Goal: Task Accomplishment & Management: Use online tool/utility

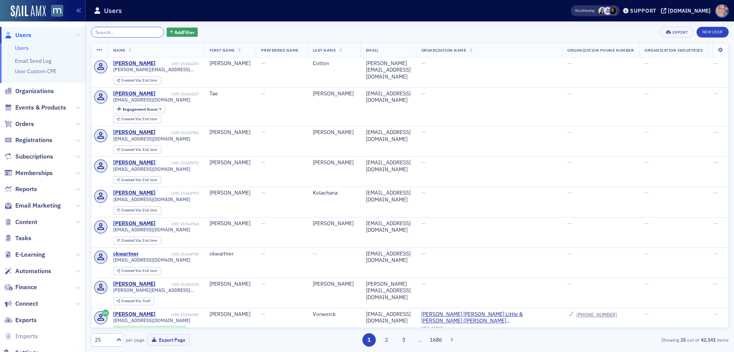
click at [112, 29] on input "search" at bounding box center [127, 32] width 73 height 11
paste input "[PERSON_NAME][EMAIL_ADDRESS][DOMAIN_NAME]"
type input "[PERSON_NAME][EMAIL_ADDRESS][DOMAIN_NAME]"
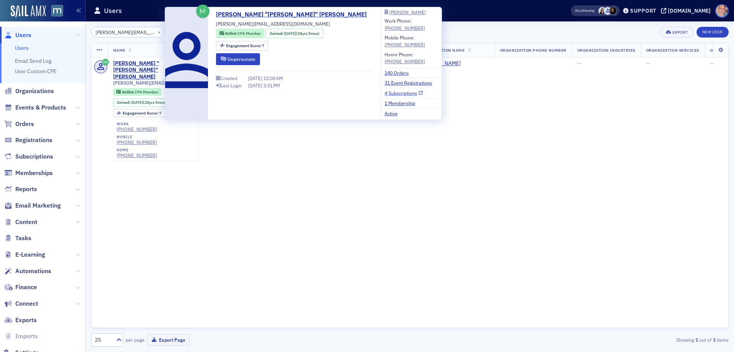
click at [385, 93] on link "4 Subscriptions" at bounding box center [404, 93] width 38 height 7
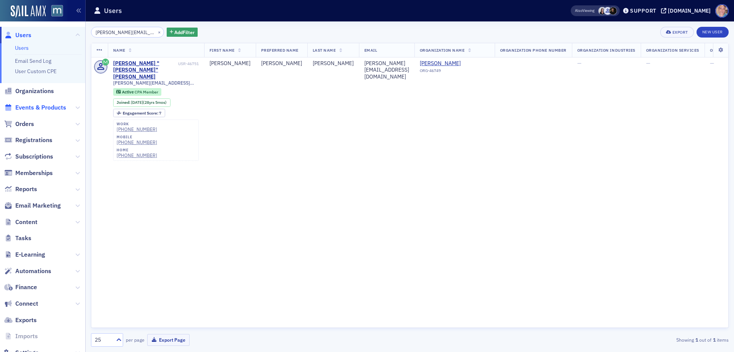
click at [28, 108] on span "Events & Products" at bounding box center [40, 107] width 51 height 8
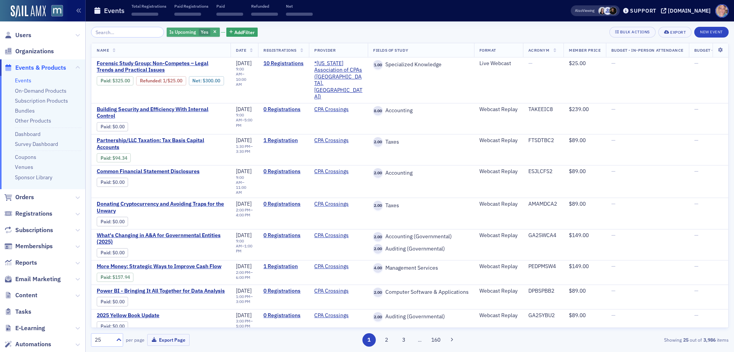
click at [201, 32] on span "Yes" at bounding box center [205, 32] width 8 height 6
click at [239, 33] on input "No" at bounding box center [241, 32] width 7 height 7
click at [296, 29] on div "Is Upcoming Yes Add Filter Bulk Actions Export New Event" at bounding box center [410, 32] width 638 height 11
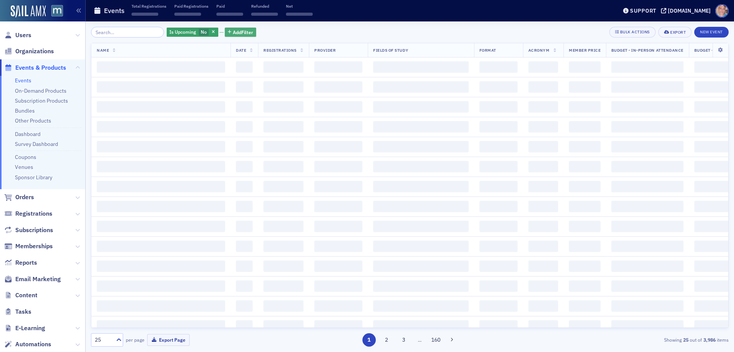
click at [225, 33] on button "Add Filter" at bounding box center [240, 33] width 31 height 10
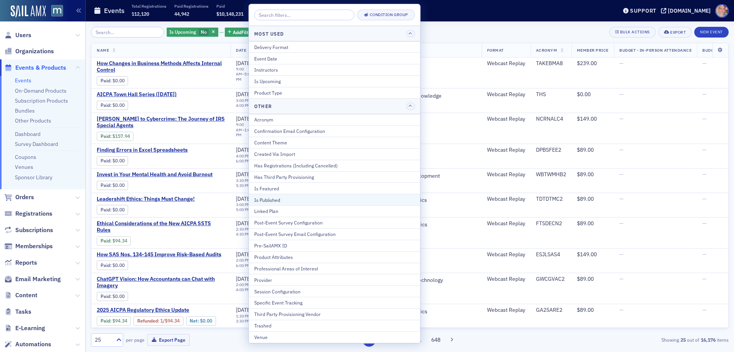
click at [285, 201] on div "Is Published" at bounding box center [334, 199] width 161 height 7
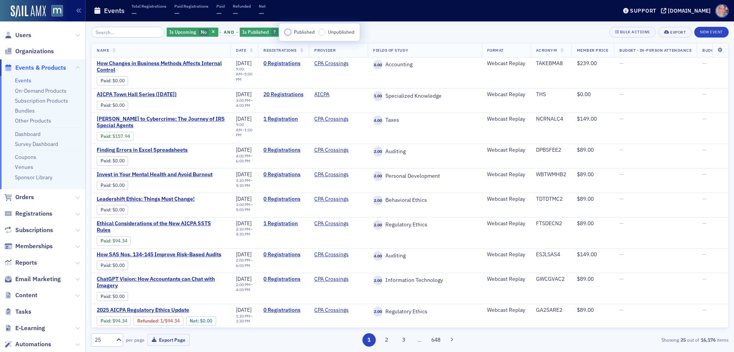
click at [288, 32] on input "Published" at bounding box center [288, 32] width 7 height 7
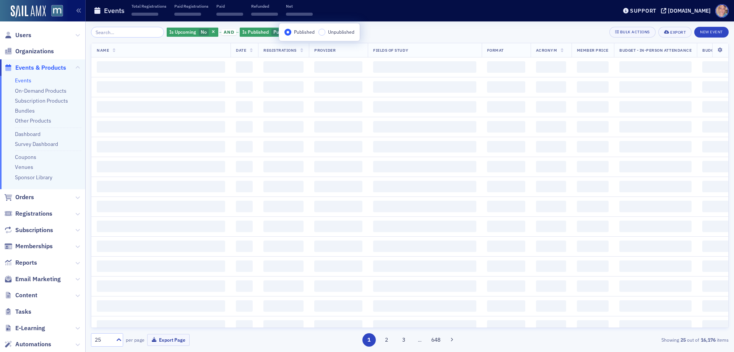
click at [394, 29] on div "Is Upcoming No and Is Published Published Add Filter Bulk Actions Export New Ev…" at bounding box center [410, 32] width 638 height 11
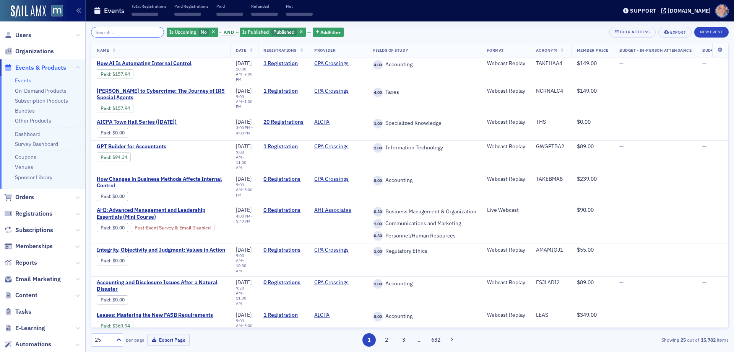
click at [101, 35] on input "search" at bounding box center [127, 32] width 73 height 11
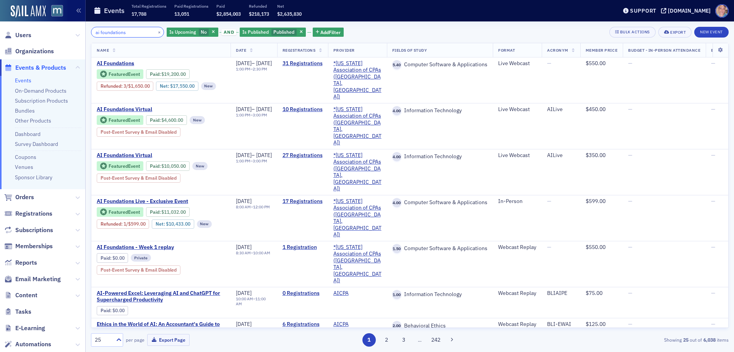
drag, startPoint x: 109, startPoint y: 34, endPoint x: 29, endPoint y: 37, distance: 80.0
click at [35, 34] on div "Users Organizations Events & Products Events On-Demand Products Subscription Pr…" at bounding box center [367, 176] width 734 height 352
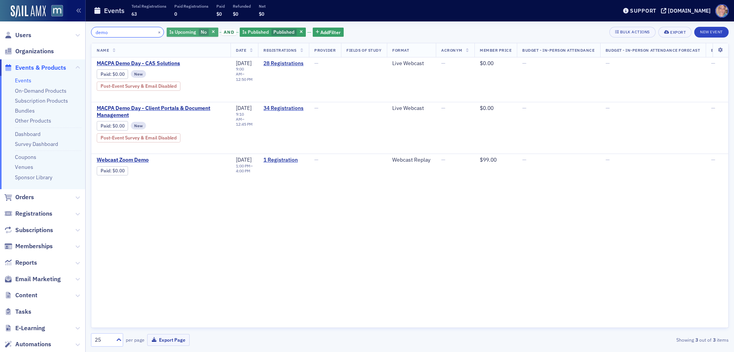
type input "demo"
click at [174, 31] on span "Is Upcoming" at bounding box center [182, 32] width 27 height 6
click at [221, 34] on label "Yes" at bounding box center [223, 32] width 17 height 7
click at [221, 34] on input "Yes" at bounding box center [218, 32] width 7 height 7
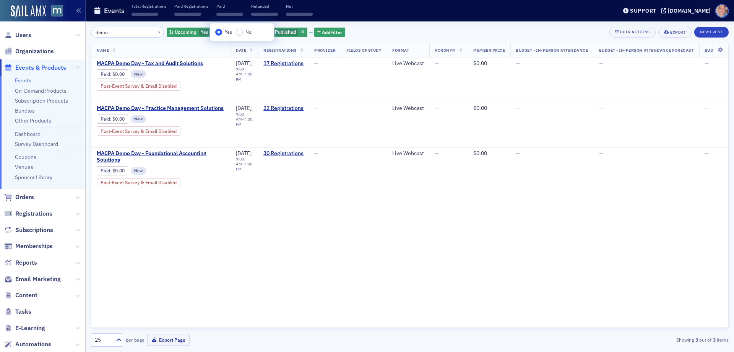
click at [381, 33] on div "demo × Is Upcoming Yes and Is Published Published Add Filter Bulk Actions Expor…" at bounding box center [410, 32] width 638 height 11
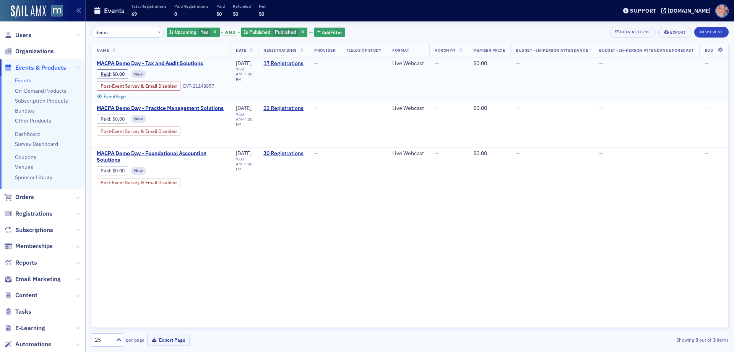
click at [142, 63] on span "MACPA Demo Day - Tax and Audit Solutions" at bounding box center [161, 63] width 129 height 7
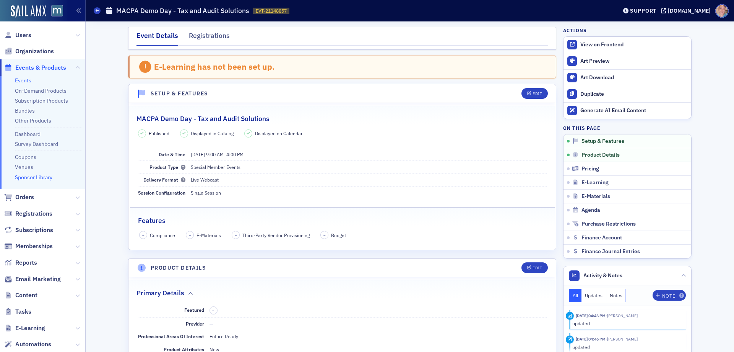
click at [34, 177] on link "Sponsor Library" at bounding box center [33, 177] width 37 height 7
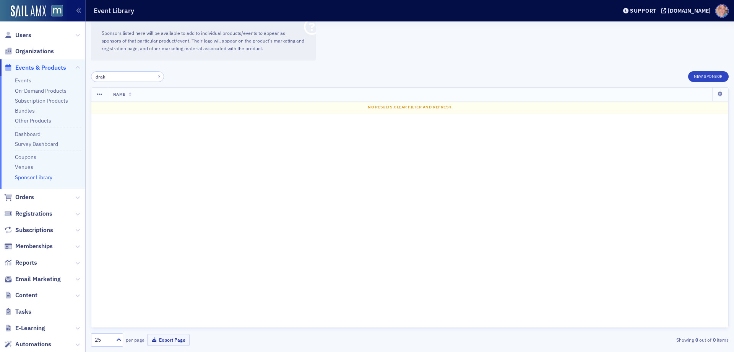
click at [126, 78] on input "drak" at bounding box center [127, 76] width 73 height 11
drag, startPoint x: 126, startPoint y: 78, endPoint x: 51, endPoint y: 88, distance: 76.1
click at [51, 88] on div "Users Organizations Events & Products Events On-Demand Products Subscription Pr…" at bounding box center [367, 176] width 734 height 352
type input "holistiplan"
click at [156, 77] on button "×" at bounding box center [159, 76] width 7 height 7
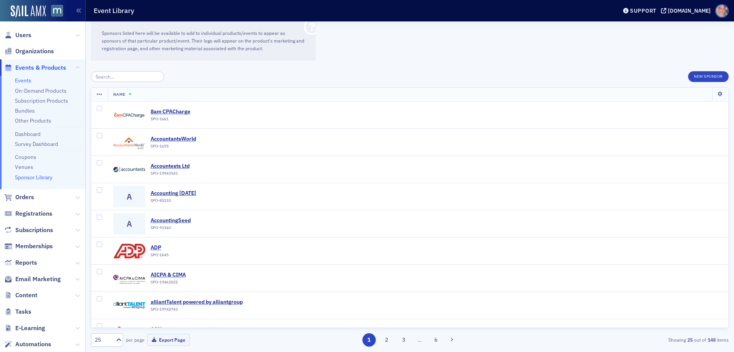
click at [21, 80] on link "Events" at bounding box center [23, 80] width 16 height 7
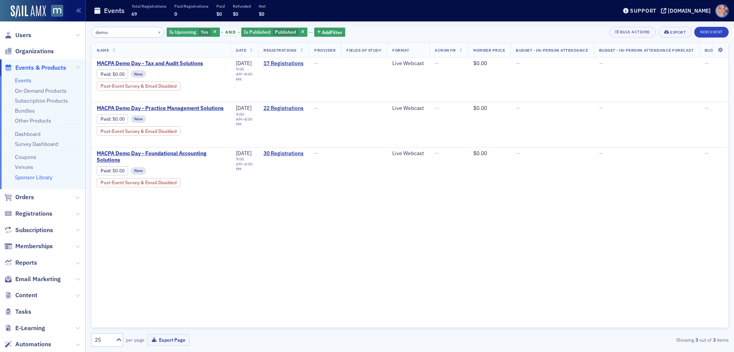
click at [26, 176] on link "Sponsor Library" at bounding box center [33, 177] width 37 height 7
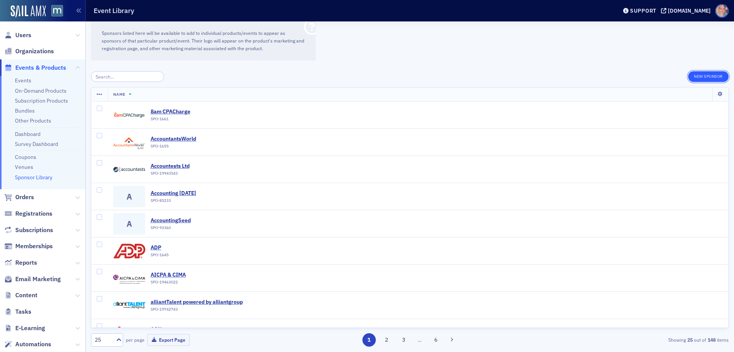
click at [705, 76] on button "New Sponsor" at bounding box center [708, 76] width 41 height 11
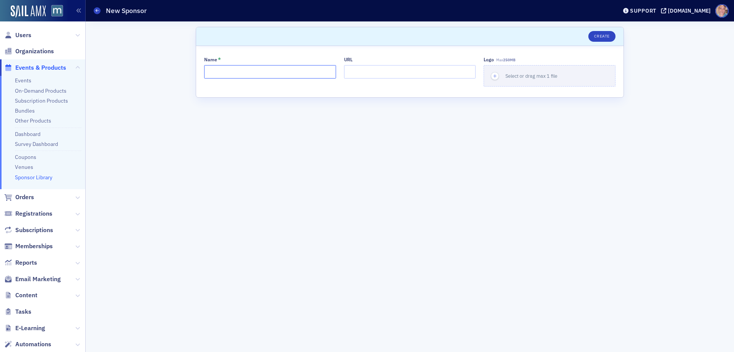
click at [262, 74] on input "Name *" at bounding box center [270, 71] width 132 height 13
type input "Drake Software"
click at [355, 71] on input "URL" at bounding box center [410, 71] width 132 height 13
paste input "https://www.drakesoftware.com/products/drake-tax/?gclsrc=aw.ds&gad_source=1&gad…"
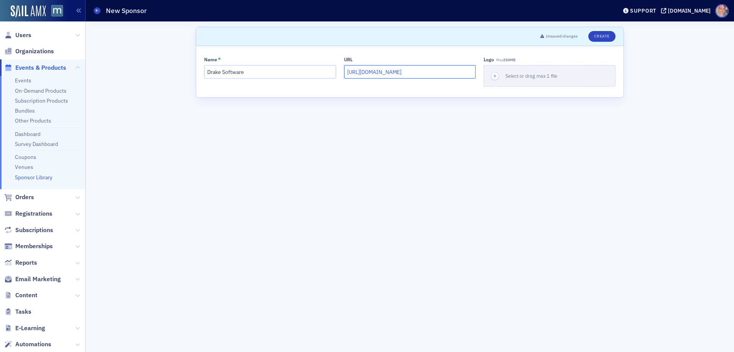
type input "https://www.drakesoftware.com/products/drake-tax/?gclsrc=aw.ds&gad_source=1&gad…"
click at [492, 78] on icon "button" at bounding box center [495, 76] width 7 height 7
click at [605, 34] on button "Create" at bounding box center [602, 36] width 27 height 11
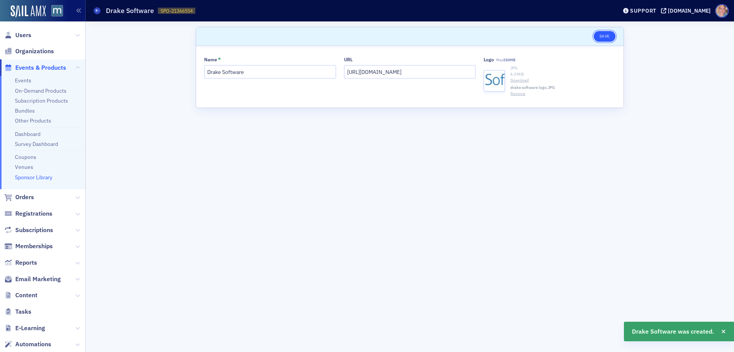
click at [598, 34] on button "Save" at bounding box center [605, 36] width 22 height 11
click at [38, 179] on link "Sponsor Library" at bounding box center [33, 177] width 37 height 7
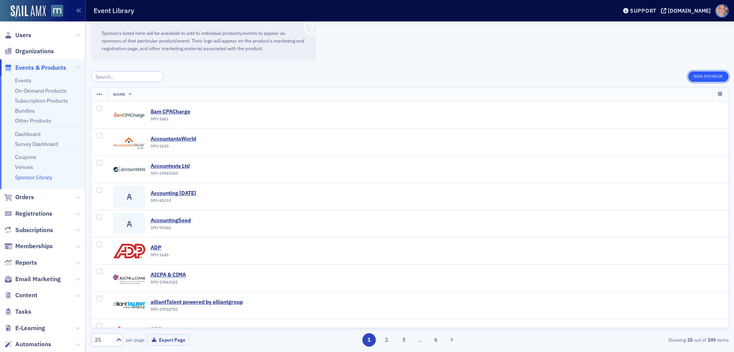
click at [704, 73] on button "New Sponsor" at bounding box center [708, 76] width 41 height 11
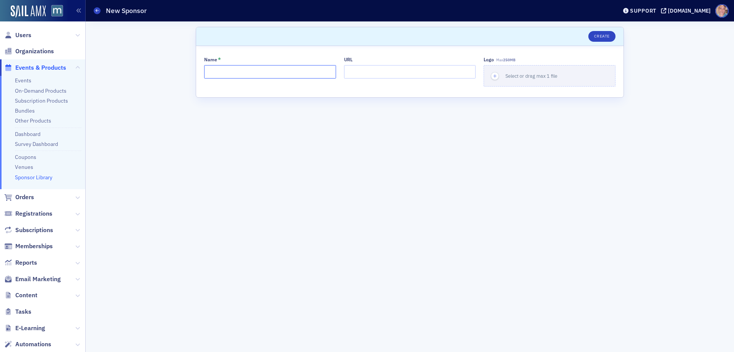
click at [235, 76] on input "Name *" at bounding box center [270, 71] width 132 height 13
type input "holistiplan"
click at [367, 73] on input "URL" at bounding box center [410, 71] width 132 height 13
paste input "https://www.holistiplan.com/?utm_term=holistiplan&utm_campaign=Brand_campaign&u…"
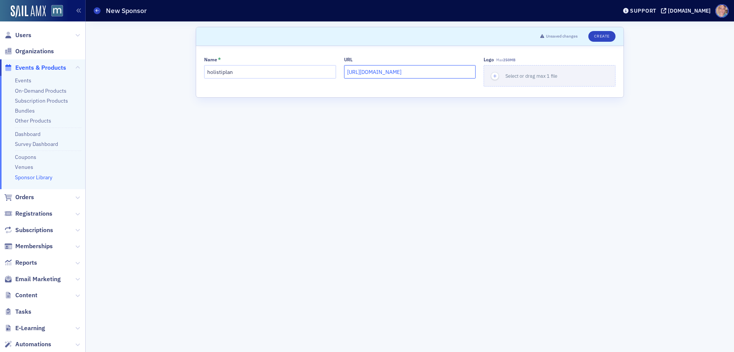
type input "https://www.holistiplan.com/?utm_term=holistiplan&utm_campaign=Brand_campaign&u…"
click at [500, 71] on div "button" at bounding box center [494, 75] width 21 height 21
click at [604, 34] on button "Create" at bounding box center [602, 36] width 27 height 11
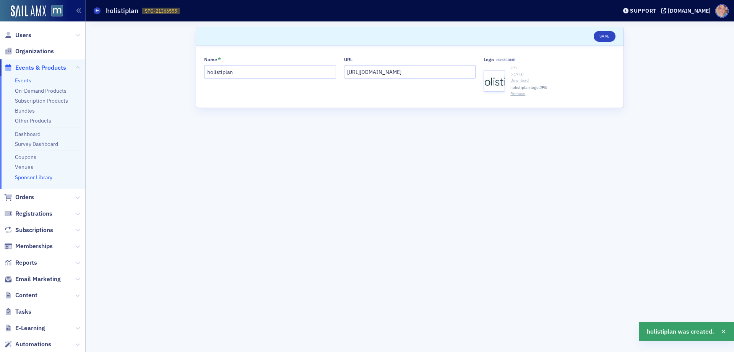
click at [24, 81] on link "Events" at bounding box center [23, 80] width 16 height 7
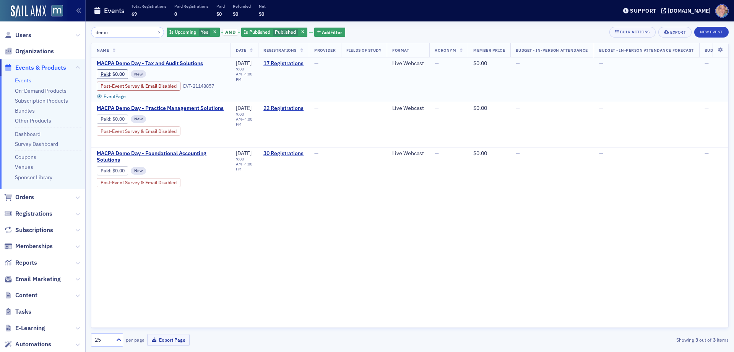
click at [175, 63] on span "MACPA Demo Day - Tax and Audit Solutions" at bounding box center [161, 63] width 129 height 7
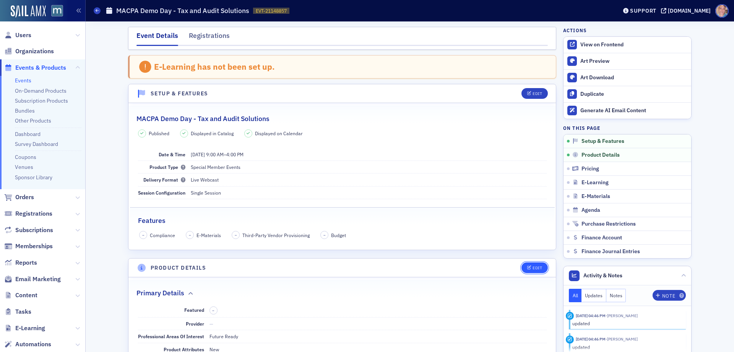
click at [529, 268] on span "Edit" at bounding box center [534, 267] width 15 height 4
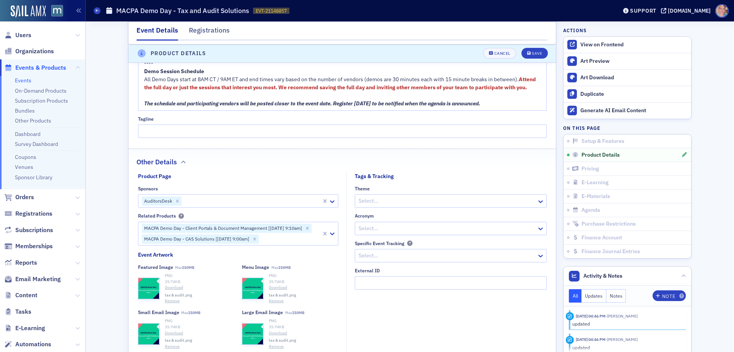
scroll to position [825, 0]
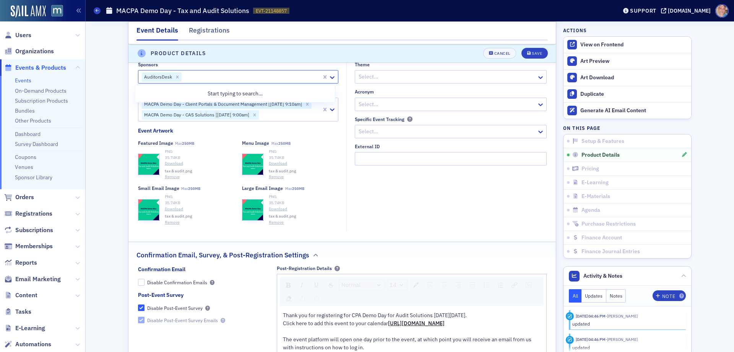
click at [201, 77] on div at bounding box center [251, 77] width 138 height 10
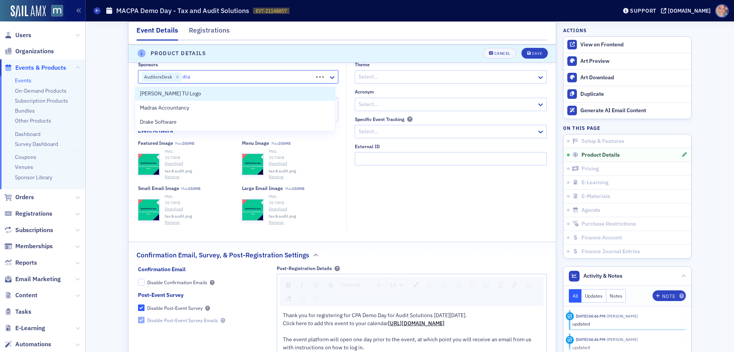
type input "drak"
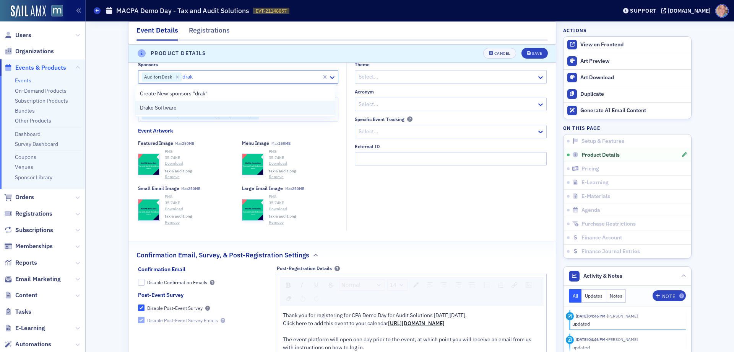
click at [189, 106] on div "Drake Software" at bounding box center [235, 108] width 190 height 8
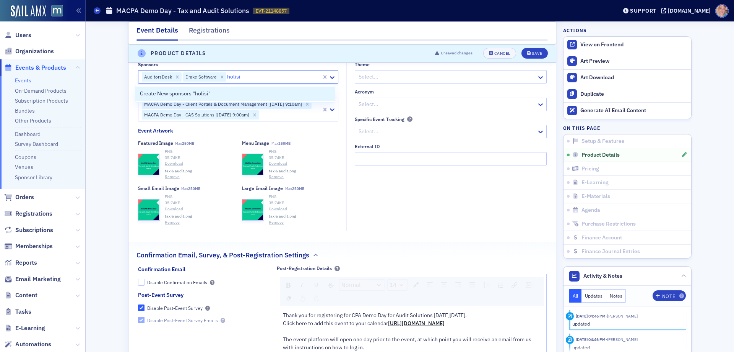
type input "holis"
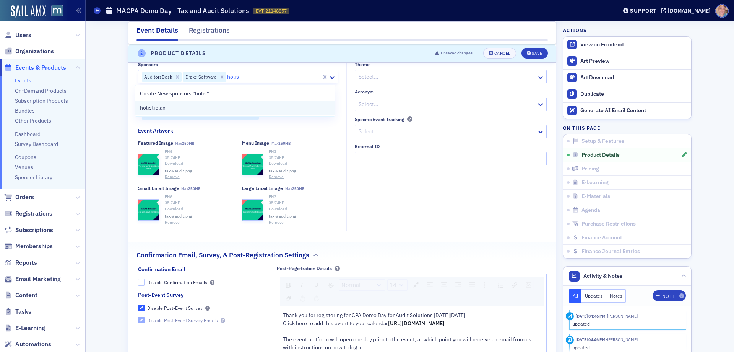
click at [195, 107] on div "holistiplan" at bounding box center [235, 108] width 190 height 8
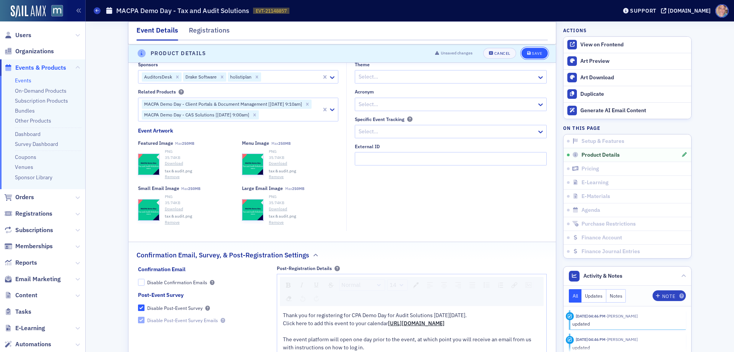
click at [529, 57] on button "Save" at bounding box center [535, 53] width 26 height 11
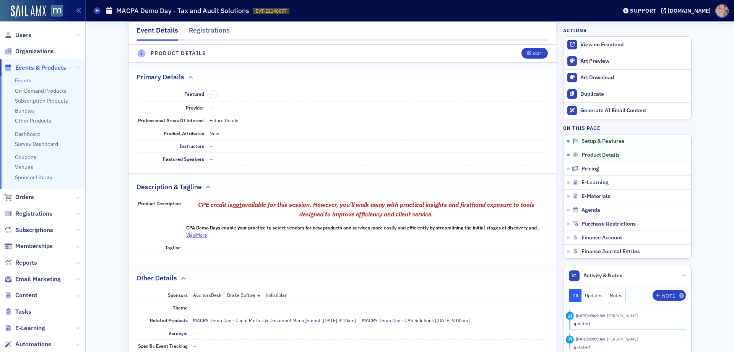
scroll to position [213, 0]
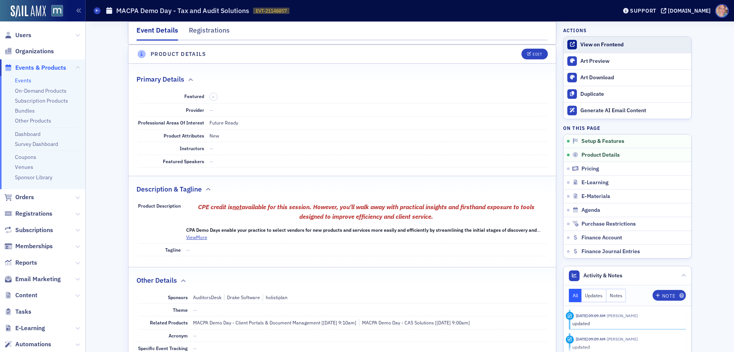
click at [610, 42] on div "View on Frontend" at bounding box center [634, 44] width 107 height 7
drag, startPoint x: 21, startPoint y: 77, endPoint x: 26, endPoint y: 76, distance: 5.0
click at [21, 76] on ul "Events On-Demand Products Subscription Products Bundles Other Products Dashboar…" at bounding box center [42, 132] width 85 height 113
click at [26, 79] on link "Events" at bounding box center [23, 80] width 16 height 7
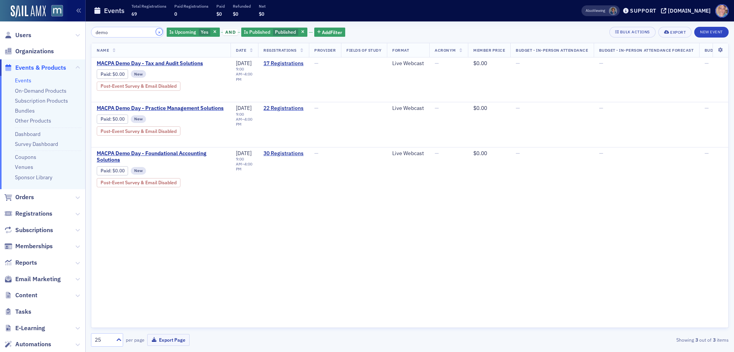
click at [156, 31] on button "×" at bounding box center [159, 31] width 7 height 7
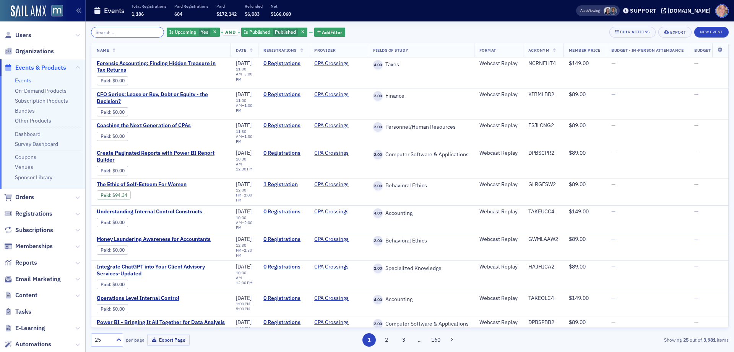
click at [138, 31] on input "search" at bounding box center [127, 32] width 73 height 11
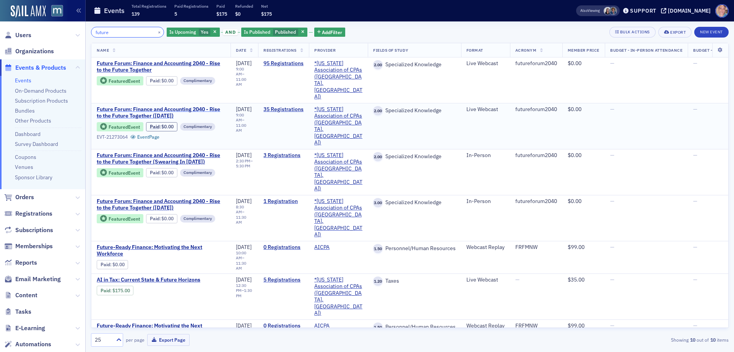
type input "future"
drag, startPoint x: 148, startPoint y: 33, endPoint x: 169, endPoint y: 50, distance: 27.1
click at [156, 32] on button "×" at bounding box center [159, 31] width 7 height 7
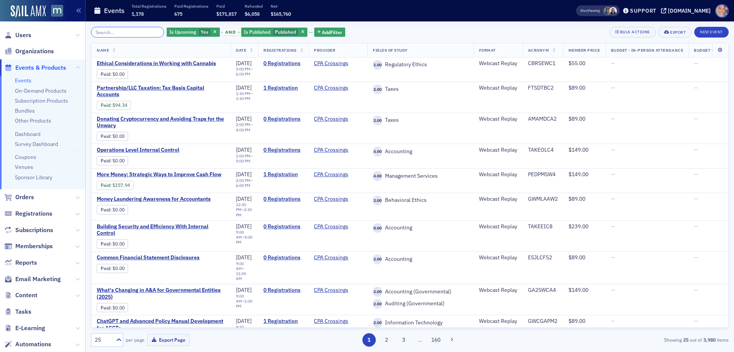
click at [115, 33] on input "search" at bounding box center [127, 32] width 73 height 11
click at [704, 31] on button "New Event" at bounding box center [712, 32] width 34 height 11
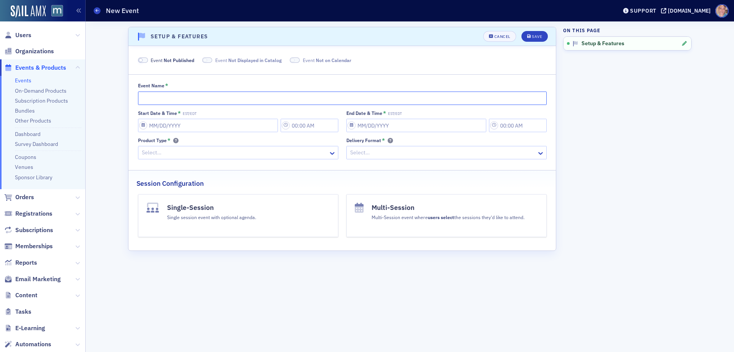
click at [182, 100] on input "Event Name *" at bounding box center [342, 97] width 409 height 13
paste input "AI Foundations"
type input "AI Foundations Virtual"
click at [146, 59] on span at bounding box center [143, 60] width 10 height 6
click at [183, 126] on input "Start Date & Time * EST/EDT" at bounding box center [208, 125] width 140 height 13
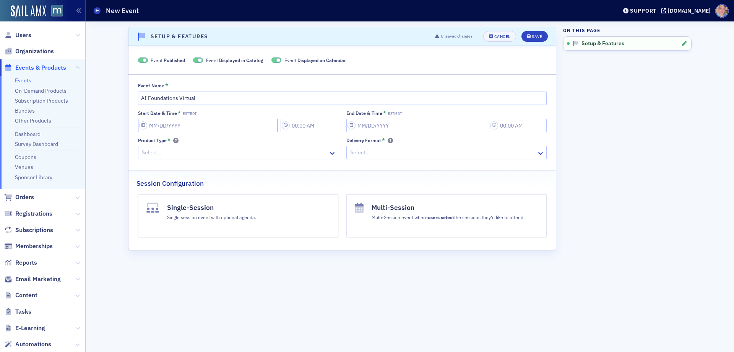
select select "9"
select select "2025"
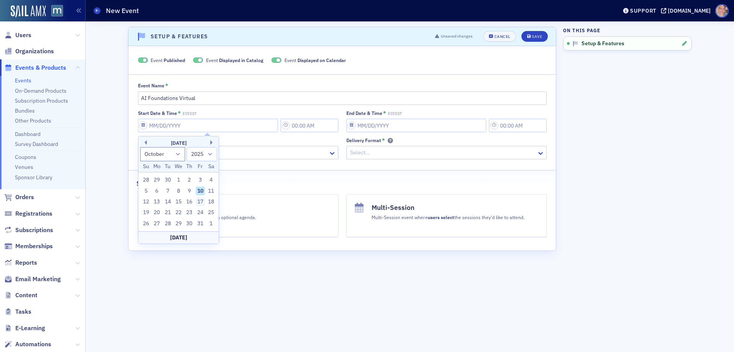
click at [201, 201] on div "17" at bounding box center [200, 201] width 9 height 9
type input "10/17/2025"
type input "10:00 AM"
type input "10/17/2025"
type input "11:00 AM"
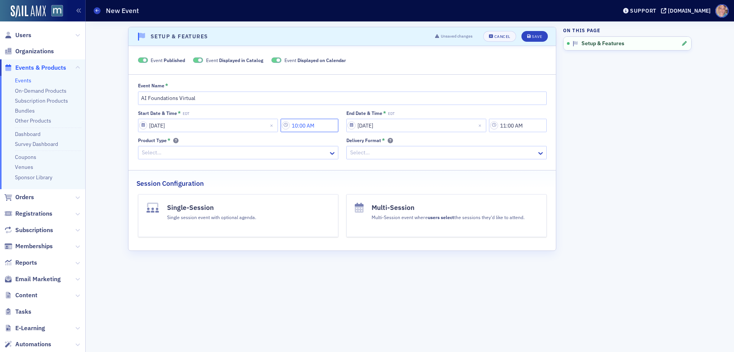
click at [314, 122] on input "10:00 AM" at bounding box center [310, 125] width 58 height 13
click at [357, 127] on div at bounding box center [353, 125] width 16 height 10
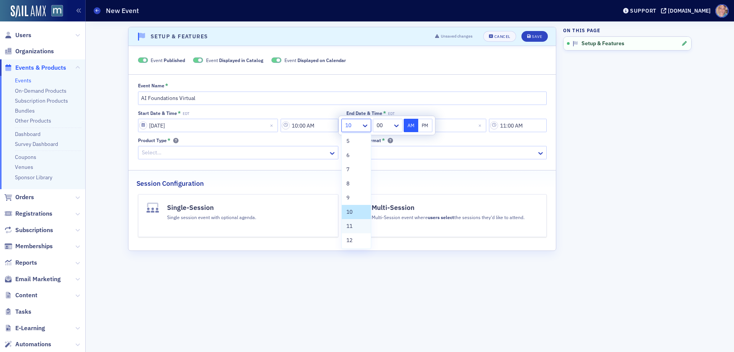
scroll to position [58, 0]
click at [353, 238] on span "12" at bounding box center [350, 240] width 6 height 8
click at [422, 124] on button "PM" at bounding box center [425, 125] width 15 height 13
type input "12:00 PM"
click at [512, 126] on input "11:00 AM" at bounding box center [518, 125] width 58 height 13
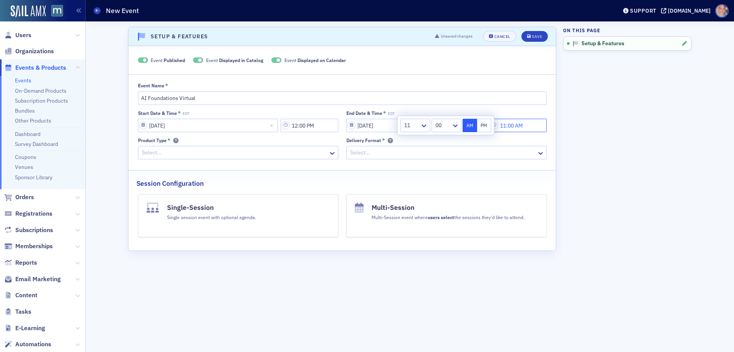
click at [513, 127] on input "11:00 AM" at bounding box center [518, 125] width 58 height 13
click at [512, 126] on input "11:00 AM" at bounding box center [518, 125] width 58 height 13
click at [422, 124] on icon at bounding box center [424, 126] width 8 height 8
click at [409, 187] on div "4" at bounding box center [415, 185] width 20 height 8
drag, startPoint x: 488, startPoint y: 125, endPoint x: 215, endPoint y: 138, distance: 273.0
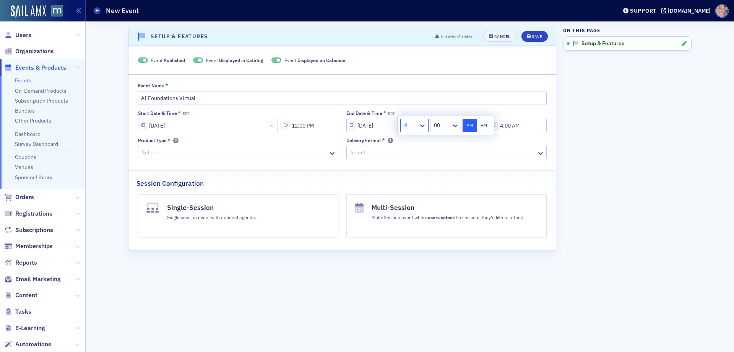
click at [488, 125] on button "PM" at bounding box center [484, 125] width 15 height 13
type input "4:00 PM"
click at [211, 146] on div "Select…" at bounding box center [238, 152] width 200 height 13
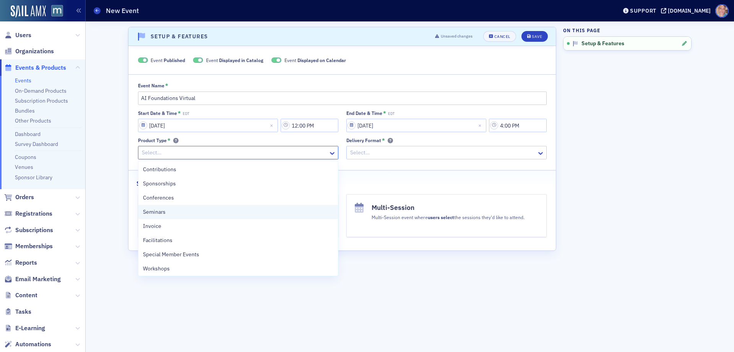
click at [183, 216] on div "Seminars" at bounding box center [238, 212] width 200 height 14
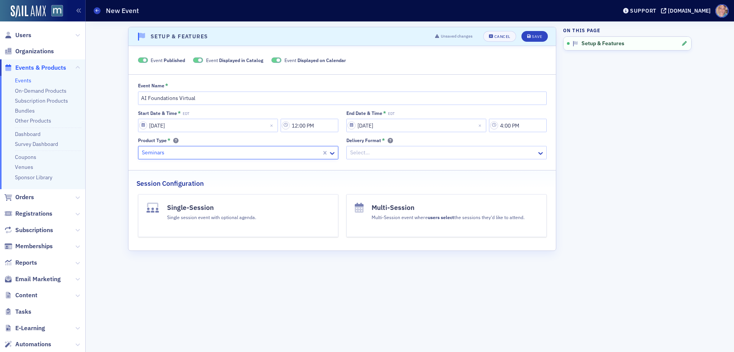
click at [449, 157] on div at bounding box center [443, 153] width 187 height 10
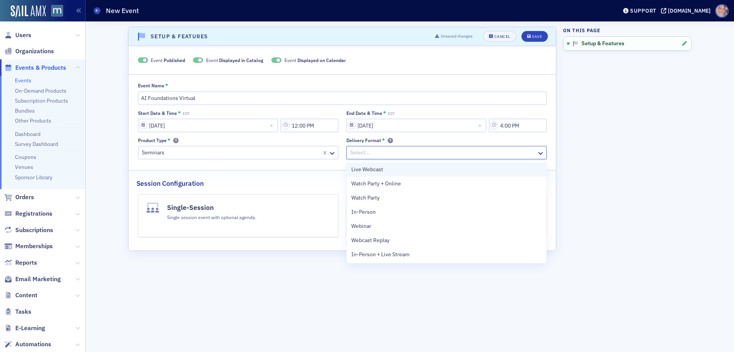
click at [371, 168] on span "Live Webcast" at bounding box center [368, 169] width 32 height 8
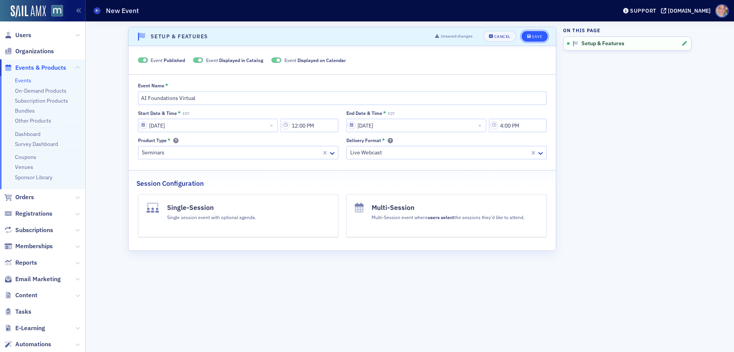
click at [535, 36] on div "Save" at bounding box center [537, 36] width 10 height 4
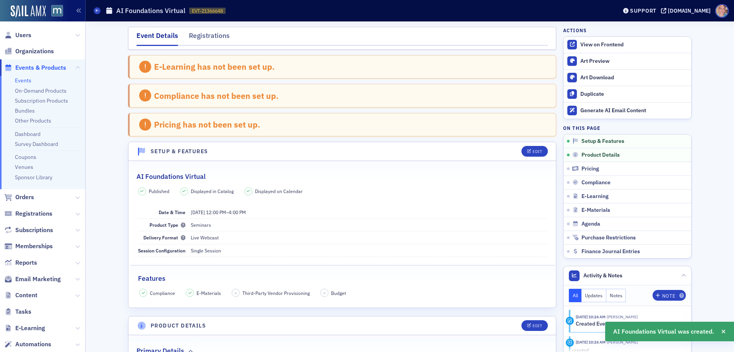
scroll to position [116, 0]
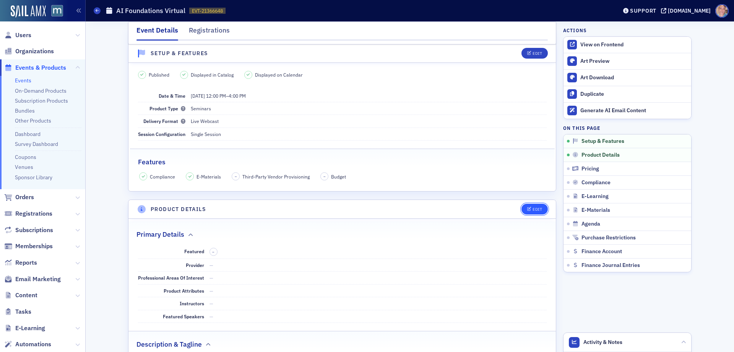
click at [533, 207] on div "Edit" at bounding box center [538, 209] width 10 height 4
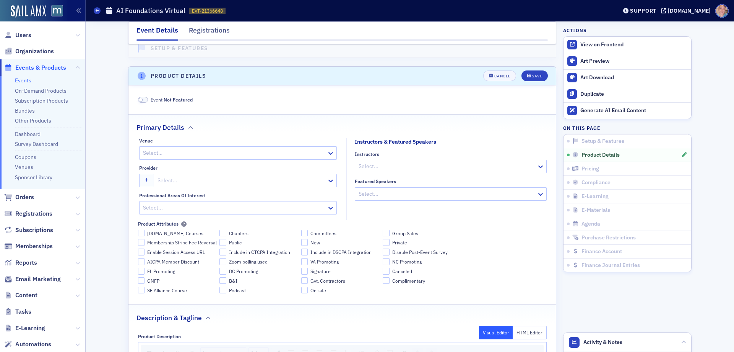
scroll to position [271, 0]
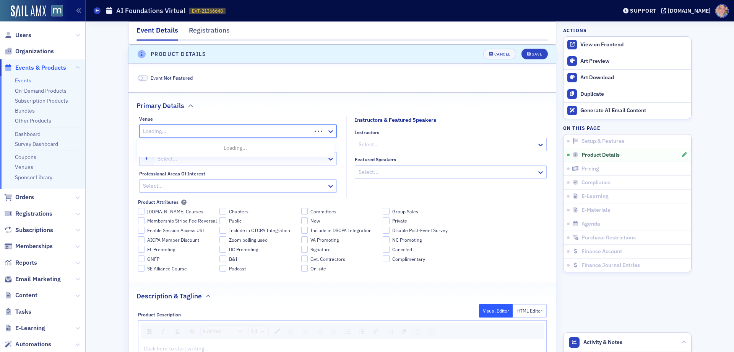
click at [208, 128] on div at bounding box center [226, 131] width 169 height 10
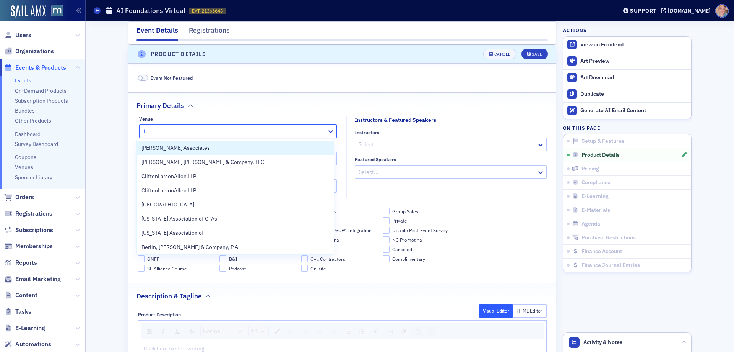
type input "liv"
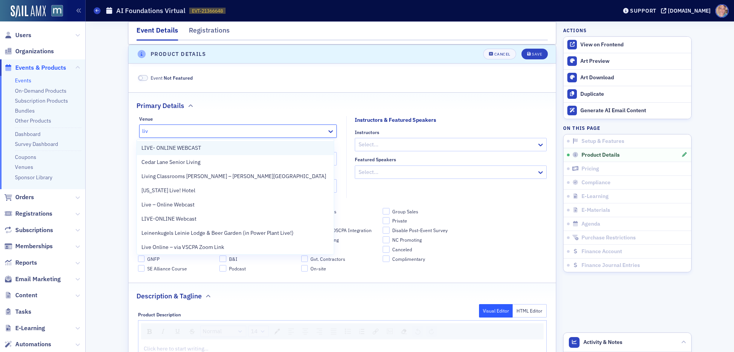
click at [208, 148] on div "LIVE- ONLINE WEBCAST" at bounding box center [236, 148] width 188 height 8
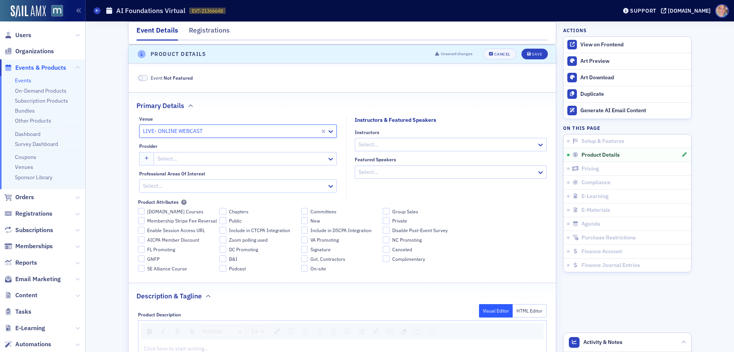
click at [203, 160] on div at bounding box center [241, 159] width 169 height 10
type input "*"
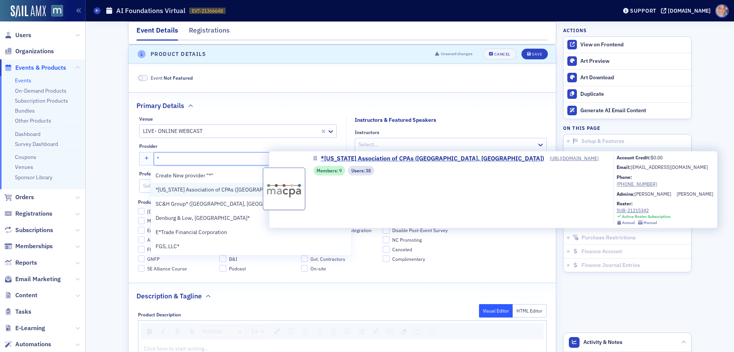
click at [222, 186] on span "*[US_STATE] Association of CPAs ([GEOGRAPHIC_DATA], [GEOGRAPHIC_DATA])" at bounding box center [251, 190] width 191 height 8
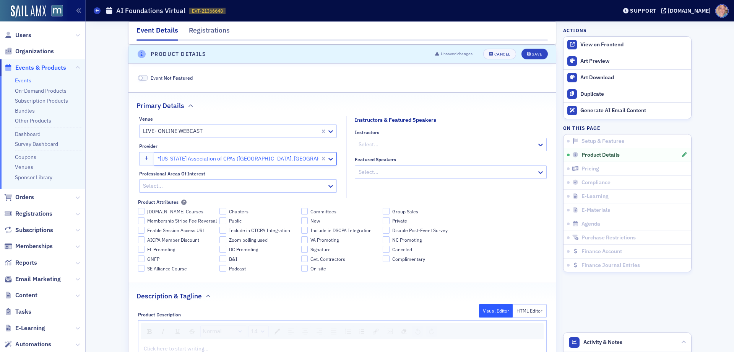
click at [386, 141] on div at bounding box center [447, 145] width 178 height 10
type input "tw"
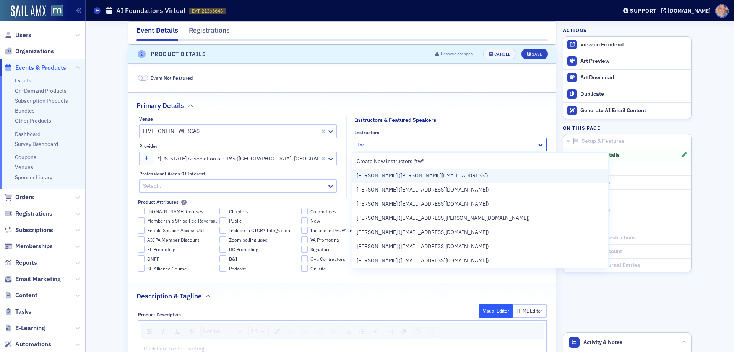
click at [400, 180] on div "Twyla Verhelst (twyla@tbacademy.ai)" at bounding box center [480, 175] width 256 height 14
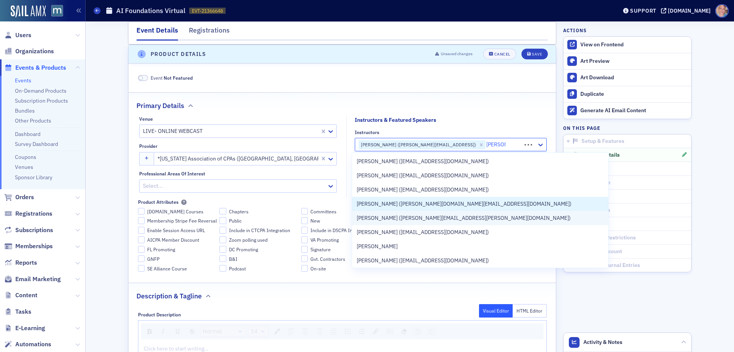
type input "byron pa"
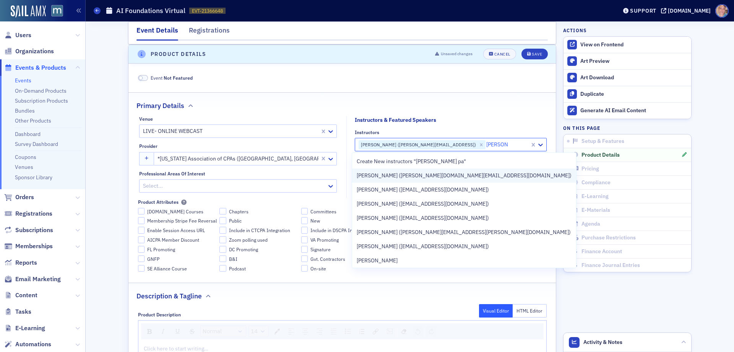
click at [448, 176] on div "Byron Patrick (byron.cpa@gmail.com)" at bounding box center [464, 175] width 215 height 8
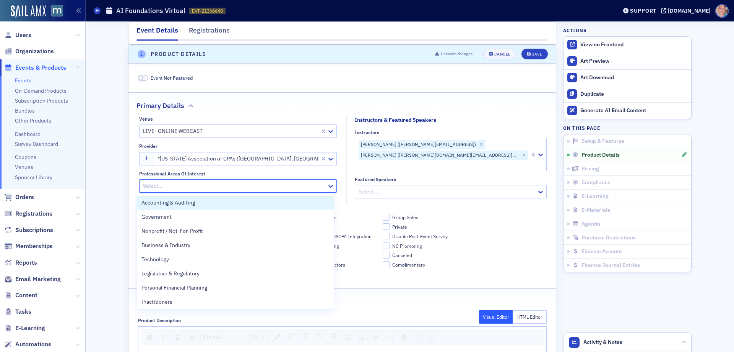
click at [204, 184] on div at bounding box center [234, 186] width 184 height 10
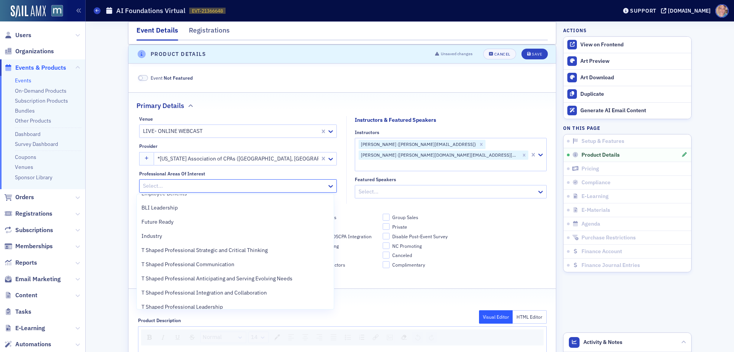
scroll to position [3, 0]
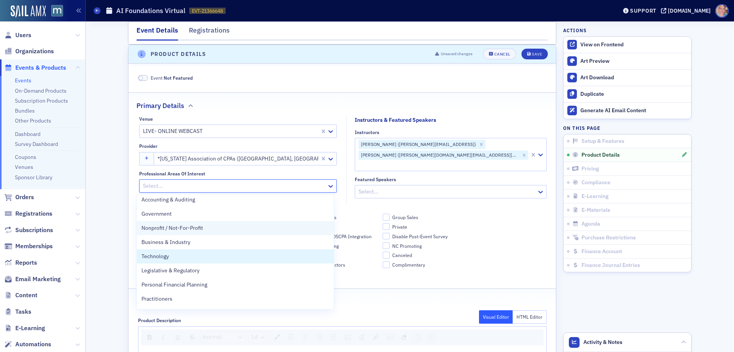
drag, startPoint x: 163, startPoint y: 257, endPoint x: 321, endPoint y: 223, distance: 161.6
click at [163, 257] on span "Technology" at bounding box center [156, 256] width 28 height 8
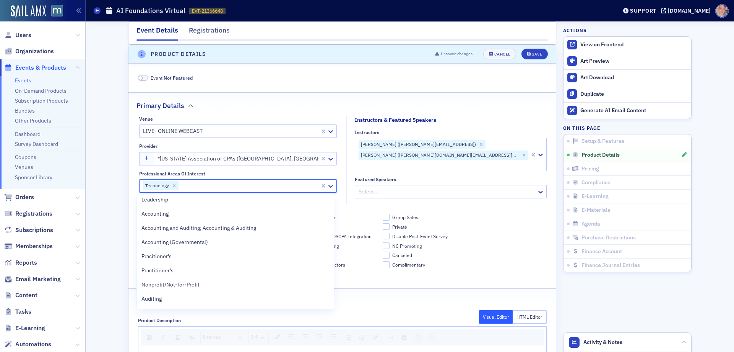
scroll to position [545, 0]
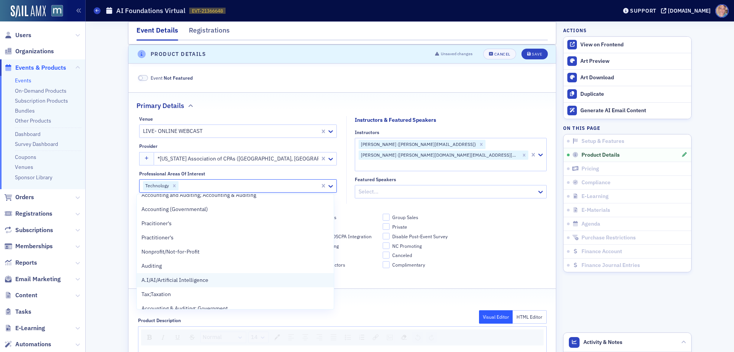
click at [195, 279] on span "A.I/AI/Artificial Intelligence" at bounding box center [175, 280] width 67 height 8
click at [459, 213] on div "BLIonline.org Courses Chapters Committees Group Sales Membership Stripe Fee Rev…" at bounding box center [342, 245] width 409 height 64
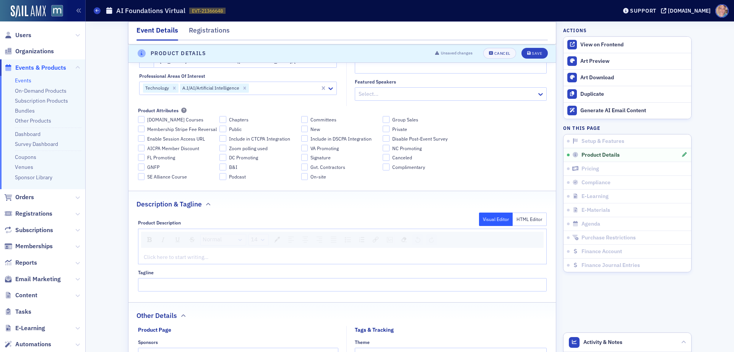
scroll to position [386, 0]
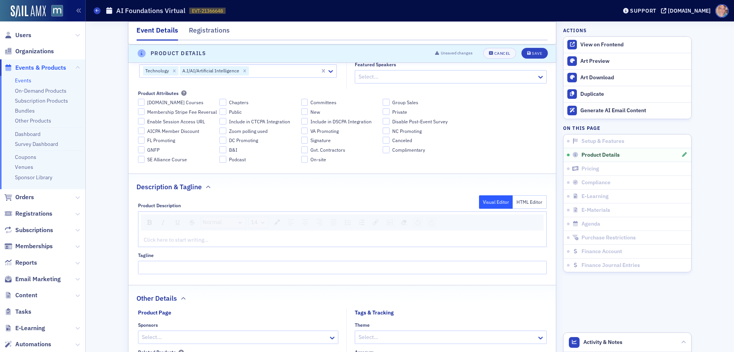
click at [181, 236] on div "rdw-editor" at bounding box center [342, 240] width 397 height 8
click at [165, 236] on div "rdw-editor" at bounding box center [342, 240] width 397 height 8
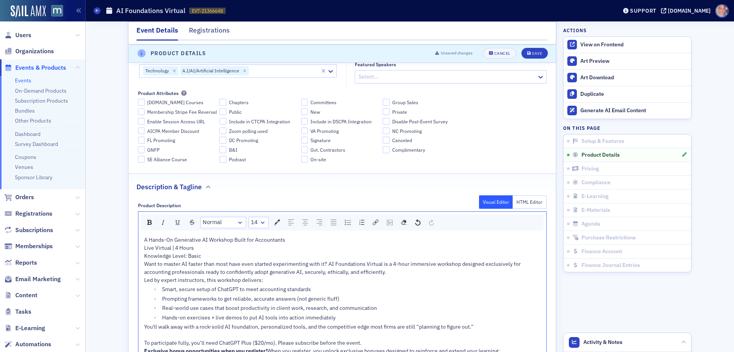
click at [165, 236] on span "A Hands-On Generative AI Workshop Built for Accountants Live Virtual | 4 Hours …" at bounding box center [333, 259] width 378 height 47
click at [160, 236] on span "A Hands-On Generative AI Workshop Built for Accountants Live Virtual | 4 Hours …" at bounding box center [333, 259] width 378 height 47
click at [159, 236] on span "A Hands-On Generative AI Workshop Built for Accountants Live Virtual | 4 Hours …" at bounding box center [333, 259] width 378 height 47
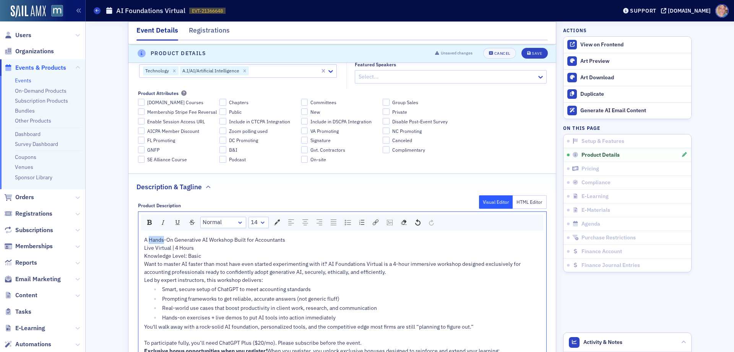
click at [159, 236] on span "A Hands-On Generative AI Workshop Built for Accountants Live Virtual | 4 Hours …" at bounding box center [333, 259] width 378 height 47
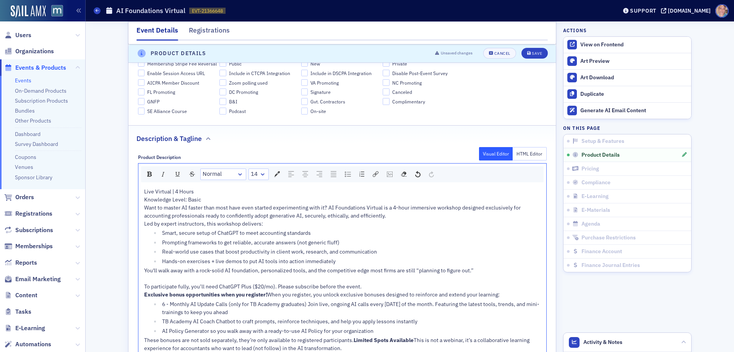
scroll to position [539, 0]
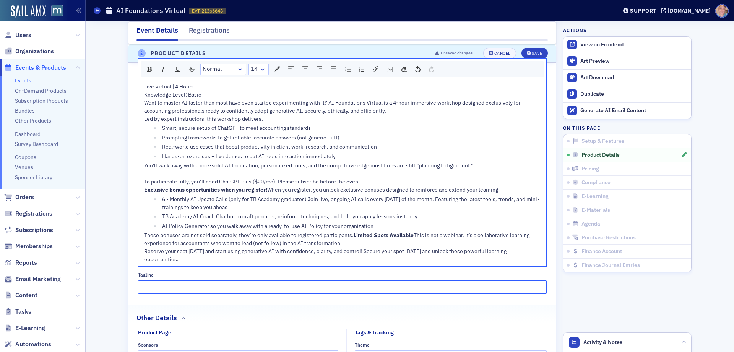
click at [154, 293] on input "Tagline" at bounding box center [342, 286] width 409 height 13
paste input "A Hands-On Generative AI Workshop Built for Accountants"
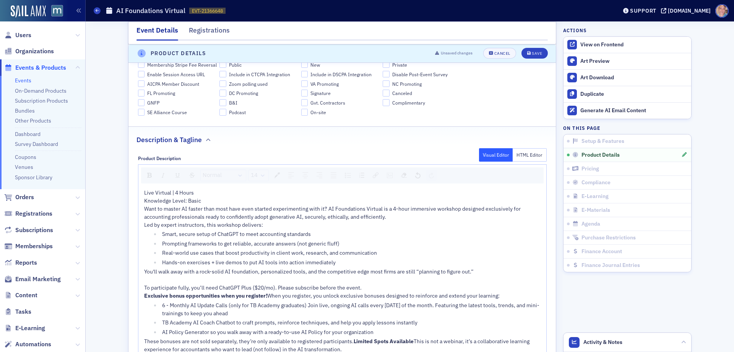
scroll to position [424, 0]
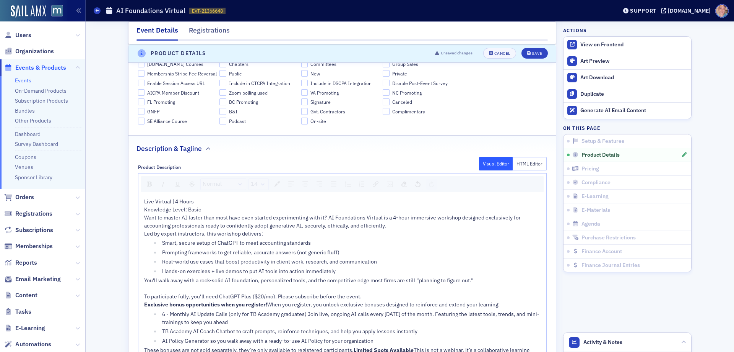
type input "A Hands-On Generative AI Workshop Built for Accountants"
drag, startPoint x: 119, startPoint y: 207, endPoint x: 119, endPoint y: 193, distance: 14.5
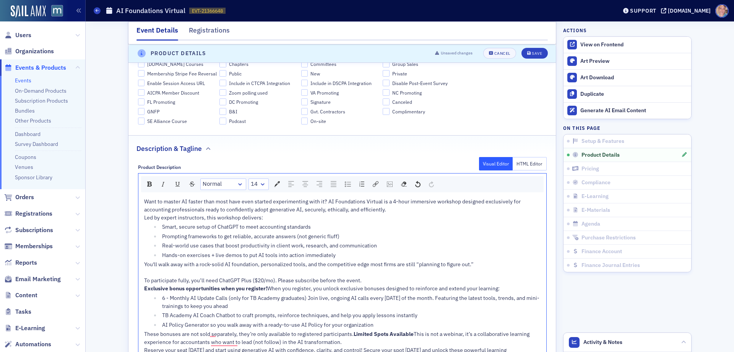
click at [394, 206] on div "Want to master AI faster than most have even started experimenting with it? AI …" at bounding box center [342, 209] width 397 height 24
click at [339, 259] on div "Hands-on exercises + live demos to put AI tools into action immediately" at bounding box center [351, 255] width 379 height 8
click at [144, 265] on span "You'll walk away with a rock-solid AI foundation, personalized tools, and the c…" at bounding box center [309, 271] width 330 height 23
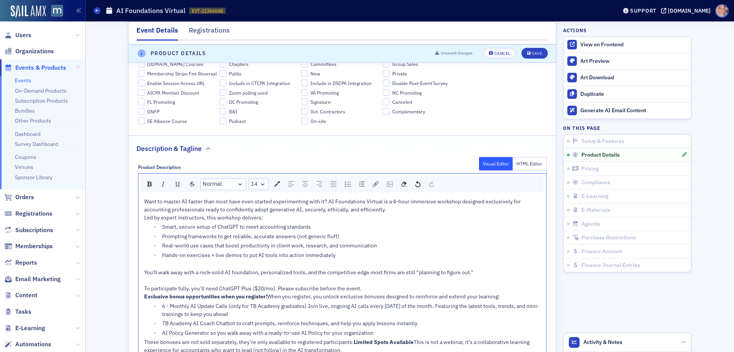
click at [144, 296] on span "Exclusive bonus opportunities when you register!" at bounding box center [205, 296] width 123 height 7
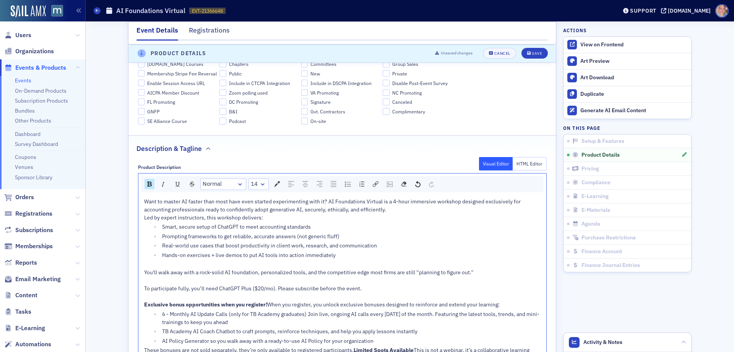
click at [267, 308] on span "When you register, you unlock exclusive bonuses designed to reinforce and exten…" at bounding box center [383, 304] width 233 height 7
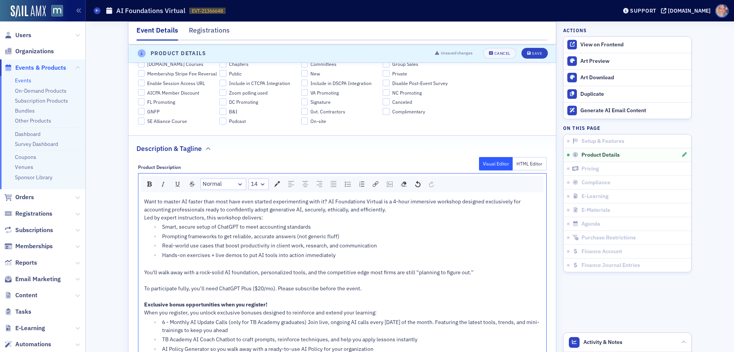
click at [217, 290] on span "You'll walk away with a rock-solid AI foundation, personalized tools, and the c…" at bounding box center [309, 280] width 330 height 23
click at [217, 291] on span "You'll walk away with a rock-solid AI foundation, personalized tools, and the c…" at bounding box center [309, 280] width 330 height 23
click at [149, 181] on img "rdw-inline-control" at bounding box center [149, 183] width 5 height 5
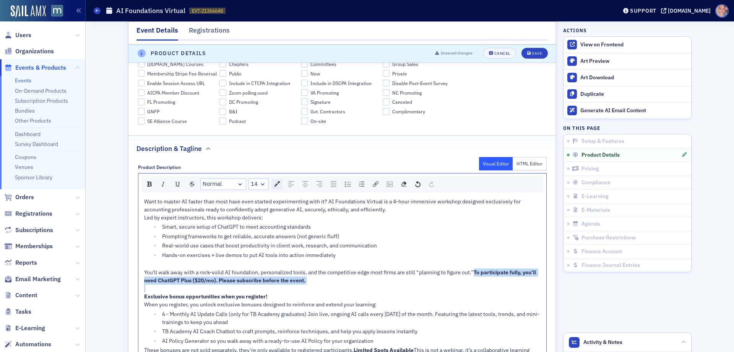
click at [275, 181] on img "rdw-color-picker" at bounding box center [277, 184] width 6 height 6
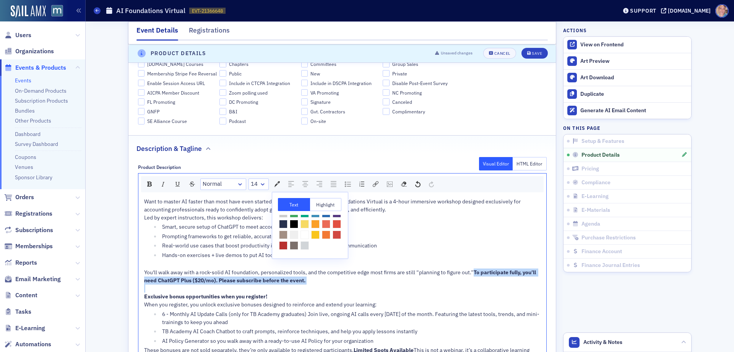
scroll to position [34, 0]
click at [288, 241] on span "rdw-color-picker" at bounding box center [283, 245] width 8 height 8
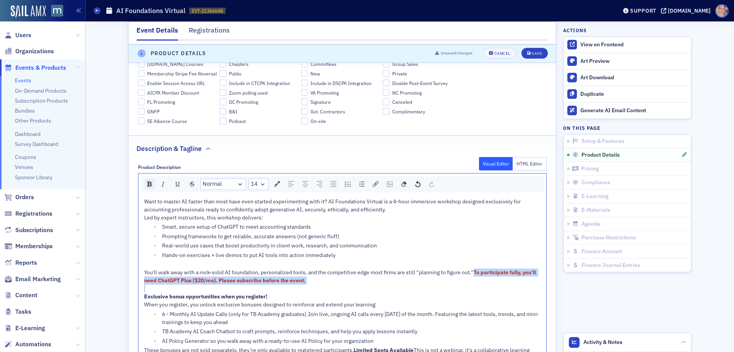
click at [147, 181] on img "rdw-inline-control" at bounding box center [149, 183] width 5 height 5
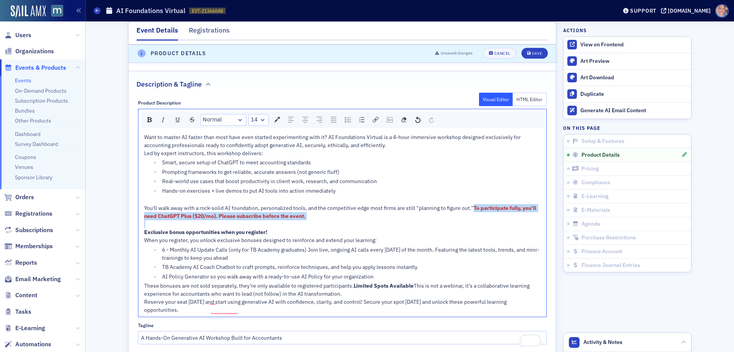
scroll to position [501, 0]
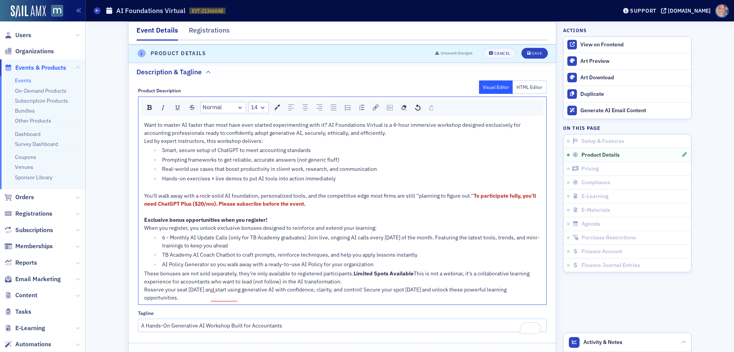
click at [144, 277] on span "These bonuses are not sold separately, they’re only available to registered par…" at bounding box center [249, 273] width 210 height 7
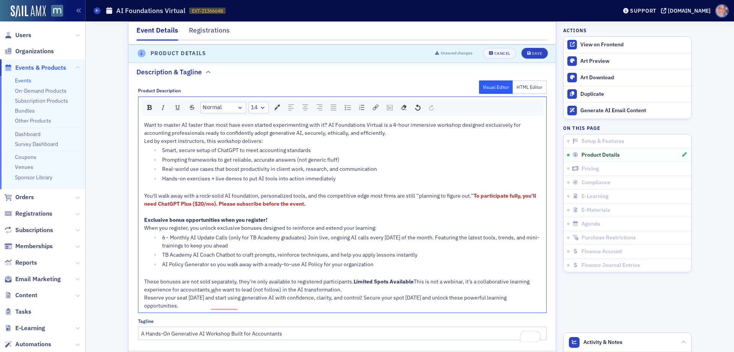
click at [251, 285] on span "These bonuses are not sold separately, they’re only available to registered par…" at bounding box center [249, 281] width 210 height 7
click at [160, 104] on img "rdw-inline-control" at bounding box center [163, 107] width 6 height 6
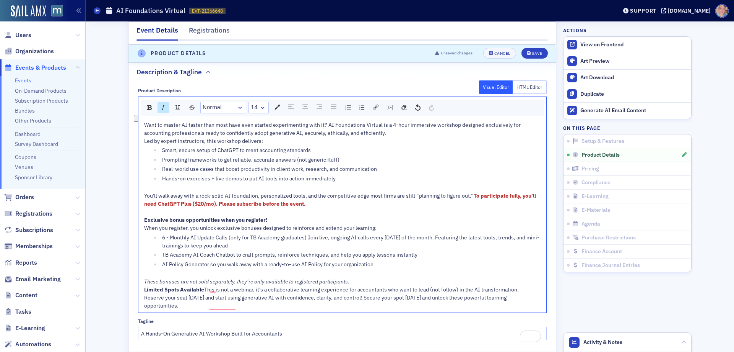
click at [207, 309] on div "These bonuses are not sold separately, they’re only available to registered par…" at bounding box center [342, 293] width 397 height 32
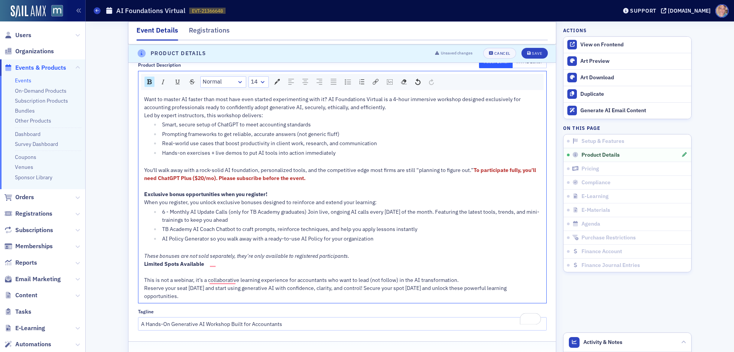
scroll to position [539, 0]
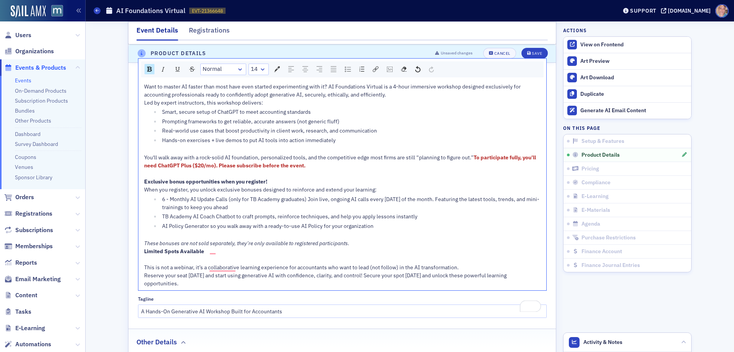
click at [469, 287] on div "This is not a webinar, it’s a collaborative learning experience for accountants…" at bounding box center [342, 271] width 397 height 32
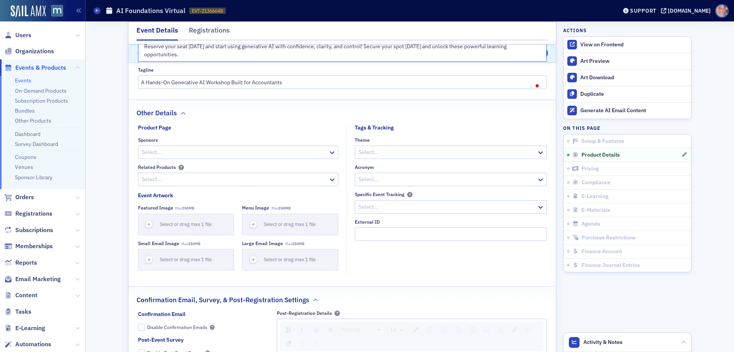
scroll to position [768, 0]
click at [401, 183] on div at bounding box center [447, 179] width 178 height 10
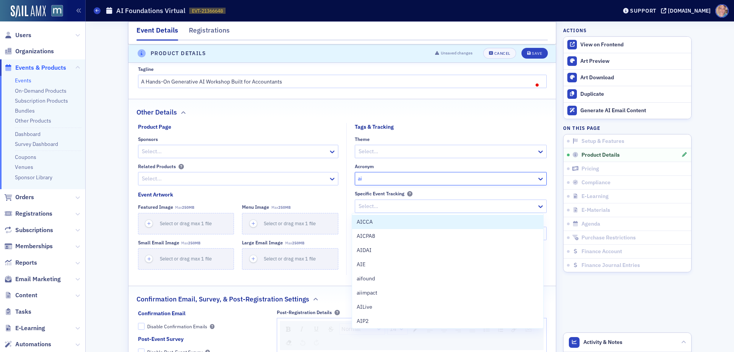
type input "aif"
click at [374, 219] on span "aifound" at bounding box center [366, 222] width 18 height 8
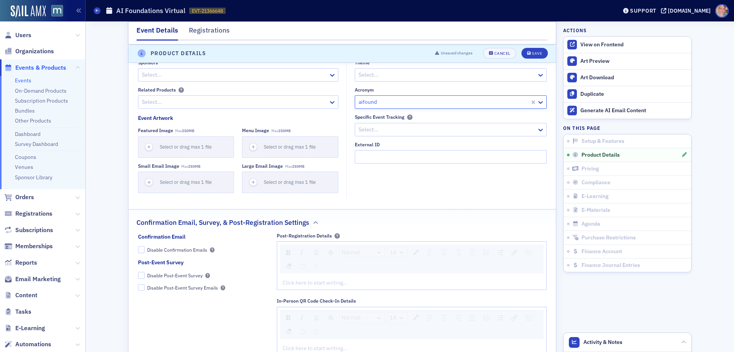
scroll to position [921, 0]
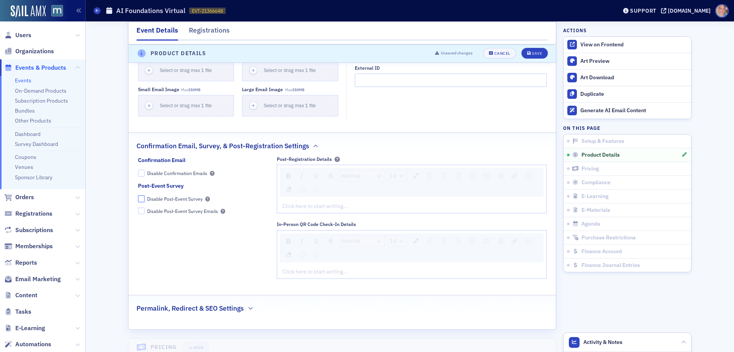
click at [138, 202] on input "Disable Post-Event Survey" at bounding box center [141, 198] width 7 height 7
checkbox input "true"
click at [343, 210] on div "rdw-editor" at bounding box center [412, 206] width 258 height 8
click at [312, 210] on div "rdw-editor" at bounding box center [412, 206] width 258 height 8
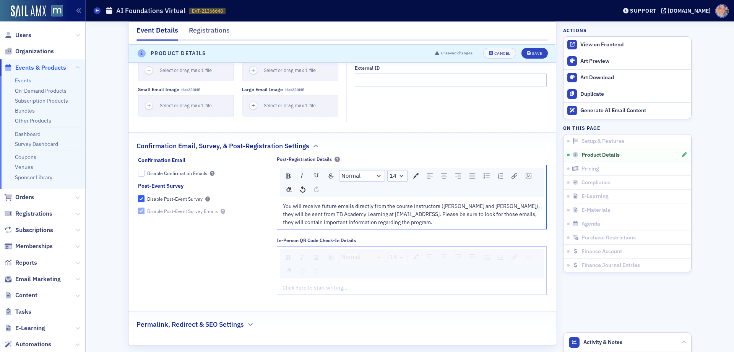
click at [440, 225] on span "You will receive future emails directly from the course instructors (Byron Patr…" at bounding box center [412, 213] width 258 height 23
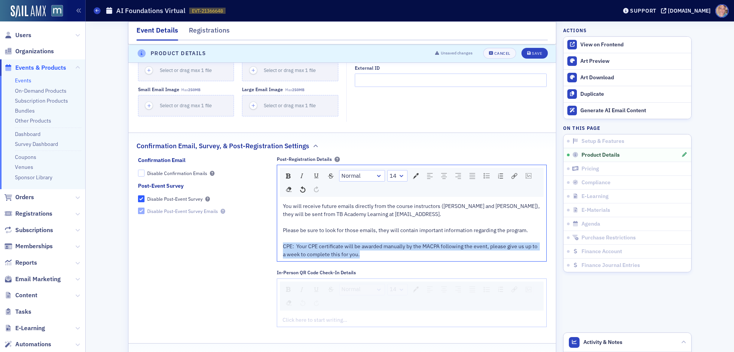
drag, startPoint x: 367, startPoint y: 281, endPoint x: 273, endPoint y: 274, distance: 94.3
click at [273, 274] on div "Confirmation Email Disable Confirmation Emails Post-Event Survey Disable Post-E…" at bounding box center [342, 244] width 409 height 176
click at [286, 178] on img "rdw-inline-control" at bounding box center [288, 175] width 5 height 5
click at [413, 179] on img "rdw-color-picker" at bounding box center [416, 176] width 6 height 6
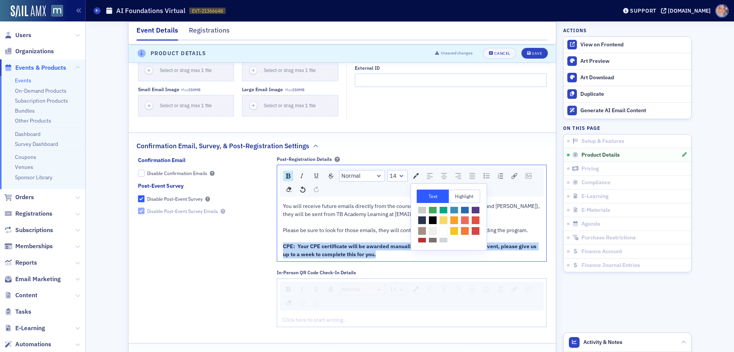
scroll to position [34, 0]
click at [426, 241] on span "rdw-color-picker" at bounding box center [422, 237] width 8 height 8
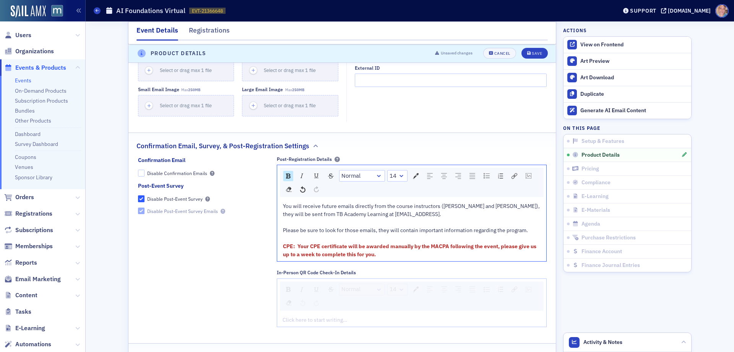
click at [380, 233] on span "Please be sure to look for those emails, they will contain important informatio…" at bounding box center [405, 229] width 245 height 7
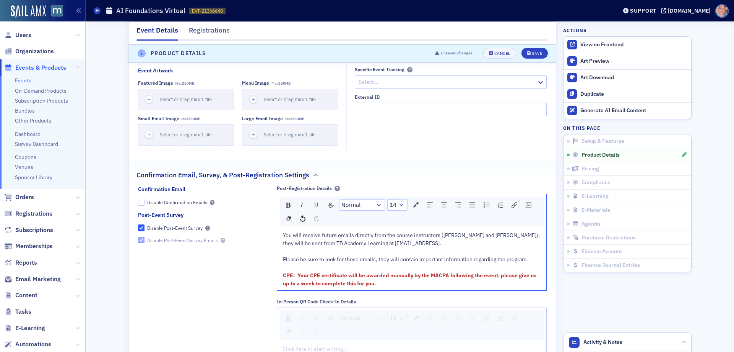
scroll to position [845, 0]
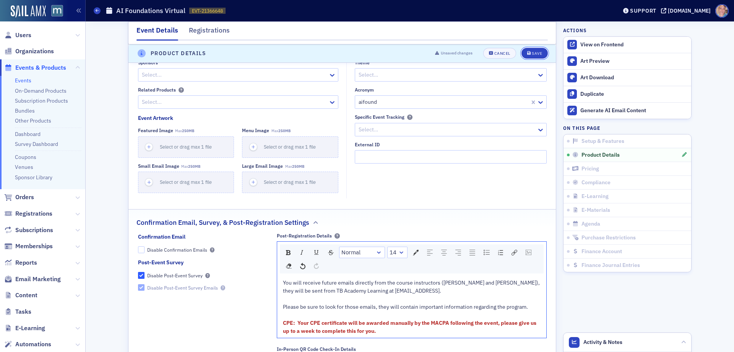
click at [537, 53] on div "Save" at bounding box center [537, 54] width 10 height 4
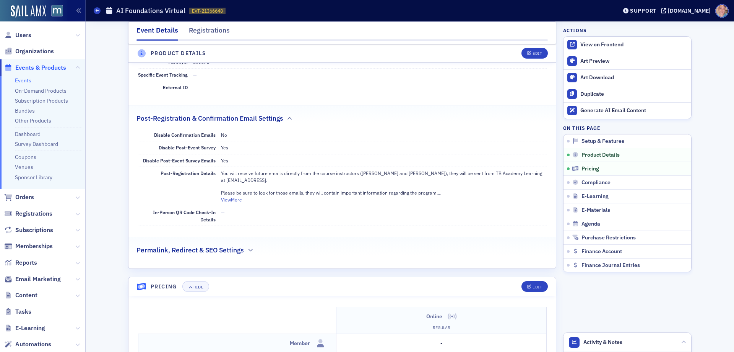
scroll to position [577, 0]
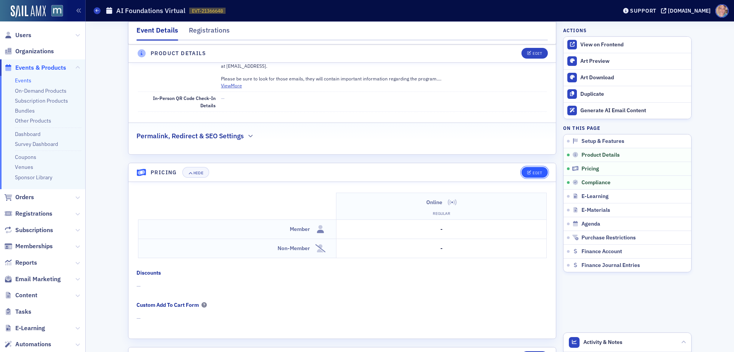
click at [527, 171] on icon "button" at bounding box center [529, 173] width 5 height 4
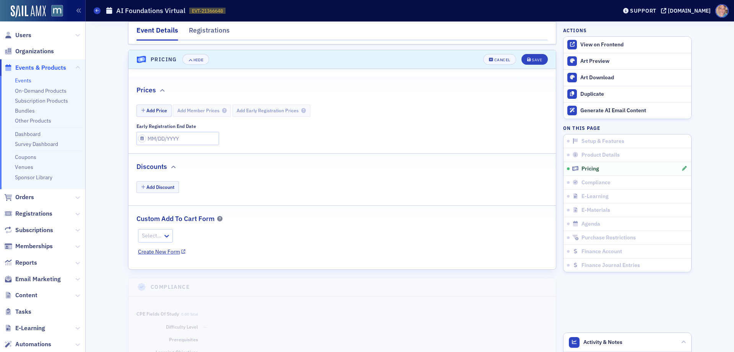
scroll to position [772, 0]
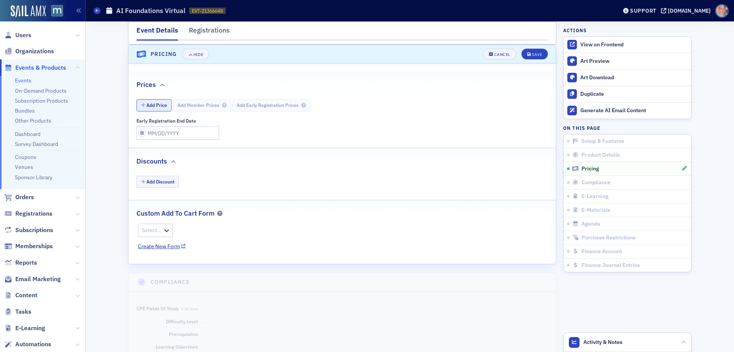
click at [144, 103] on button "Add Price" at bounding box center [154, 105] width 35 height 12
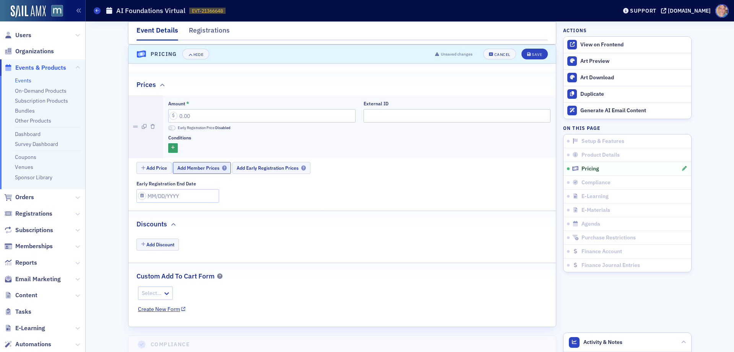
click at [205, 167] on span "Add Member Prices" at bounding box center [201, 168] width 49 height 6
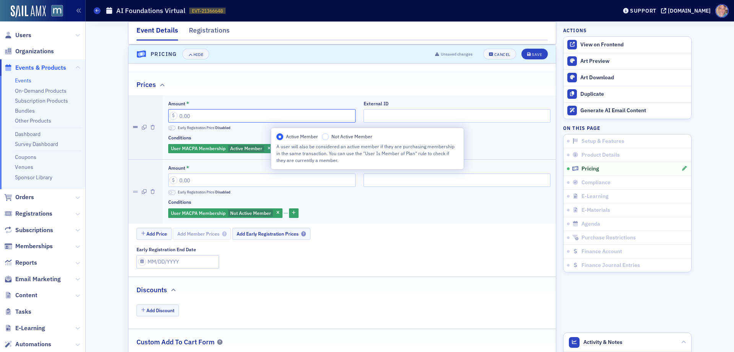
drag, startPoint x: 206, startPoint y: 112, endPoint x: 132, endPoint y: 117, distance: 74.0
click at [132, 117] on li "Amount * Early Registration Price Disabled External ID Conditions User MACPA Me…" at bounding box center [343, 127] width 428 height 64
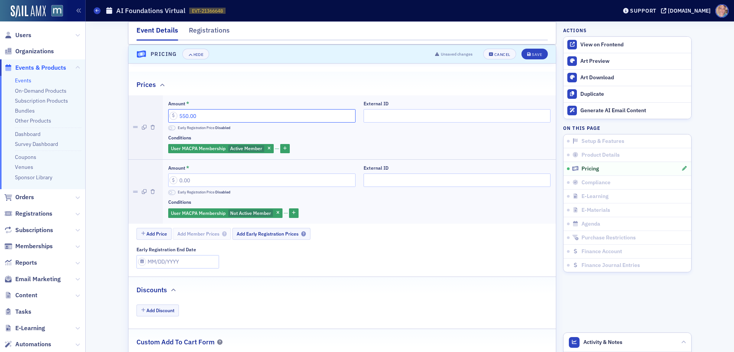
type input "550.00"
drag, startPoint x: 242, startPoint y: 174, endPoint x: 85, endPoint y: 184, distance: 158.3
click at [89, 184] on div "Event Details Registrations E-Learning has not been set up. Compliance has not …" at bounding box center [410, 130] width 649 height 1760
type input "650.00"
click at [536, 54] on div "Save" at bounding box center [537, 54] width 10 height 4
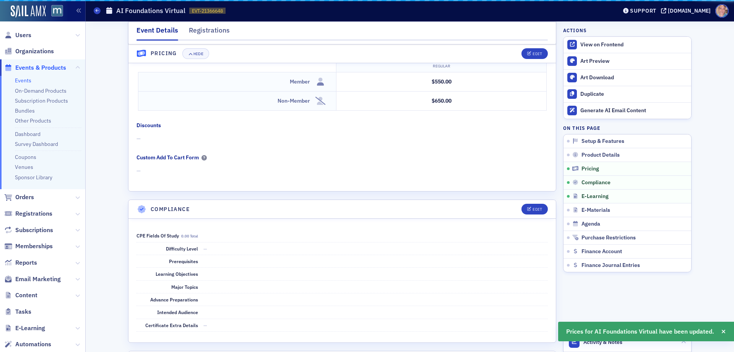
scroll to position [743, 0]
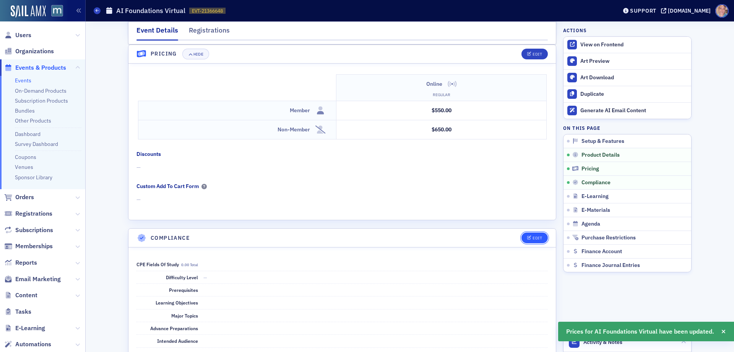
click at [533, 237] on div "Edit" at bounding box center [538, 238] width 10 height 4
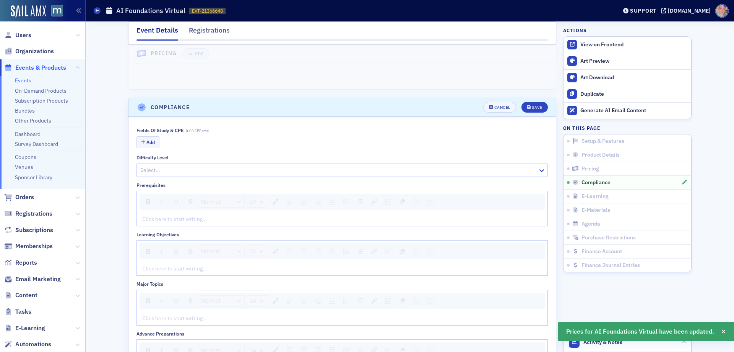
scroll to position [927, 0]
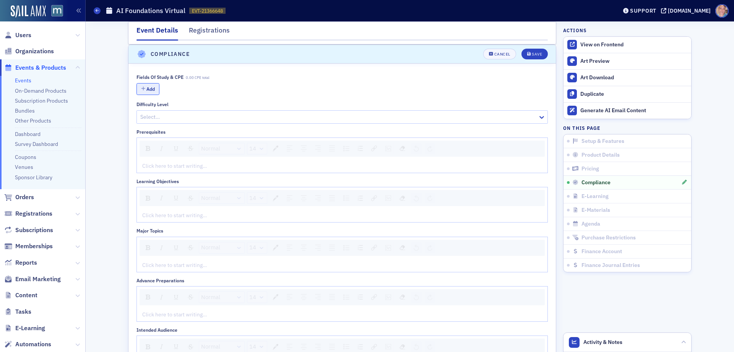
click at [148, 92] on button "Add" at bounding box center [148, 89] width 23 height 12
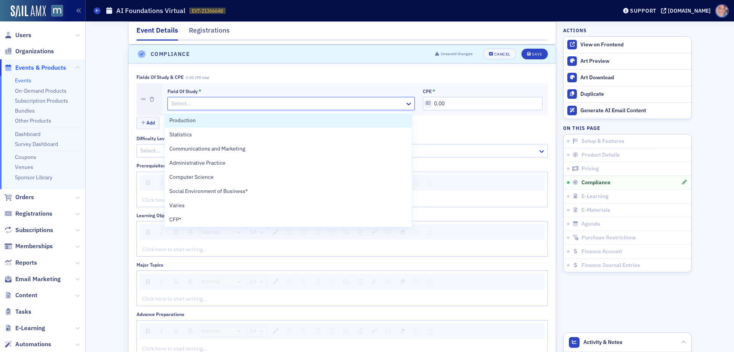
click at [225, 103] on div at bounding box center [288, 104] width 234 height 10
type input "inf"
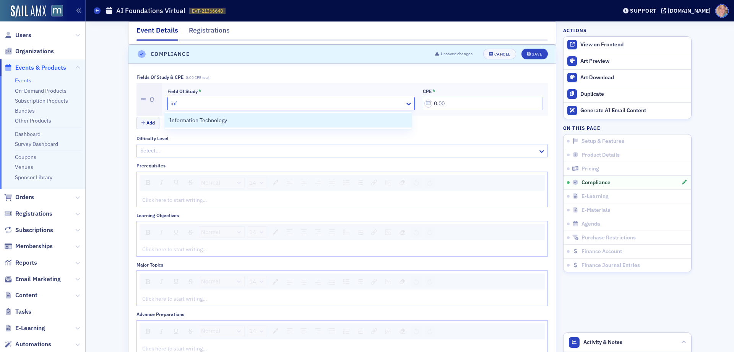
drag, startPoint x: 259, startPoint y: 122, endPoint x: 286, endPoint y: 113, distance: 28.9
click at [259, 122] on div "Information Technology" at bounding box center [288, 120] width 238 height 8
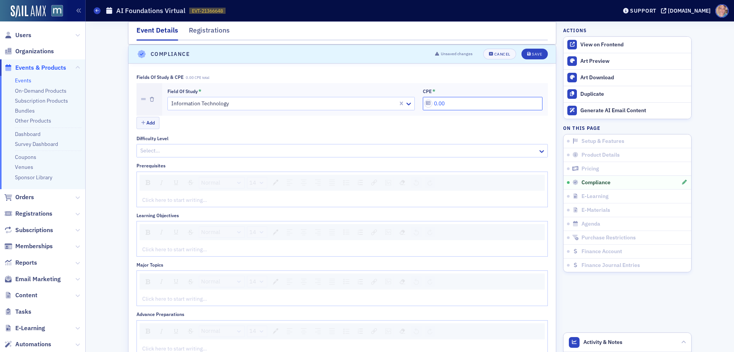
drag, startPoint x: 432, startPoint y: 103, endPoint x: 472, endPoint y: 99, distance: 40.4
click at [472, 99] on input "0.00" at bounding box center [483, 103] width 120 height 13
type input "4.00"
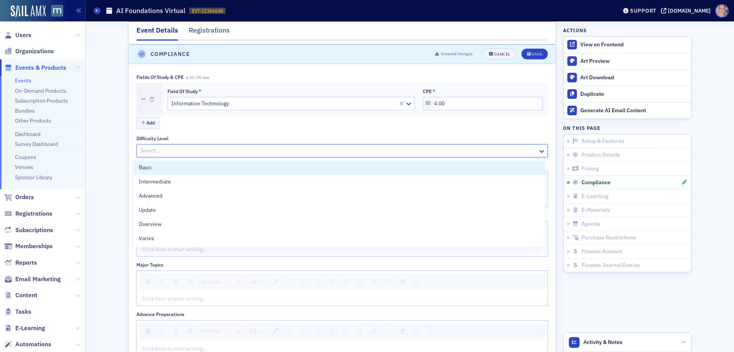
click at [246, 150] on div at bounding box center [339, 151] width 398 height 10
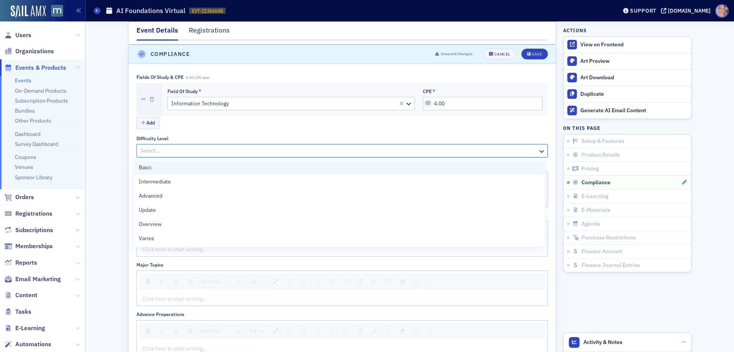
click at [200, 168] on div "Basic" at bounding box center [340, 167] width 402 height 8
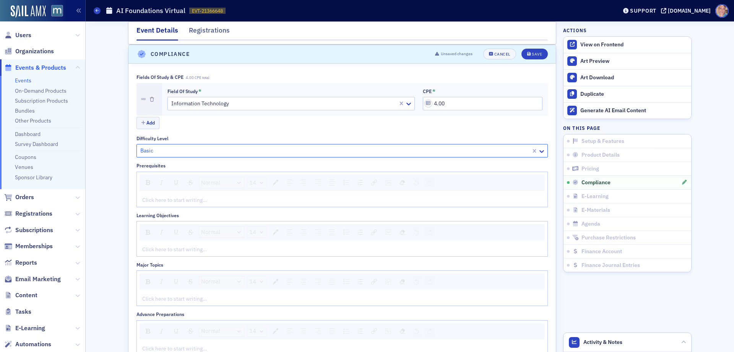
click at [266, 202] on div "rdw-editor" at bounding box center [343, 200] width 400 height 8
click at [171, 200] on div "rdw-editor" at bounding box center [343, 200] width 400 height 8
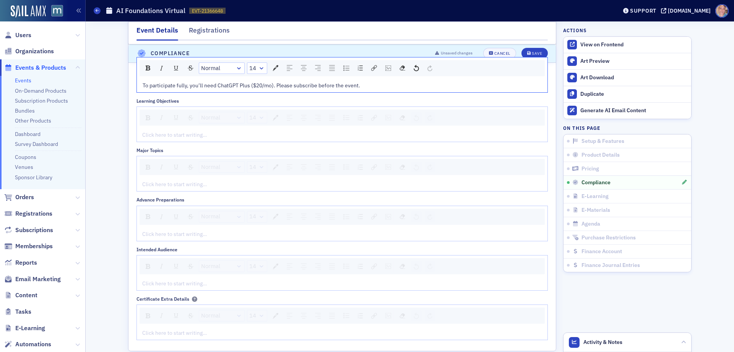
scroll to position [1042, 0]
click at [212, 234] on div "rdw-editor" at bounding box center [343, 233] width 400 height 8
click at [153, 285] on div "rdw-editor" at bounding box center [343, 283] width 400 height 8
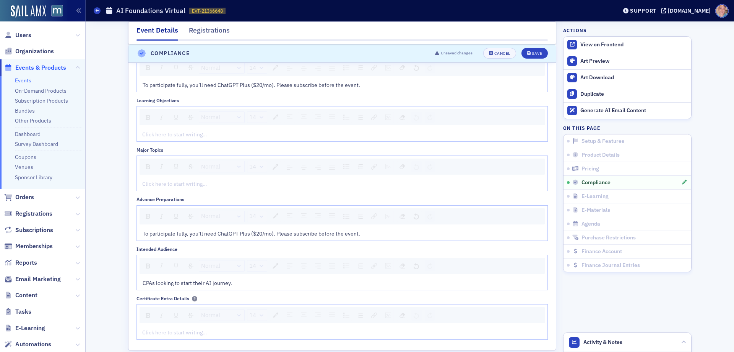
click at [183, 135] on div "rdw-editor" at bounding box center [343, 134] width 400 height 8
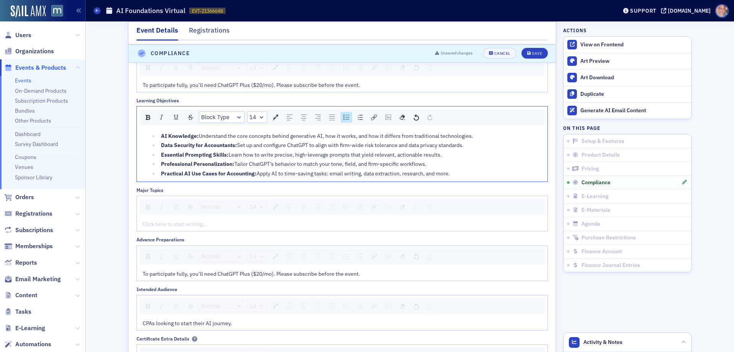
scroll to position [1043, 0]
click at [202, 225] on div "rdw-editor" at bounding box center [343, 222] width 400 height 8
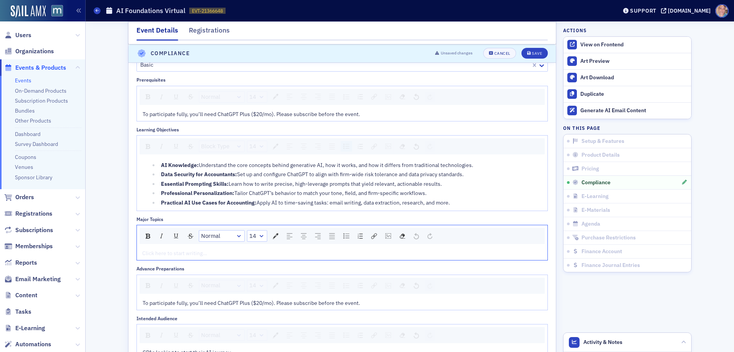
scroll to position [967, 0]
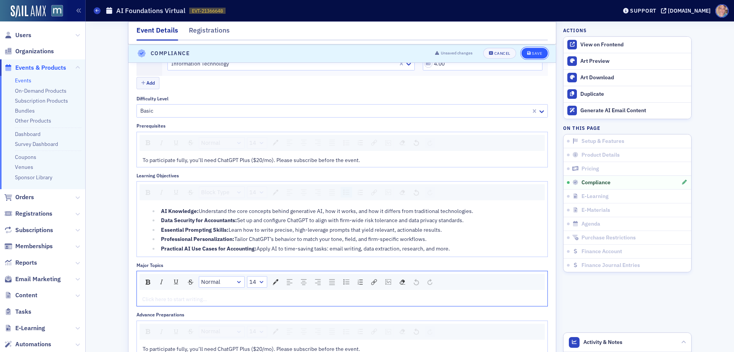
click at [533, 52] on div "Save" at bounding box center [537, 54] width 10 height 4
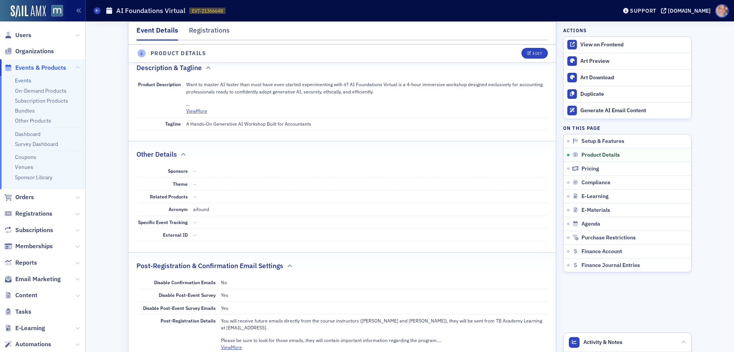
scroll to position [210, 0]
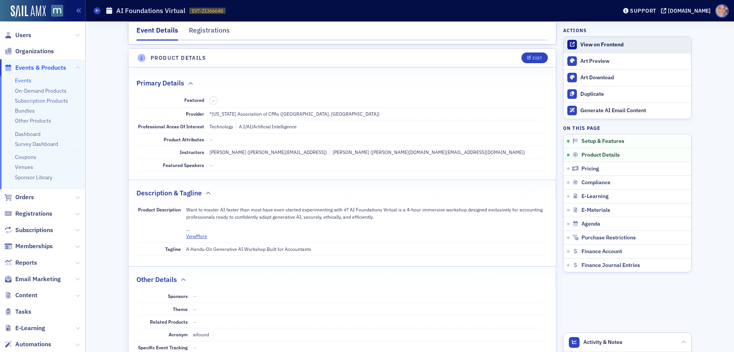
click at [604, 48] on div "View on Frontend" at bounding box center [634, 44] width 107 height 7
click at [99, 10] on icon at bounding box center [97, 10] width 3 height 3
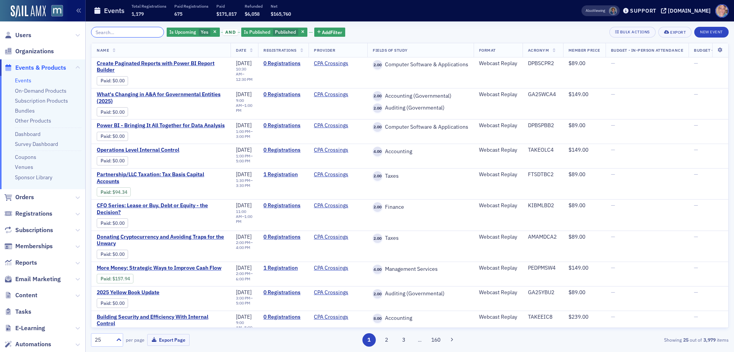
click at [130, 33] on input "search" at bounding box center [127, 32] width 73 height 11
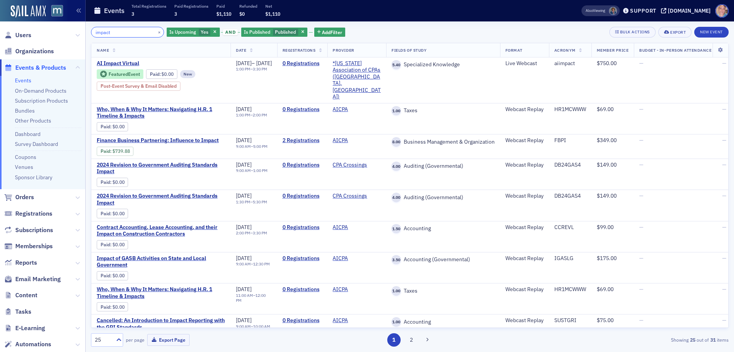
drag, startPoint x: 109, startPoint y: 34, endPoint x: 85, endPoint y: 33, distance: 24.1
click at [85, 33] on div "Users Organizations Events & Products Events On-Demand Products Subscription Pr…" at bounding box center [367, 176] width 734 height 352
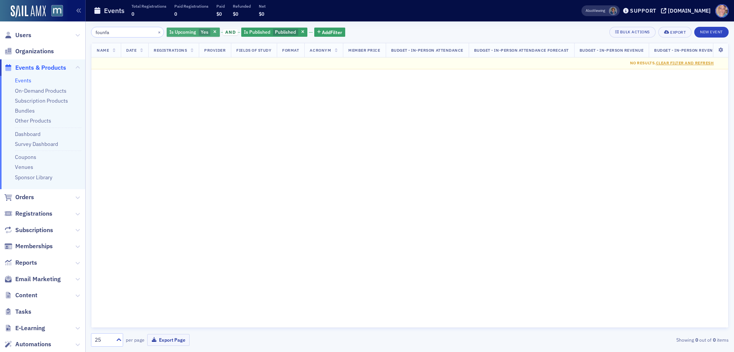
click at [201, 32] on span "Yes" at bounding box center [205, 32] width 8 height 6
click at [243, 33] on input "No" at bounding box center [241, 32] width 7 height 7
click at [124, 30] on input "founfa" at bounding box center [127, 32] width 73 height 11
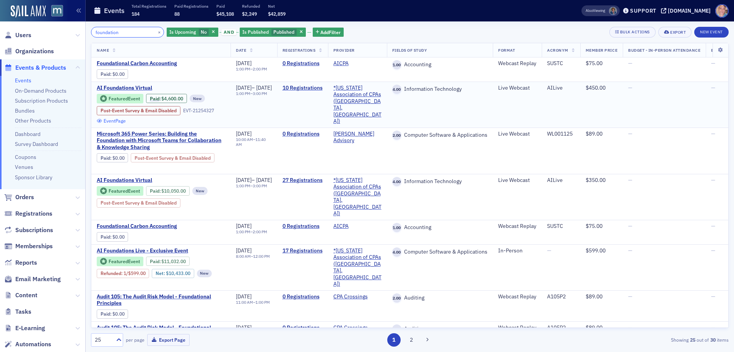
type input "foundation"
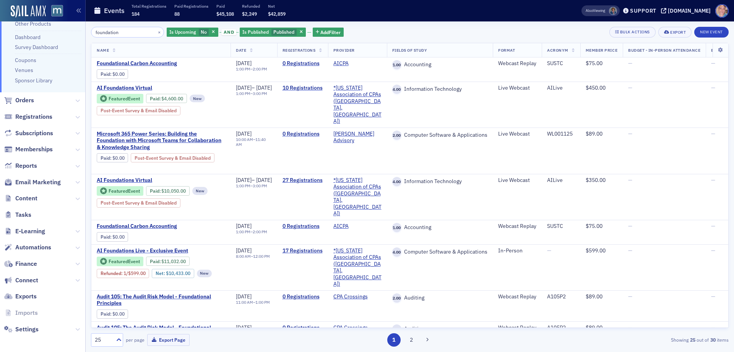
scroll to position [98, 0]
click at [31, 192] on span "Content" at bounding box center [42, 197] width 85 height 16
click at [33, 197] on span "Content" at bounding box center [26, 196] width 22 height 8
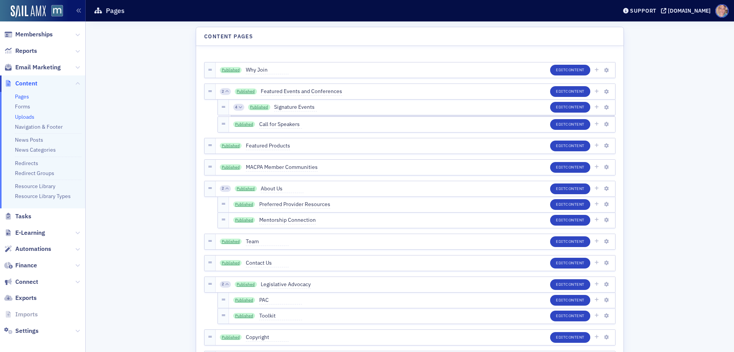
click at [29, 116] on link "Uploads" at bounding box center [25, 116] width 20 height 7
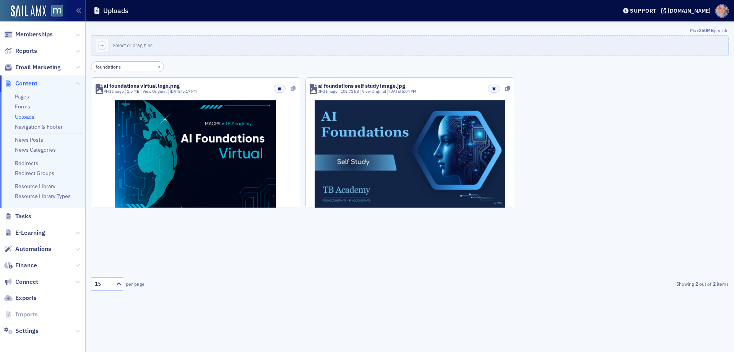
type input "foundations"
click at [293, 86] on icon at bounding box center [293, 88] width 5 height 5
click at [31, 249] on span "Automations" at bounding box center [33, 248] width 36 height 8
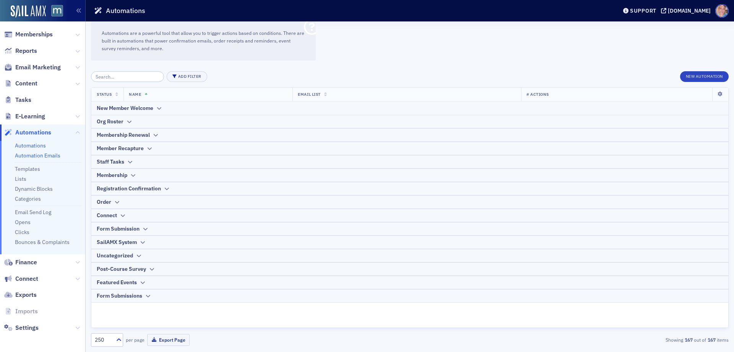
click at [47, 156] on link "Automation Emails" at bounding box center [38, 155] width 46 height 7
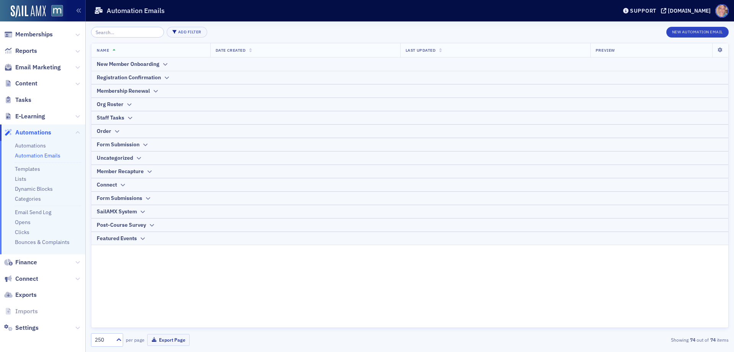
click at [27, 153] on link "Automation Emails" at bounding box center [38, 155] width 46 height 7
click at [165, 77] on icon at bounding box center [167, 77] width 6 height 5
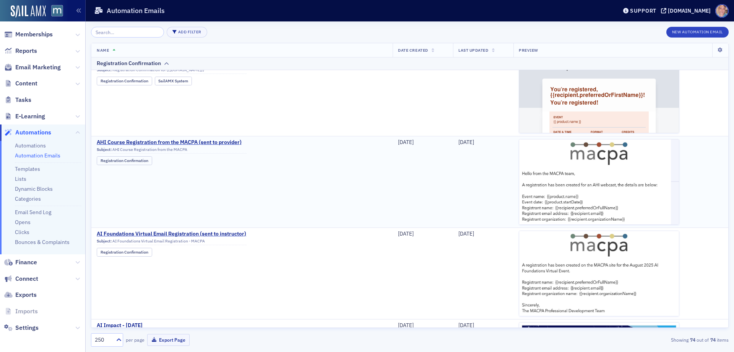
scroll to position [76, 0]
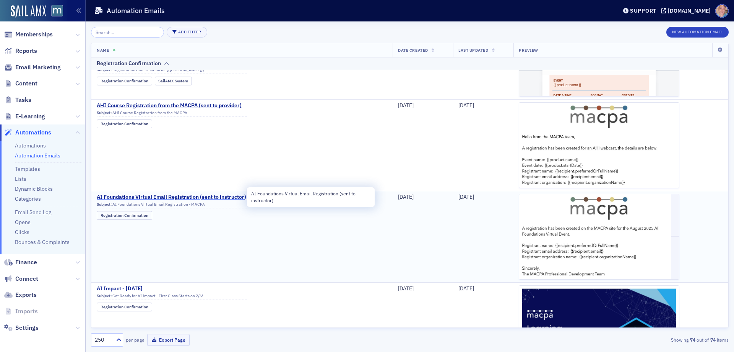
click at [155, 195] on span "AI Foundations Virtual Email Registration (sent to instructor)" at bounding box center [172, 197] width 150 height 7
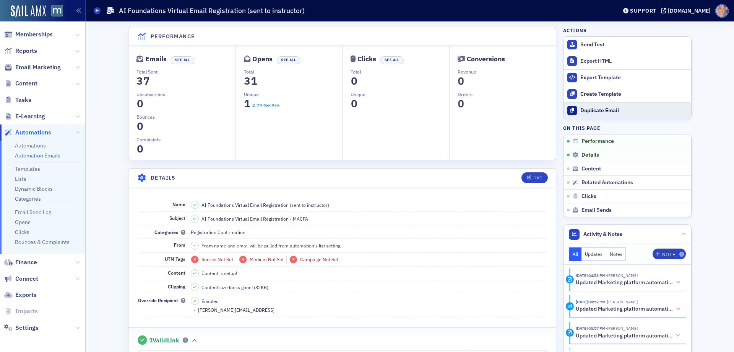
click at [601, 109] on div "Duplicate Email" at bounding box center [634, 110] width 107 height 7
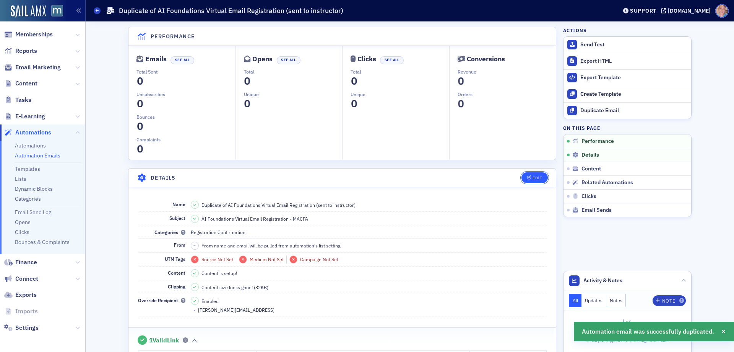
click at [533, 176] on div "Edit" at bounding box center [538, 178] width 10 height 4
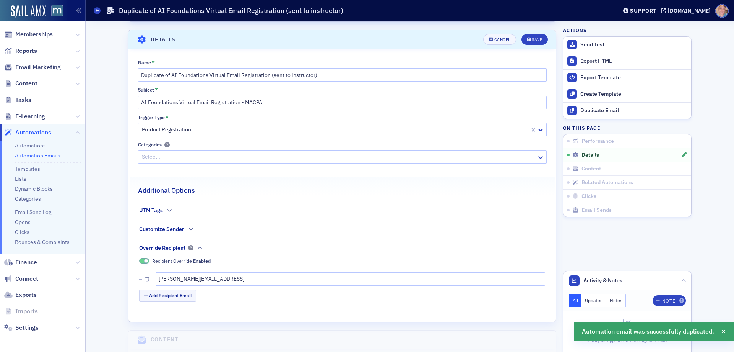
scroll to position [143, 0]
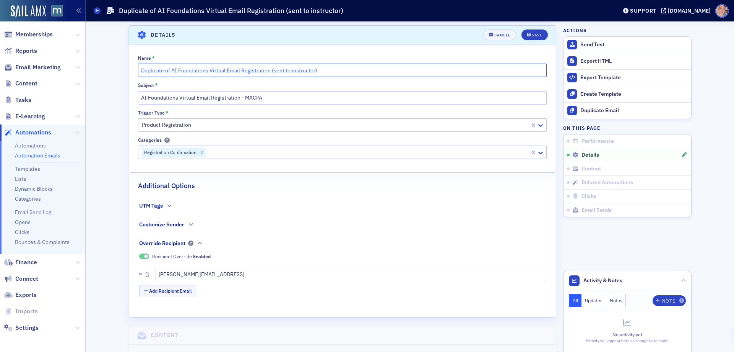
click at [173, 70] on input "Duplicate of AI Foundations Virtual Email Registration (sent to instructor)" at bounding box center [342, 69] width 409 height 13
drag, startPoint x: 169, startPoint y: 69, endPoint x: 137, endPoint y: 69, distance: 31.7
click at [138, 69] on input "Duplicate of AI Foundations Virtual Email Registration (sent to instructor)" at bounding box center [342, 69] width 409 height 13
click at [496, 32] on button "Cancel" at bounding box center [499, 34] width 33 height 11
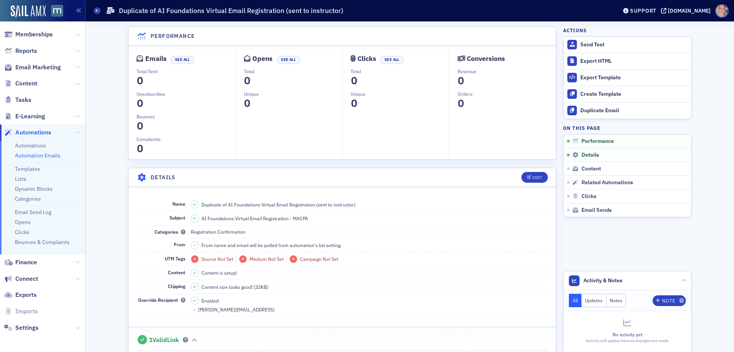
scroll to position [0, 0]
click at [96, 11] on icon at bounding box center [97, 10] width 3 height 3
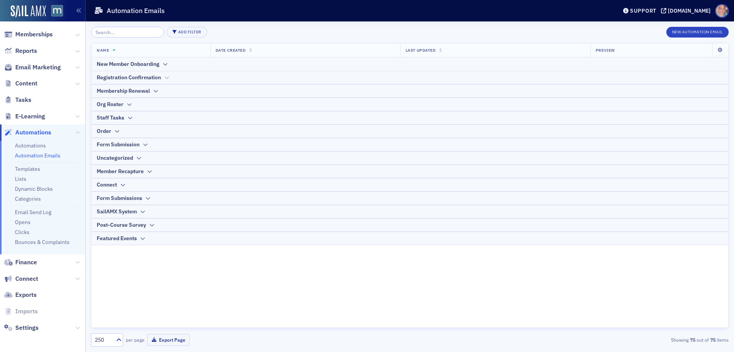
click at [166, 78] on icon at bounding box center [167, 77] width 6 height 5
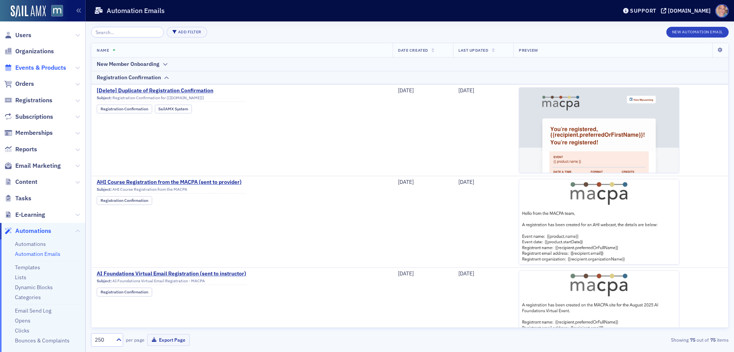
click at [45, 67] on span "Events & Products" at bounding box center [40, 67] width 51 height 8
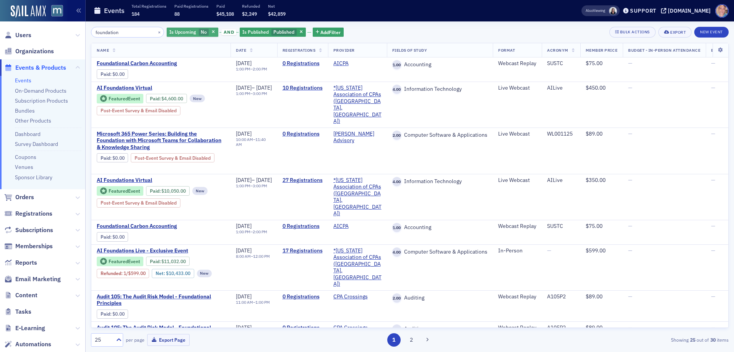
click at [201, 33] on span "No" at bounding box center [204, 32] width 6 height 6
click at [219, 33] on input "Yes" at bounding box center [218, 32] width 7 height 7
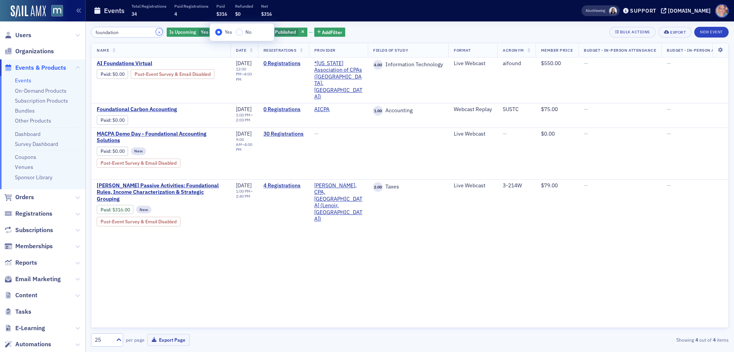
click at [156, 34] on button "×" at bounding box center [159, 31] width 7 height 7
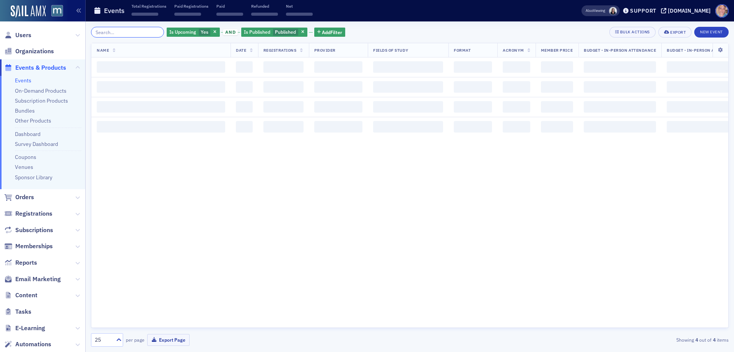
click at [119, 34] on input "search" at bounding box center [127, 32] width 73 height 11
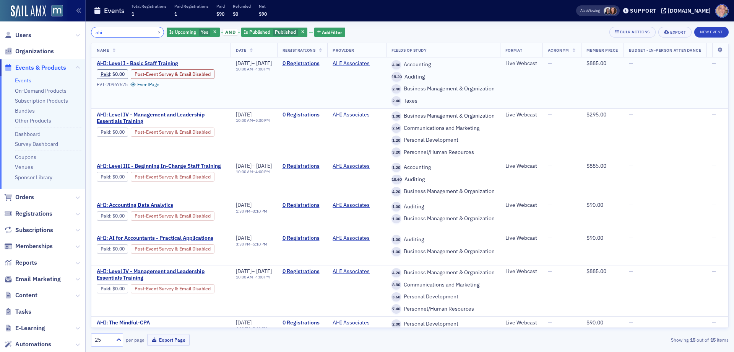
type input "ahi"
click at [156, 31] on button "×" at bounding box center [159, 31] width 7 height 7
click at [125, 29] on input "search" at bounding box center [127, 32] width 73 height 11
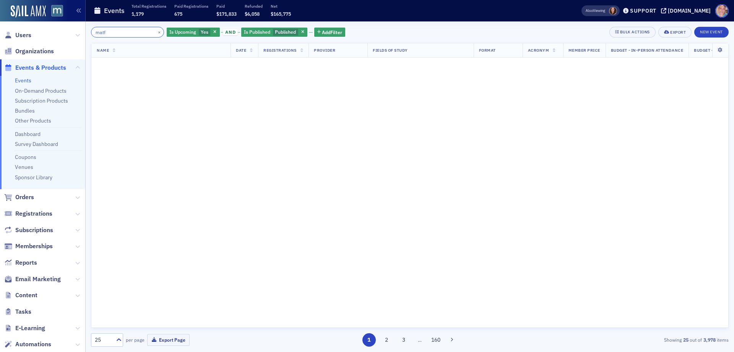
type input "matf"
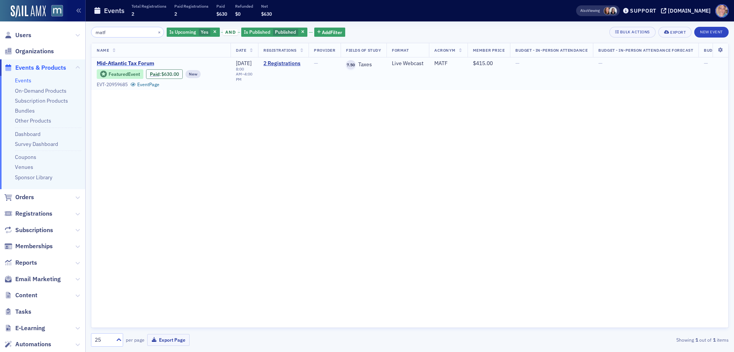
click at [142, 63] on span "Mid-Atlantic Tax Forum" at bounding box center [161, 63] width 129 height 7
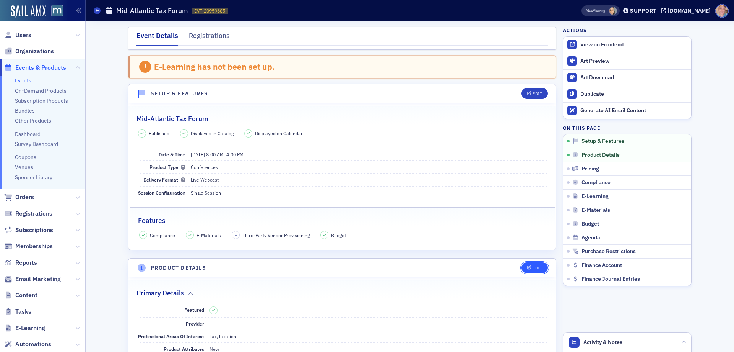
click at [534, 268] on div "Edit" at bounding box center [538, 267] width 10 height 4
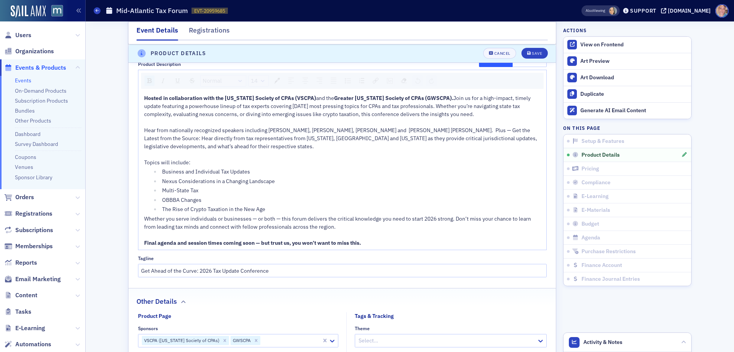
scroll to position [519, 0]
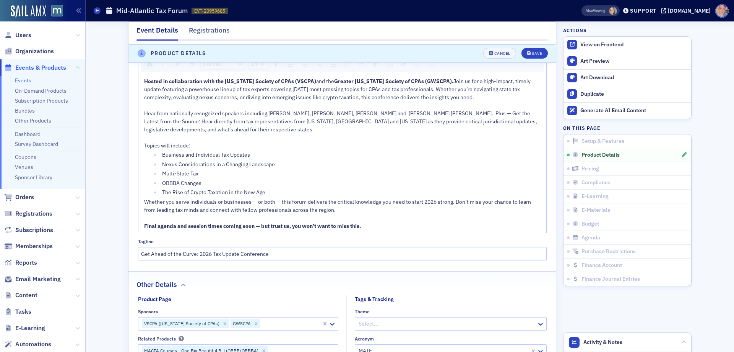
click at [236, 222] on span "Final agenda and session times coming soon — but trust us, you won’t want to mi…" at bounding box center [252, 225] width 217 height 7
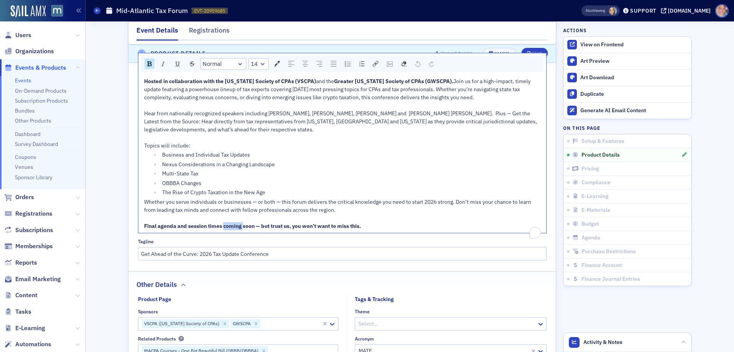
click at [236, 222] on span "Final agenda and session times coming soon — but trust us, you won’t want to mi…" at bounding box center [252, 225] width 217 height 7
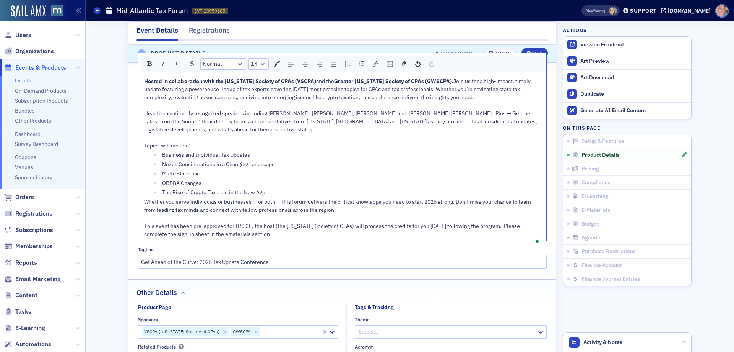
click at [275, 222] on div "This event has been pre-approved for IRS CE, the host (the Virginia Society of …" at bounding box center [342, 230] width 397 height 16
drag, startPoint x: 248, startPoint y: 212, endPoint x: 282, endPoint y: 202, distance: 35.1
click at [248, 222] on span "This event has been pre-approved for IRS CE, the host (the Virginia Society of …" at bounding box center [332, 229] width 377 height 15
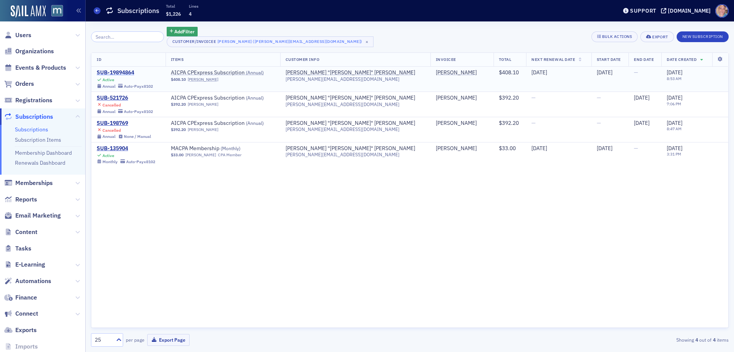
click at [119, 71] on div "SUB-19894864" at bounding box center [125, 72] width 56 height 7
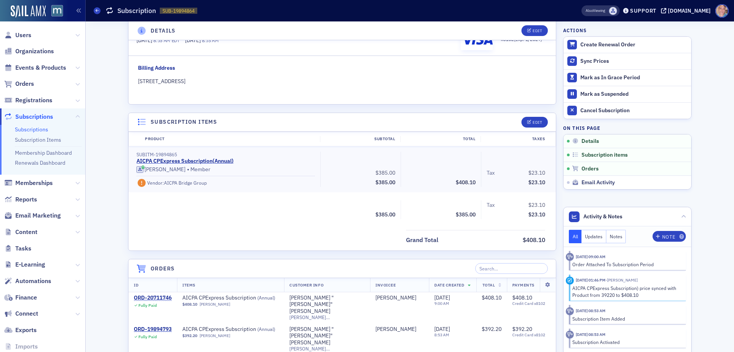
scroll to position [115, 0]
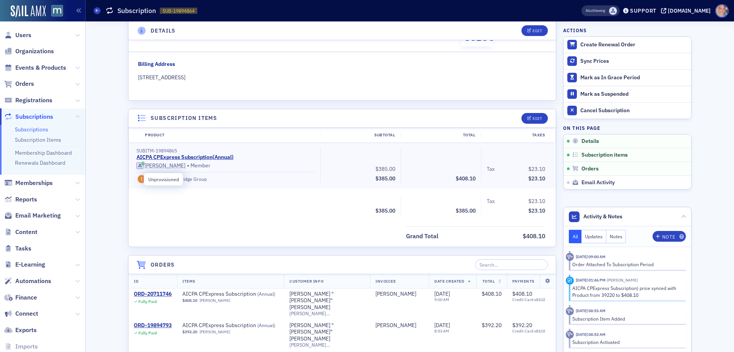
click at [138, 181] on icon at bounding box center [142, 179] width 10 height 8
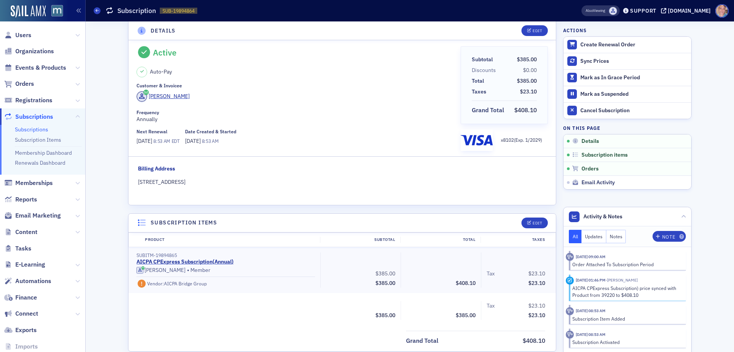
scroll to position [0, 0]
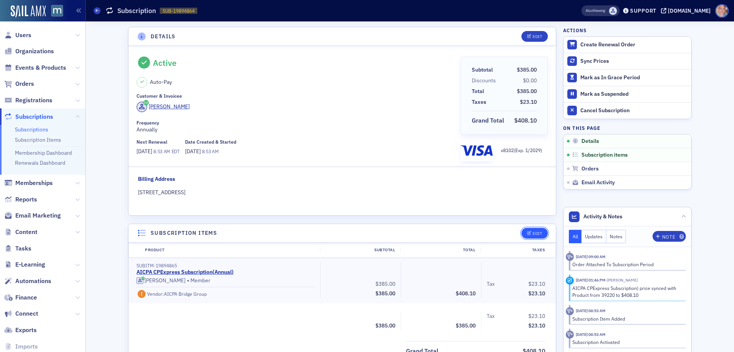
click at [535, 233] on div "Edit" at bounding box center [538, 233] width 10 height 4
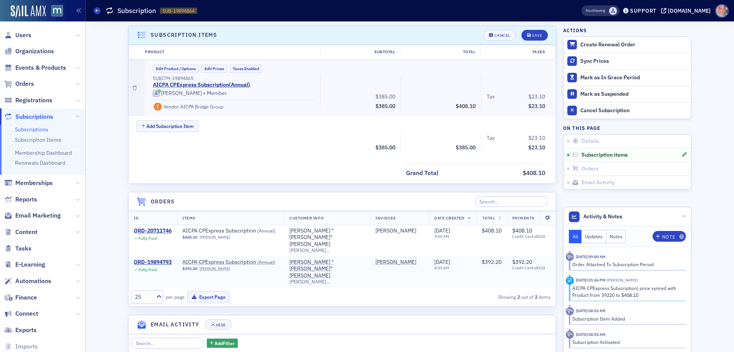
scroll to position [198, 0]
click at [532, 33] on div "Save" at bounding box center [537, 35] width 10 height 4
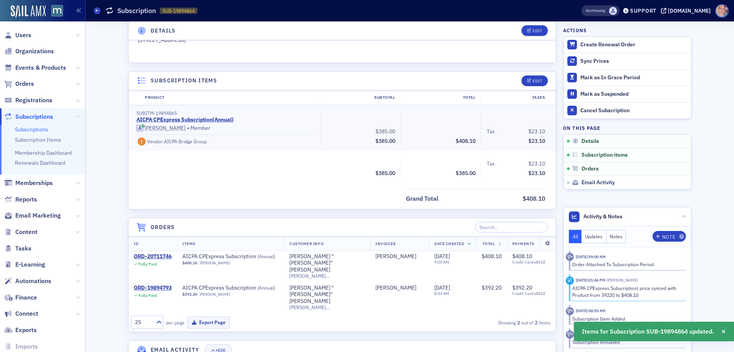
scroll to position [83, 0]
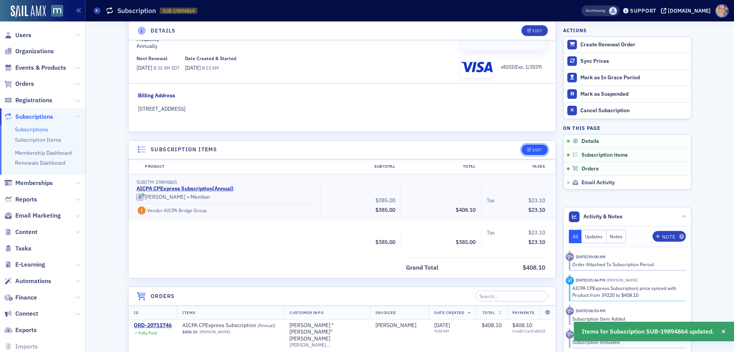
click at [527, 146] on button "Edit" at bounding box center [535, 149] width 26 height 11
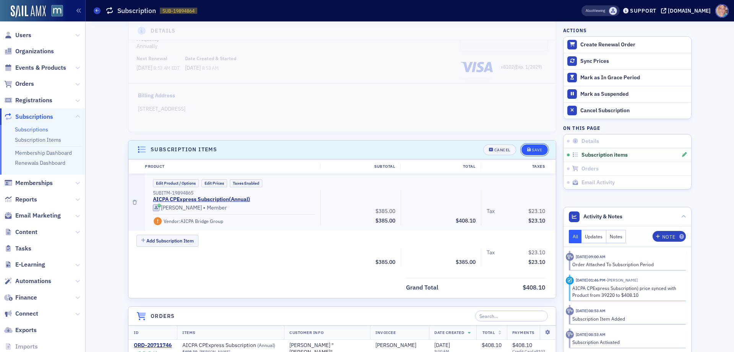
drag, startPoint x: 531, startPoint y: 148, endPoint x: 512, endPoint y: 125, distance: 28.8
click at [532, 148] on div "Save" at bounding box center [537, 150] width 10 height 4
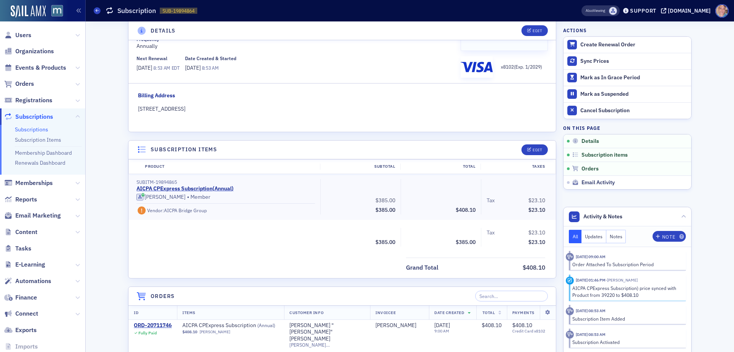
scroll to position [107, 0]
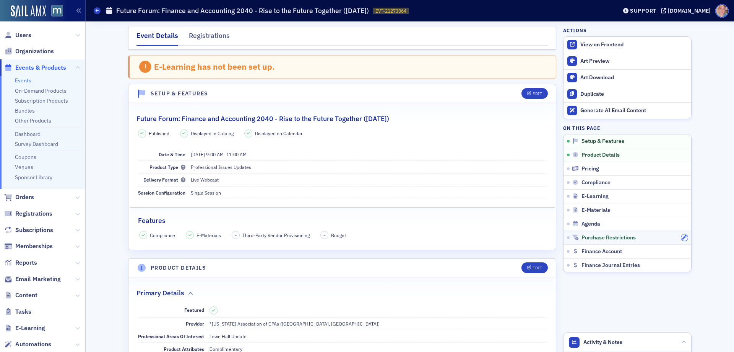
click at [682, 235] on icon "button" at bounding box center [684, 237] width 5 height 5
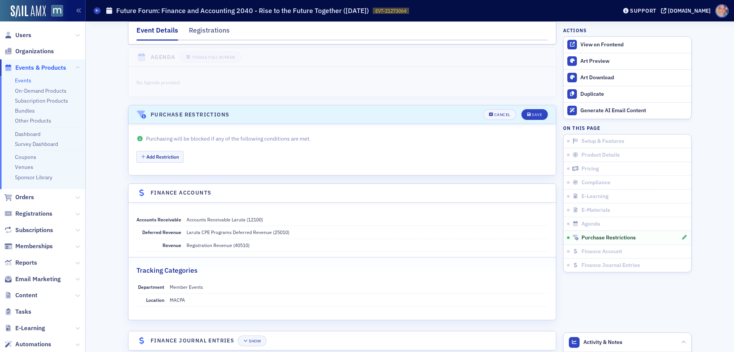
scroll to position [1245, 0]
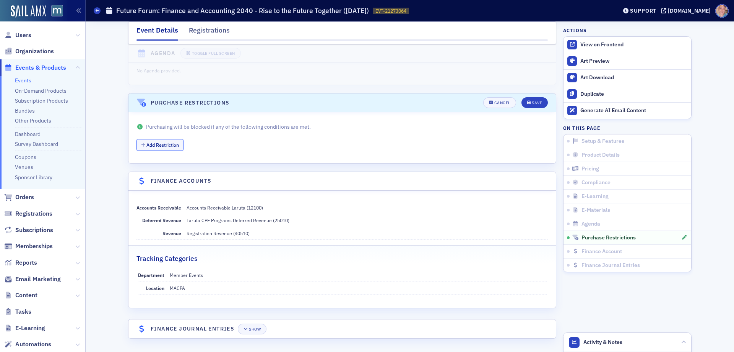
drag, startPoint x: 157, startPoint y: 142, endPoint x: 719, endPoint y: 135, distance: 561.9
click at [157, 142] on button "Add Restriction" at bounding box center [160, 145] width 47 height 12
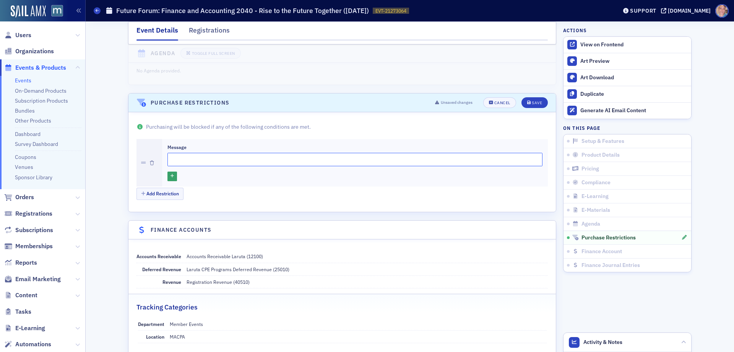
click at [195, 162] on input "Message" at bounding box center [355, 159] width 375 height 13
paste input "You are currently enrolled in another date for this event, please note - you ca…"
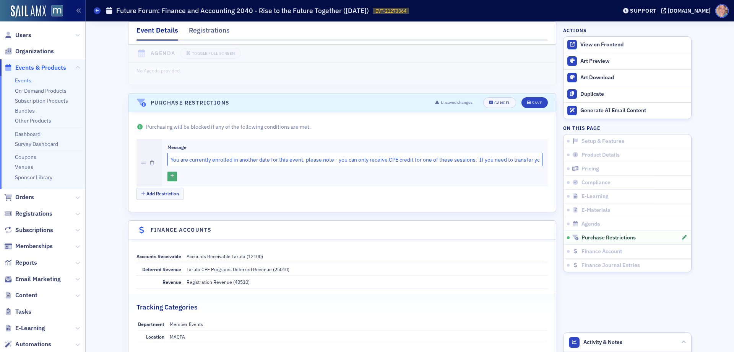
scroll to position [0, 166]
type input "You are currently enrolled in another date for this event, please note - you ca…"
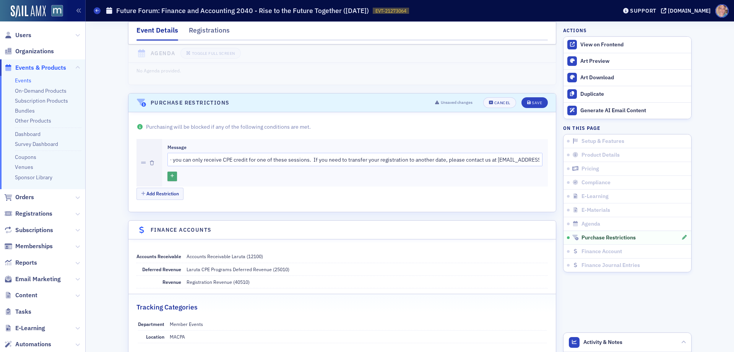
click at [170, 173] on button "button" at bounding box center [173, 176] width 10 height 10
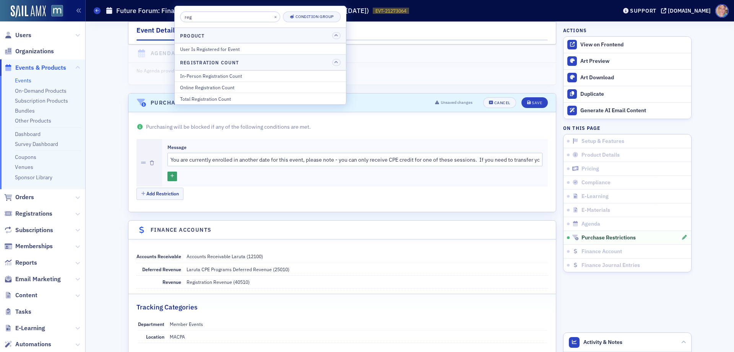
scroll to position [0, 0]
type input "reg"
click at [225, 47] on div "User Is Registered for Event" at bounding box center [260, 49] width 161 height 7
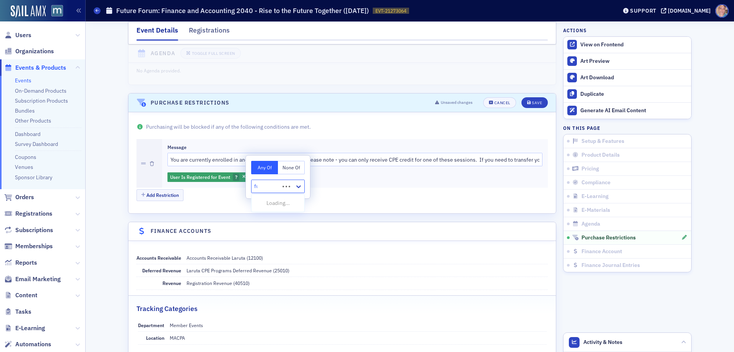
type input "fut"
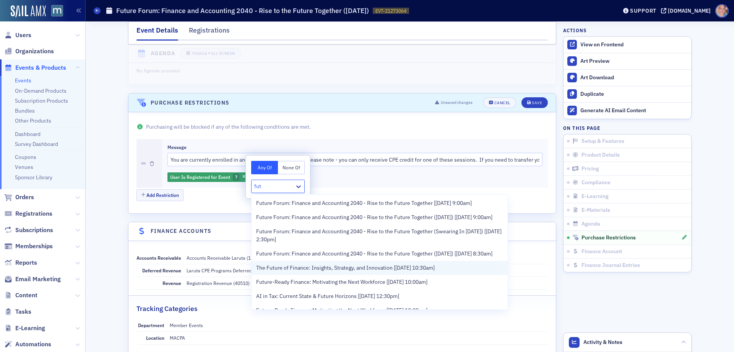
click at [389, 272] on span "The Future of Finance: Insights, Strategy, and Innovation [9/29/2025 10:30am]" at bounding box center [345, 268] width 179 height 8
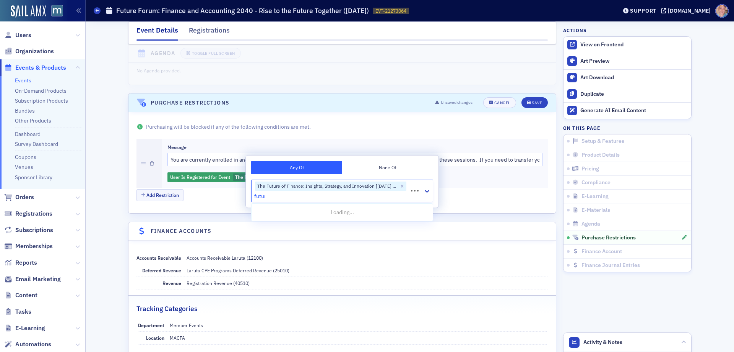
type input "future"
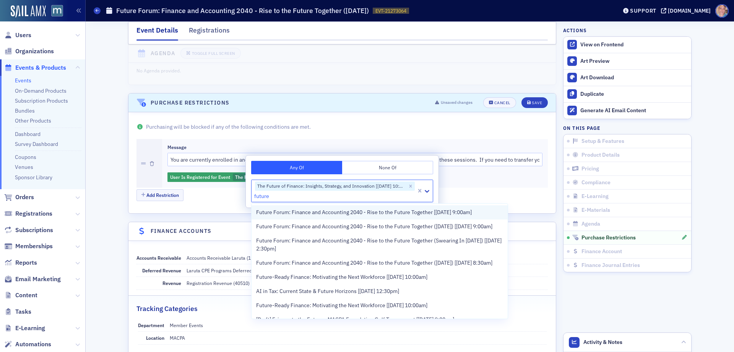
click at [335, 214] on span "Future Forum: Finance and Accounting 2040 - Rise to the Future Together [10/29/…" at bounding box center [364, 212] width 216 height 8
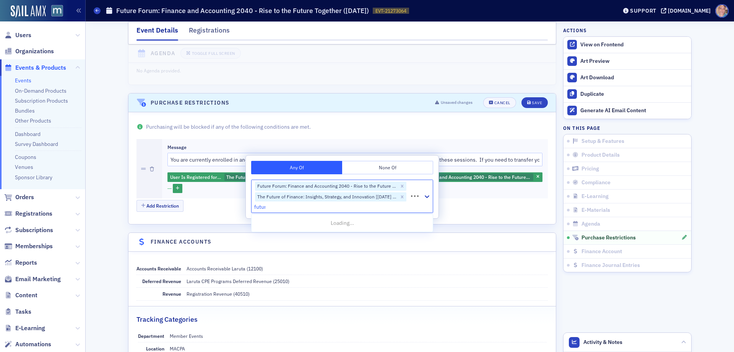
type input "future"
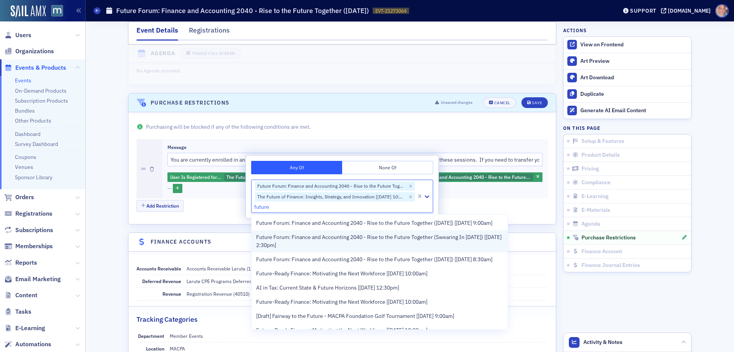
click at [302, 249] on span "Future Forum: Finance and Accounting 2040 - Rise to the Future Together (Sweari…" at bounding box center [379, 241] width 247 height 16
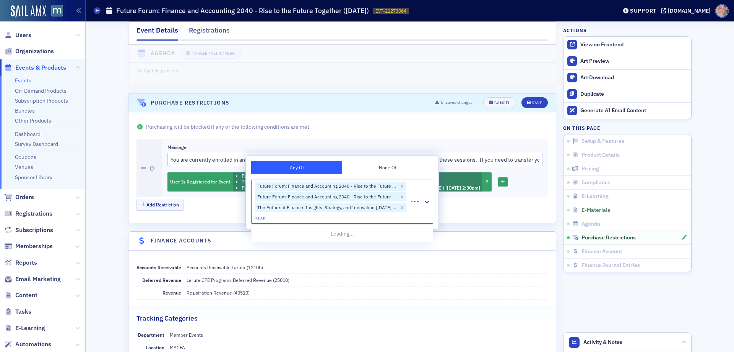
type input "future"
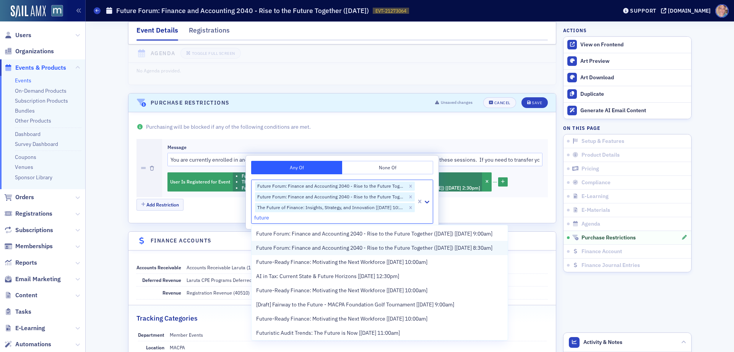
click at [301, 252] on span "Future Forum: Finance and Accounting 2040 - Rise to the Future Together (Decemb…" at bounding box center [374, 248] width 236 height 8
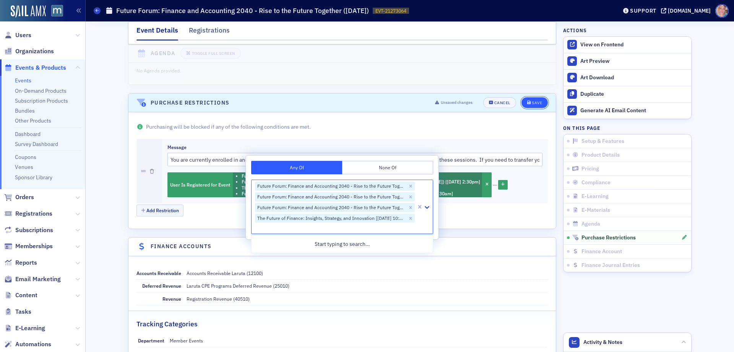
click at [532, 104] on div "Save" at bounding box center [537, 103] width 10 height 4
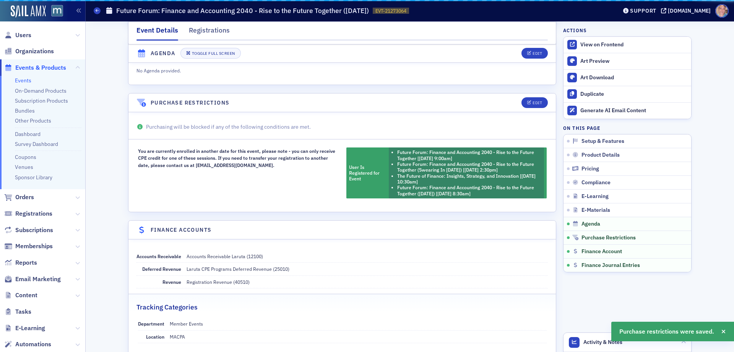
scroll to position [1271, 0]
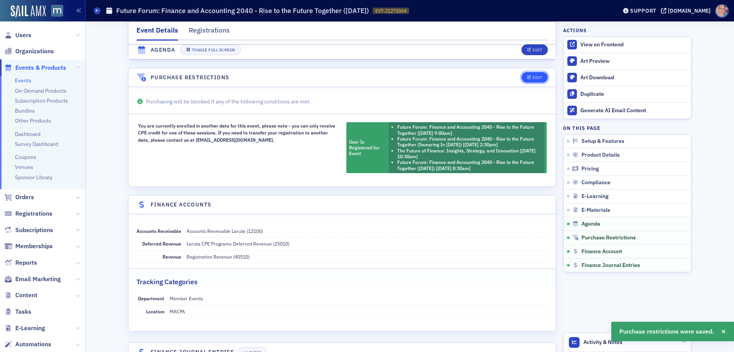
click at [531, 73] on button "Edit" at bounding box center [535, 77] width 26 height 11
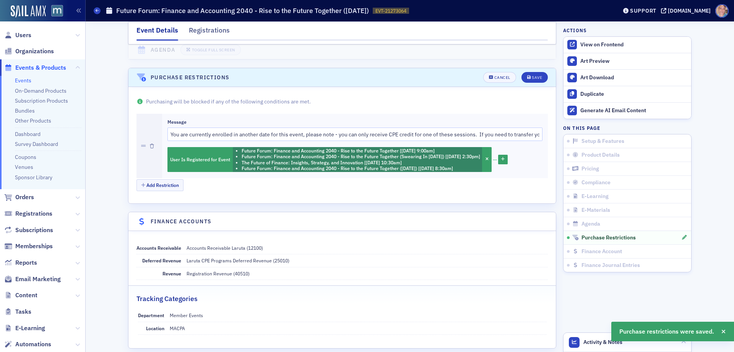
scroll to position [1294, 0]
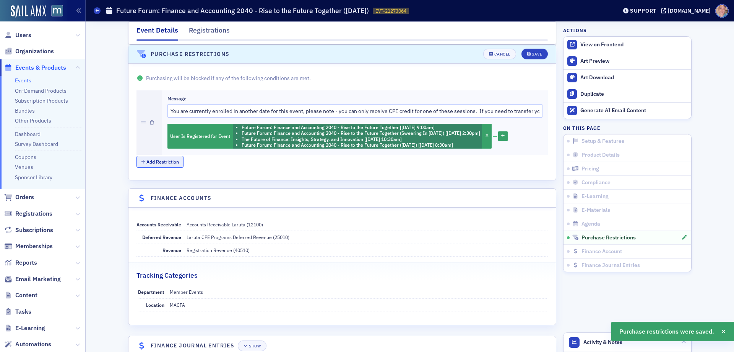
click at [158, 162] on button "Add Restriction" at bounding box center [160, 162] width 47 height 12
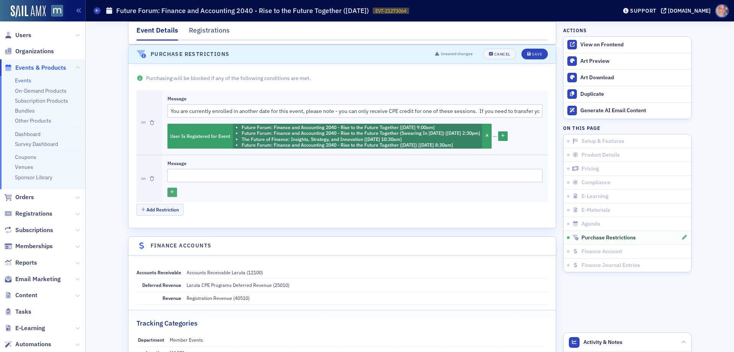
click at [171, 190] on icon "button" at bounding box center [172, 192] width 3 height 4
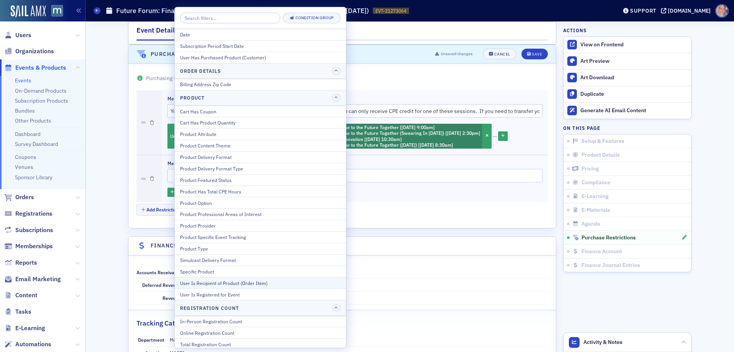
click at [268, 281] on div "User Is Recipient of Product (Order Item)" at bounding box center [260, 282] width 161 height 7
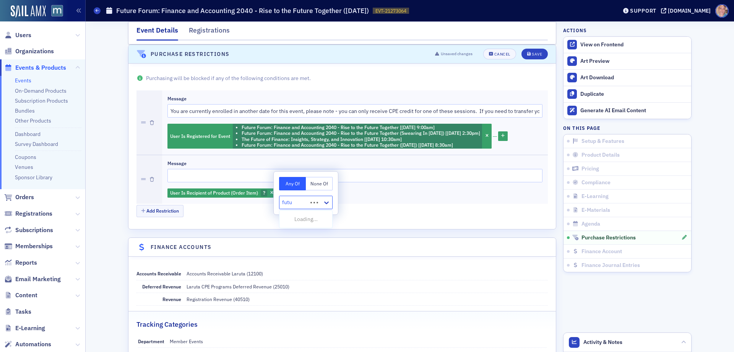
type input "futur"
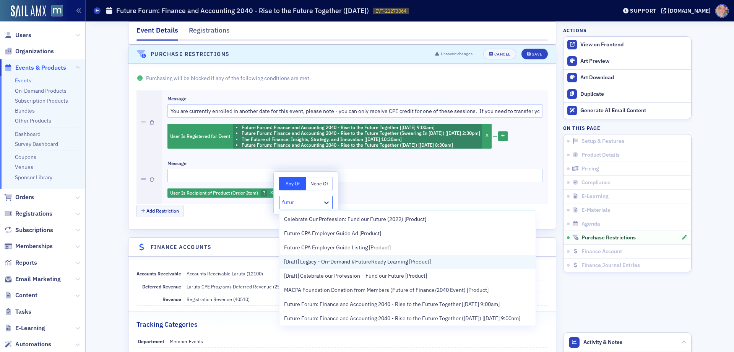
scroll to position [38, 0]
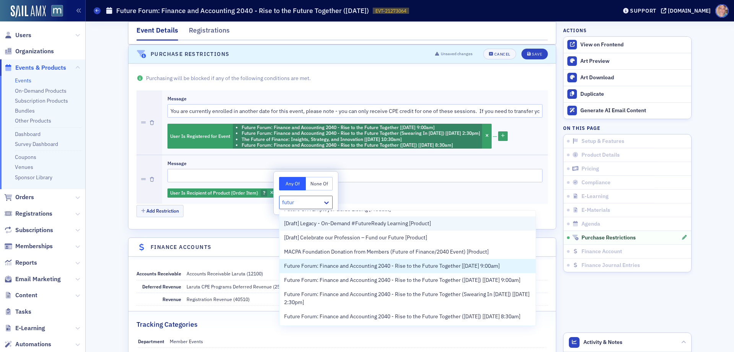
click at [398, 265] on span "Future Forum: Finance and Accounting 2040 - Rise to the Future Together [10/29/…" at bounding box center [392, 266] width 216 height 8
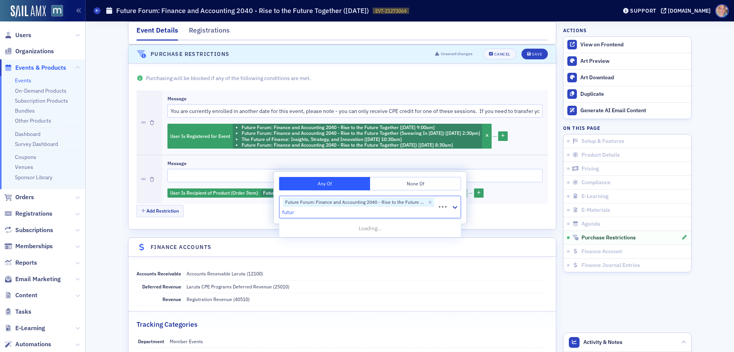
type input "future"
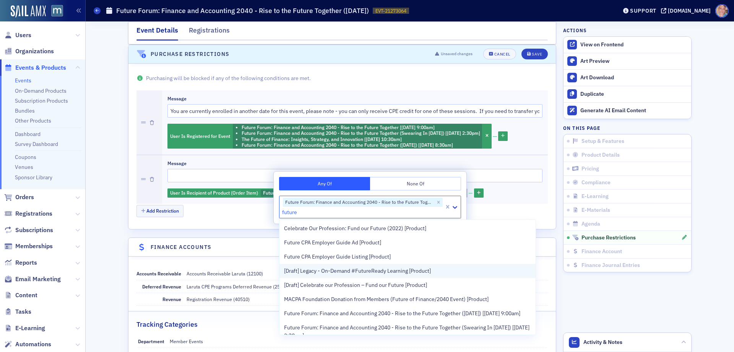
scroll to position [38, 0]
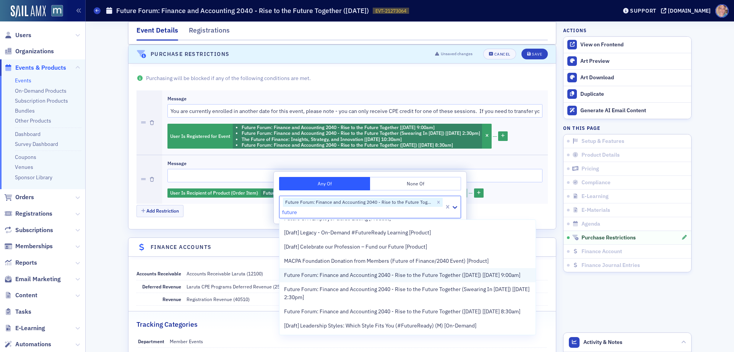
click at [321, 279] on span "Future Forum: Finance and Accounting 2040 - Rise to the Future Together ([DATE]…" at bounding box center [402, 275] width 236 height 8
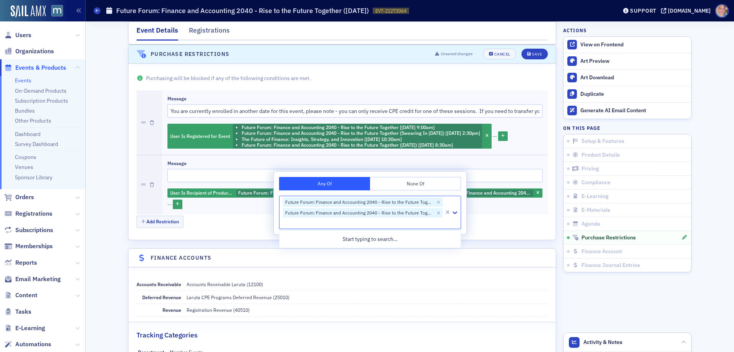
scroll to position [0, 0]
type input "future"
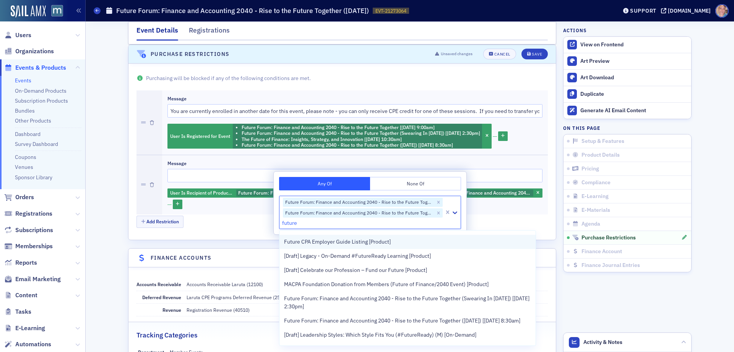
scroll to position [38, 0]
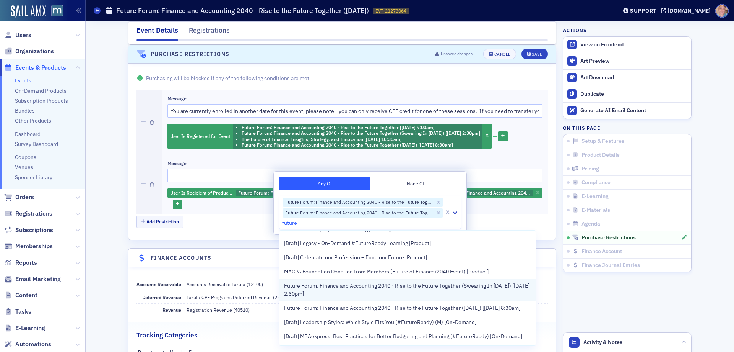
click at [327, 292] on span "Future Forum: Finance and Accounting 2040 - Rise to the Future Together (Sweari…" at bounding box center [407, 290] width 247 height 16
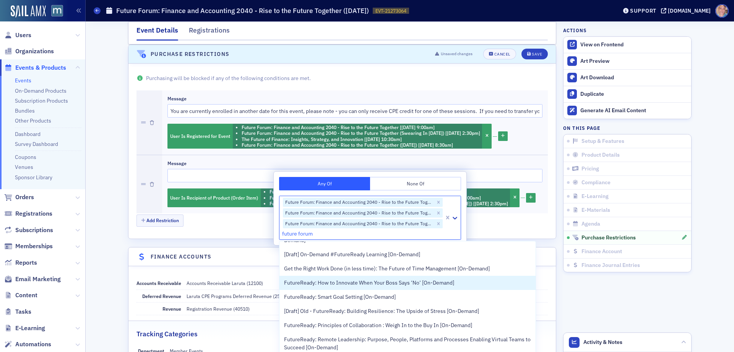
scroll to position [690, 0]
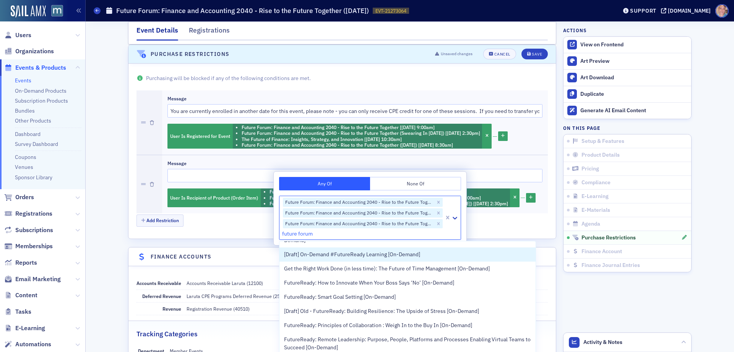
type input "future forum"
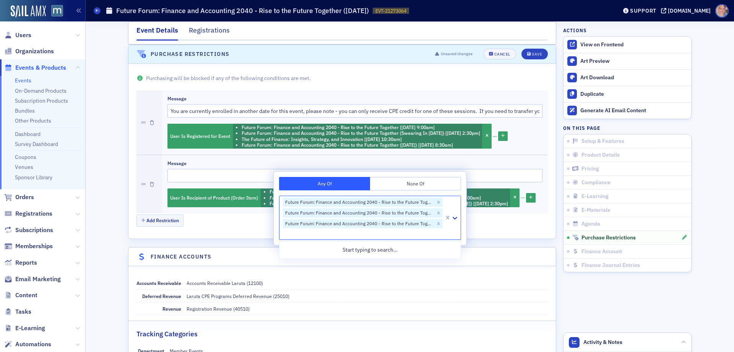
click at [311, 234] on div at bounding box center [362, 234] width 161 height 10
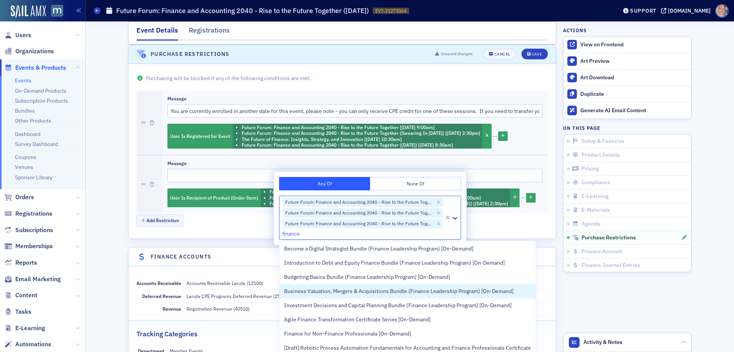
scroll to position [268, 0]
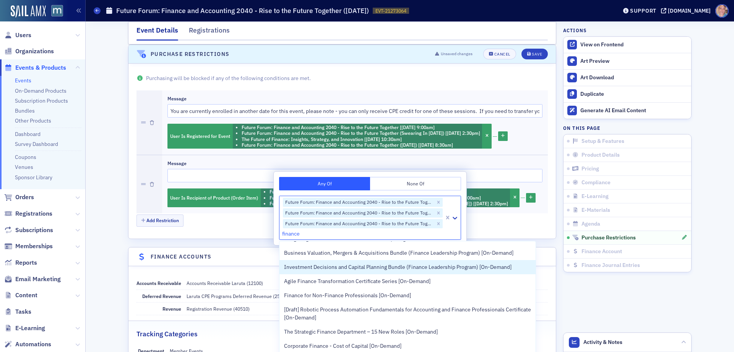
type input "finance"
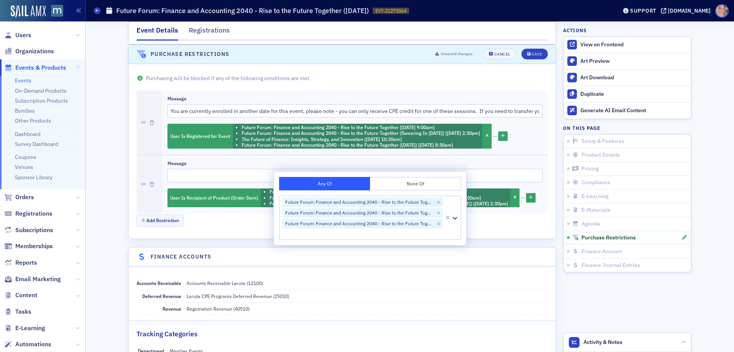
click at [290, 233] on div at bounding box center [362, 234] width 161 height 10
paste input "21129303"
type input "21129303"
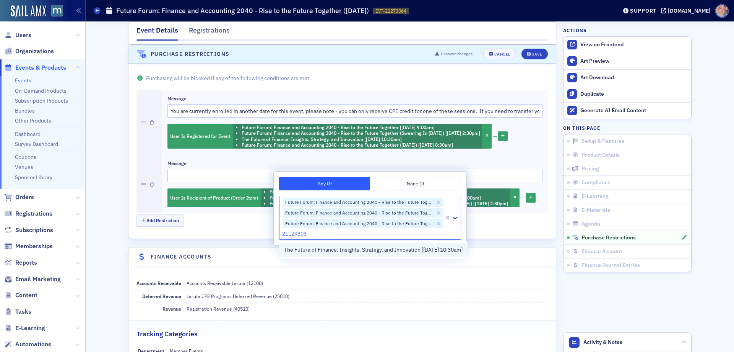
click at [435, 250] on span "The Future of Finance: Insights, Strategy, and Innovation [9/29/2025 10:30am]" at bounding box center [373, 250] width 179 height 8
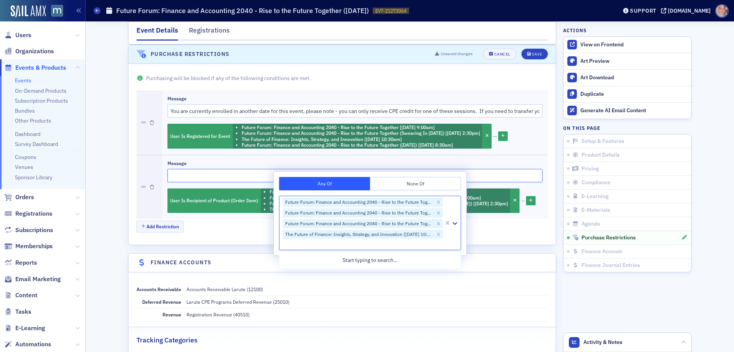
click at [191, 174] on input "Message" at bounding box center [355, 175] width 375 height 13
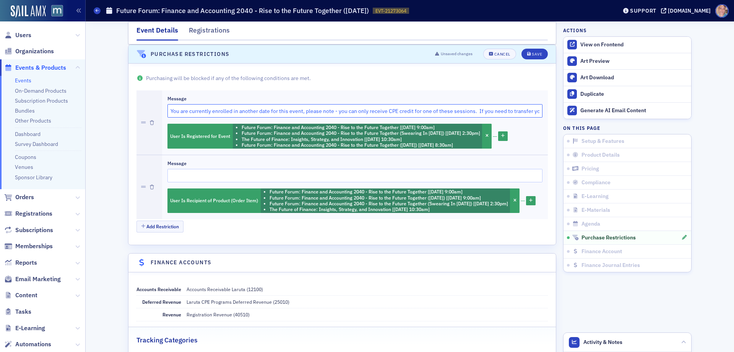
click at [244, 111] on input "You are currently enrolled in another date for this event, please note - you ca…" at bounding box center [355, 110] width 375 height 13
click at [176, 176] on input "Message" at bounding box center [355, 175] width 375 height 13
paste input "You are currently enrolled in another date for this event, please note - you ca…"
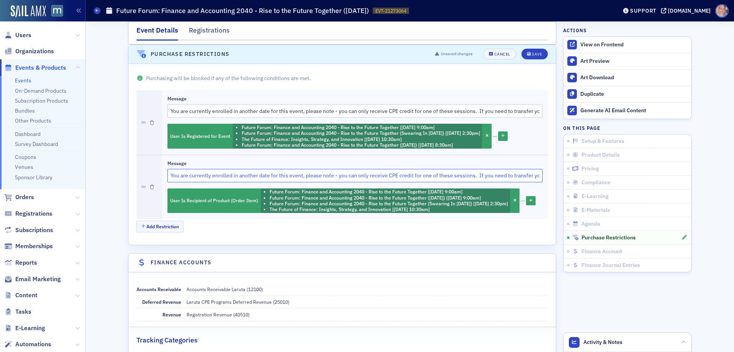
scroll to position [0, 166]
type input "You are currently enrolled in another date for this event, please note - you ca…"
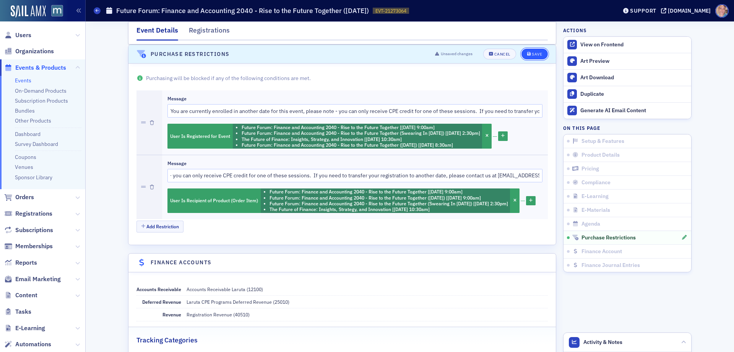
scroll to position [0, 0]
click at [533, 51] on button "Save" at bounding box center [535, 54] width 26 height 11
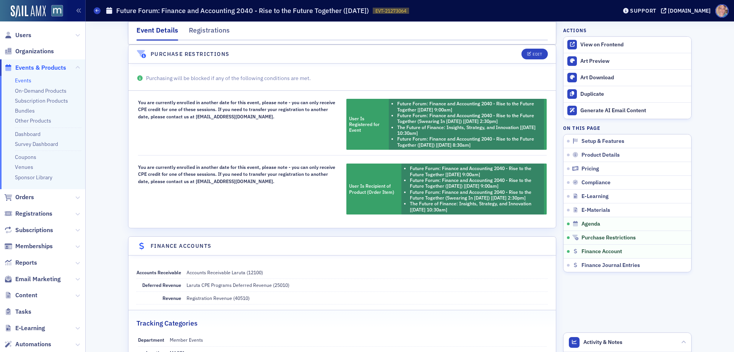
click at [191, 106] on div "You are currently enrolled in another date for this event, please note - you ca…" at bounding box center [238, 124] width 200 height 51
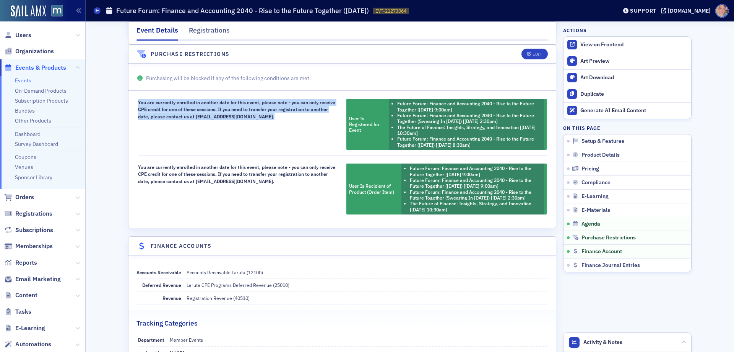
click at [191, 106] on div "You are currently enrolled in another date for this event, please note - you ca…" at bounding box center [238, 124] width 200 height 51
copy div "You are currently enrolled in another date for this event, please note - you ca…"
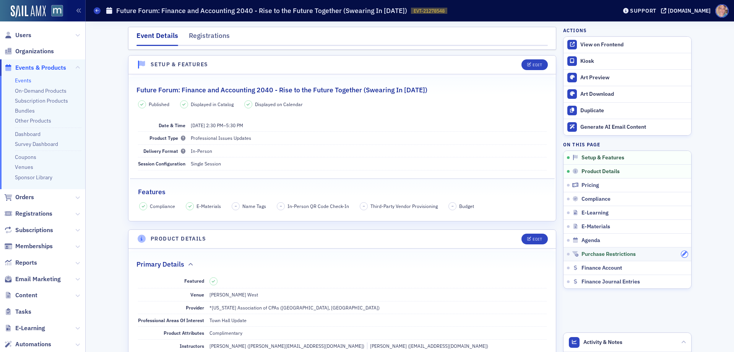
click at [683, 254] on icon "button" at bounding box center [684, 253] width 5 height 5
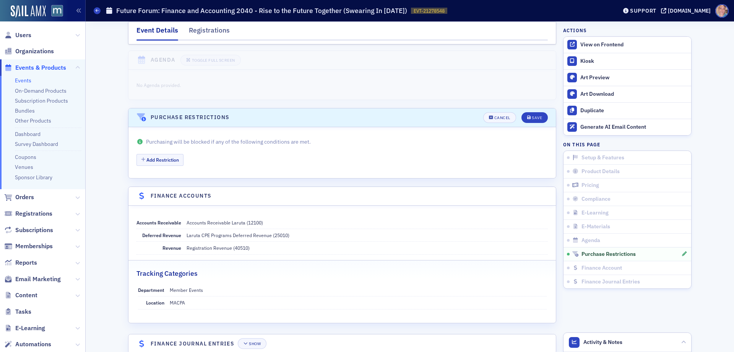
scroll to position [1201, 0]
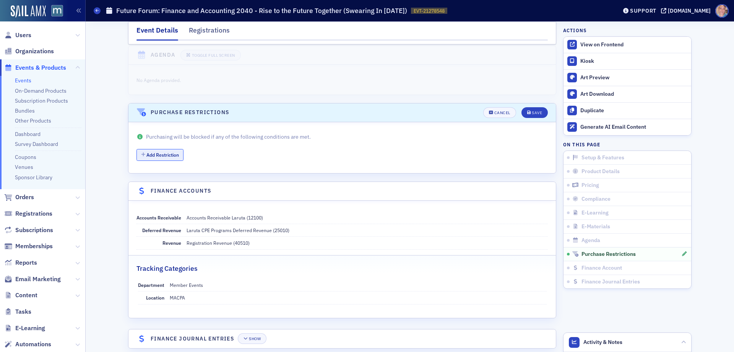
click at [160, 149] on button "Add Restriction" at bounding box center [160, 155] width 47 height 12
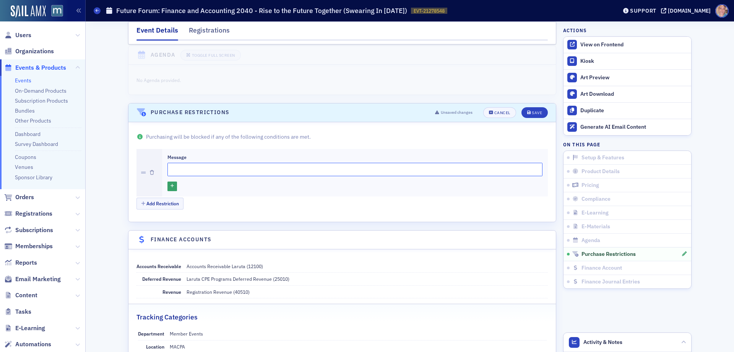
click at [195, 163] on input "Message" at bounding box center [355, 169] width 375 height 13
paste input "You are currently enrolled in another date for this event, please note - you ca…"
type input "You are currently enrolled in another date for this event, please note - you ca…"
click at [171, 184] on icon "button" at bounding box center [172, 186] width 3 height 4
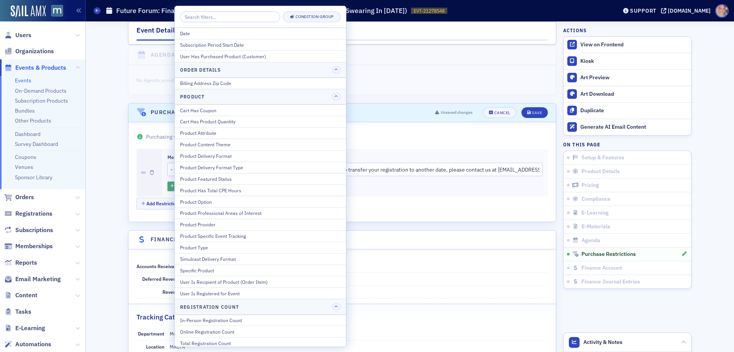
scroll to position [0, 0]
click at [238, 293] on div "User Is Registered for Event" at bounding box center [260, 293] width 161 height 7
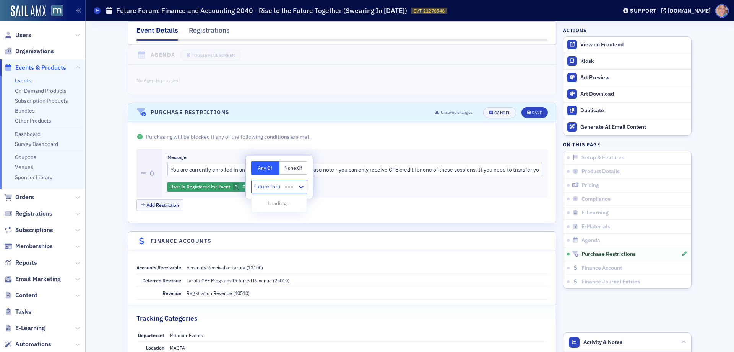
type input "future forum"
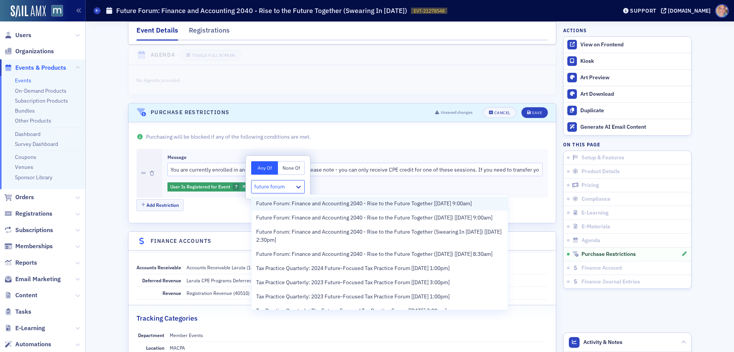
click at [270, 200] on span "Future Forum: Finance and Accounting 2040 - Rise to the Future Together [10/29/…" at bounding box center [364, 203] width 216 height 8
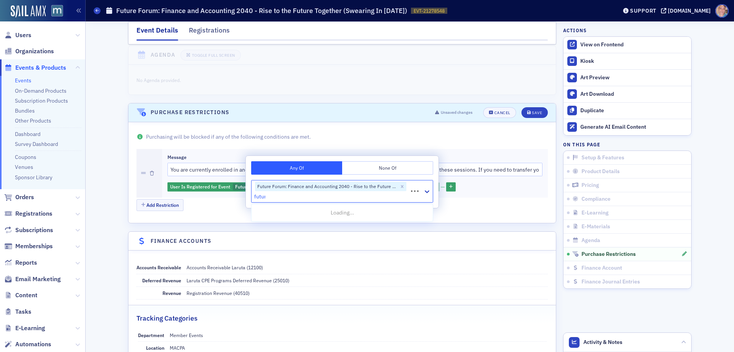
type input "future"
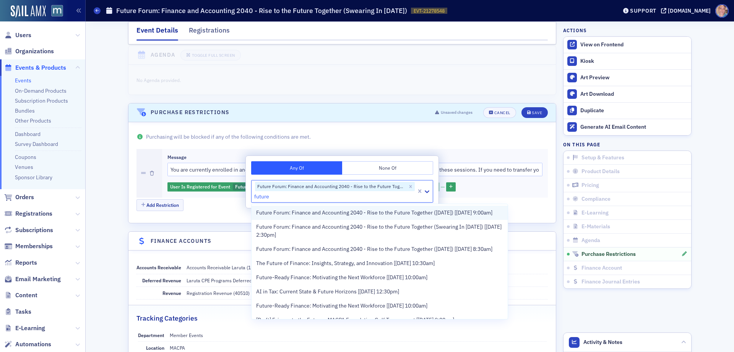
click at [273, 216] on span "Future Forum: Finance and Accounting 2040 - Rise to the Future Together (Novemb…" at bounding box center [374, 212] width 236 height 8
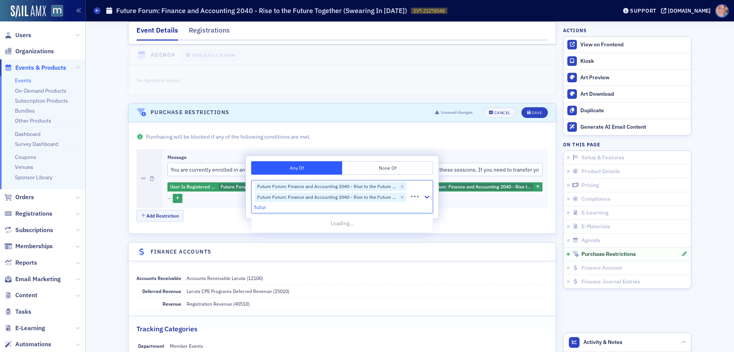
type input "future"
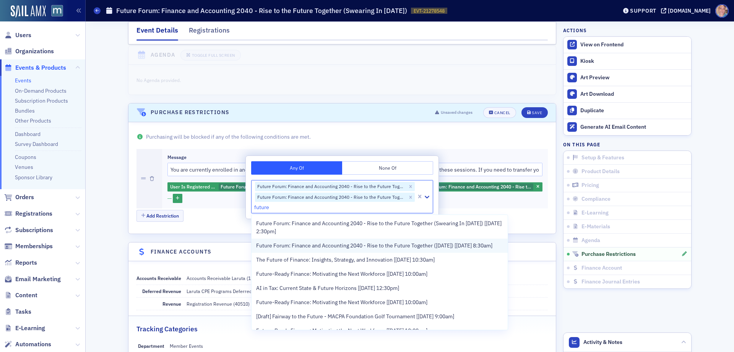
click at [294, 246] on span "Future Forum: Finance and Accounting 2040 - Rise to the Future Together (Decemb…" at bounding box center [374, 245] width 236 height 8
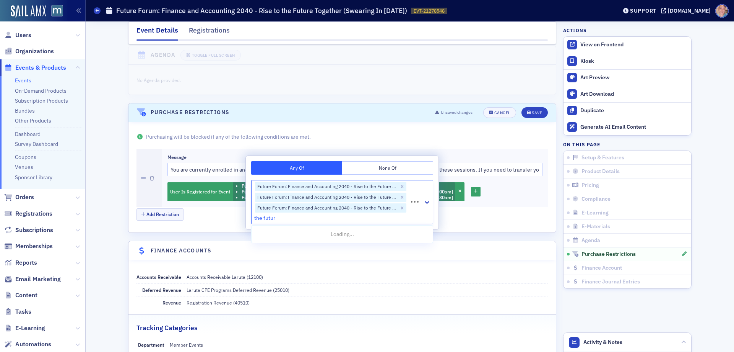
type input "the future"
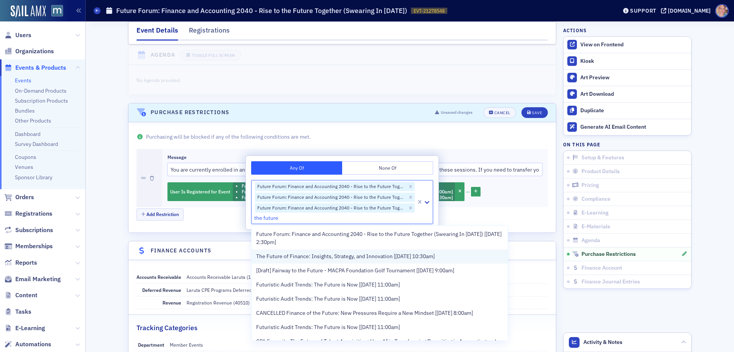
click at [314, 255] on span "The Future of Finance: Insights, Strategy, and Innovation [9/29/2025 10:30am]" at bounding box center [345, 256] width 179 height 8
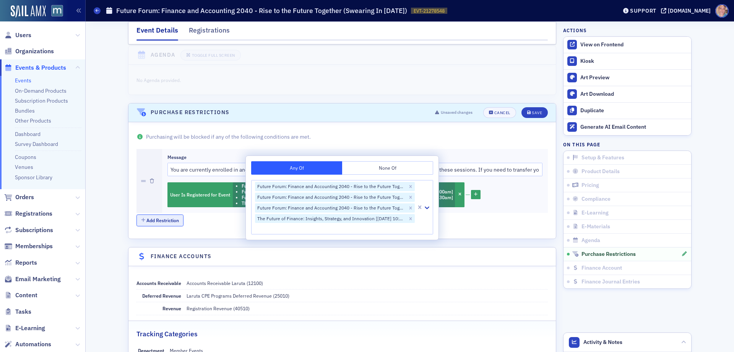
click at [163, 214] on button "Add Restriction" at bounding box center [160, 220] width 47 height 12
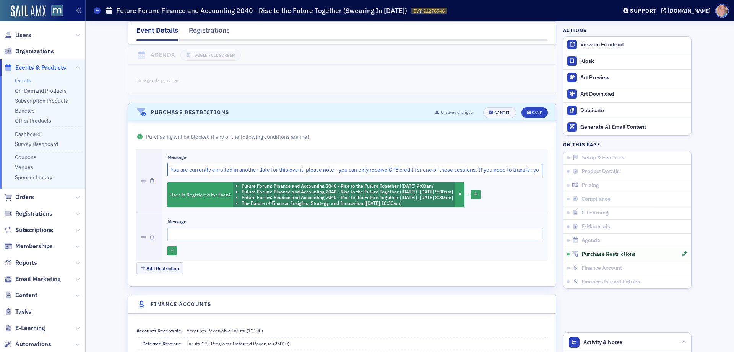
click at [214, 163] on input "You are currently enrolled in another date for this event, please note - you ca…" at bounding box center [355, 169] width 375 height 13
click at [205, 227] on input "Message" at bounding box center [355, 233] width 375 height 13
paste input "You are currently enrolled in another date for this event, please note - you ca…"
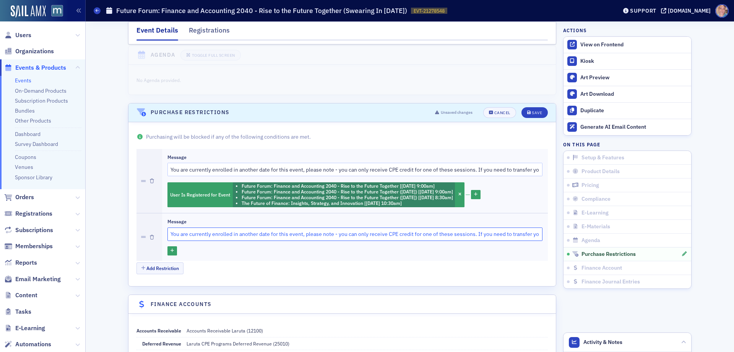
scroll to position [0, 165]
type input "You are currently enrolled in another date for this event, please note - you ca…"
click at [171, 249] on icon "button" at bounding box center [172, 251] width 3 height 4
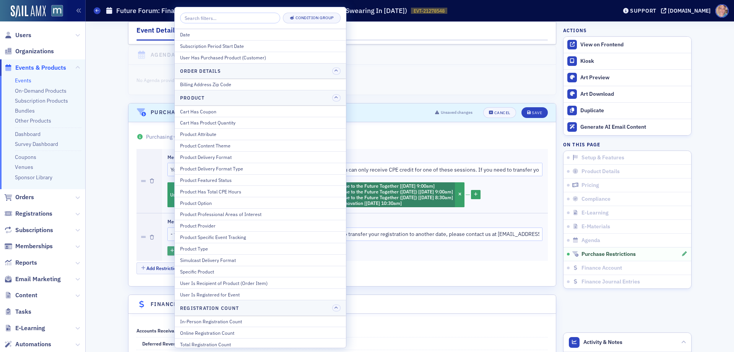
scroll to position [0, 0]
click at [255, 281] on div "User Is Recipient of Product (Order Item)" at bounding box center [260, 282] width 161 height 7
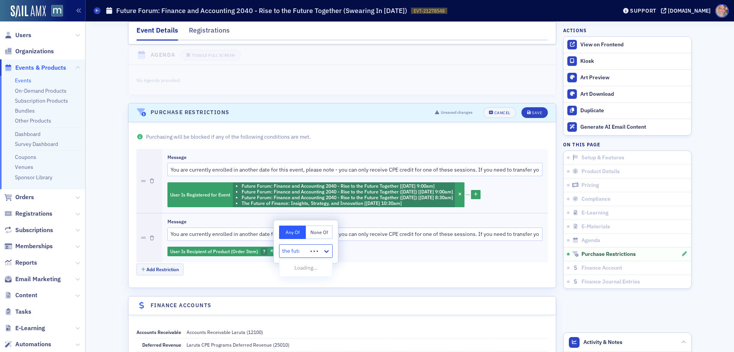
type input "the future"
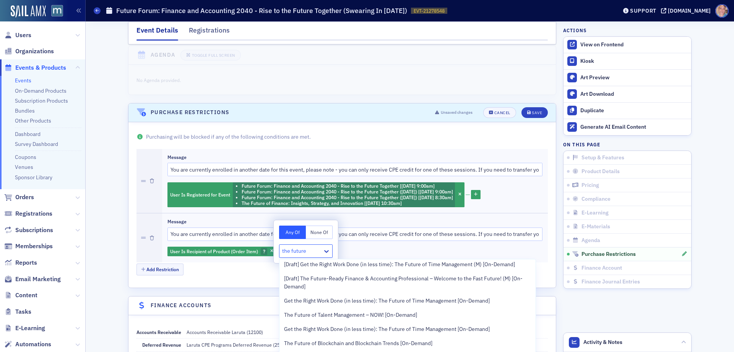
scroll to position [191, 0]
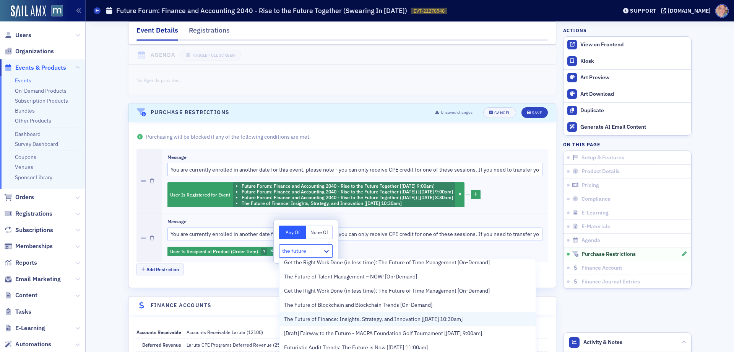
click at [413, 323] on span "The Future of Finance: Insights, Strategy, and Innovation [9/29/2025 10:30am]" at bounding box center [373, 319] width 179 height 8
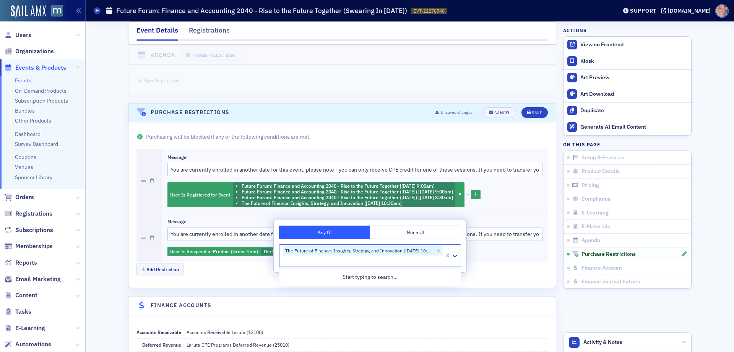
scroll to position [0, 0]
type input "future forum"
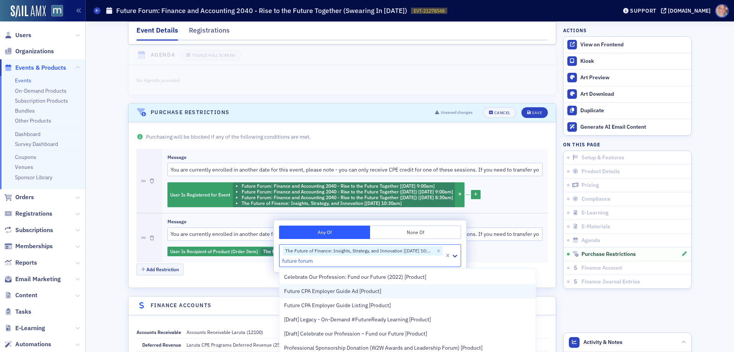
scroll to position [38, 0]
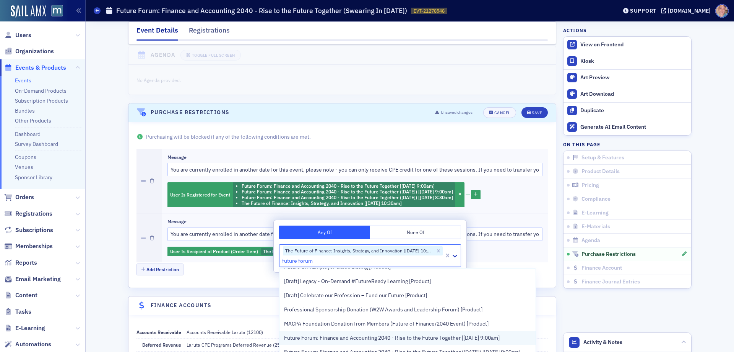
click at [416, 336] on span "Future Forum: Finance and Accounting 2040 - Rise to the Future Together [10/29/…" at bounding box center [392, 338] width 216 height 8
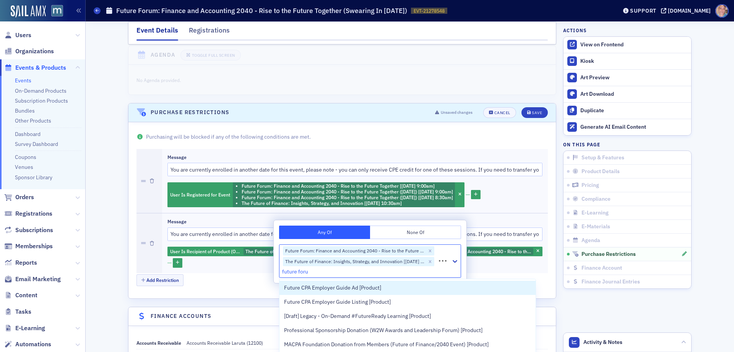
type input "future forum"
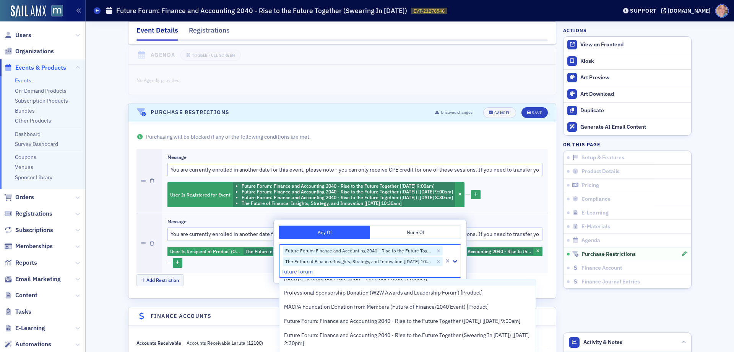
scroll to position [76, 0]
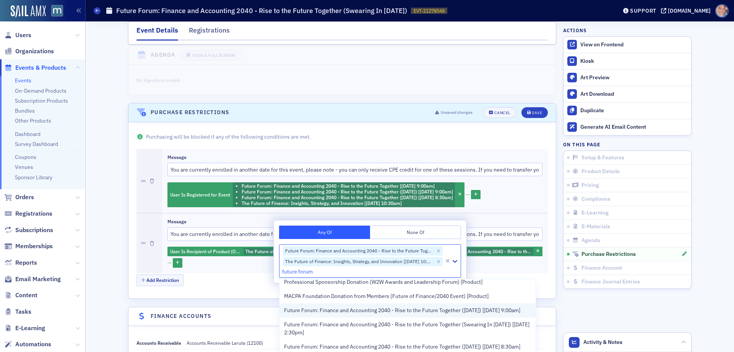
click at [432, 309] on span "Future Forum: Finance and Accounting 2040 - Rise to the Future Together (Novemb…" at bounding box center [402, 310] width 236 height 8
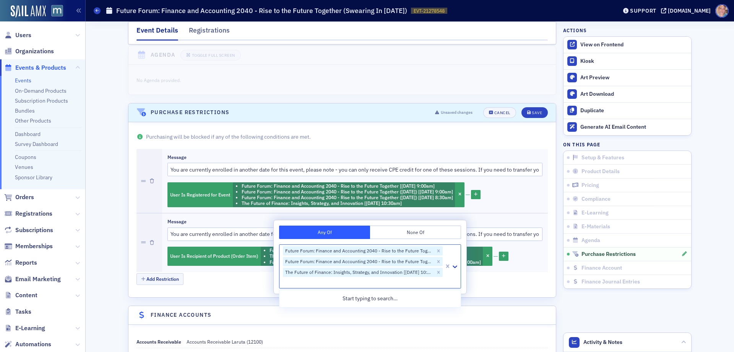
scroll to position [0, 0]
type input "future forum"
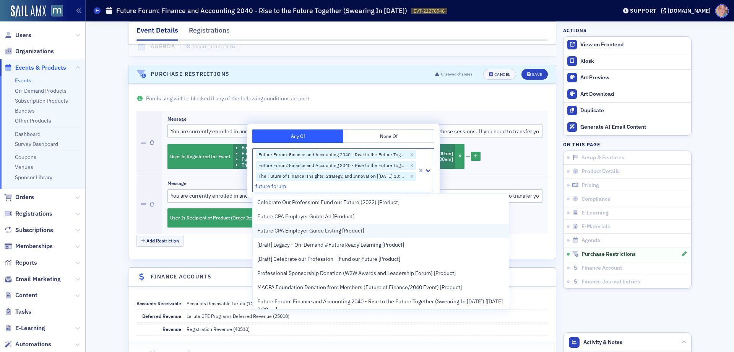
scroll to position [38, 0]
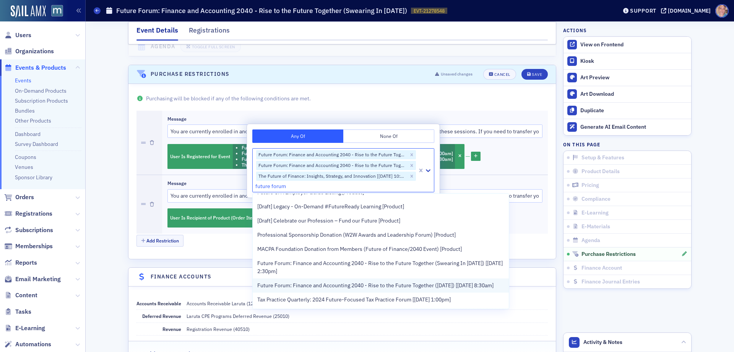
click at [311, 288] on span "Future Forum: Finance and Accounting 2040 - Rise to the Future Together (Decemb…" at bounding box center [375, 285] width 236 height 8
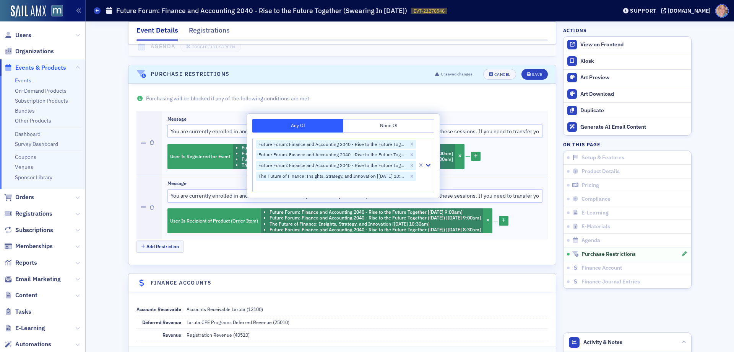
click at [295, 240] on div "Add Restriction" at bounding box center [343, 246] width 412 height 13
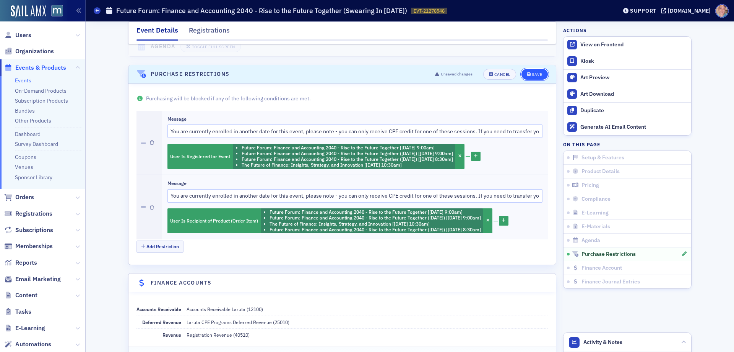
click at [532, 72] on div "Save" at bounding box center [537, 74] width 10 height 4
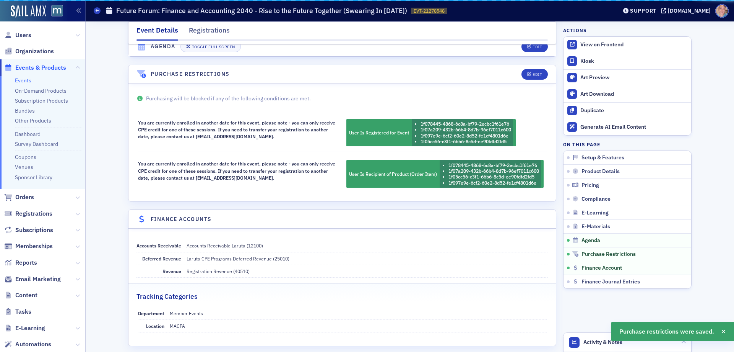
scroll to position [1250, 0]
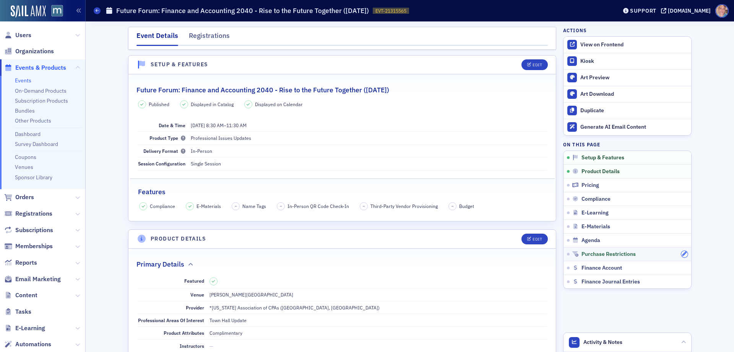
click at [684, 252] on button "button" at bounding box center [685, 254] width 7 height 7
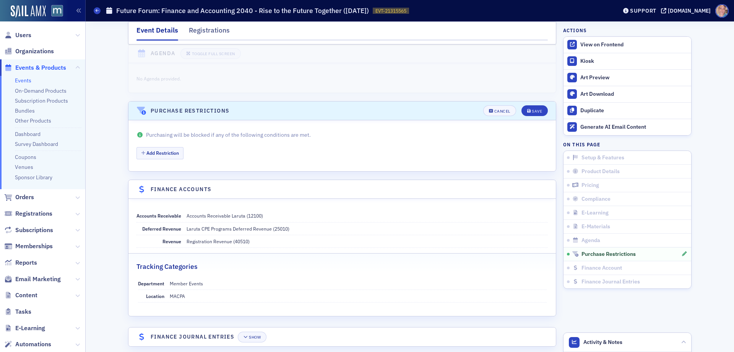
scroll to position [1222, 0]
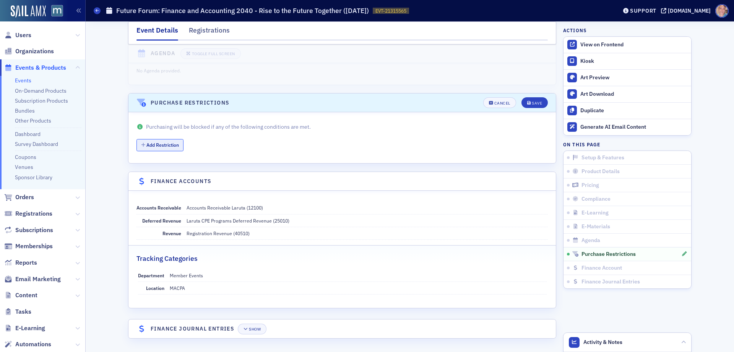
click at [160, 143] on button "Add Restriction" at bounding box center [160, 145] width 47 height 12
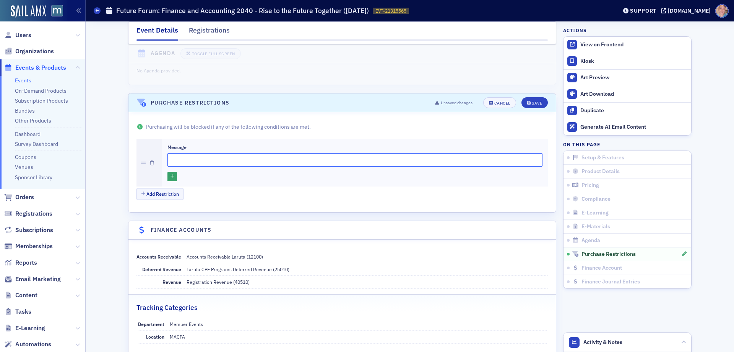
click at [233, 153] on input "Message" at bounding box center [355, 159] width 375 height 13
paste input "You are currently enrolled in another date for this event, please note - you ca…"
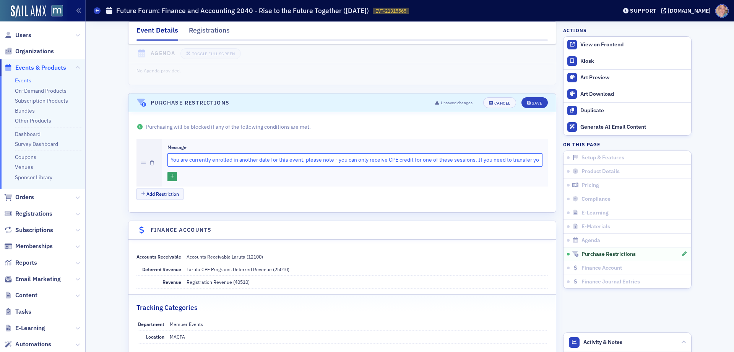
scroll to position [0, 165]
type input "You are currently enrolled in another date for this event, please note - you ca…"
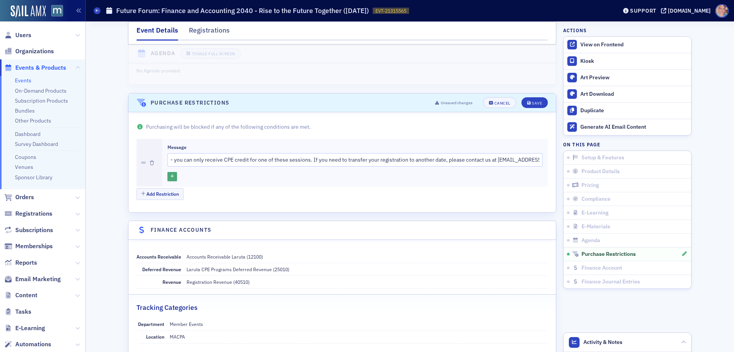
click at [171, 175] on icon "button" at bounding box center [172, 176] width 3 height 4
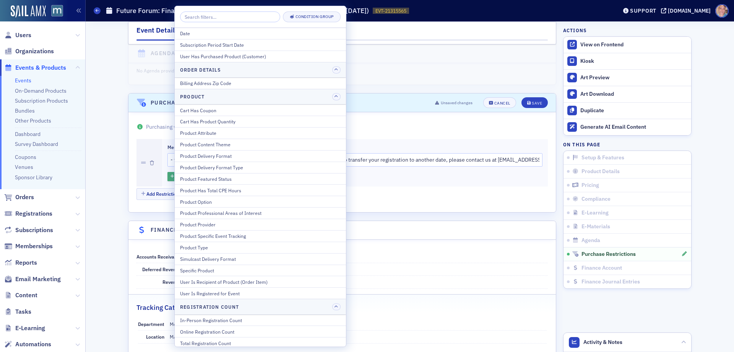
scroll to position [0, 0]
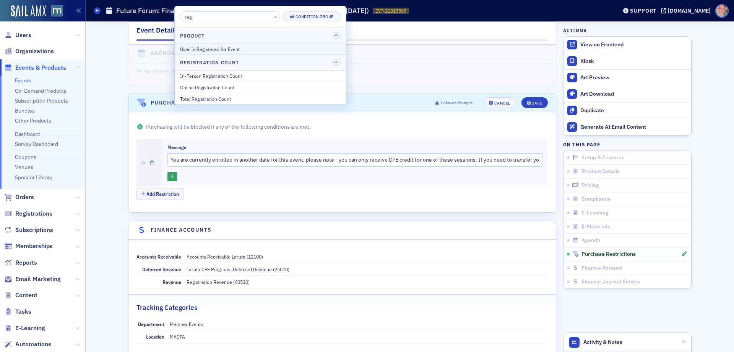
type input "reg"
click at [241, 52] on div "User Is Registered for Event" at bounding box center [260, 49] width 161 height 7
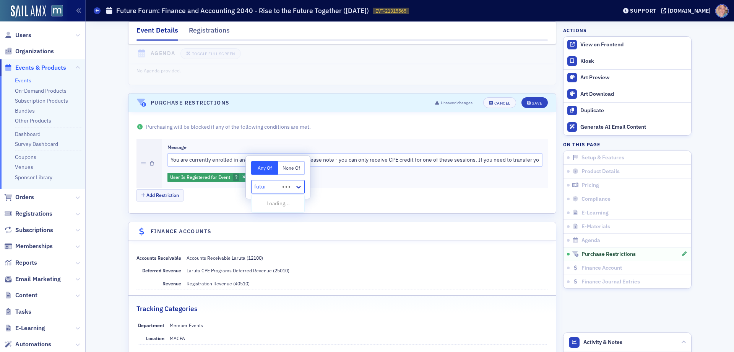
type input "future"
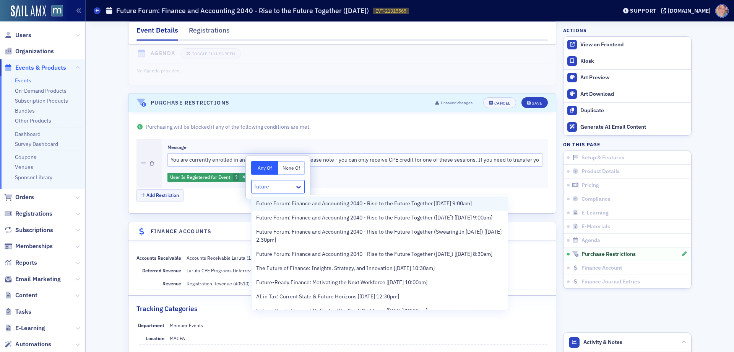
click at [295, 201] on span "Future Forum: Finance and Accounting 2040 - Rise to the Future Together [10/29/…" at bounding box center [364, 203] width 216 height 8
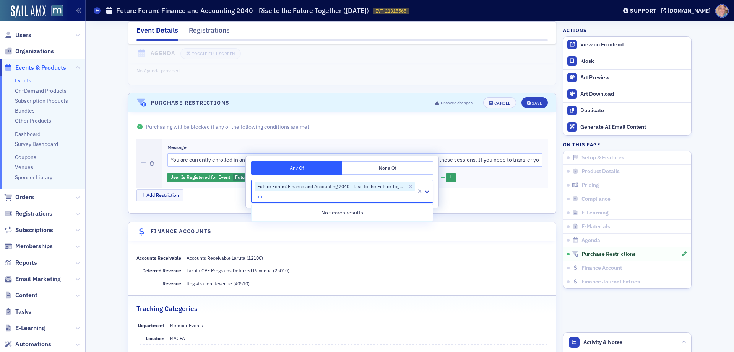
type input "fut"
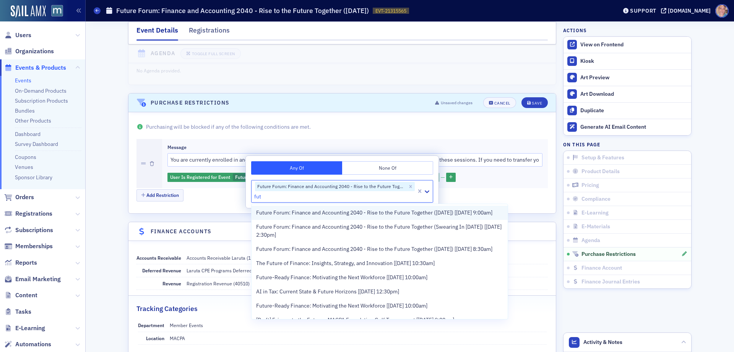
click at [289, 216] on span "Future Forum: Finance and Accounting 2040 - Rise to the Future Together ([DATE]…" at bounding box center [374, 212] width 236 height 8
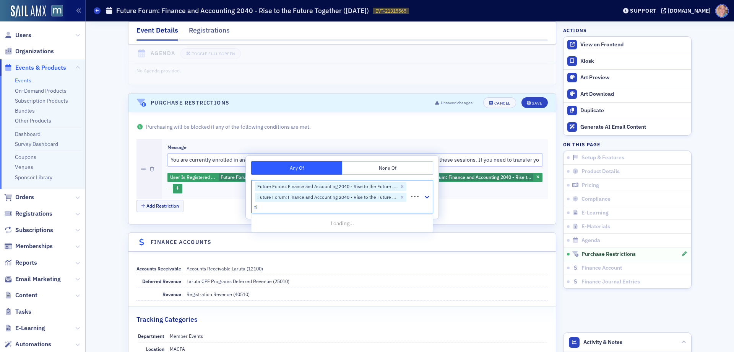
type input "t"
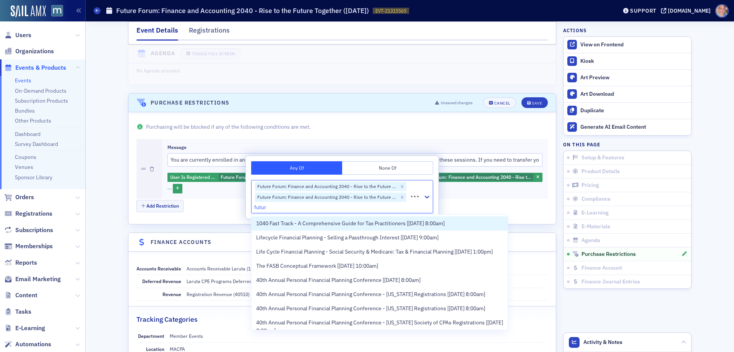
type input "future"
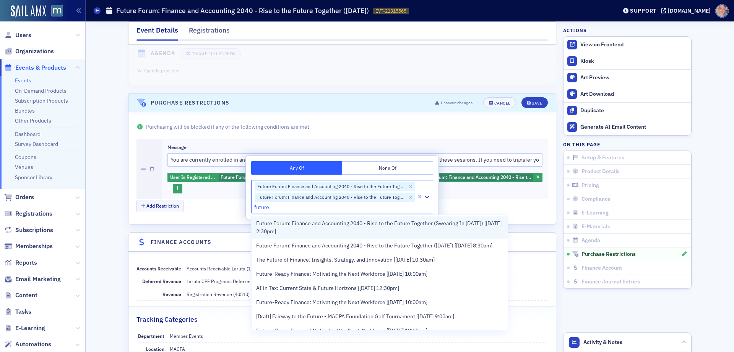
click at [280, 229] on span "Future Forum: Finance and Accounting 2040 - Rise to the Future Together (Sweari…" at bounding box center [379, 227] width 247 height 16
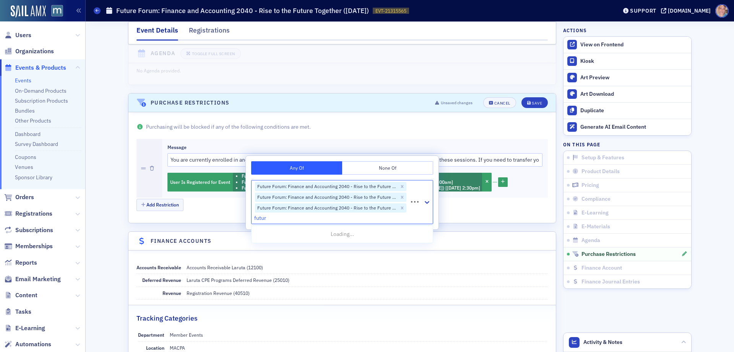
type input "future"
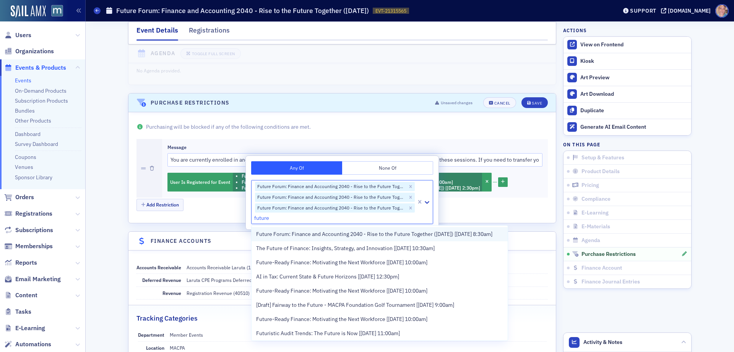
click at [300, 238] on span "Future Forum: Finance and Accounting 2040 - Rise to the Future Together ([DATE]…" at bounding box center [374, 234] width 236 height 8
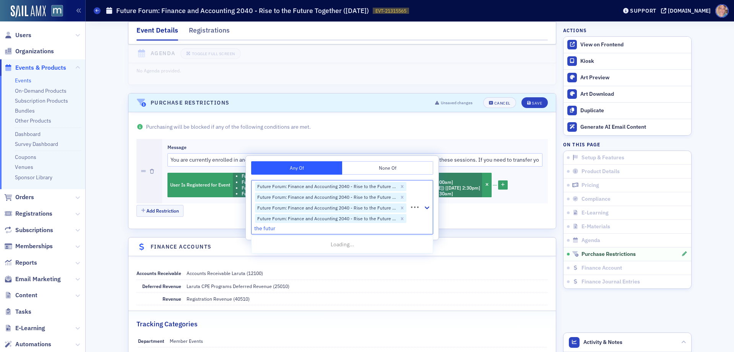
type input "the future"
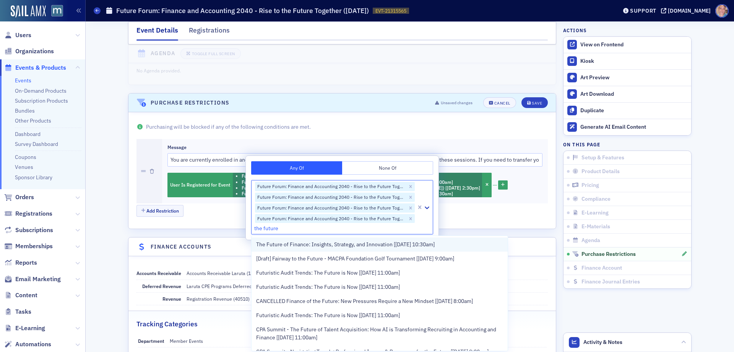
click at [310, 244] on span "The Future of Finance: Insights, Strategy, and Innovation [[DATE] 10:30am]" at bounding box center [345, 244] width 179 height 8
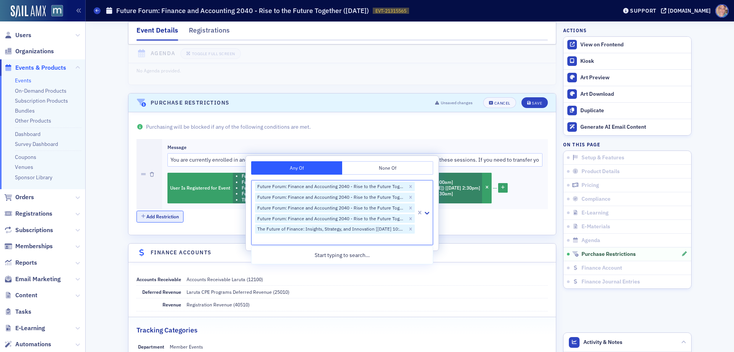
click at [157, 217] on button "Add Restriction" at bounding box center [160, 216] width 47 height 12
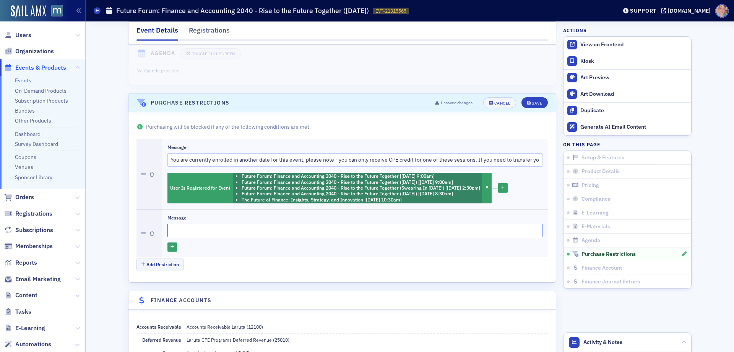
click at [243, 231] on input "Message" at bounding box center [355, 229] width 375 height 13
paste input "You are currently enrolled in another date for this event, please note - you ca…"
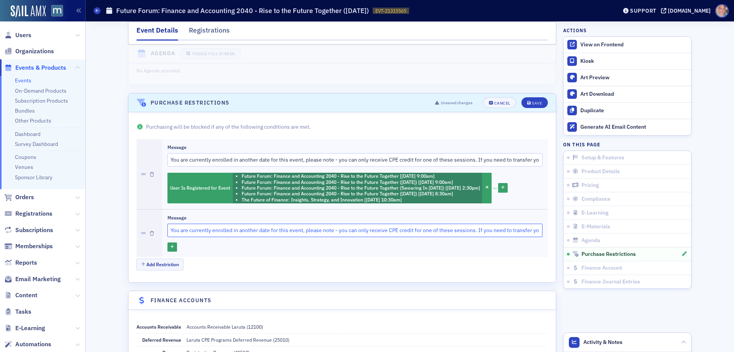
scroll to position [0, 165]
type input "You are currently enrolled in another date for this event, please note - you ca…"
click at [171, 246] on icon "button" at bounding box center [172, 247] width 3 height 4
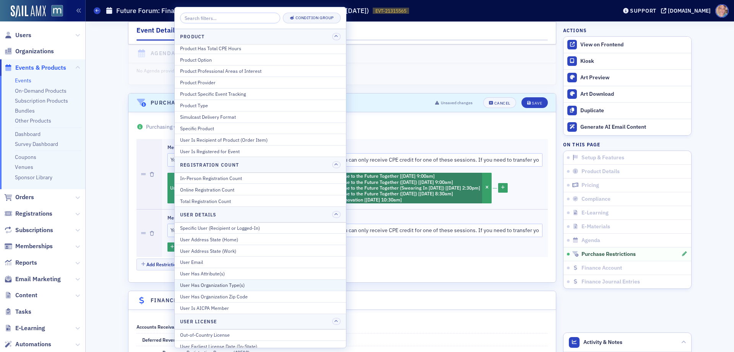
scroll to position [136, 0]
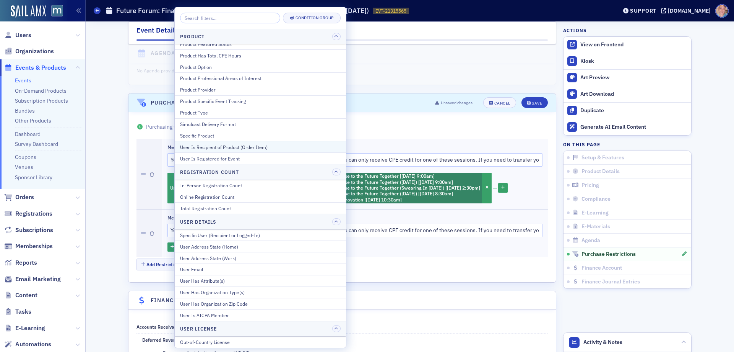
click at [220, 145] on div "User Is Recipient of Product (Order Item)" at bounding box center [260, 146] width 161 height 7
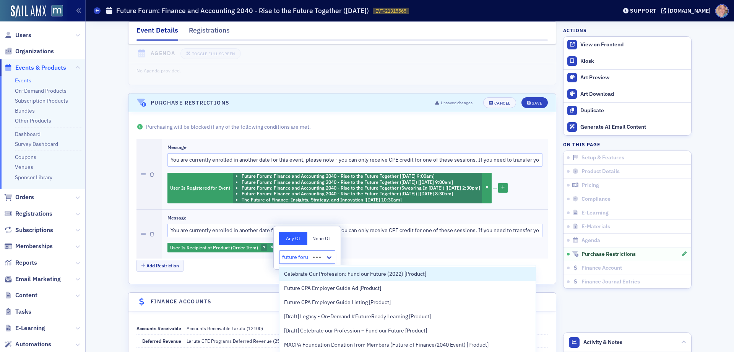
type input "future forum"
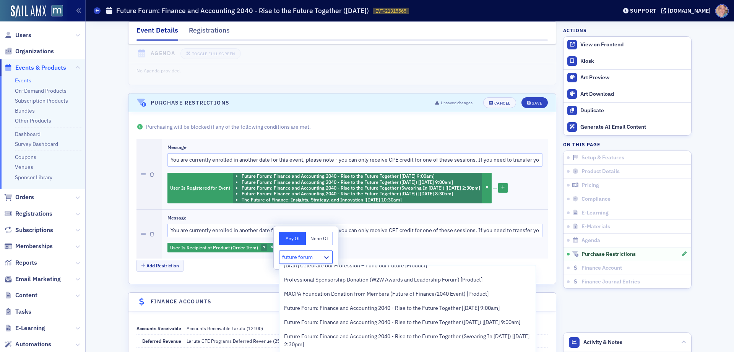
scroll to position [76, 0]
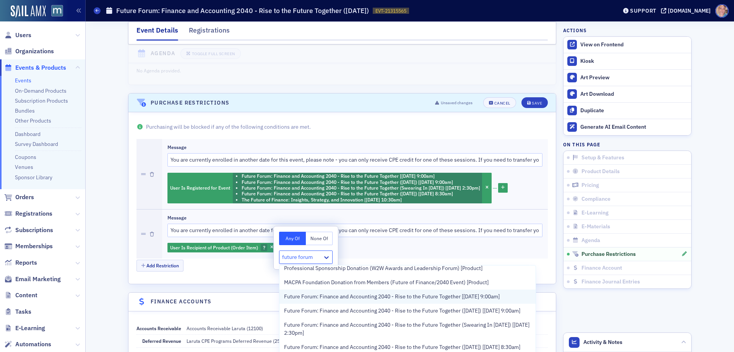
click at [397, 299] on span "Future Forum: Finance and Accounting 2040 - Rise to the Future Together [10/29/…" at bounding box center [392, 296] width 216 height 8
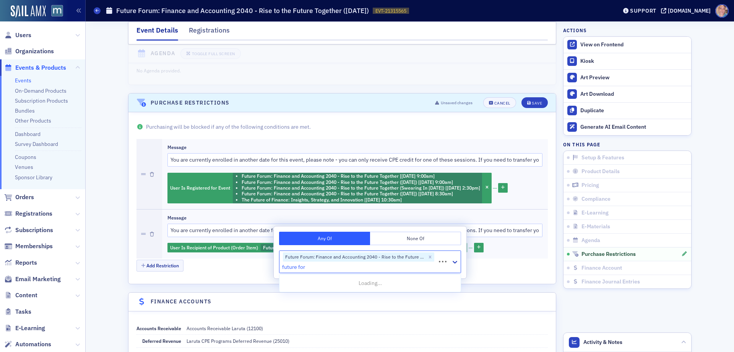
type input "future foru"
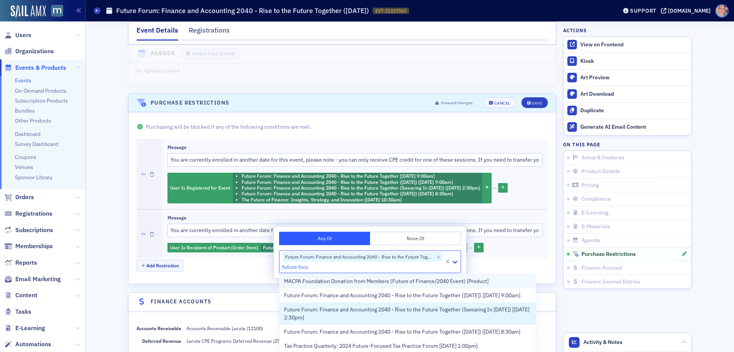
scroll to position [76, 0]
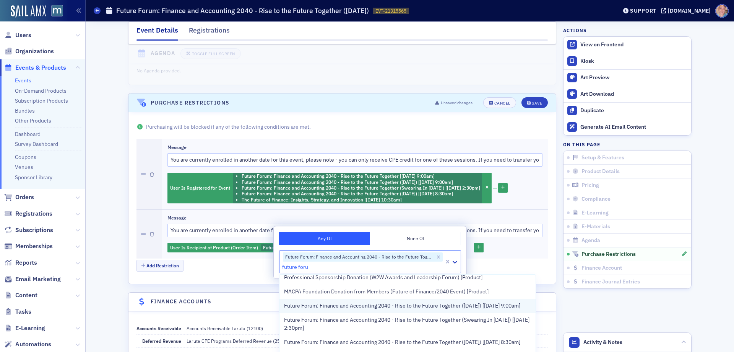
click at [330, 309] on span "Future Forum: Finance and Accounting 2040 - Rise to the Future Together ([DATE]…" at bounding box center [402, 305] width 236 height 8
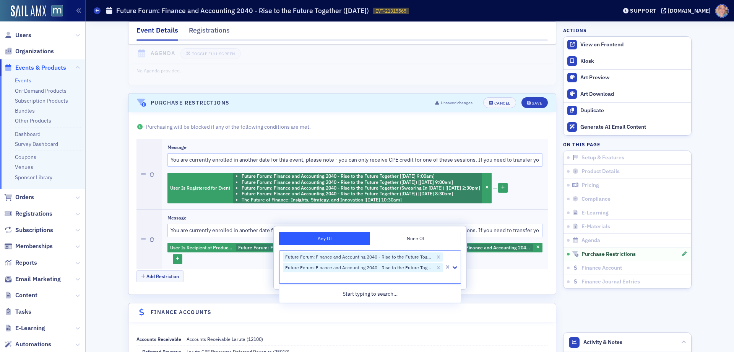
scroll to position [0, 0]
type input "future forum"
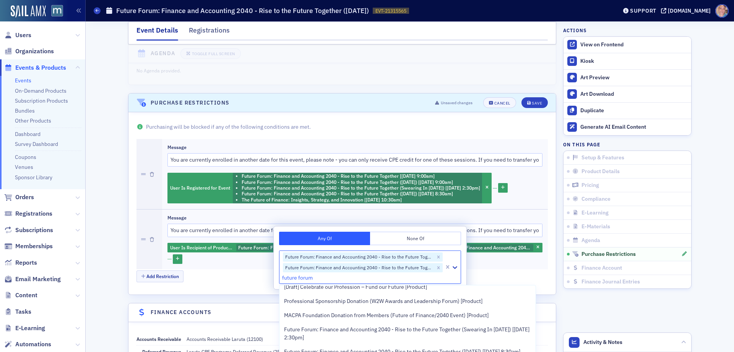
scroll to position [76, 0]
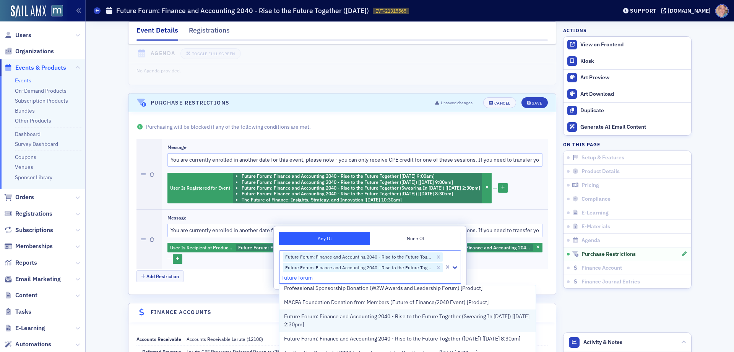
click at [332, 317] on span "Future Forum: Finance and Accounting 2040 - Rise to the Future Together (Sweari…" at bounding box center [407, 320] width 247 height 16
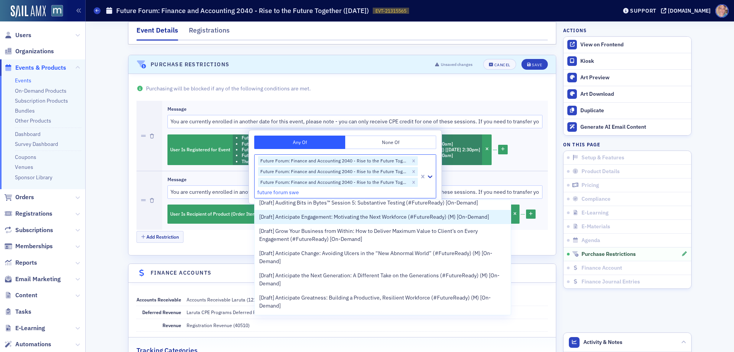
scroll to position [634, 0]
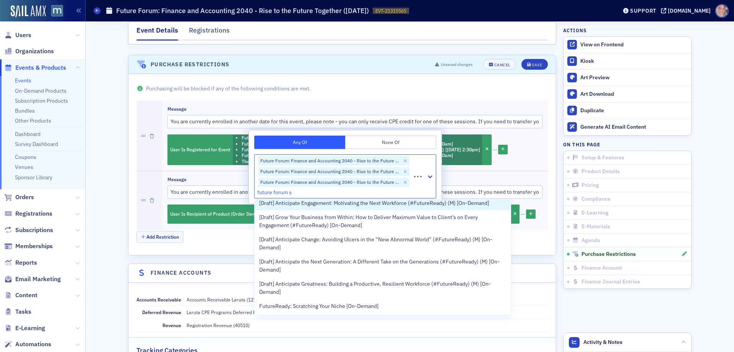
type input "future forum"
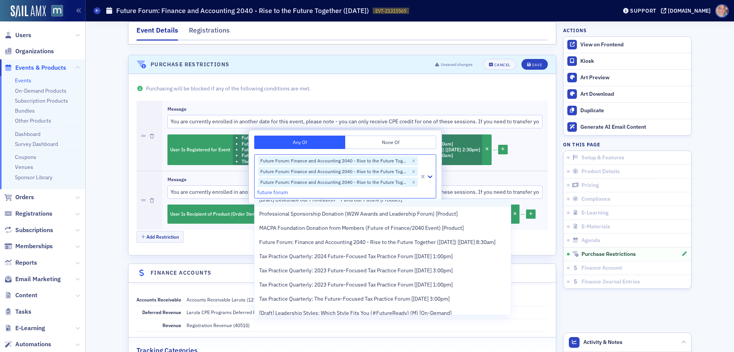
scroll to position [76, 0]
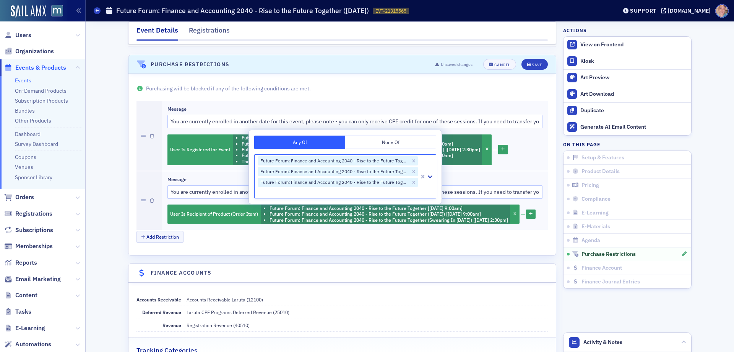
click at [294, 194] on div at bounding box center [337, 192] width 161 height 10
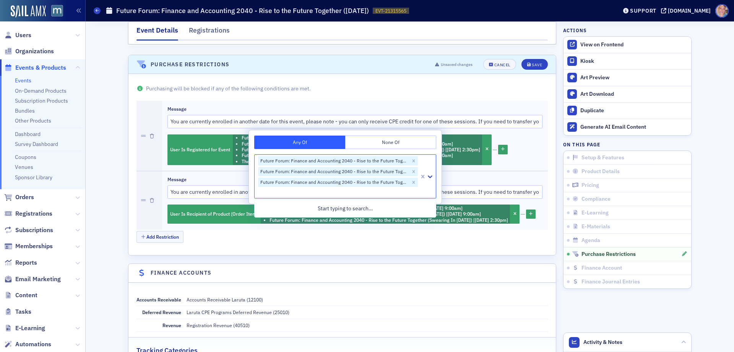
click at [278, 189] on div at bounding box center [337, 192] width 161 height 10
paste input "21278548"
type input "2"
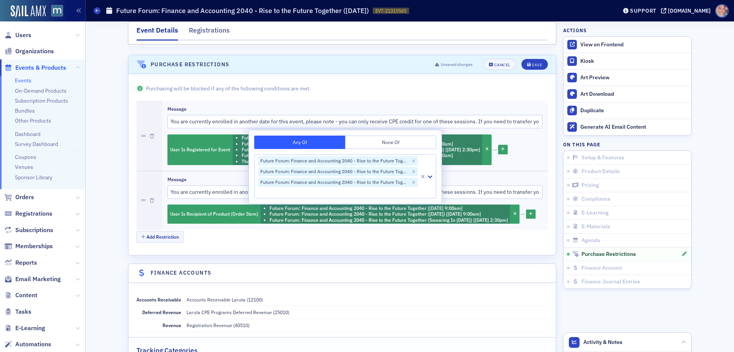
click at [465, 229] on div "Message You are currently enrolled in another date for this event, please note …" at bounding box center [355, 200] width 386 height 58
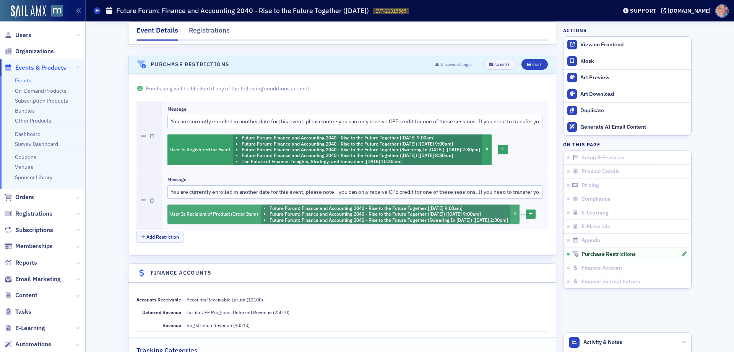
click at [439, 215] on li "Future Forum: Finance and Accounting 2040 - Rise to the Future Together (Novemb…" at bounding box center [389, 214] width 239 height 6
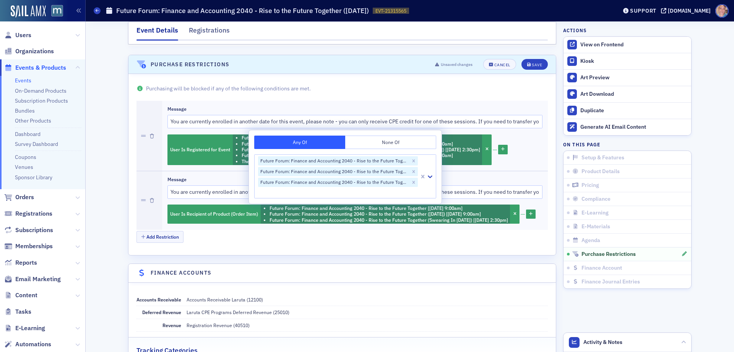
click at [271, 188] on div at bounding box center [337, 192] width 161 height 10
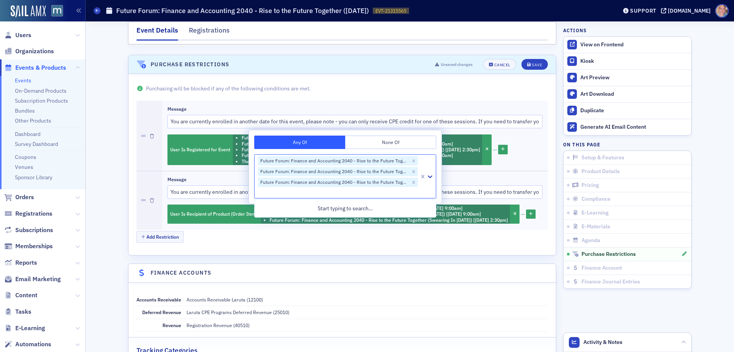
paste input "21129303"
type input "21129303"
click at [327, 209] on span "The Future of Finance: Insights, Strategy, and Innovation [9/29/2025 10:30am]" at bounding box center [348, 208] width 179 height 8
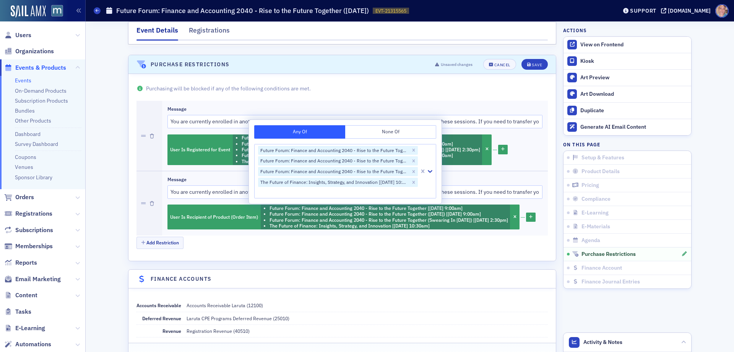
click at [411, 230] on div "User Is Recipient of Product (Order Item) Future Forum: Finance and Accounting …" at bounding box center [355, 217] width 375 height 26
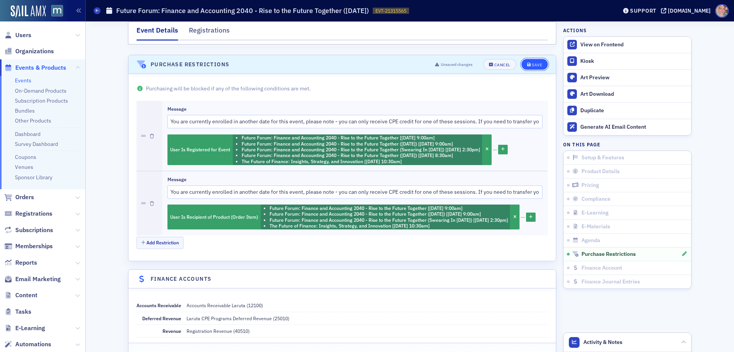
click at [530, 67] on button "Save" at bounding box center [535, 64] width 26 height 11
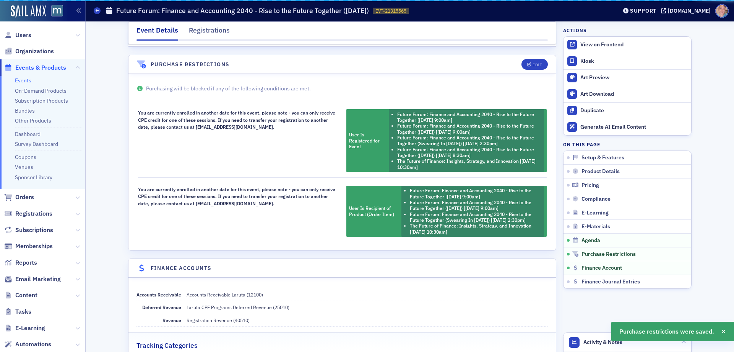
scroll to position [1271, 0]
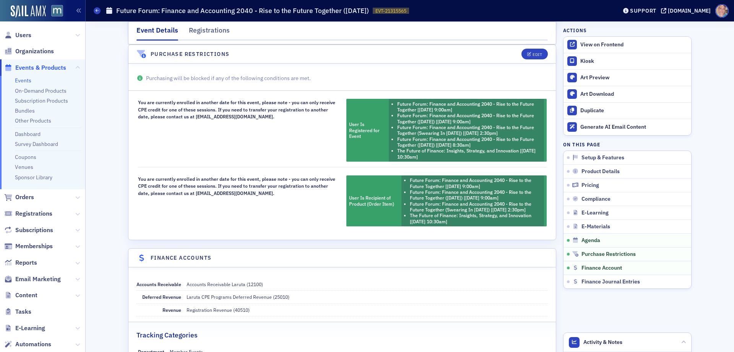
click at [196, 101] on div "You are currently enrolled in another date for this event, please note - you ca…" at bounding box center [238, 130] width 200 height 63
click at [194, 103] on div "You are currently enrolled in another date for this event, please note - you ca…" at bounding box center [238, 130] width 200 height 63
click at [187, 107] on div "You are currently enrolled in another date for this event, please note - you ca…" at bounding box center [238, 130] width 200 height 63
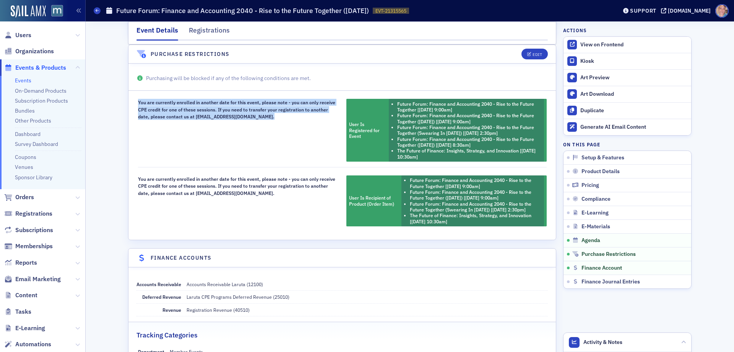
click at [187, 107] on div "You are currently enrolled in another date for this event, please note - you ca…" at bounding box center [238, 130] width 200 height 63
copy div "You are currently enrolled in another date for this event, please note - you ca…"
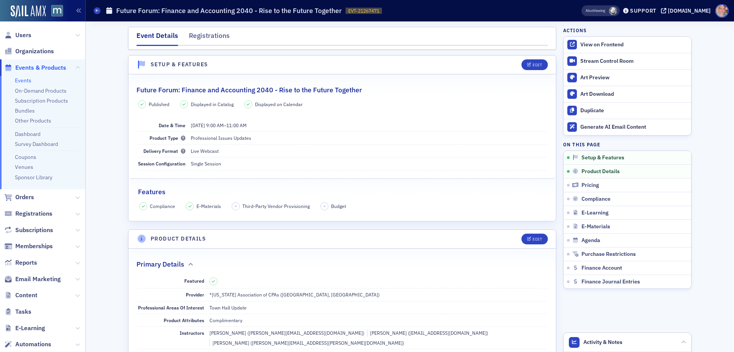
click at [682, 256] on icon "button" at bounding box center [684, 253] width 5 height 5
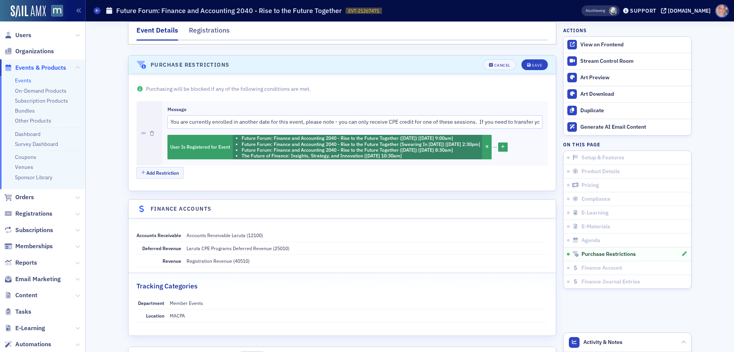
scroll to position [1286, 0]
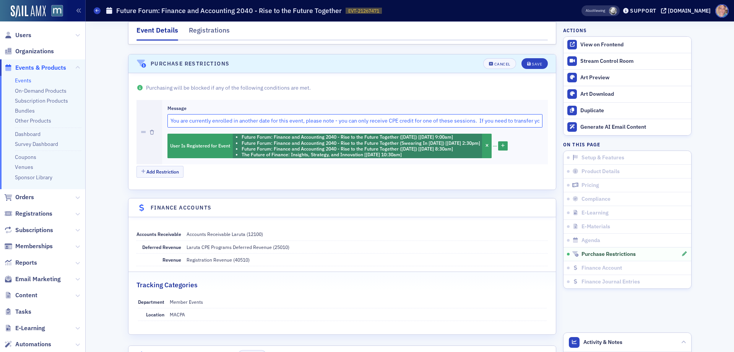
click at [231, 114] on input "You are currently enrolled in another date for this event, please note - you ca…" at bounding box center [355, 120] width 375 height 13
click at [253, 114] on input "You are currently enrolled in another date for this event, please note - you ca…" at bounding box center [355, 120] width 375 height 13
click at [252, 114] on input "You are currently enrolled in another date for this event, please note - you ca…" at bounding box center [355, 120] width 375 height 13
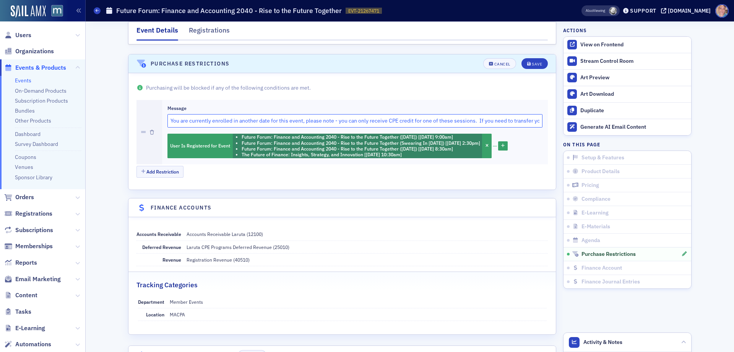
click at [252, 114] on input "You are currently enrolled in another date for this event, please note - you ca…" at bounding box center [355, 120] width 375 height 13
click at [250, 114] on input "You are currently enrolled in another date for this event, please note - you ca…" at bounding box center [355, 120] width 375 height 13
click at [165, 166] on button "Add Restriction" at bounding box center [160, 172] width 47 height 12
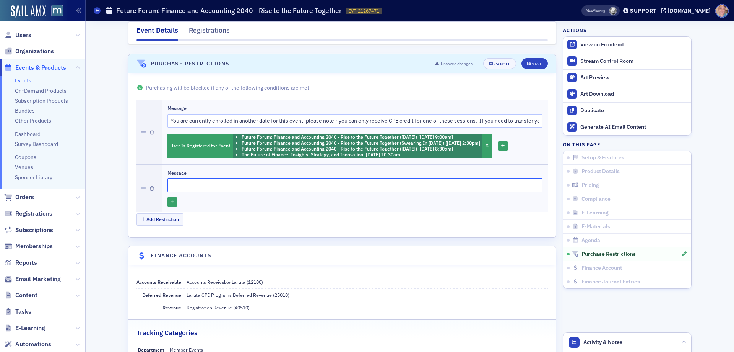
click at [193, 178] on input "Message" at bounding box center [355, 184] width 375 height 13
paste input "You are currently enrolled in another date for this event, please note - you ca…"
type input "You are currently enrolled in another date for this event, please note - you ca…"
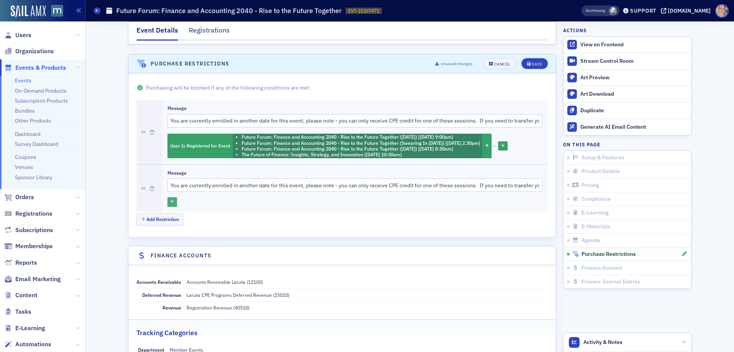
click at [171, 200] on icon "button" at bounding box center [172, 202] width 3 height 4
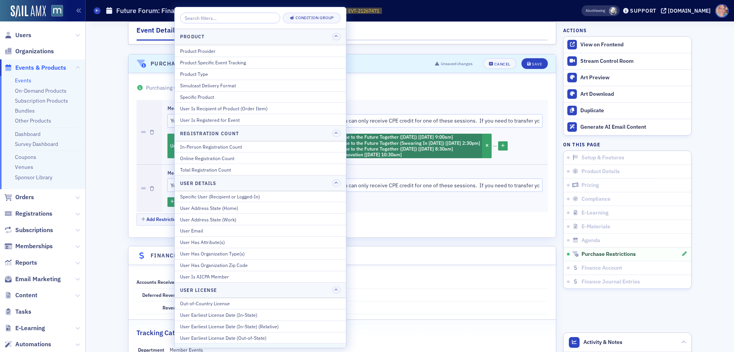
scroll to position [174, 0]
click at [261, 107] on div "User Is Recipient of Product (Order Item)" at bounding box center [260, 108] width 161 height 7
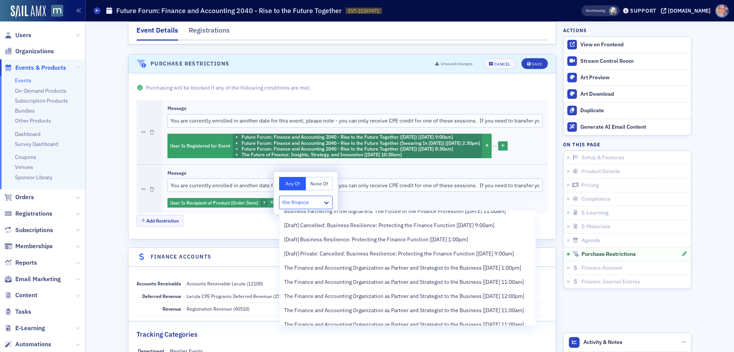
scroll to position [0, 0]
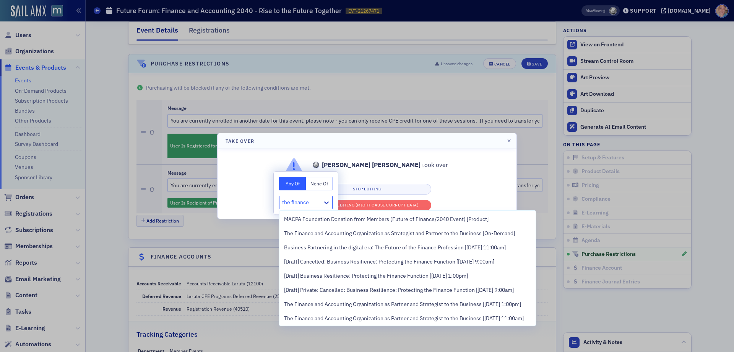
type input "the finance"
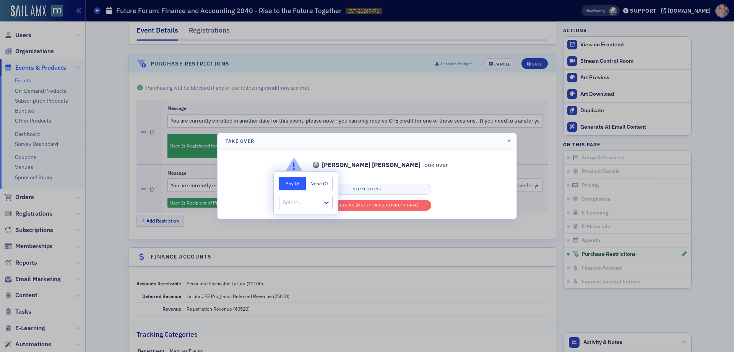
click at [525, 188] on div at bounding box center [367, 176] width 734 height 352
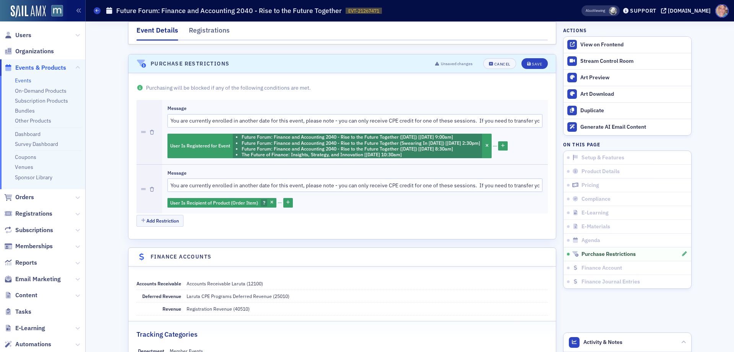
click at [501, 53] on div at bounding box center [367, 176] width 734 height 352
drag, startPoint x: 395, startPoint y: 78, endPoint x: 399, endPoint y: 76, distance: 4.8
click at [395, 78] on div at bounding box center [367, 176] width 734 height 352
click at [488, 55] on div at bounding box center [367, 176] width 734 height 352
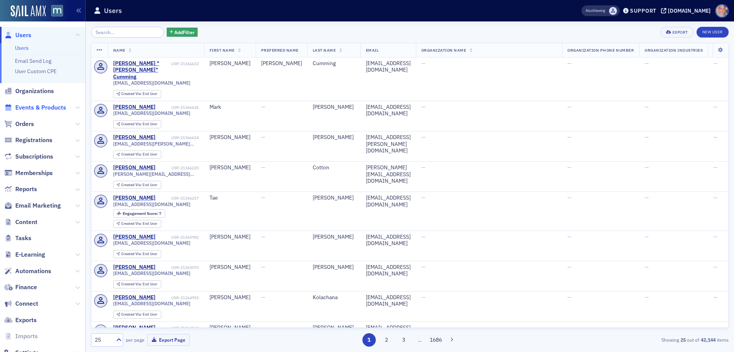
click at [43, 109] on span "Events & Products" at bounding box center [40, 107] width 51 height 8
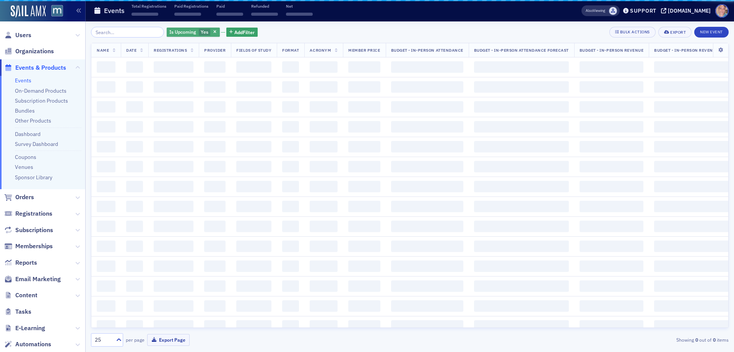
click at [201, 33] on span "Yes" at bounding box center [205, 32] width 8 height 6
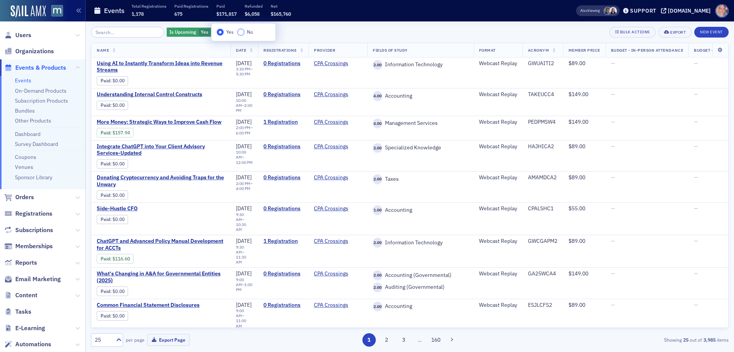
click at [244, 32] on input "No" at bounding box center [241, 32] width 7 height 7
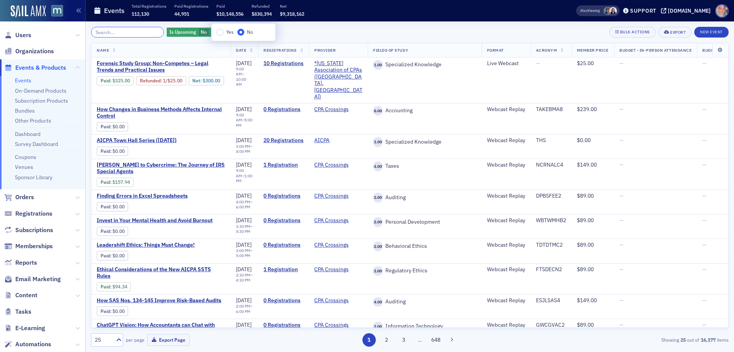
click at [145, 29] on input "search" at bounding box center [127, 32] width 73 height 11
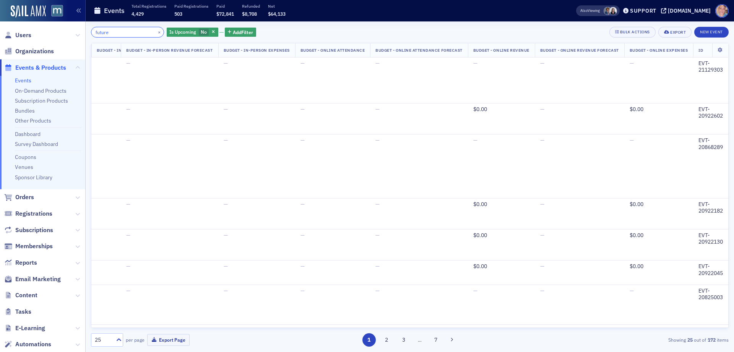
scroll to position [0, 815]
type input "future"
click at [700, 65] on div "EVT-21129303" at bounding box center [711, 66] width 24 height 13
click at [699, 68] on div "EVT-21129303" at bounding box center [711, 66] width 24 height 13
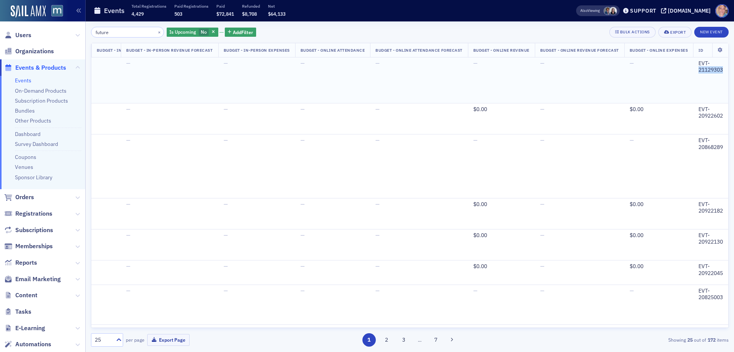
click at [699, 68] on div "EVT-21129303" at bounding box center [711, 66] width 24 height 13
copy div "21129303"
click at [201, 32] on span "No" at bounding box center [204, 32] width 6 height 6
click at [220, 33] on input "Yes" at bounding box center [218, 32] width 7 height 7
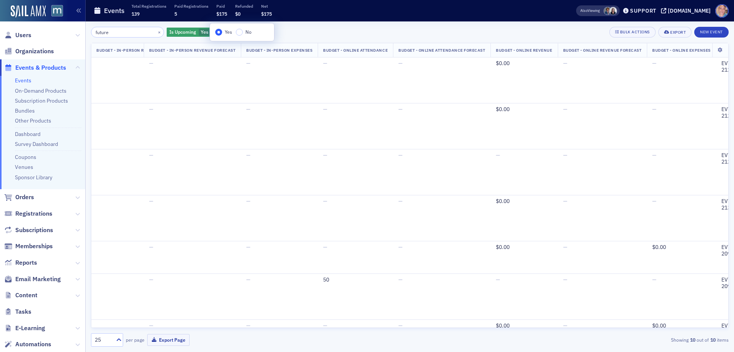
scroll to position [0, 785]
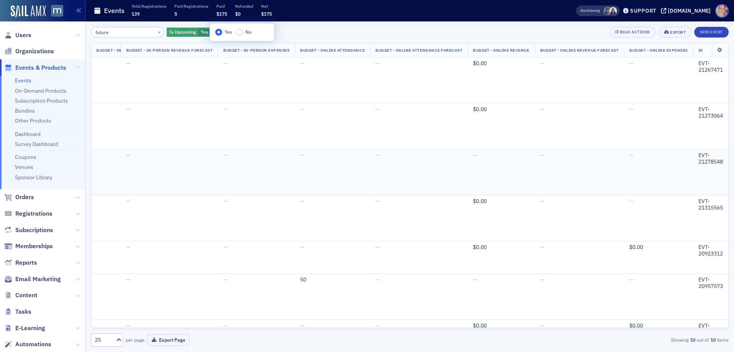
click at [704, 152] on div "EVT-21278548" at bounding box center [711, 158] width 24 height 13
copy div "21278548"
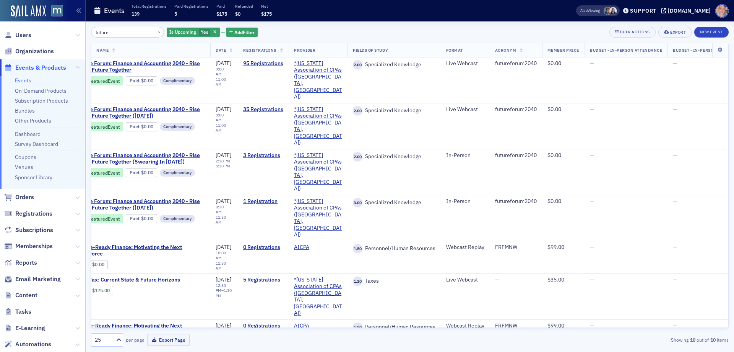
scroll to position [0, 0]
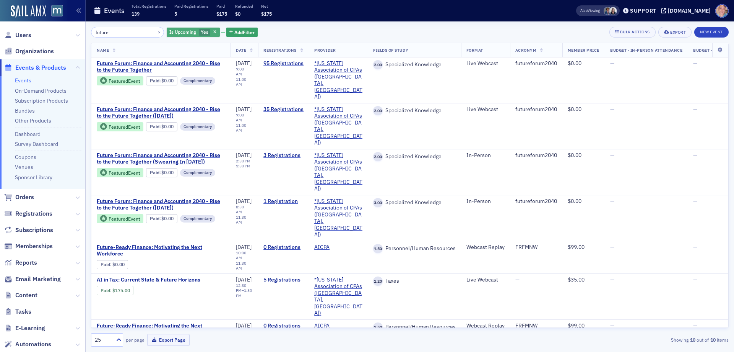
click at [201, 32] on span "Yes" at bounding box center [205, 32] width 8 height 6
click at [244, 31] on label "No" at bounding box center [246, 32] width 16 height 7
click at [244, 31] on input "No" at bounding box center [241, 32] width 7 height 7
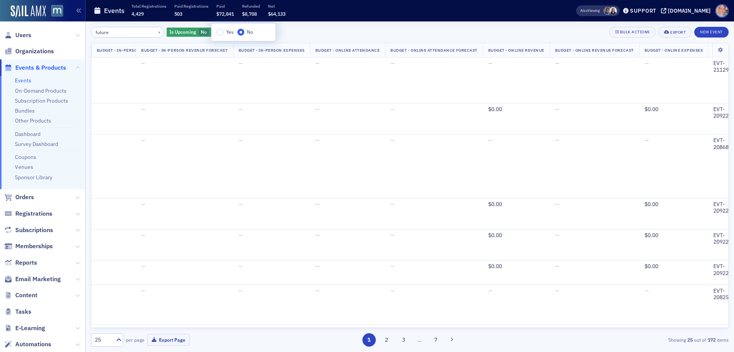
scroll to position [0, 815]
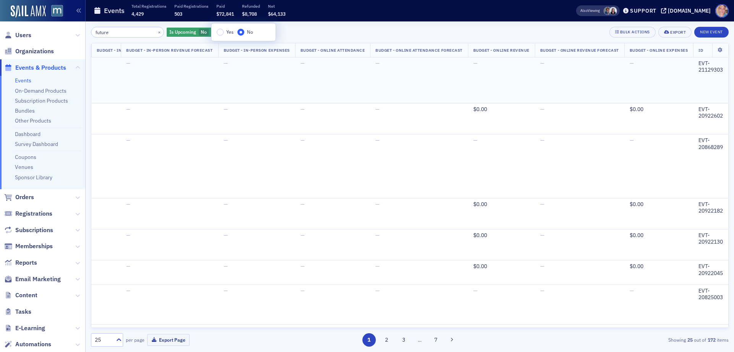
click at [701, 69] on div "EVT-21129303" at bounding box center [711, 66] width 24 height 13
copy div "21129303"
drag, startPoint x: 27, startPoint y: 79, endPoint x: 97, endPoint y: 59, distance: 73.2
click at [26, 79] on link "Events" at bounding box center [23, 80] width 16 height 7
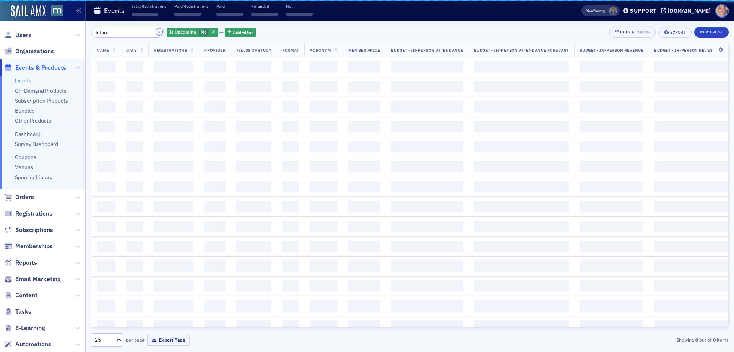
click at [156, 33] on button "×" at bounding box center [159, 31] width 7 height 7
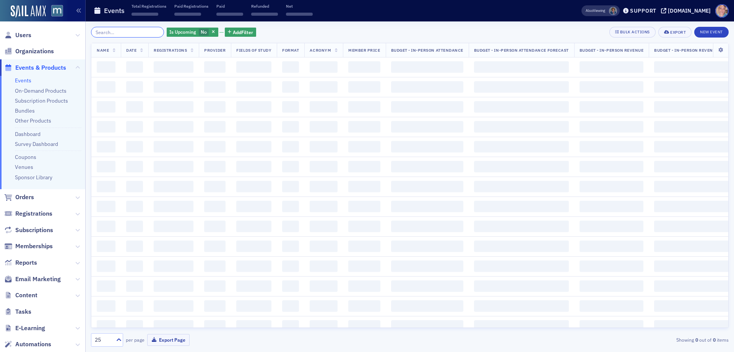
click at [130, 32] on input "future" at bounding box center [127, 32] width 73 height 11
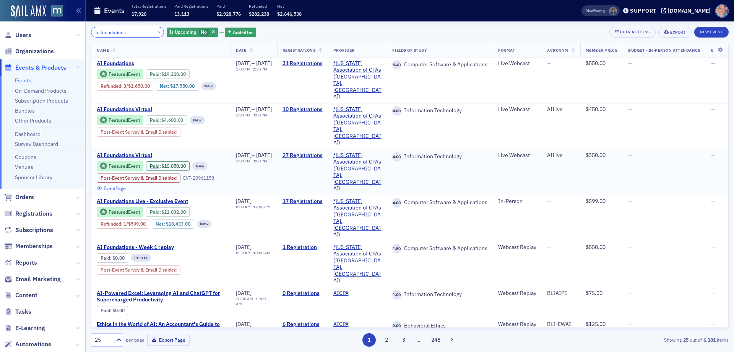
type input "ai foundations"
click at [116, 187] on link "Event Page" at bounding box center [111, 188] width 29 height 6
click at [134, 152] on span "AI Foundations Virtual" at bounding box center [161, 155] width 129 height 7
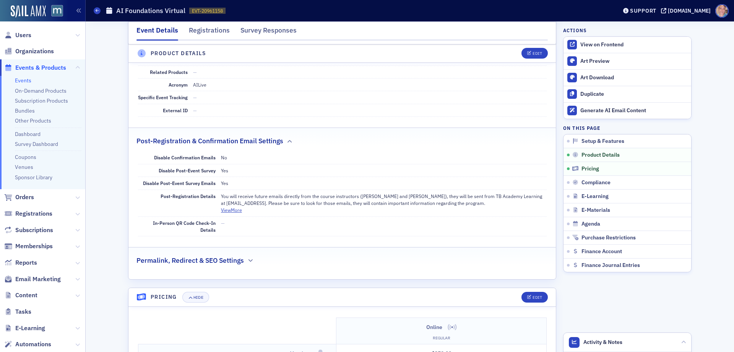
scroll to position [535, 0]
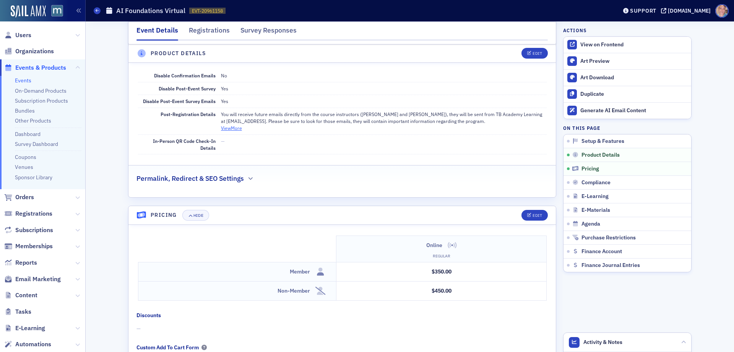
click at [227, 130] on button "View More" at bounding box center [231, 127] width 21 height 7
click at [228, 129] on button "View Less" at bounding box center [231, 127] width 20 height 7
click at [100, 12] on span at bounding box center [97, 10] width 7 height 7
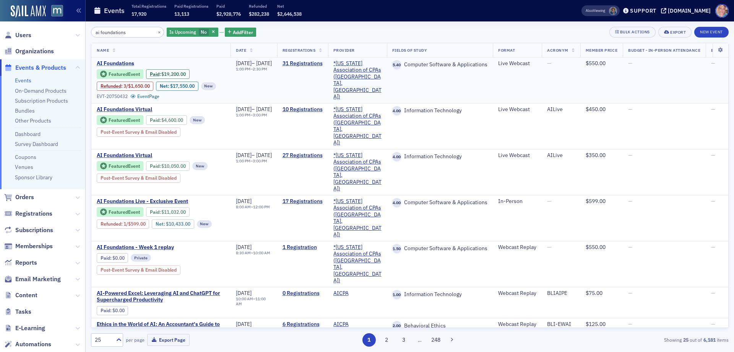
click at [112, 63] on span "AI Foundations" at bounding box center [161, 63] width 129 height 7
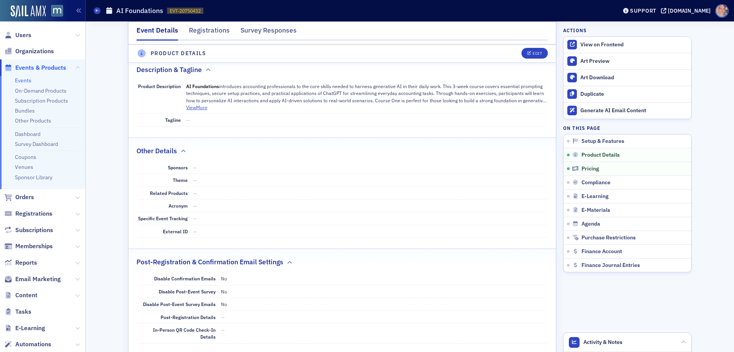
scroll to position [382, 0]
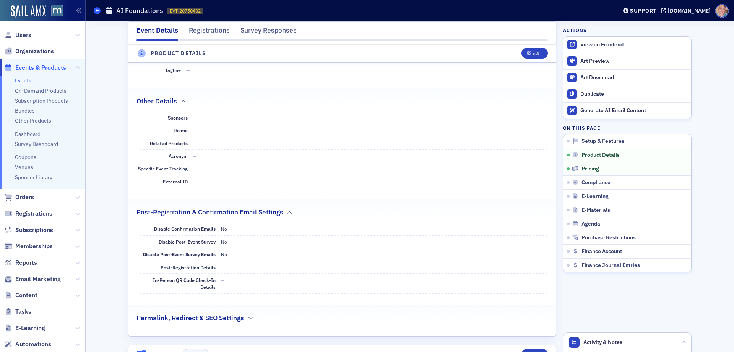
click at [100, 11] on span at bounding box center [97, 10] width 7 height 7
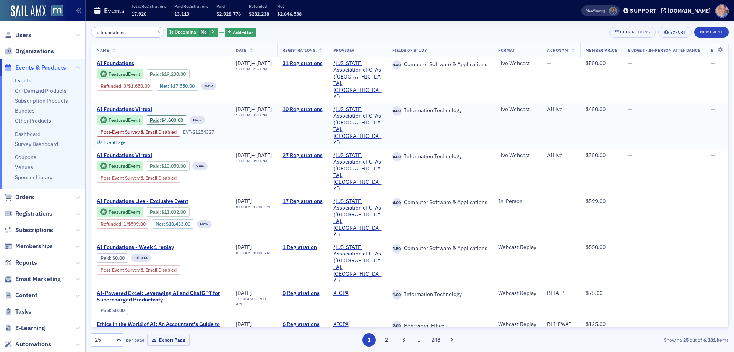
click at [122, 107] on span "AI Foundations Virtual" at bounding box center [161, 109] width 129 height 7
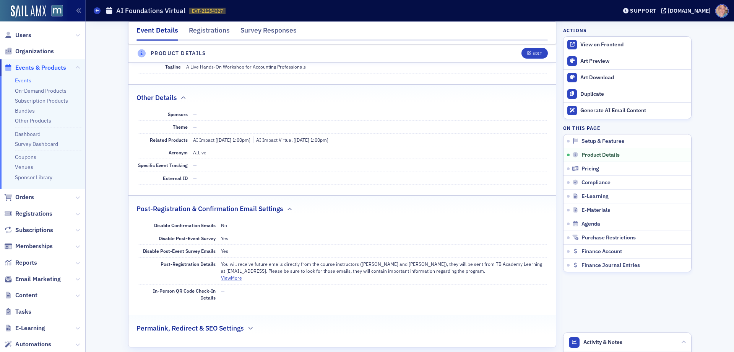
scroll to position [421, 0]
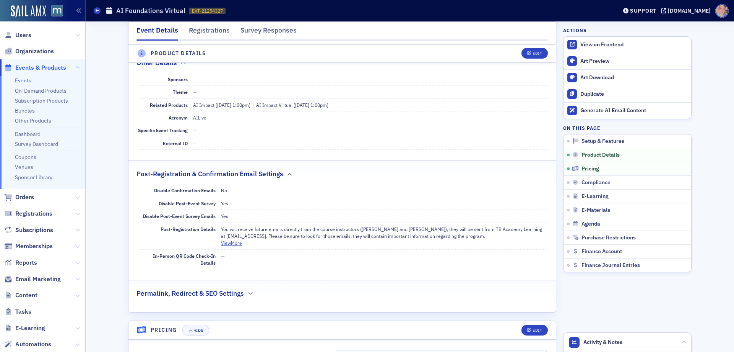
click at [263, 231] on p "You will receive future emails directly from the course instructors (Byron Patr…" at bounding box center [384, 232] width 326 height 14
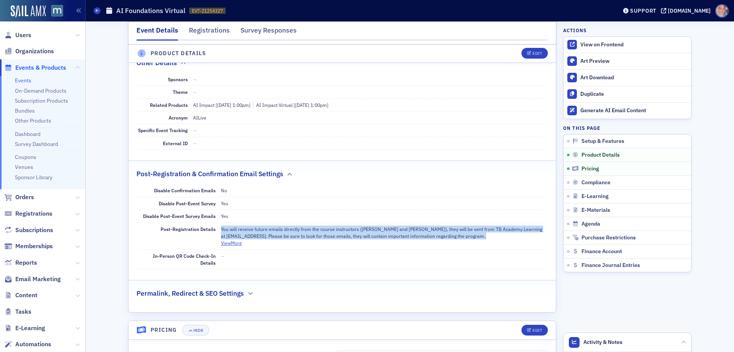
click at [263, 231] on p "You will receive future emails directly from the course instructors (Byron Patr…" at bounding box center [384, 232] width 326 height 14
copy p "You will receive future emails directly from the course instructors (Byron Patr…"
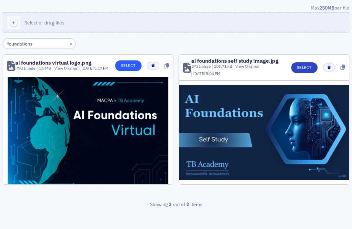
type input "foundations"
click at [124, 68] on button "Select" at bounding box center [128, 65] width 26 height 11
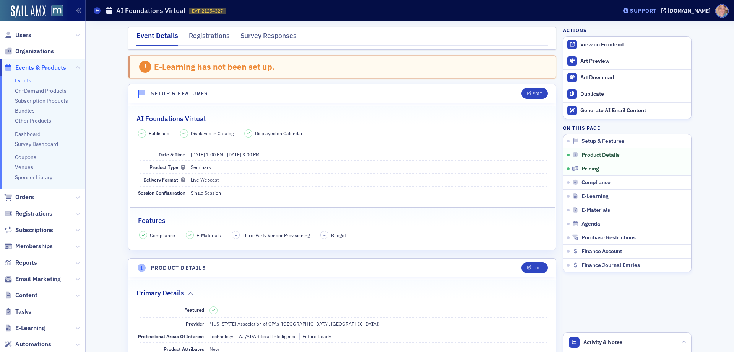
scroll to position [421, 0]
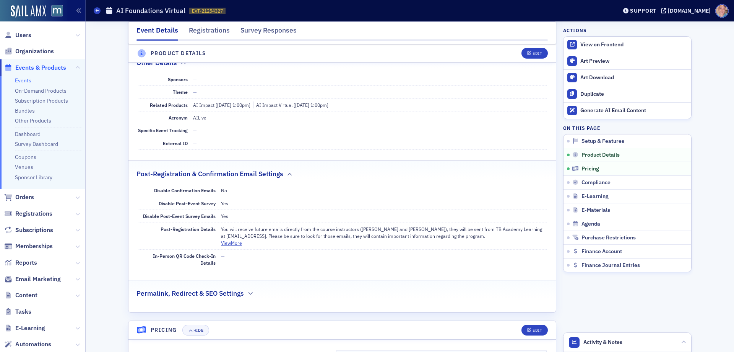
click at [396, 194] on dd "No" at bounding box center [384, 190] width 326 height 12
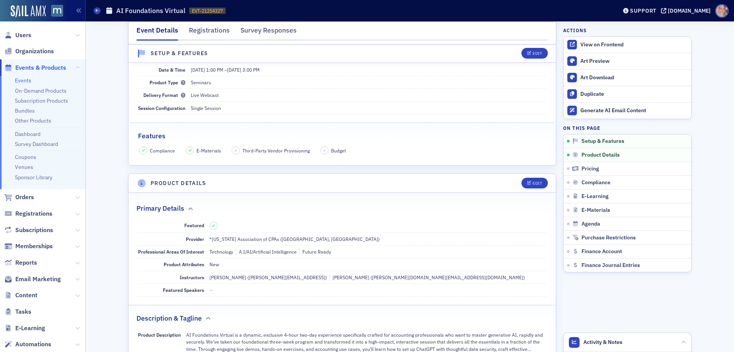
scroll to position [76, 0]
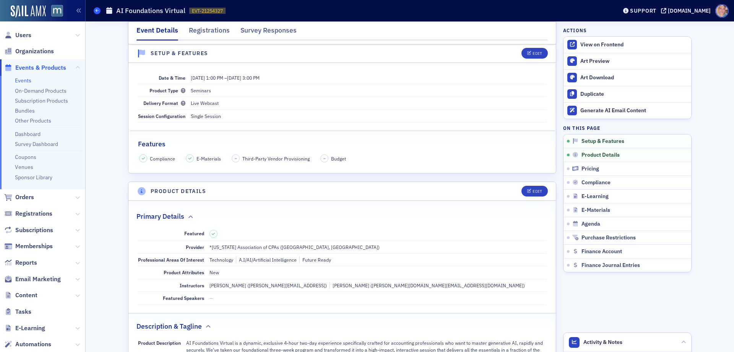
click at [97, 12] on icon at bounding box center [97, 10] width 3 height 3
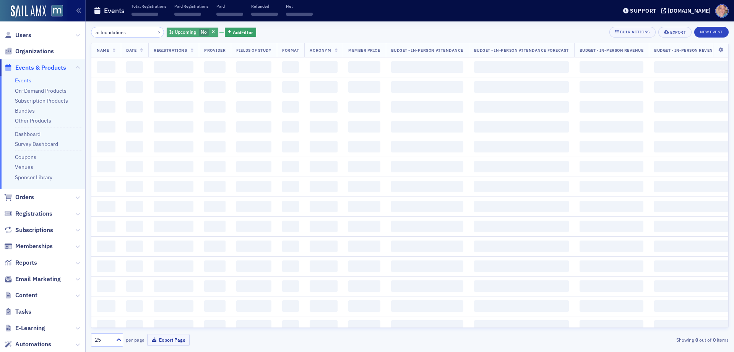
click at [201, 31] on span "No" at bounding box center [204, 32] width 6 height 6
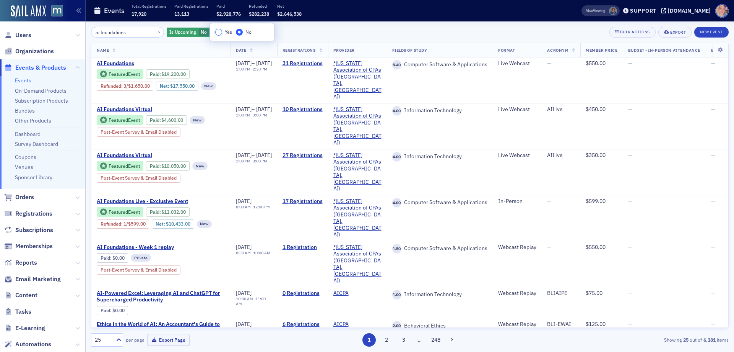
click at [222, 32] on input "Yes" at bounding box center [218, 32] width 7 height 7
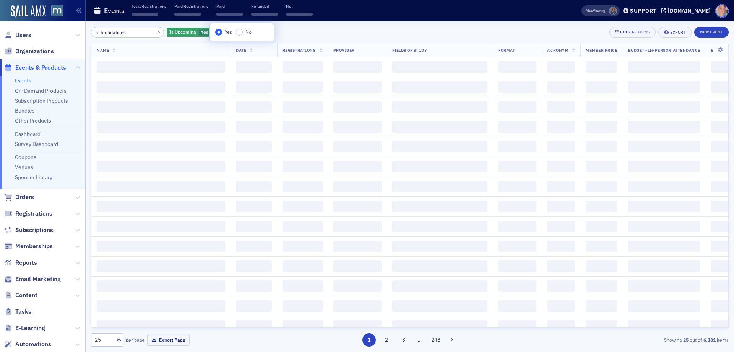
click at [345, 30] on div "ai foundations × Is Upcoming Yes Add Filter Bulk Actions Export New Event" at bounding box center [410, 32] width 638 height 11
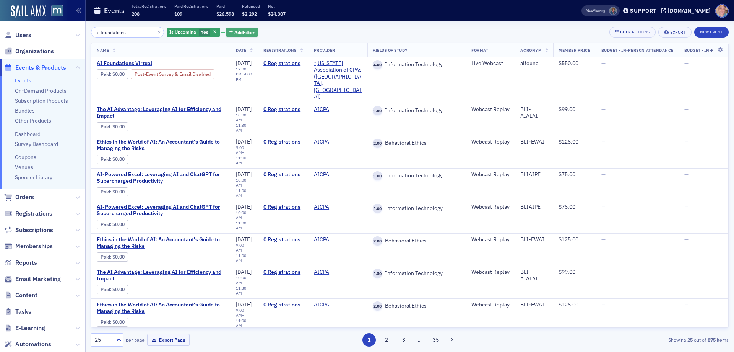
click at [238, 31] on span "Add Filter" at bounding box center [244, 32] width 20 height 7
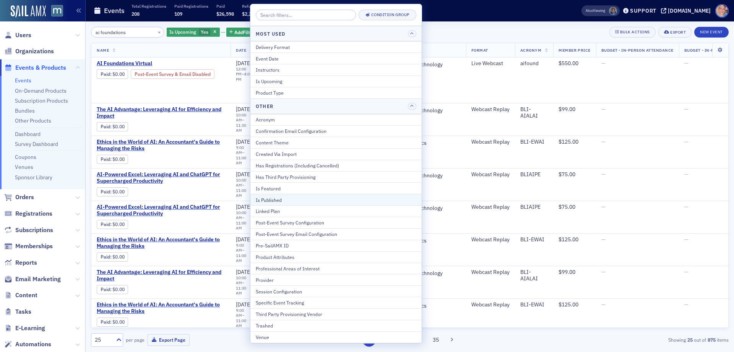
click at [293, 200] on div "Is Published" at bounding box center [336, 199] width 161 height 7
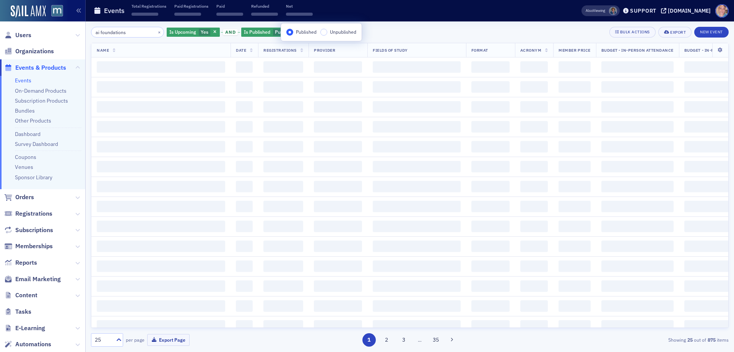
click at [405, 35] on div "ai foundations × Is Upcoming Yes and Is Published Published Add Filter Bulk Act…" at bounding box center [410, 32] width 638 height 11
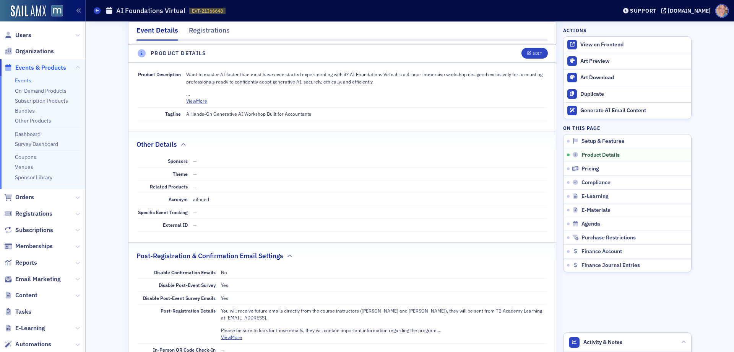
scroll to position [344, 0]
click at [540, 52] on button "Edit" at bounding box center [535, 53] width 26 height 11
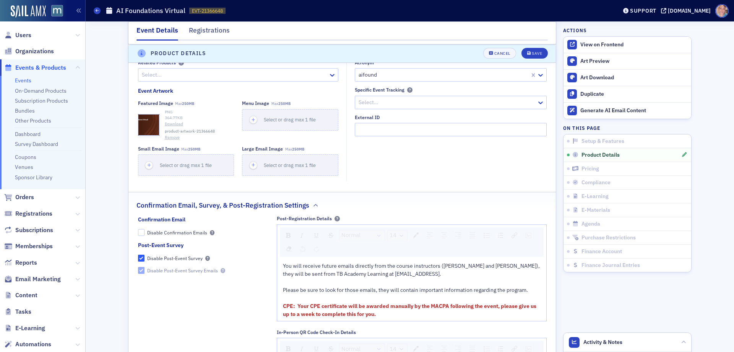
scroll to position [825, 0]
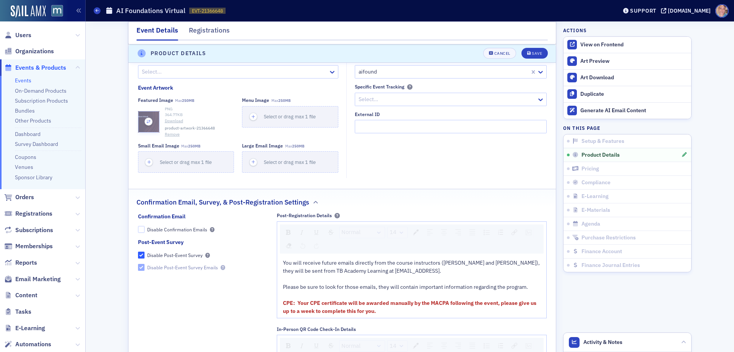
click at [145, 125] on icon "button" at bounding box center [148, 121] width 7 height 7
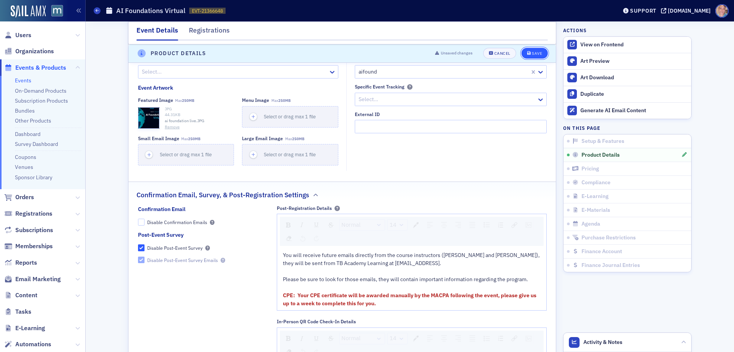
click at [534, 53] on div "Save" at bounding box center [537, 54] width 10 height 4
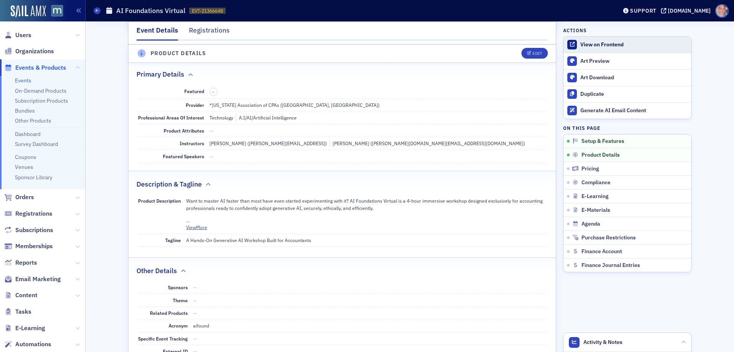
scroll to position [213, 0]
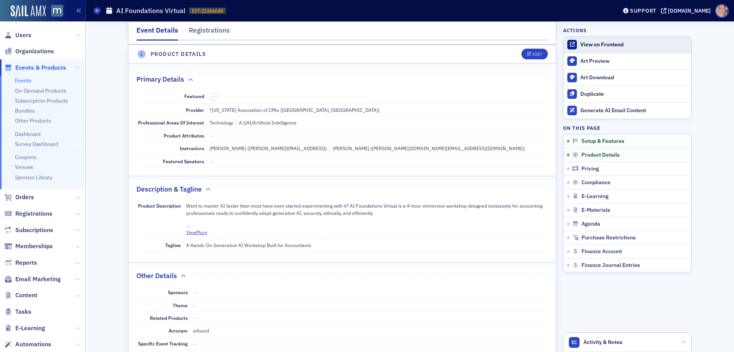
click at [601, 45] on div "View on Frontend" at bounding box center [634, 44] width 107 height 7
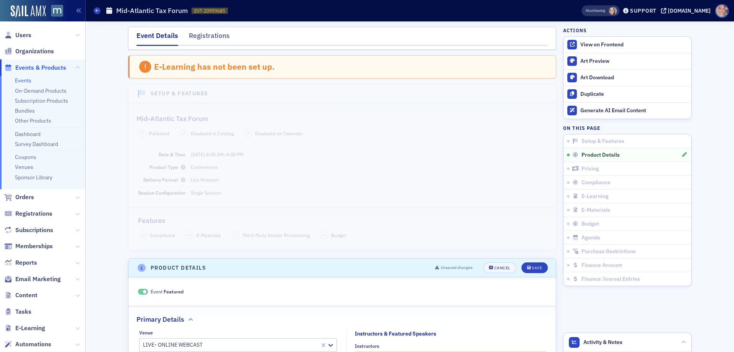
scroll to position [519, 0]
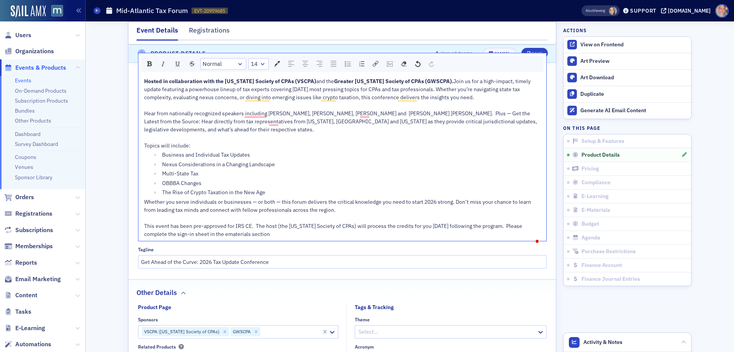
click at [274, 222] on div "This event has been pre-approved for IRS CE. The host (the [US_STATE] Society o…" at bounding box center [342, 230] width 397 height 16
click at [277, 222] on div "This event has been pre-approved for IRS CE. The host (the Virginia Society of …" at bounding box center [342, 230] width 397 height 16
drag, startPoint x: 379, startPoint y: 222, endPoint x: 138, endPoint y: 212, distance: 240.4
click at [138, 212] on div "Hosted in collaboration with the Virginia Society of CPAs (VSCPA) and the Great…" at bounding box center [342, 158] width 408 height 166
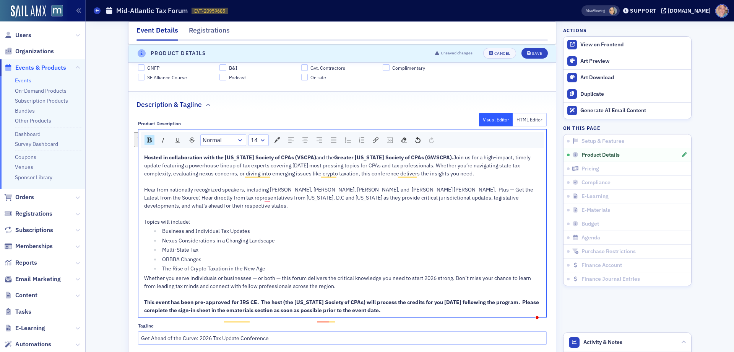
scroll to position [443, 0]
click at [274, 137] on img "rdw-color-picker" at bounding box center [277, 140] width 6 height 6
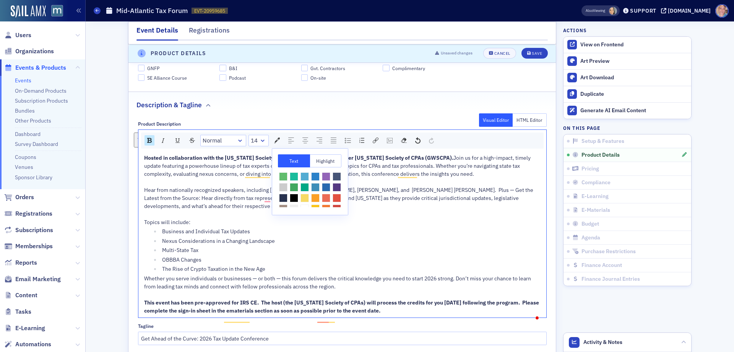
scroll to position [34, 0]
click at [288, 197] on span "rdw-color-picker" at bounding box center [283, 201] width 8 height 8
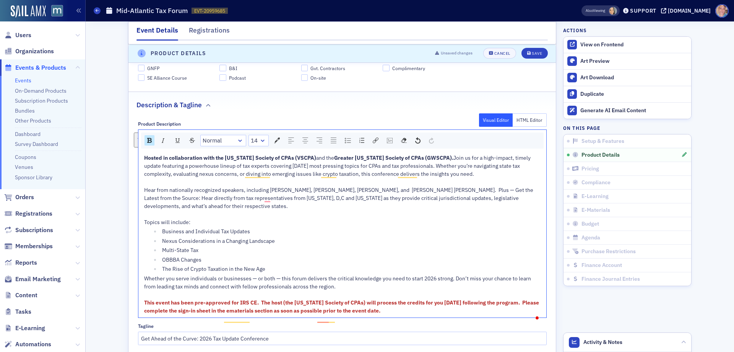
click at [406, 298] on div "This event has been pre-approved for IRS CE. The host (the Virginia Society of …" at bounding box center [342, 306] width 397 height 16
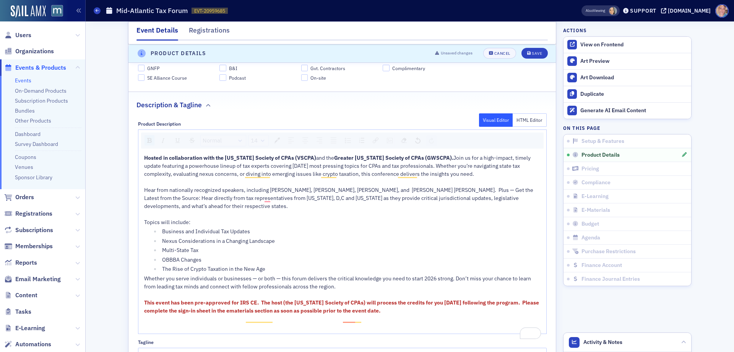
click at [140, 308] on div "Hosted in collaboration with the Virginia Society of CPAs (VSCPA) and the Great…" at bounding box center [342, 242] width 408 height 182
click at [388, 138] on img "rdw-image-control" at bounding box center [390, 140] width 6 height 5
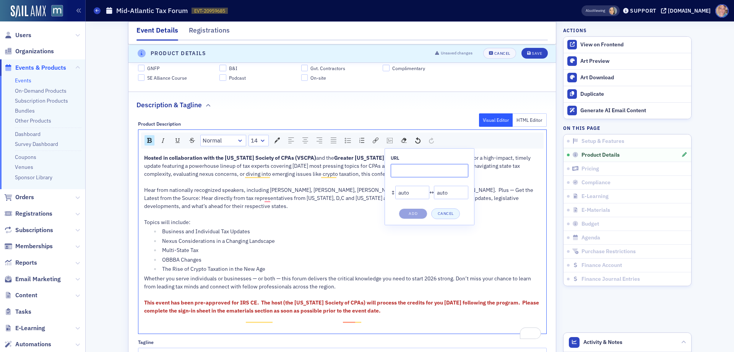
click at [398, 164] on input "rdw-image-control" at bounding box center [430, 170] width 78 height 13
paste input "https://cdn.sailamx.com/3/cms_uploads/b4b98712aa52b7584cd8ff4279f0afe7/conversi…"
type input "https://cdn.sailamx.com/3/cms_uploads/b4b98712aa52b7584cd8ff4279f0afe7/conversi…"
click at [414, 208] on button "Add" at bounding box center [413, 213] width 29 height 11
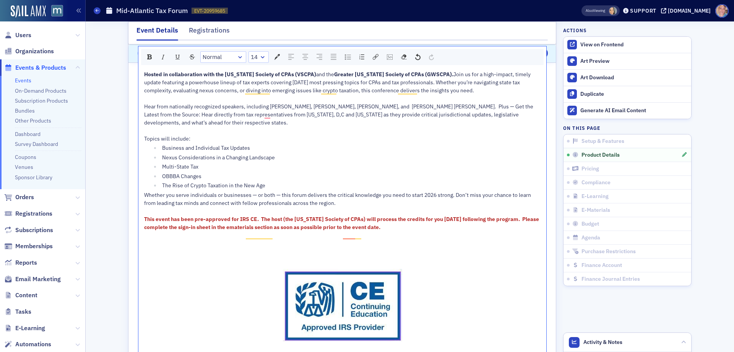
scroll to position [596, 0]
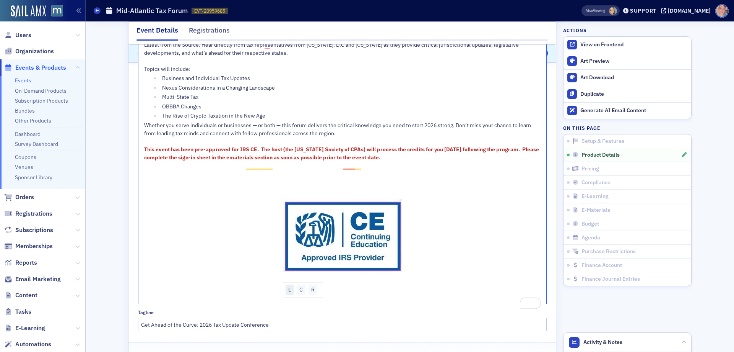
click at [286, 284] on div "L" at bounding box center [290, 289] width 8 height 11
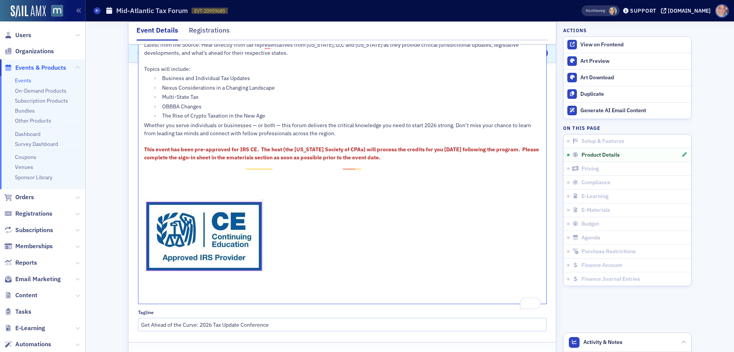
scroll to position [443, 0]
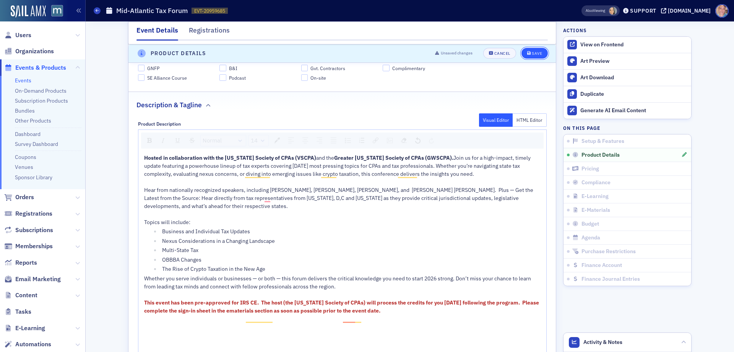
click at [532, 52] on div "Save" at bounding box center [537, 54] width 10 height 4
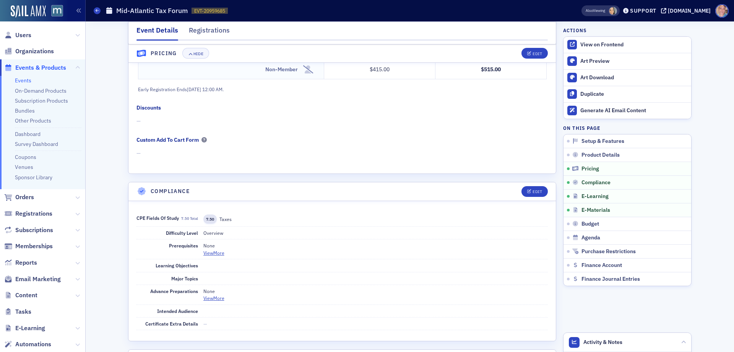
scroll to position [864, 0]
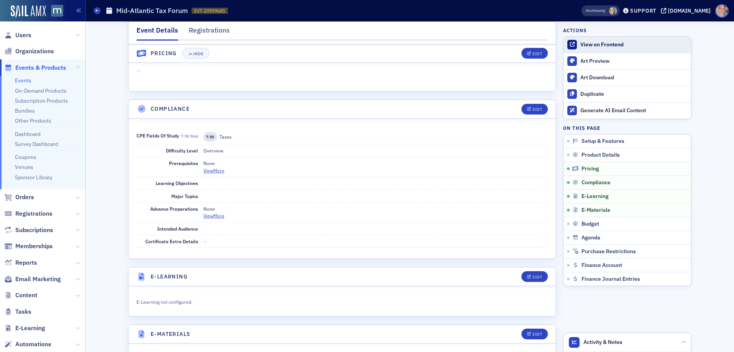
click at [616, 43] on div "View on Frontend" at bounding box center [634, 44] width 107 height 7
click at [155, 12] on h1 "Mid-Atlantic Tax Forum" at bounding box center [152, 10] width 72 height 9
copy h1 "Mid-Atlantic Tax Forum"
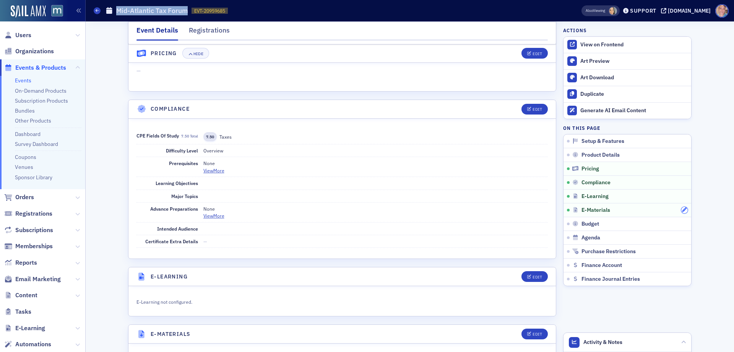
click at [684, 211] on icon "button" at bounding box center [684, 209] width 5 height 5
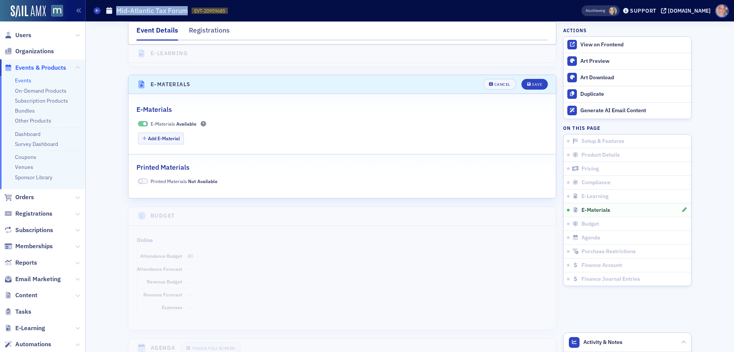
scroll to position [1124, 0]
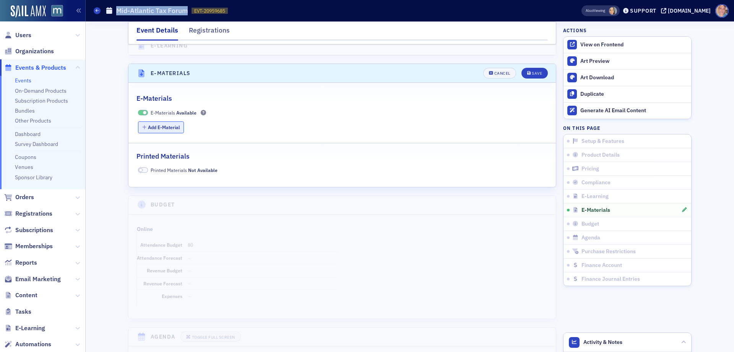
click at [171, 121] on button "Add E-Material" at bounding box center [161, 127] width 46 height 12
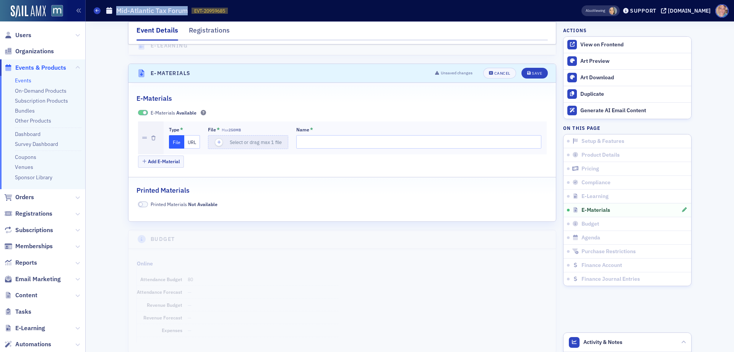
click at [190, 135] on button "URL" at bounding box center [192, 141] width 16 height 13
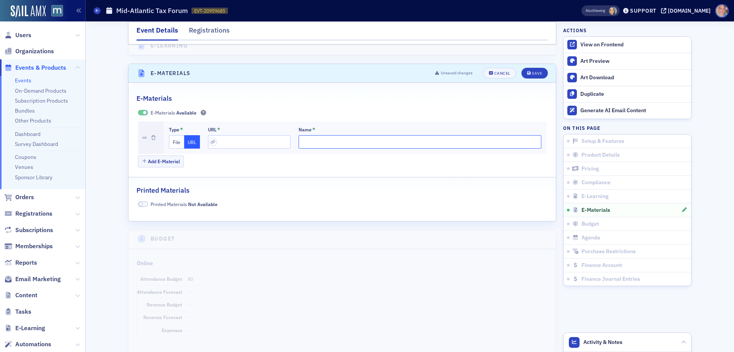
click at [343, 135] on input "Name *" at bounding box center [420, 141] width 243 height 13
click at [221, 135] on input "url" at bounding box center [249, 141] width 83 height 13
paste input "https://forms.gle/b3dGWBjyA9GCza897"
type input "https://forms.gle/b3dGWBjyA9GCza897"
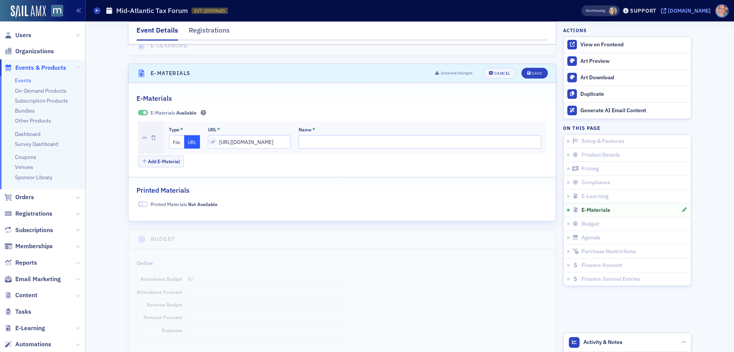
scroll to position [0, 0]
drag, startPoint x: 298, startPoint y: 129, endPoint x: 300, endPoint y: 124, distance: 5.7
click at [299, 135] on input "Name *" at bounding box center [420, 141] width 243 height 13
paste input "This form is ONLY for those registrants who are Enrolled Agents to submit credi…"
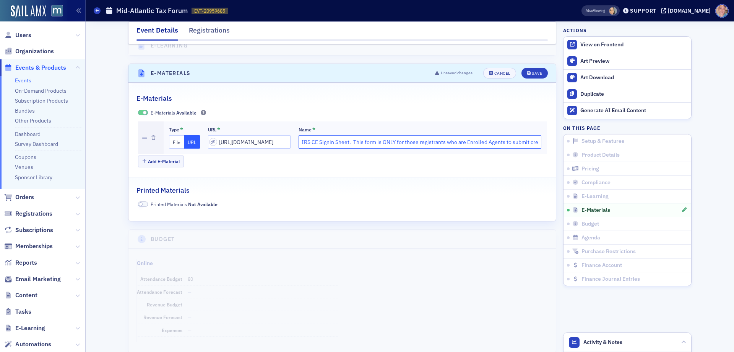
click at [312, 135] on input "IRS CE Signin Sheet. This form is ONLY for those registrants who are Enrolled A…" at bounding box center [420, 141] width 243 height 13
click at [316, 135] on input "IRS CE Signin Sheet. This form is ONLY for those registrants who are Enrolled A…" at bounding box center [420, 141] width 243 height 13
type input "IRS CE Sign-in Sheet. This form is ONLY for those registrants who are Enrolled …"
click at [527, 71] on icon "submit" at bounding box center [529, 73] width 4 height 4
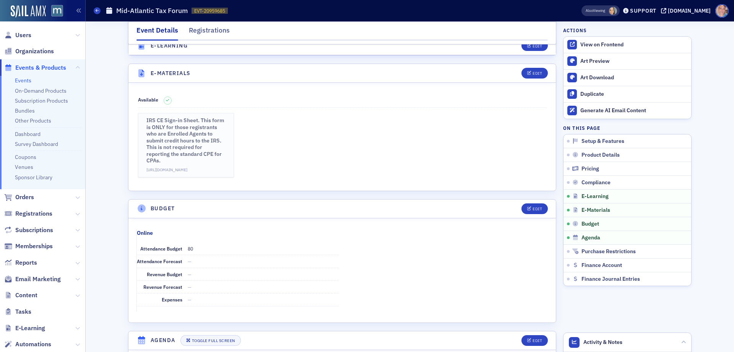
click at [187, 167] on p "https://forms.gle/b3dGWBjyA9GCza897" at bounding box center [186, 170] width 80 height 6
click at [539, 71] on div "Edit" at bounding box center [538, 73] width 10 height 4
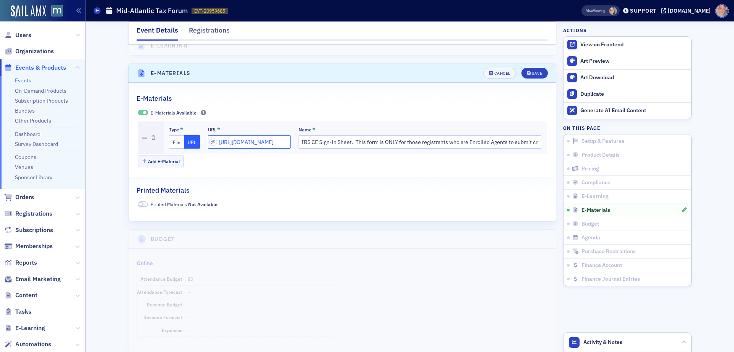
click at [238, 135] on input "https://forms.gle/b3dGWBjyA9GCza897" at bounding box center [249, 141] width 83 height 13
click at [532, 71] on div "Save" at bounding box center [537, 73] width 10 height 4
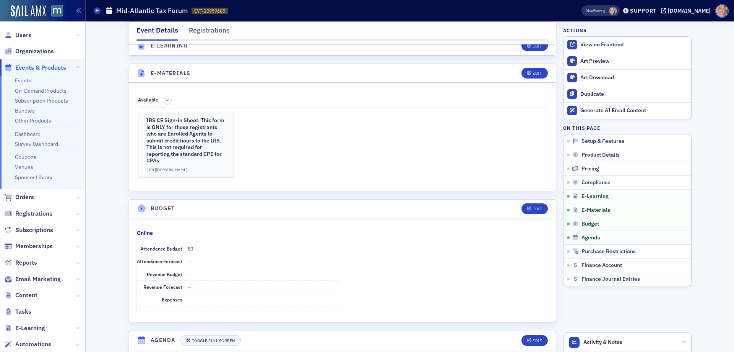
click at [19, 80] on link "Events" at bounding box center [23, 80] width 16 height 7
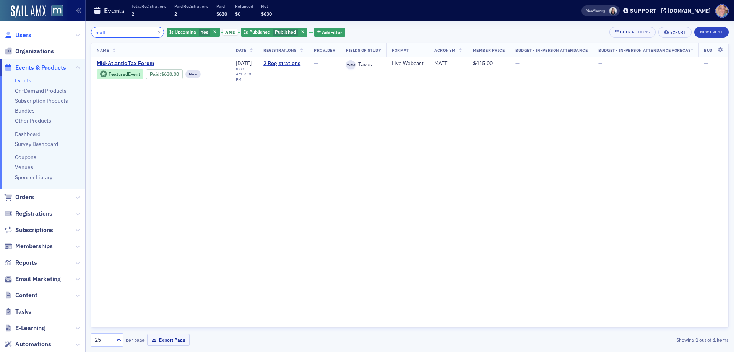
drag, startPoint x: 133, startPoint y: 35, endPoint x: 27, endPoint y: 37, distance: 106.0
click at [27, 36] on div "Users Organizations Events & Products Events On-Demand Products Subscription Pr…" at bounding box center [367, 176] width 734 height 352
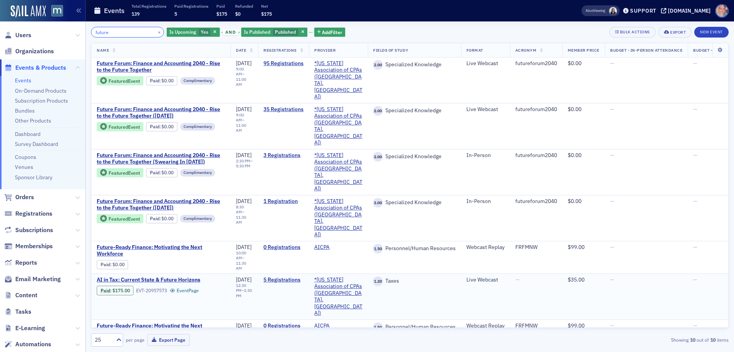
type input "future"
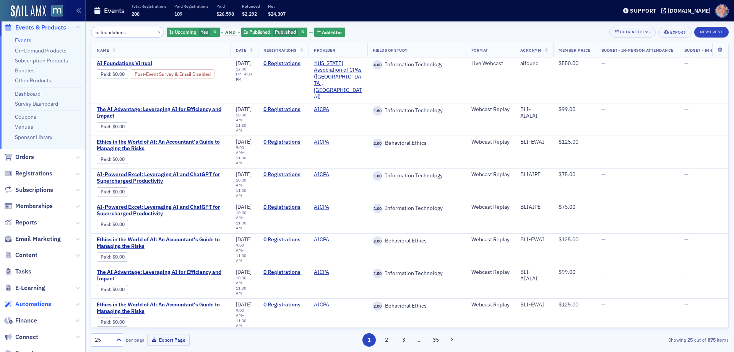
scroll to position [98, 0]
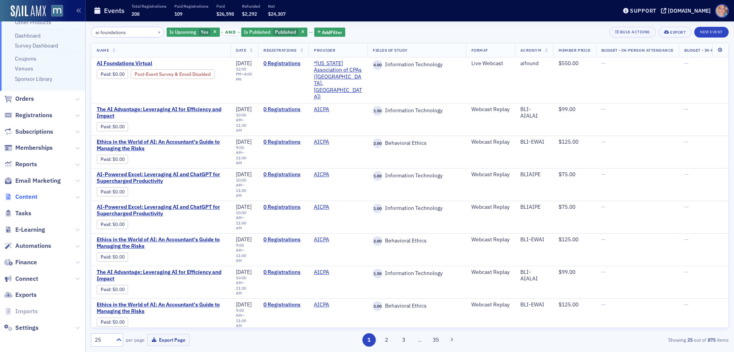
click at [31, 199] on span "Content" at bounding box center [26, 196] width 22 height 8
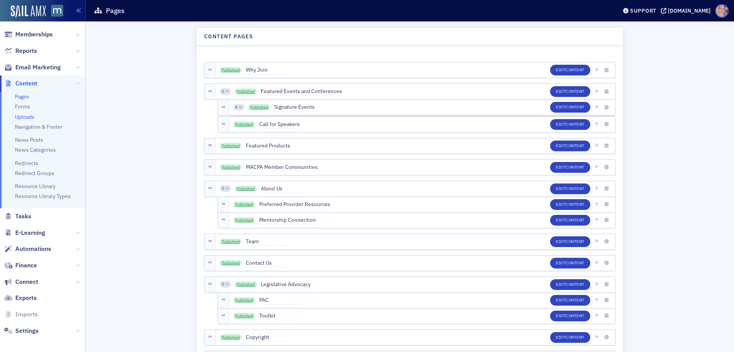
click at [26, 114] on link "Uploads" at bounding box center [25, 116] width 20 height 7
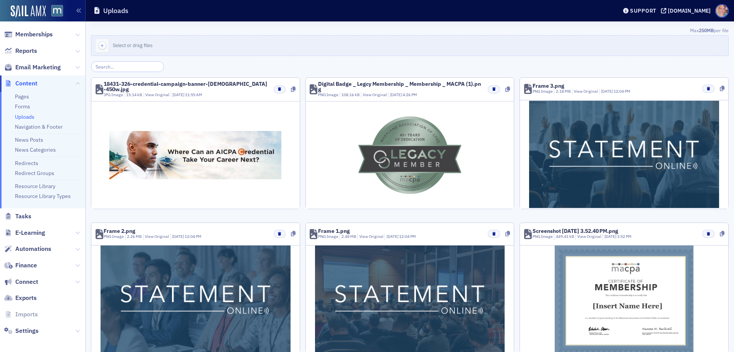
click at [121, 63] on input "search" at bounding box center [127, 66] width 73 height 11
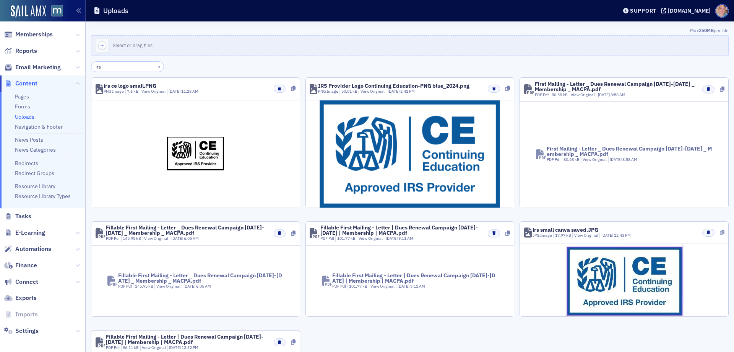
type input "irs"
click at [720, 232] on icon at bounding box center [722, 231] width 5 height 5
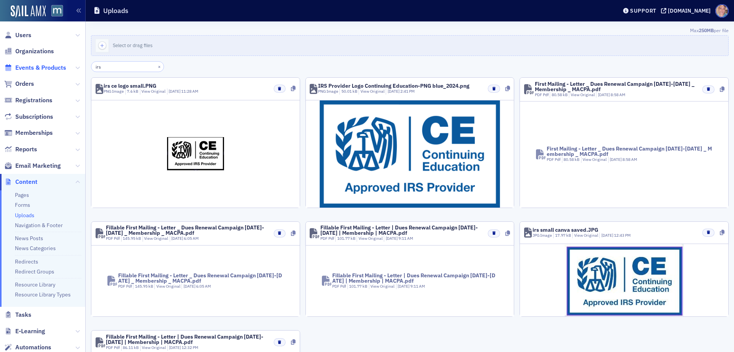
click at [28, 67] on span "Events & Products" at bounding box center [40, 67] width 51 height 8
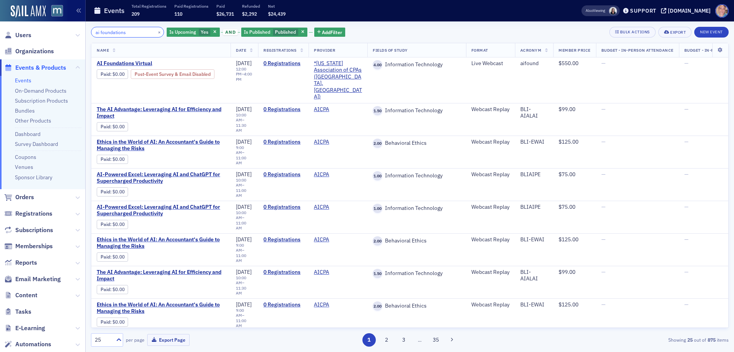
drag, startPoint x: 129, startPoint y: 31, endPoint x: 41, endPoint y: 28, distance: 88.4
click at [41, 28] on div "Users Organizations Events & Products Events On-Demand Products Subscription Pr…" at bounding box center [367, 176] width 734 height 352
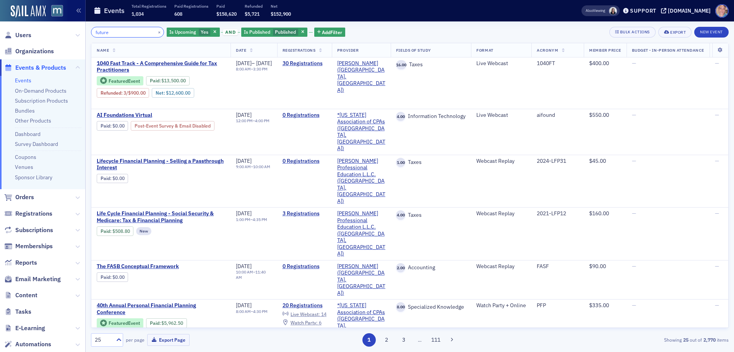
type input "future"
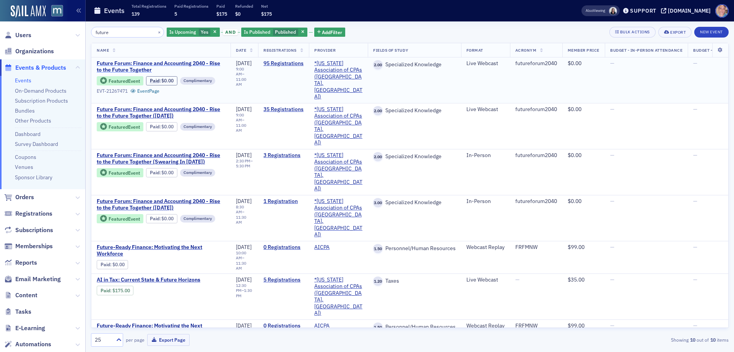
click at [135, 65] on span "Future Forum: Finance and Accounting 2040 - Rise to the Future Together" at bounding box center [161, 66] width 129 height 13
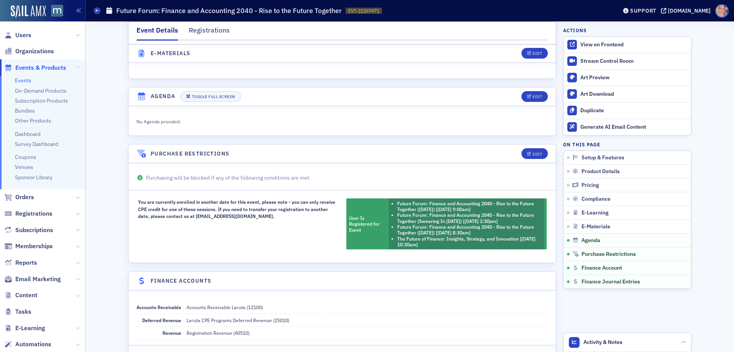
scroll to position [1262, 0]
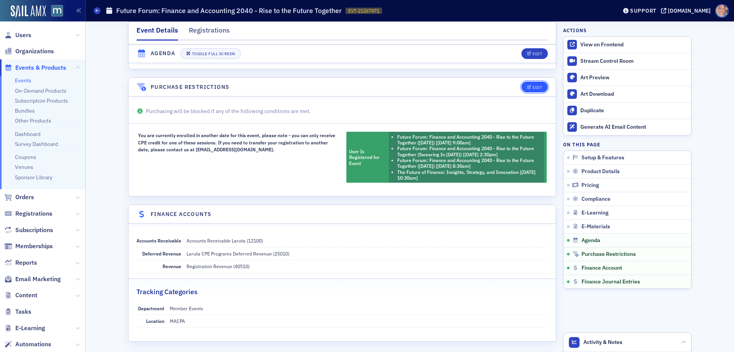
click at [532, 81] on button "Edit" at bounding box center [535, 86] width 26 height 11
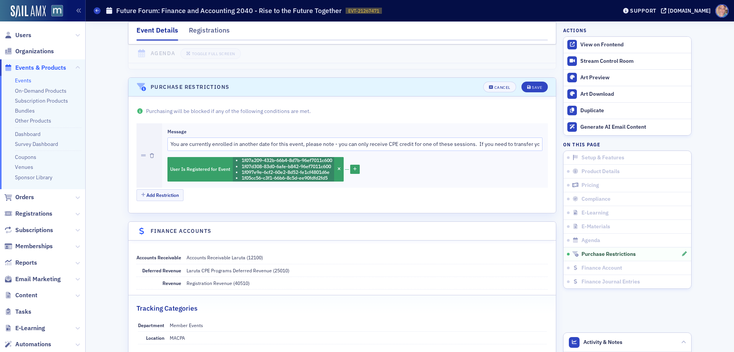
scroll to position [1286, 0]
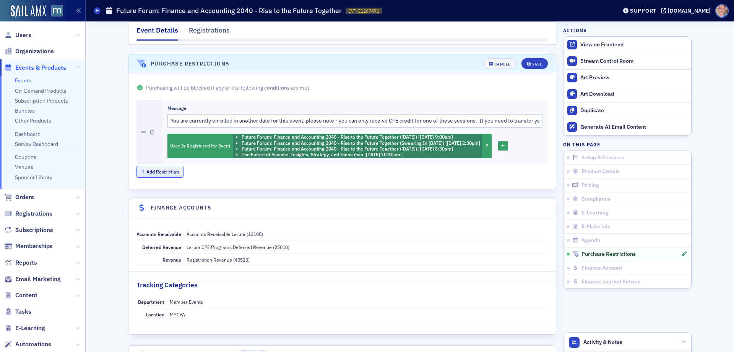
click at [156, 166] on button "Add Restriction" at bounding box center [160, 172] width 47 height 12
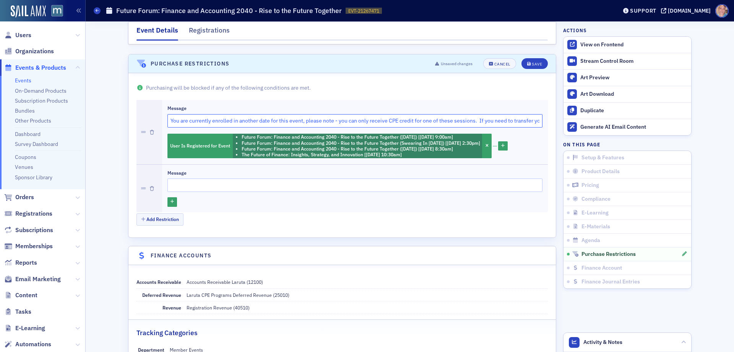
click at [206, 114] on input "You are currently enrolled in another date for this event, please note - you ca…" at bounding box center [355, 120] width 375 height 13
click at [184, 179] on input "Message" at bounding box center [355, 184] width 375 height 13
paste input "You are currently enrolled in another date for this event, please note - you ca…"
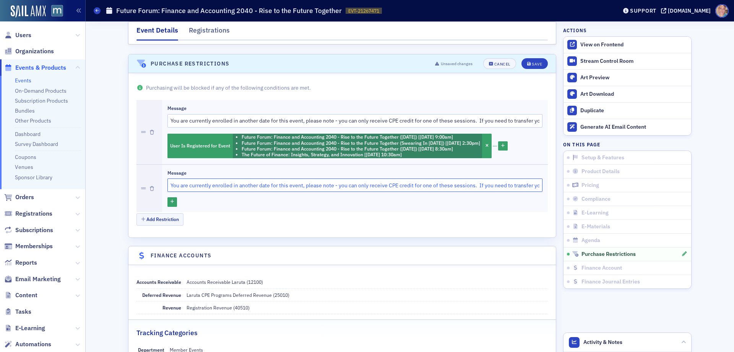
scroll to position [0, 166]
type input "You are currently enrolled in another date for this event, please note - you ca…"
click at [171, 200] on icon "button" at bounding box center [172, 202] width 3 height 4
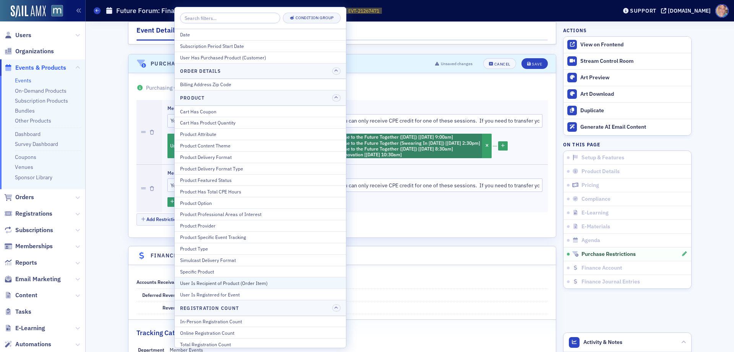
click at [272, 284] on div "User Is Recipient of Product (Order Item)" at bounding box center [260, 282] width 161 height 7
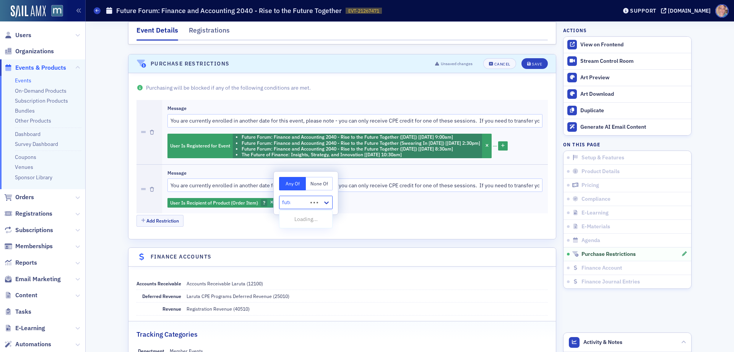
type input "future"
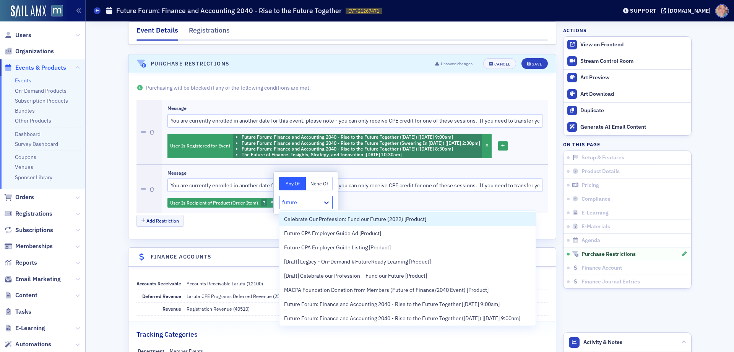
scroll to position [38, 0]
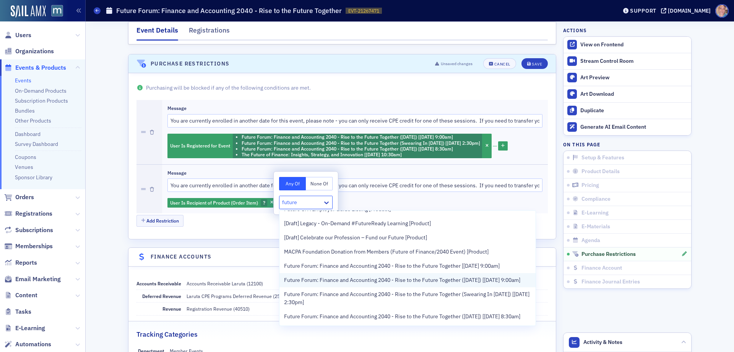
click at [338, 283] on span "Future Forum: Finance and Accounting 2040 - Rise to the Future Together (Novemb…" at bounding box center [402, 280] width 236 height 8
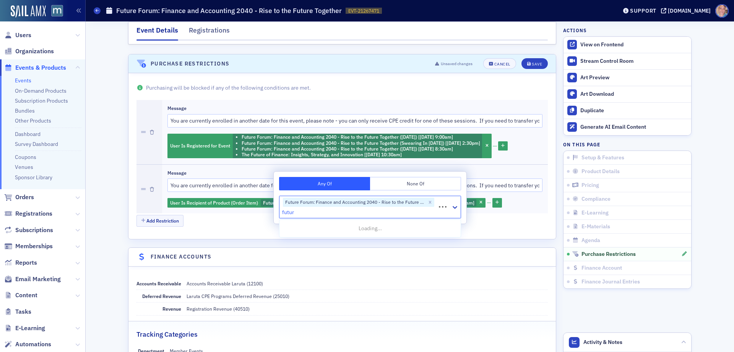
type input "future"
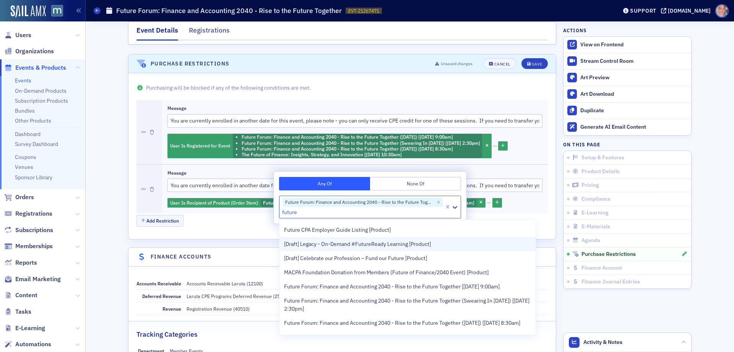
scroll to position [38, 0]
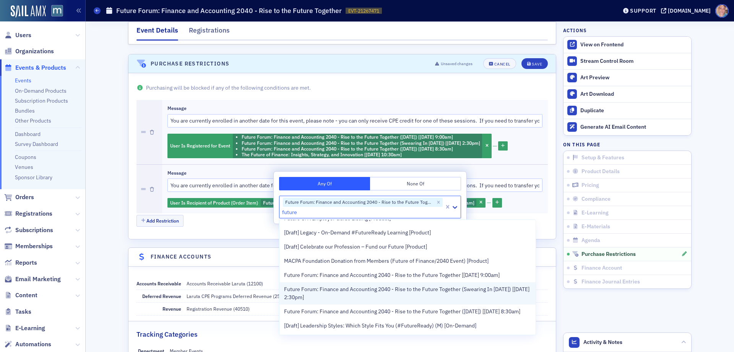
click at [321, 291] on span "Future Forum: Finance and Accounting 2040 - Rise to the Future Together (Sweari…" at bounding box center [407, 293] width 247 height 16
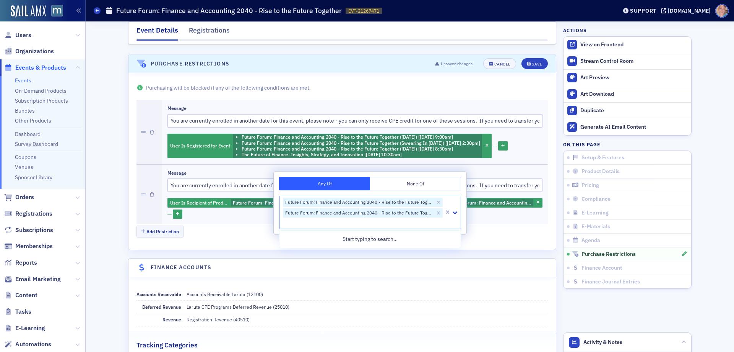
scroll to position [0, 0]
type input "future"
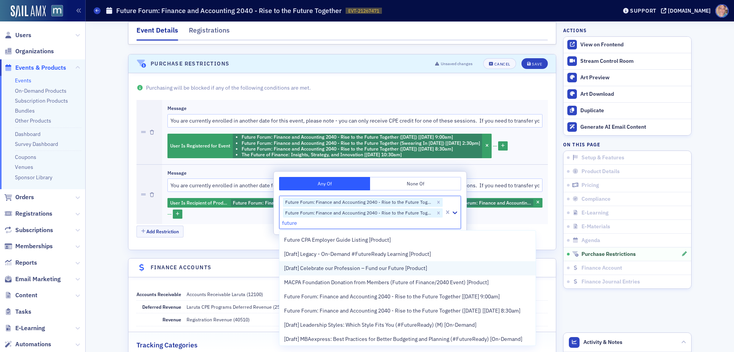
scroll to position [38, 0]
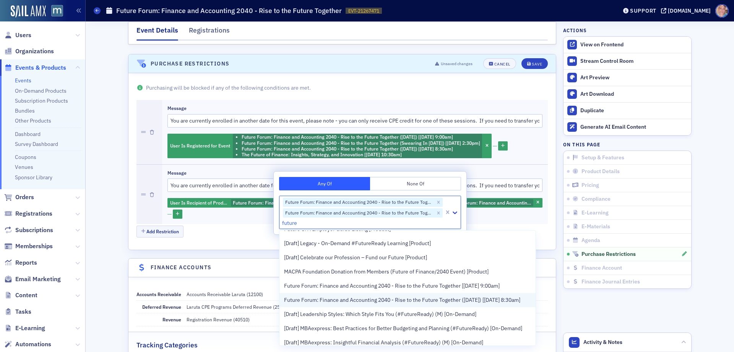
click at [334, 304] on span "Future Forum: Finance and Accounting 2040 - Rise to the Future Together (Decemb…" at bounding box center [402, 300] width 236 height 8
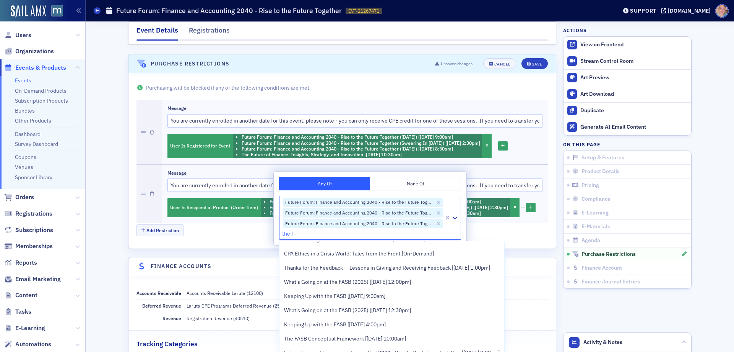
scroll to position [340, 0]
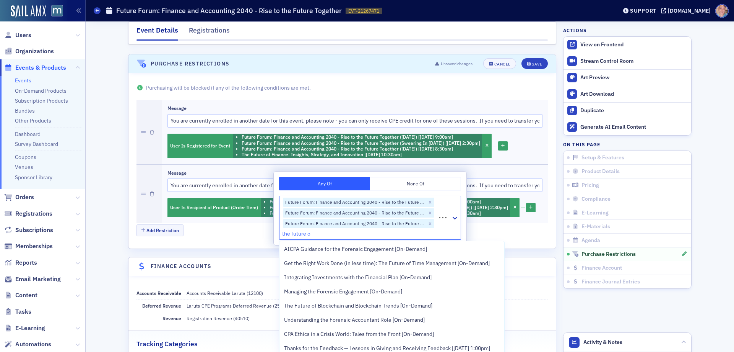
type input "the future of"
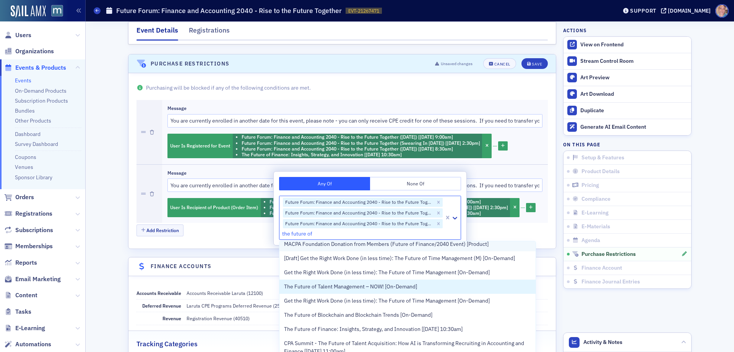
scroll to position [115, 0]
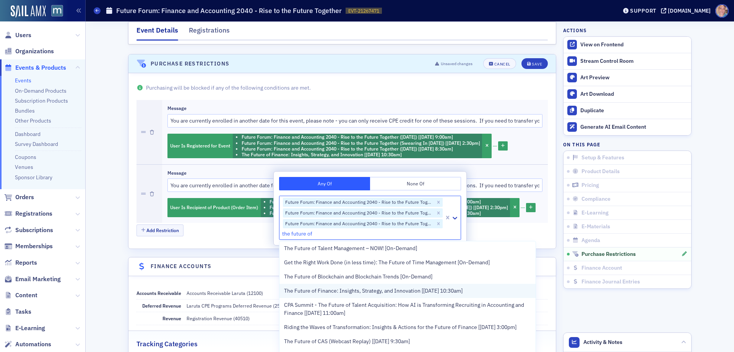
click at [378, 290] on span "The Future of Finance: Insights, Strategy, and Innovation [[DATE] 10:30am]" at bounding box center [373, 290] width 179 height 8
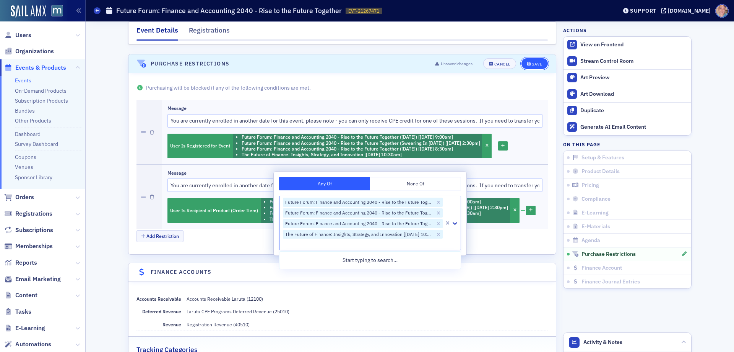
click at [532, 62] on div "Save" at bounding box center [537, 64] width 10 height 4
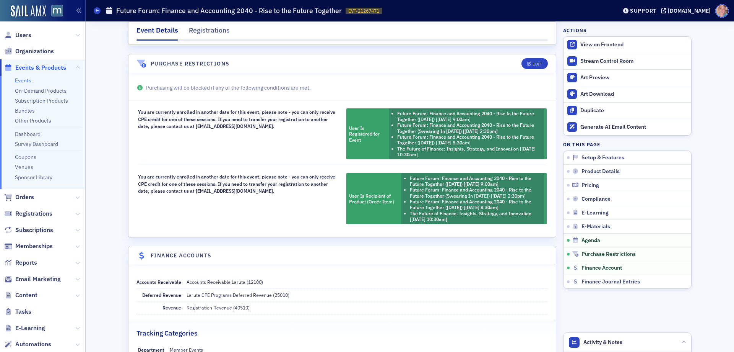
click at [28, 78] on link "Events" at bounding box center [23, 80] width 16 height 7
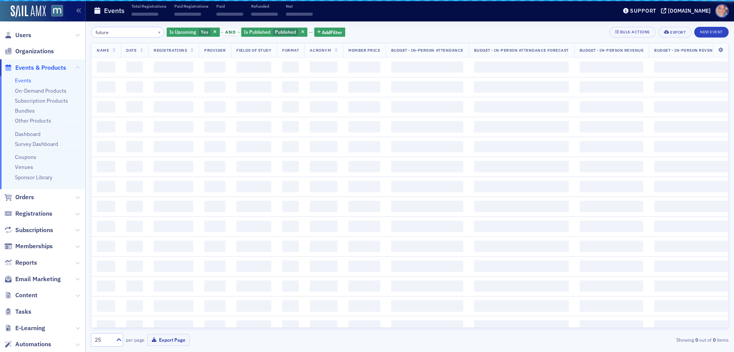
click at [37, 31] on div "Users Organizations Events & Products Events On-Demand Products Subscription Pr…" at bounding box center [367, 176] width 734 height 352
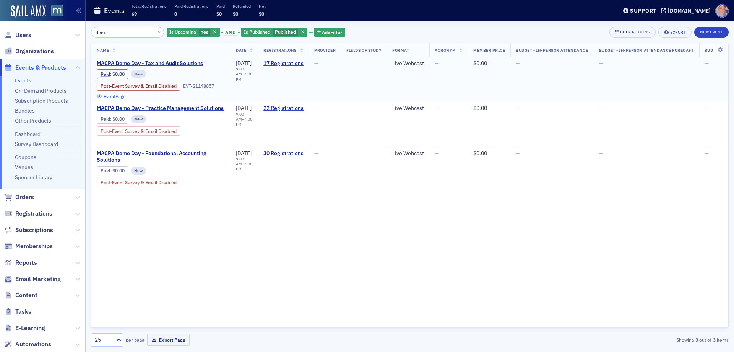
type input "demo"
click at [116, 94] on link "Event Page" at bounding box center [111, 96] width 29 height 6
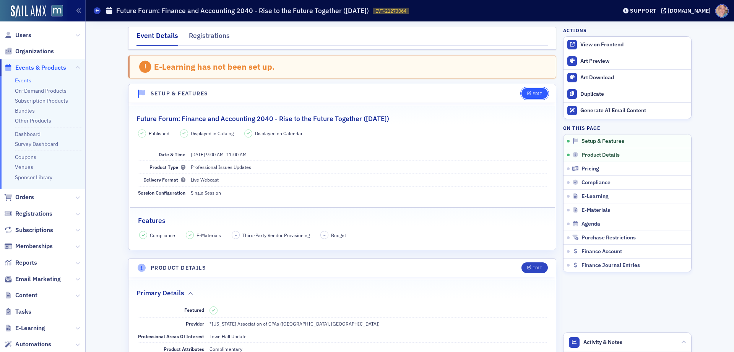
click at [524, 90] on button "Edit" at bounding box center [535, 93] width 26 height 11
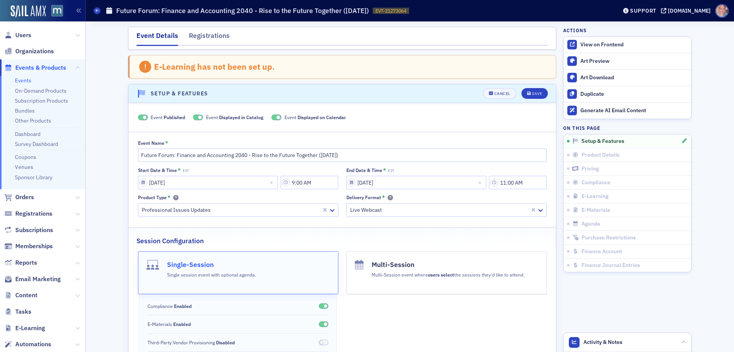
scroll to position [39, 0]
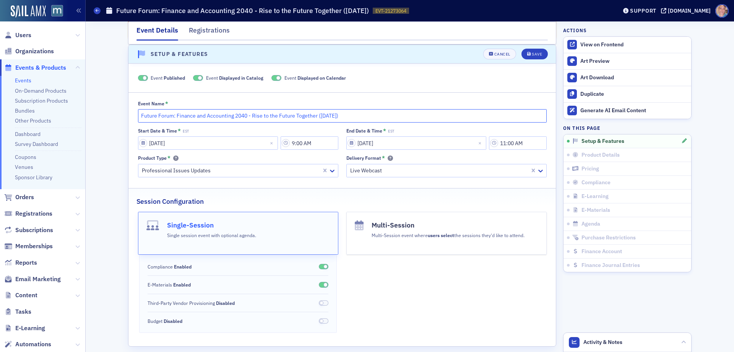
drag, startPoint x: 376, startPoint y: 116, endPoint x: 316, endPoint y: 113, distance: 59.3
click at [316, 113] on input "Future Forum: Finance and Accounting 2040 - Rise to the Future Together ([DATE])" at bounding box center [342, 115] width 409 height 13
type input "Future Forum: Finance and Accounting 2040 - Rise to the Future Together"
click at [532, 51] on button "Save" at bounding box center [535, 54] width 26 height 11
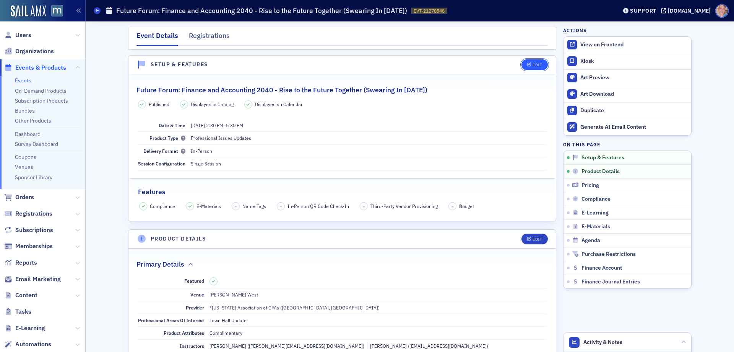
click at [535, 62] on button "Edit" at bounding box center [535, 64] width 26 height 11
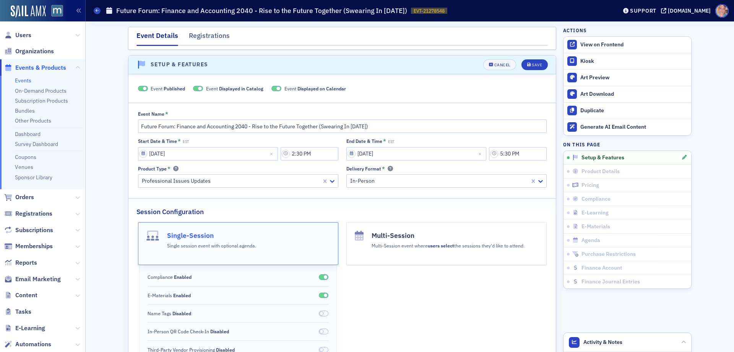
scroll to position [11, 0]
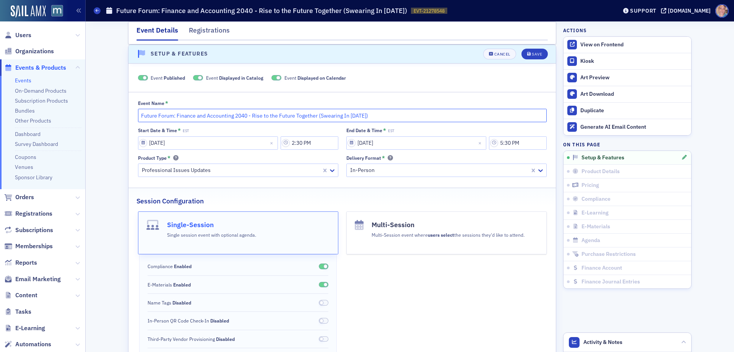
drag, startPoint x: 314, startPoint y: 116, endPoint x: 379, endPoint y: 111, distance: 64.8
click at [371, 117] on input "Future Forum: Finance and Accounting 2040 - Rise to the Future Together (Sweari…" at bounding box center [342, 115] width 409 height 13
type input "Future Forum: Finance and Accounting 2040 - Rise to the Future Together"
click at [529, 54] on span "Save" at bounding box center [534, 54] width 15 height 4
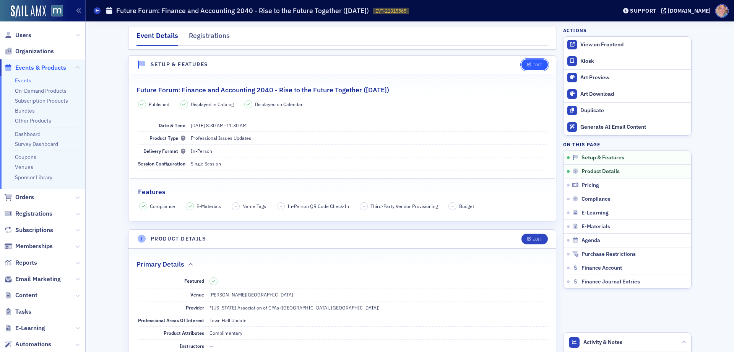
click at [540, 62] on button "Edit" at bounding box center [535, 64] width 26 height 11
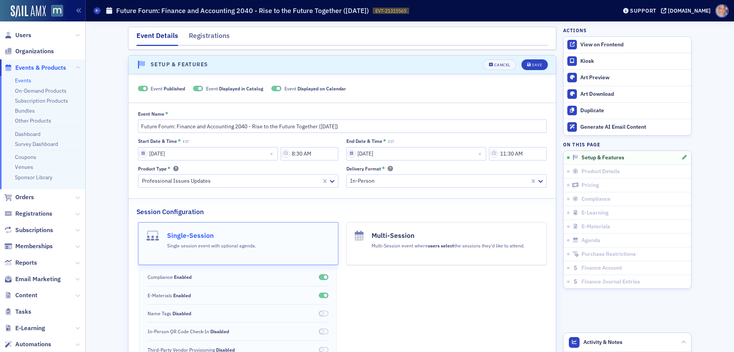
scroll to position [11, 0]
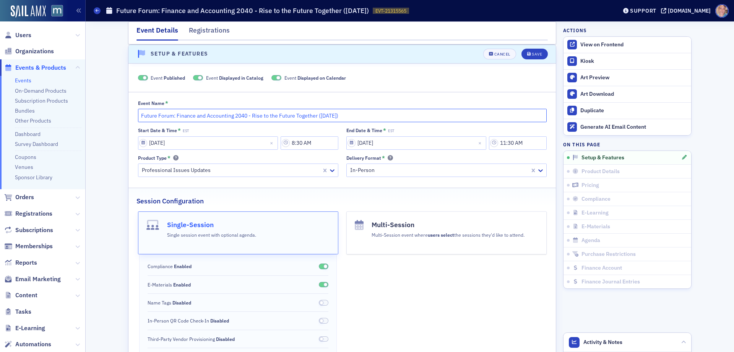
drag, startPoint x: 316, startPoint y: 115, endPoint x: 392, endPoint y: 116, distance: 76.1
click at [392, 116] on input "Future Forum: Finance and Accounting 2040 - Rise to the Future Together ([DATE])" at bounding box center [342, 115] width 409 height 13
type input "Future Forum: Finance and Accounting 2040 - Rise to the Future Together"
click at [537, 52] on div "Save" at bounding box center [537, 54] width 10 height 4
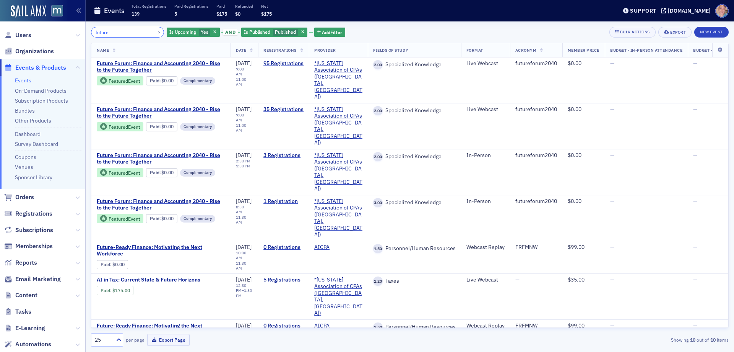
drag, startPoint x: 146, startPoint y: 33, endPoint x: 44, endPoint y: 31, distance: 102.1
click at [45, 32] on div "Users Organizations Events & Products Events On-Demand Products Subscription Pr…" at bounding box center [367, 176] width 734 height 352
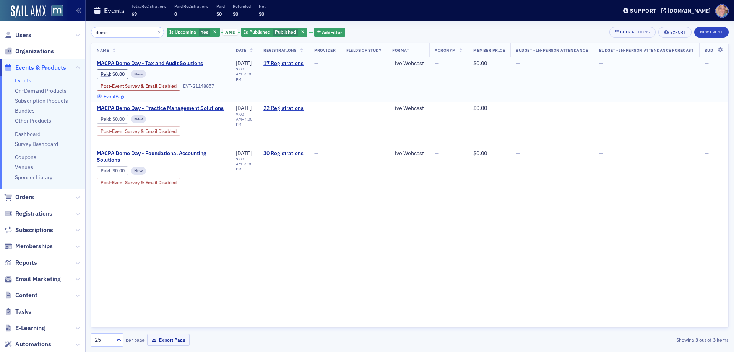
click at [123, 96] on link "Event Page" at bounding box center [111, 96] width 29 height 6
drag, startPoint x: 116, startPoint y: 31, endPoint x: 31, endPoint y: 38, distance: 85.6
click at [34, 39] on div "Users Organizations Events & Products Events On-Demand Products Subscription Pr…" at bounding box center [367, 176] width 734 height 352
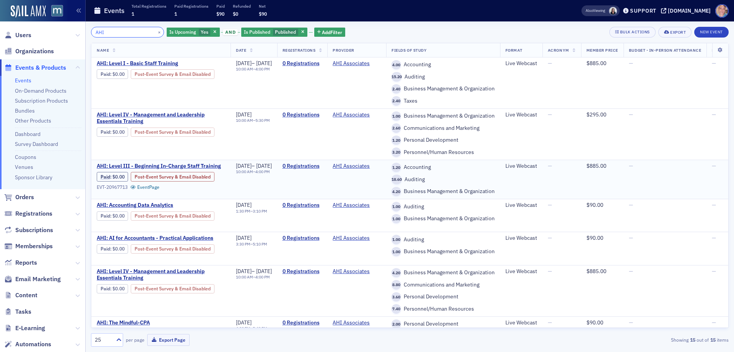
type input "AHI"
drag, startPoint x: 150, startPoint y: 33, endPoint x: 277, endPoint y: 3, distance: 130.2
click at [156, 33] on button "×" at bounding box center [159, 31] width 7 height 7
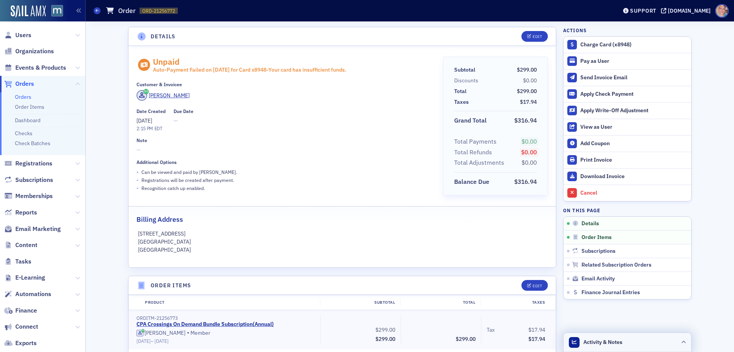
click at [682, 340] on icon at bounding box center [684, 342] width 5 height 5
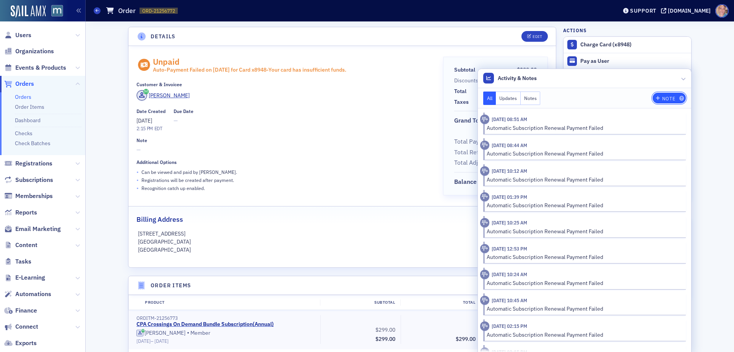
click at [670, 97] on div "Note" at bounding box center [668, 98] width 13 height 4
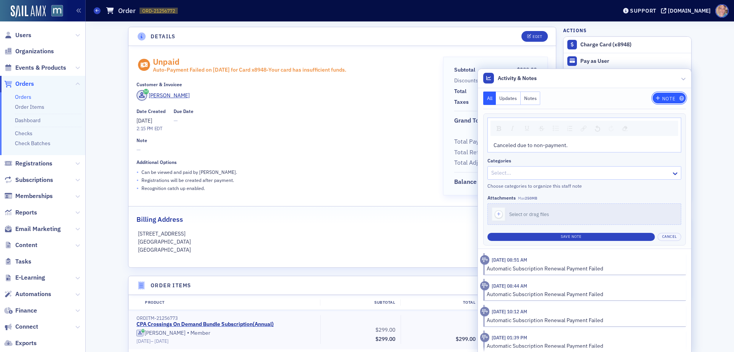
click at [664, 95] on button "Note" at bounding box center [669, 98] width 33 height 11
click at [563, 234] on button "Save Note" at bounding box center [572, 237] width 168 height 8
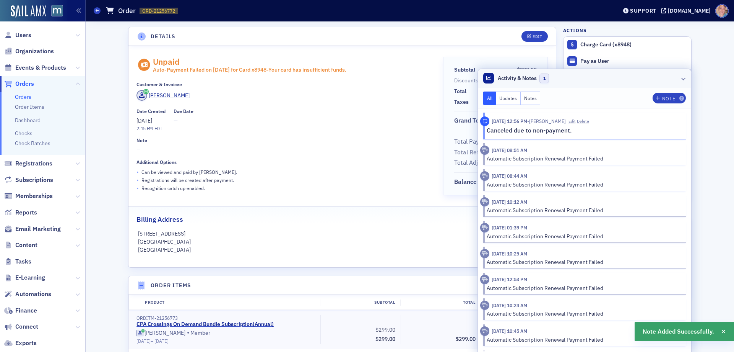
click at [682, 80] on icon at bounding box center [684, 78] width 5 height 5
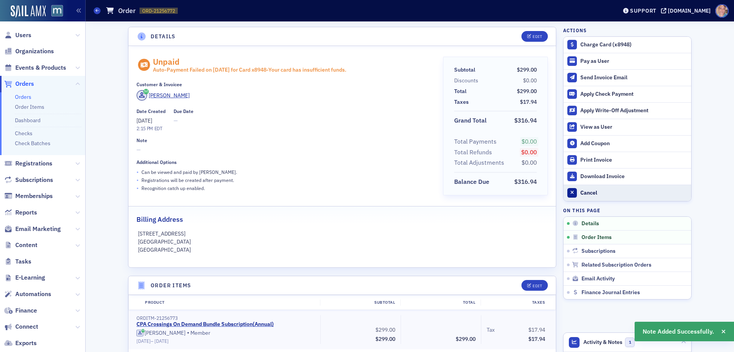
click at [584, 194] on div "Cancel" at bounding box center [634, 192] width 107 height 7
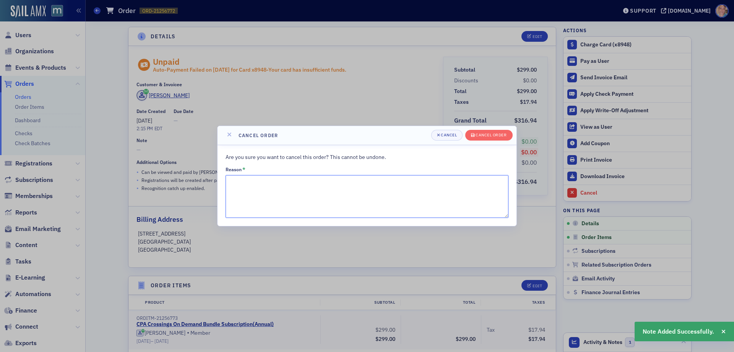
click at [285, 182] on textarea "Reason *" at bounding box center [367, 196] width 283 height 43
type textarea "n"
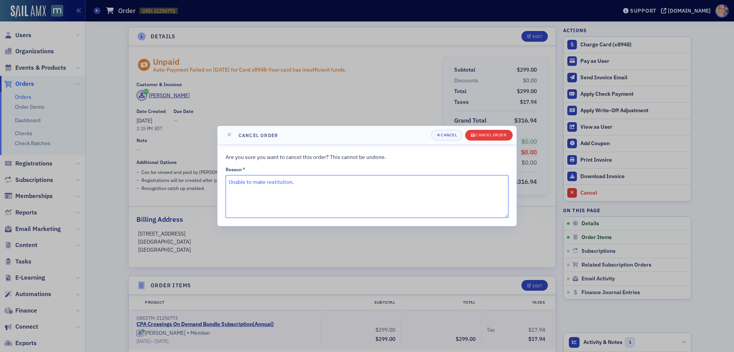
type textarea "Unable to make restitution."
click at [485, 133] on div "Cancel order" at bounding box center [491, 135] width 31 height 4
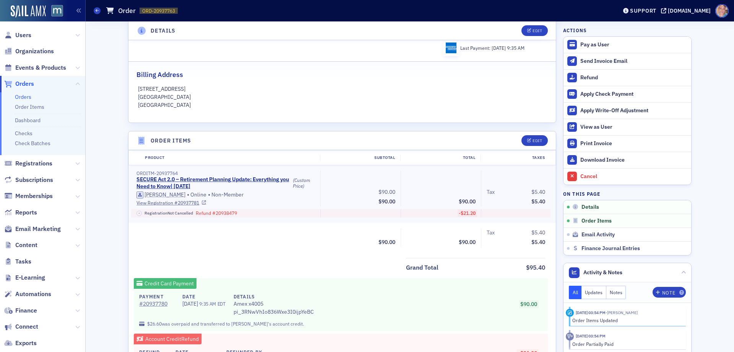
scroll to position [191, 0]
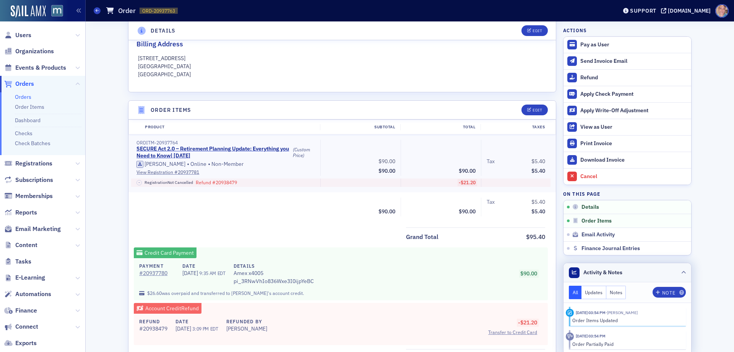
click at [682, 273] on icon at bounding box center [684, 272] width 5 height 5
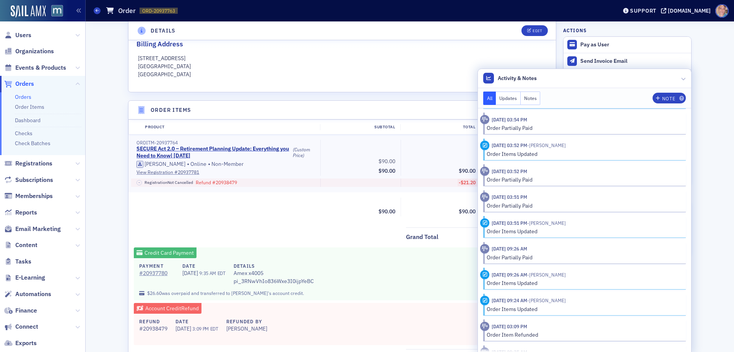
scroll to position [71, 0]
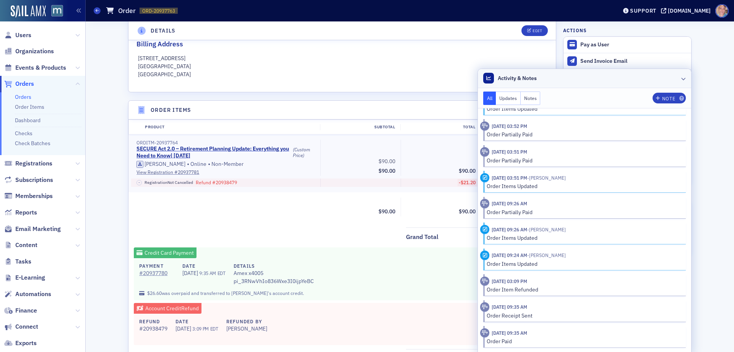
click at [683, 79] on icon at bounding box center [684, 78] width 5 height 5
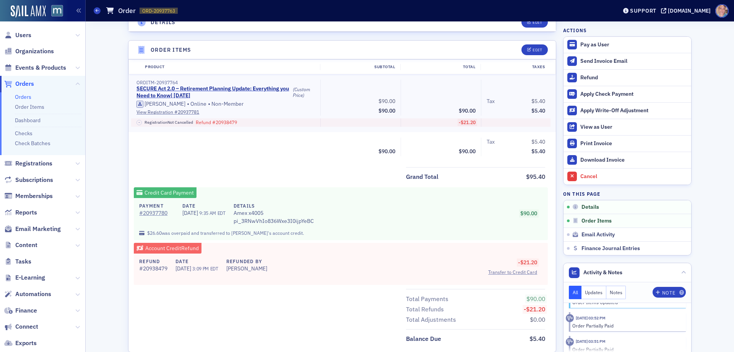
scroll to position [251, 0]
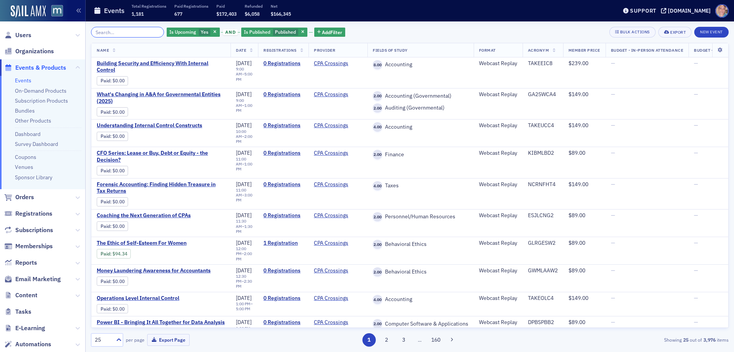
click at [131, 33] on input "search" at bounding box center [127, 32] width 73 height 11
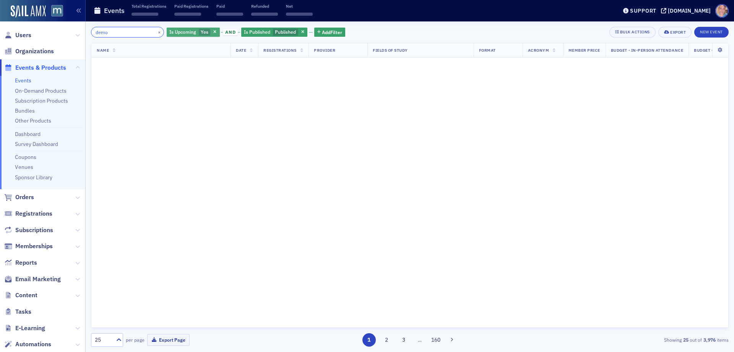
type input "demo"
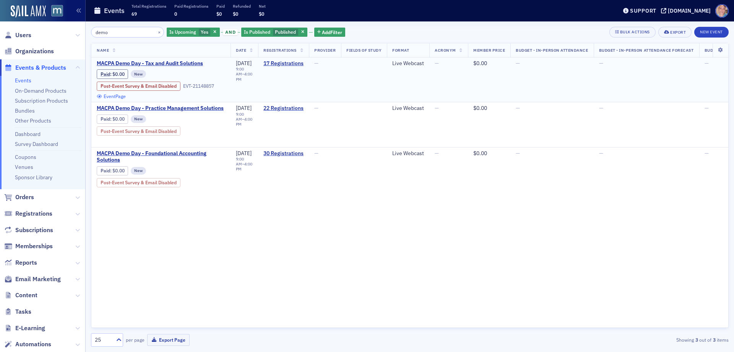
click at [119, 98] on link "Event Page" at bounding box center [111, 96] width 29 height 6
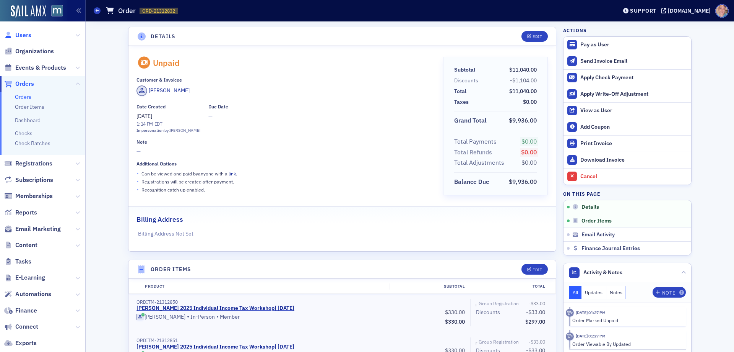
click at [25, 35] on span "Users" at bounding box center [23, 35] width 16 height 8
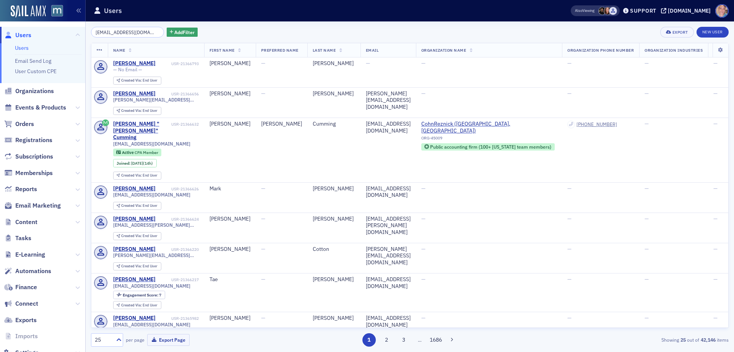
type input "jdboyle@harfordcountymd.gov"
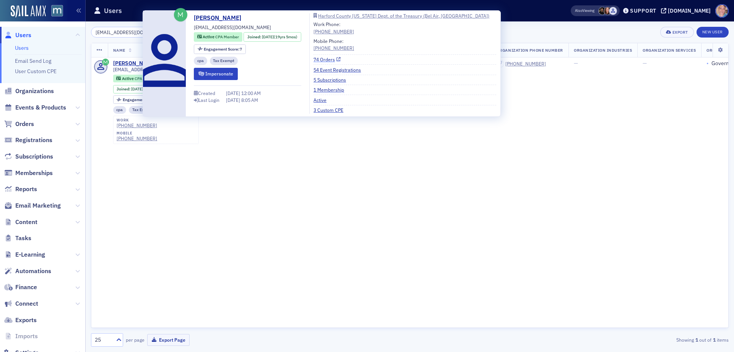
click at [341, 60] on link "74 Orders" at bounding box center [327, 59] width 27 height 7
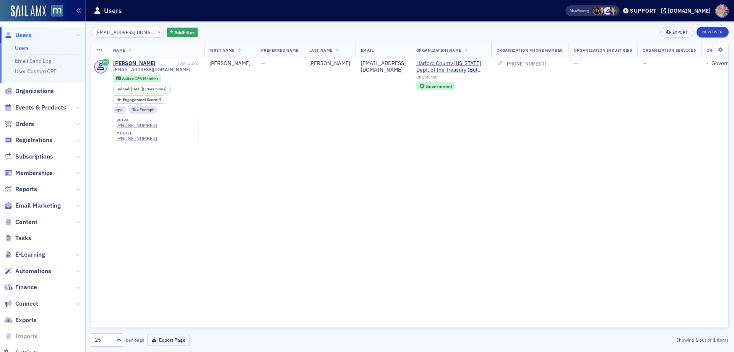
click at [23, 46] on link "Users" at bounding box center [22, 47] width 14 height 7
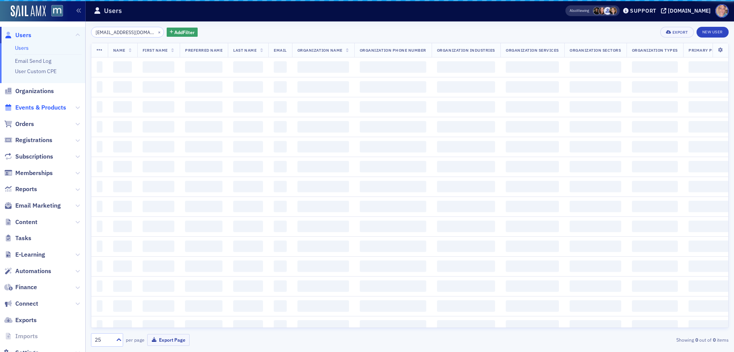
click at [43, 108] on span "Events & Products" at bounding box center [40, 107] width 51 height 8
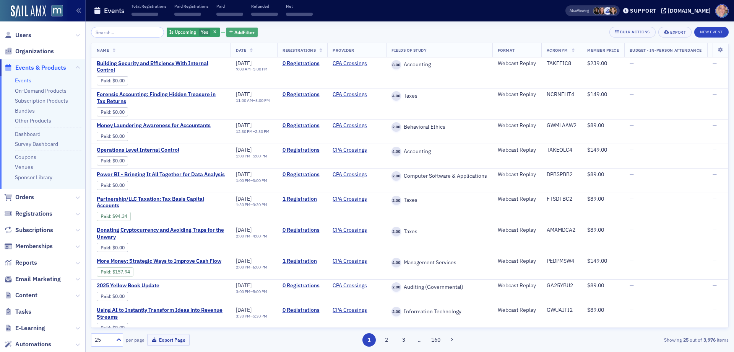
click at [239, 34] on span "Add Filter" at bounding box center [244, 32] width 20 height 7
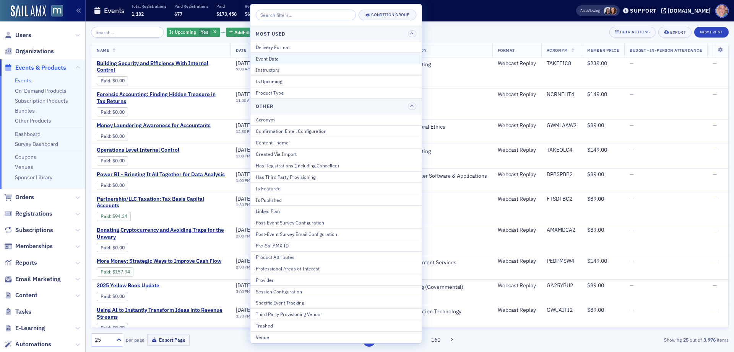
click at [280, 59] on div "Event Date" at bounding box center [336, 58] width 161 height 7
select select "9"
select select "2025"
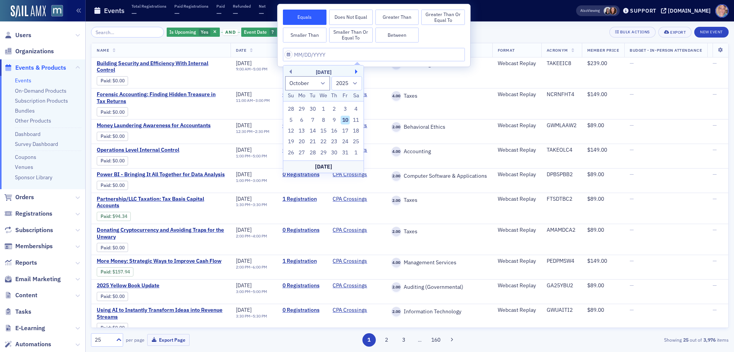
click at [356, 72] on button "Next Month" at bounding box center [357, 71] width 5 height 5
select select "11"
click at [345, 108] on div "5" at bounding box center [345, 108] width 9 height 9
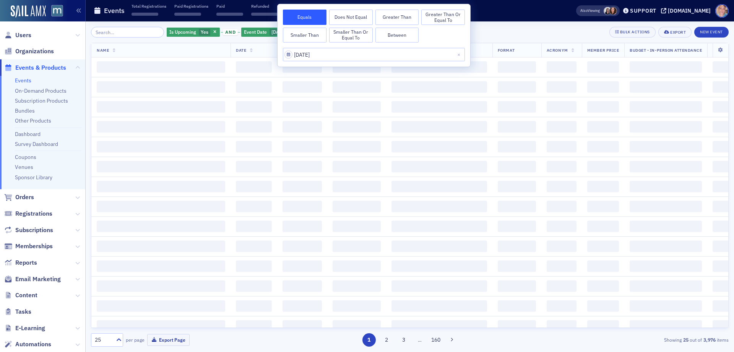
click at [508, 35] on div "Is Upcoming Yes and Event Date 12/5/2025 Add Filter Bulk Actions Export New Eve…" at bounding box center [410, 32] width 638 height 11
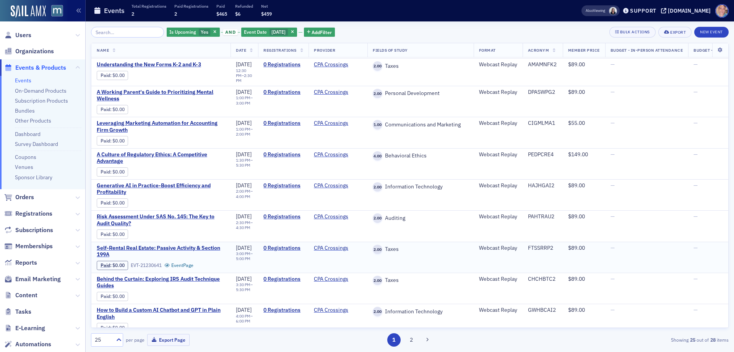
scroll to position [484, 0]
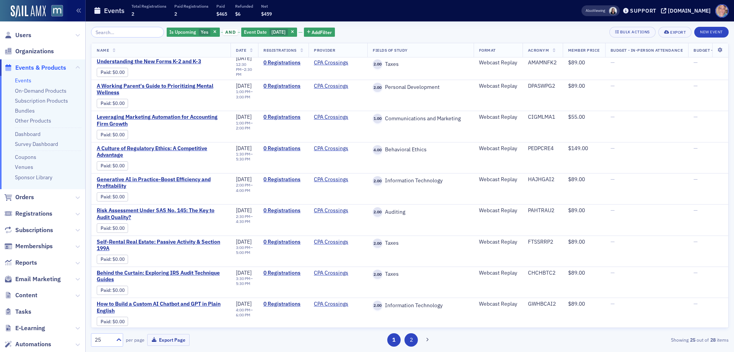
click at [413, 339] on button "2" at bounding box center [411, 339] width 13 height 13
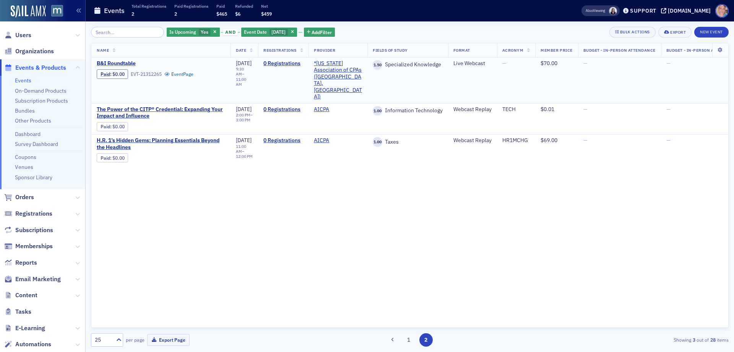
click at [129, 65] on span "B&I Roundtable" at bounding box center [161, 63] width 129 height 7
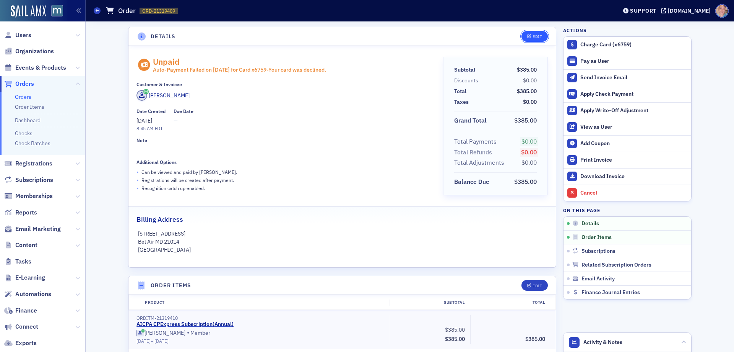
click at [535, 36] on div "Edit" at bounding box center [538, 36] width 10 height 4
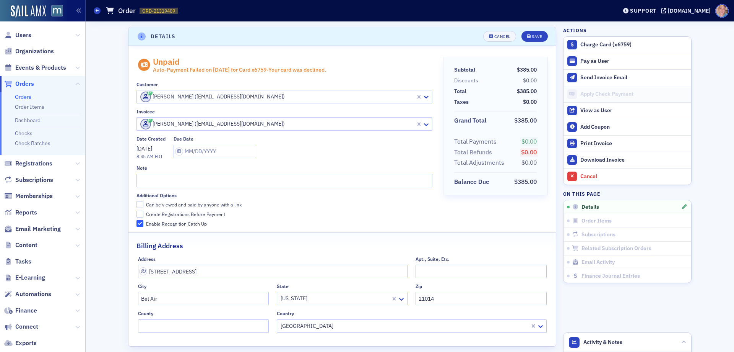
scroll to position [2, 0]
click at [535, 36] on div "Save" at bounding box center [537, 35] width 10 height 4
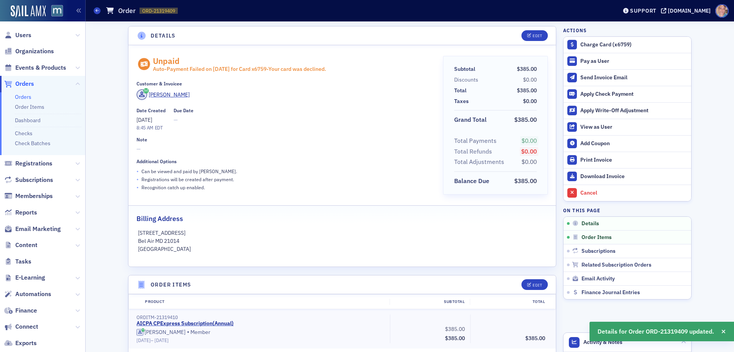
scroll to position [0, 0]
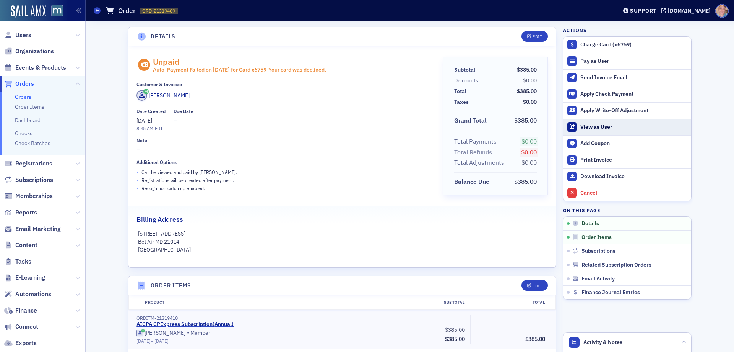
click at [597, 124] on div "View as User" at bounding box center [634, 127] width 107 height 7
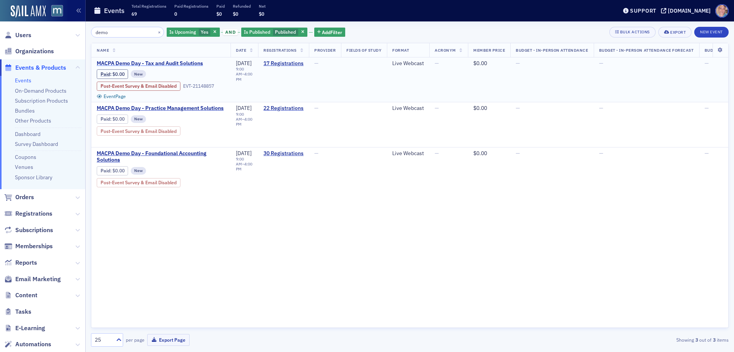
click at [167, 62] on span "MACPA Demo Day - Tax and Audit Solutions" at bounding box center [161, 63] width 129 height 7
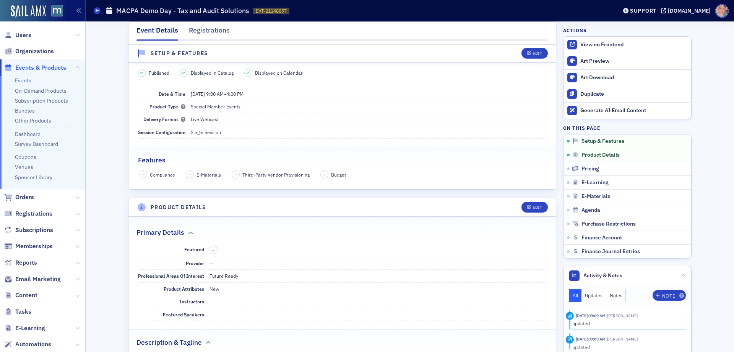
scroll to position [153, 0]
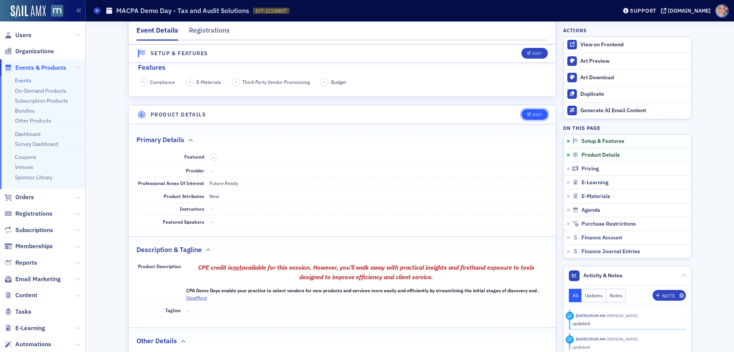
click at [531, 117] on button "Edit" at bounding box center [535, 114] width 26 height 11
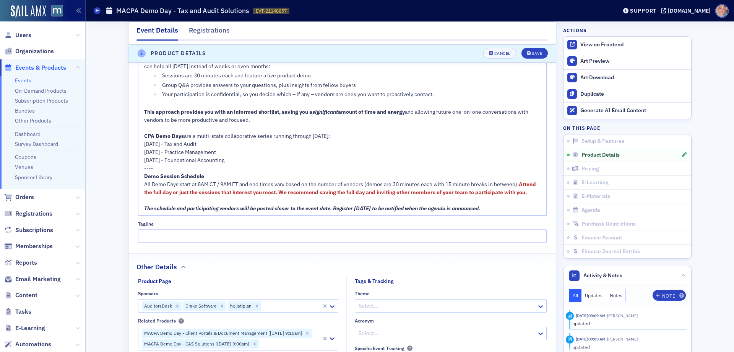
scroll to position [749, 0]
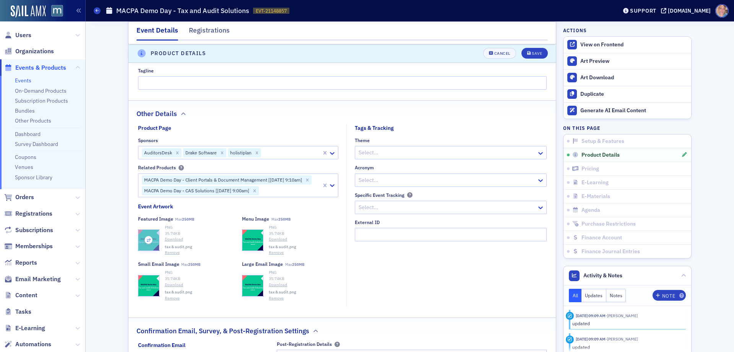
click at [145, 240] on icon "button" at bounding box center [148, 239] width 7 height 7
click at [145, 284] on icon "button" at bounding box center [148, 285] width 7 height 7
click at [532, 52] on div "Save" at bounding box center [537, 54] width 10 height 4
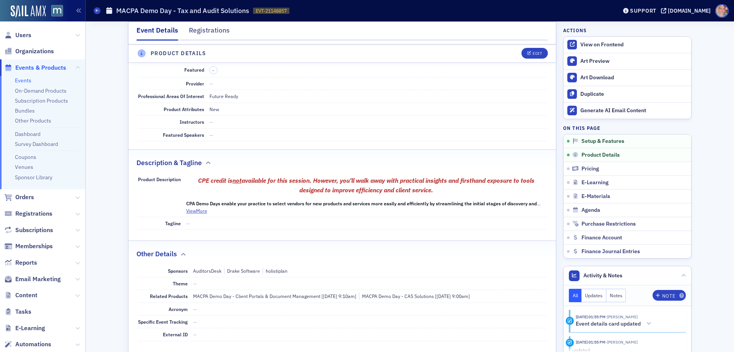
scroll to position [213, 0]
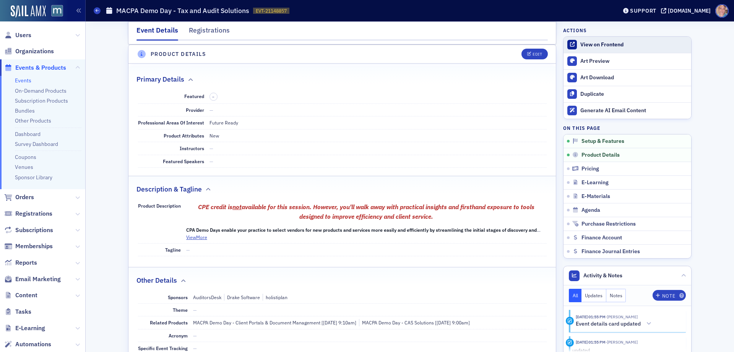
click at [600, 46] on div "View on Frontend" at bounding box center [634, 44] width 107 height 7
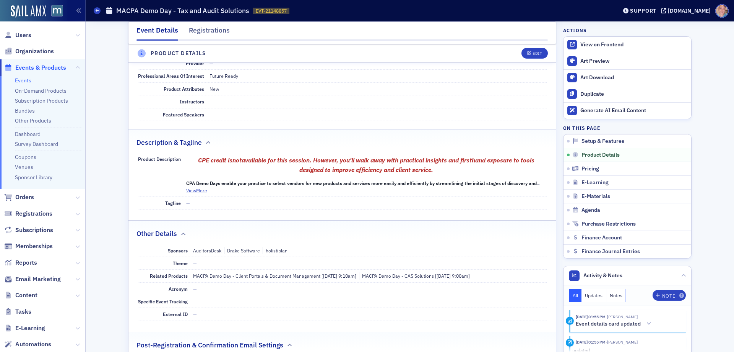
scroll to position [366, 0]
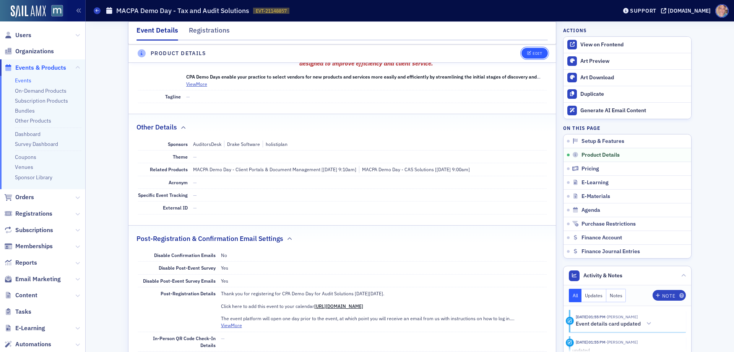
click at [530, 50] on button "Edit" at bounding box center [535, 53] width 26 height 11
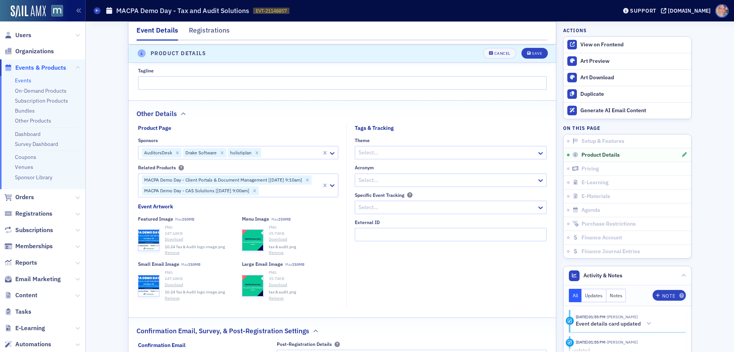
scroll to position [825, 0]
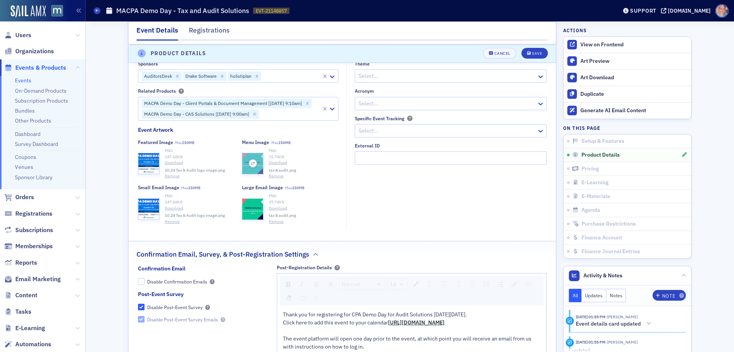
click at [250, 164] on icon "button" at bounding box center [253, 163] width 7 height 7
click at [250, 209] on icon "button" at bounding box center [253, 208] width 7 height 7
click at [536, 52] on div "Save" at bounding box center [537, 54] width 10 height 4
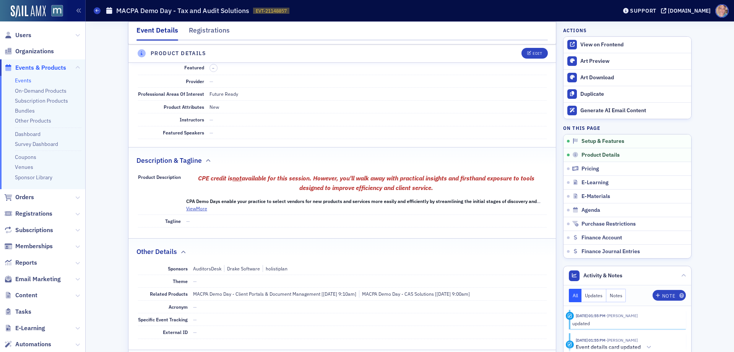
scroll to position [213, 0]
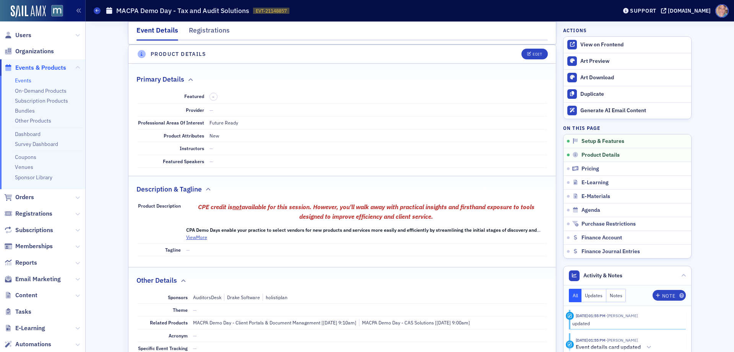
click at [24, 80] on link "Events" at bounding box center [23, 80] width 16 height 7
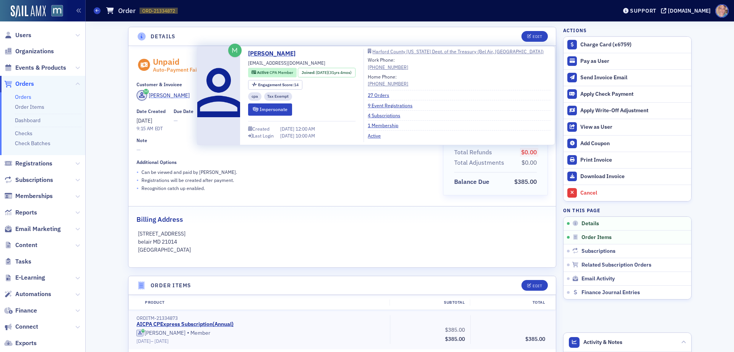
click at [182, 95] on div "[PERSON_NAME]" at bounding box center [169, 95] width 41 height 8
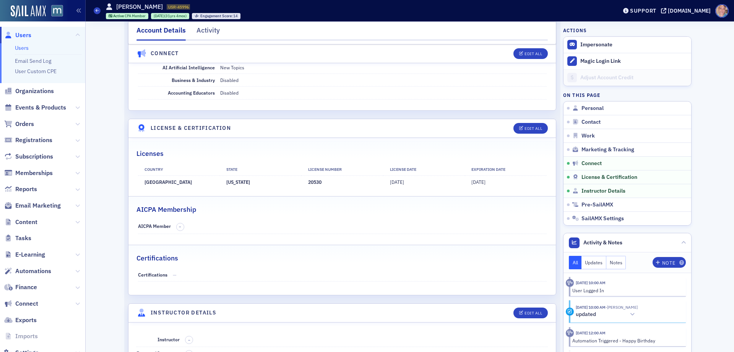
scroll to position [1305, 0]
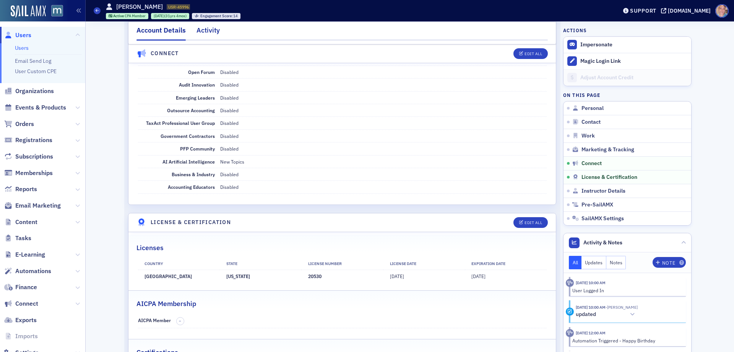
click at [203, 37] on div "Activity" at bounding box center [208, 32] width 23 height 14
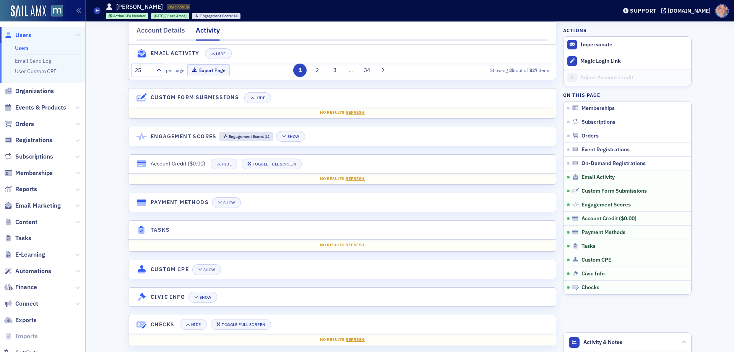
scroll to position [988, 0]
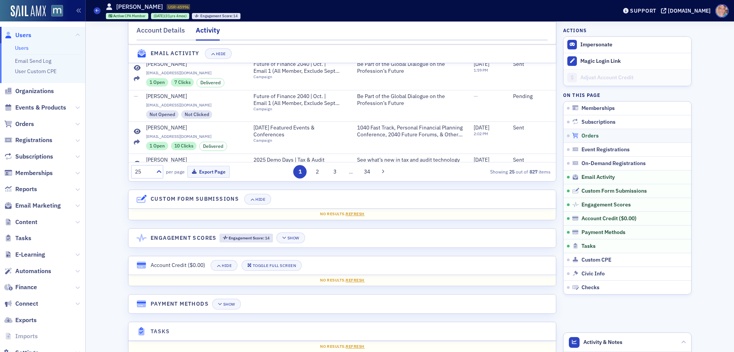
click at [583, 136] on span "Orders" at bounding box center [590, 135] width 17 height 7
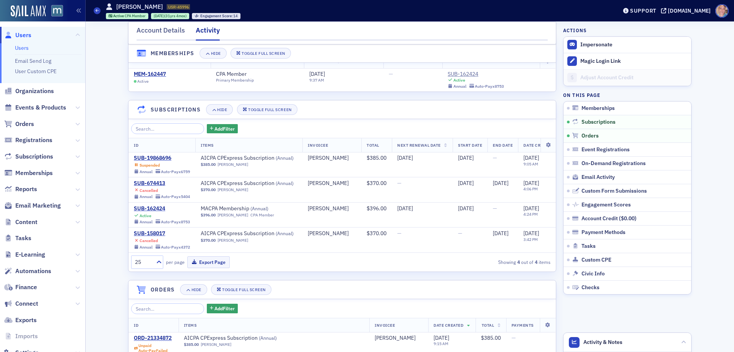
scroll to position [0, 0]
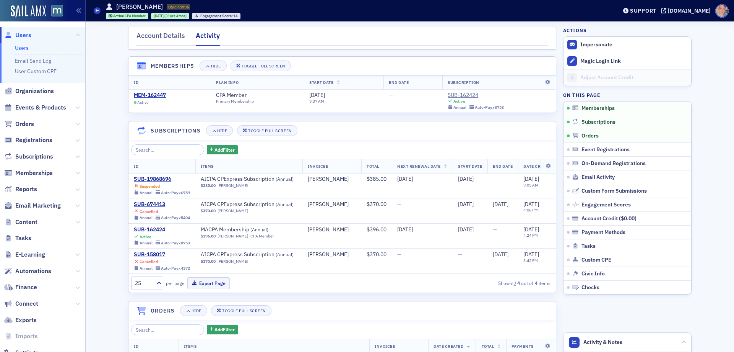
click at [162, 6] on h1 "Wayne Holtschneider" at bounding box center [139, 7] width 47 height 8
drag, startPoint x: 191, startPoint y: 16, endPoint x: 201, endPoint y: 17, distance: 9.6
click at [187, 16] on div "5/18/1994 (31yrs 4mos)" at bounding box center [170, 15] width 33 height 5
click at [163, 6] on h1 "Wayne Holtschneider" at bounding box center [139, 7] width 47 height 8
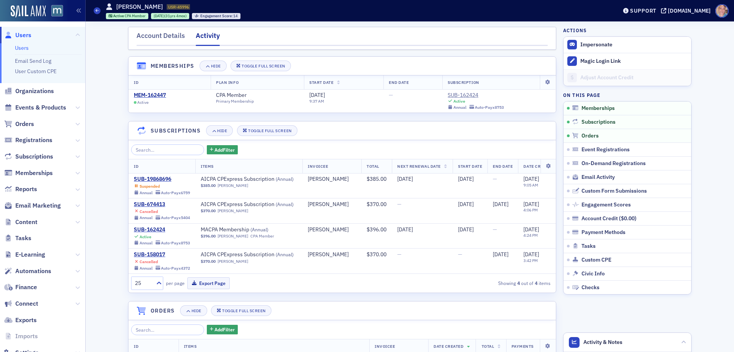
click at [163, 6] on h1 "Wayne Holtschneider" at bounding box center [139, 7] width 47 height 8
copy h1 "Holtschneider"
click at [590, 46] on button "Impersonate" at bounding box center [597, 44] width 32 height 7
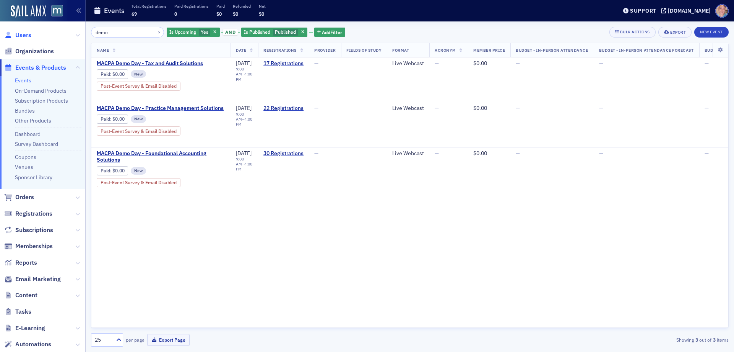
click at [29, 35] on span "Users" at bounding box center [23, 35] width 16 height 8
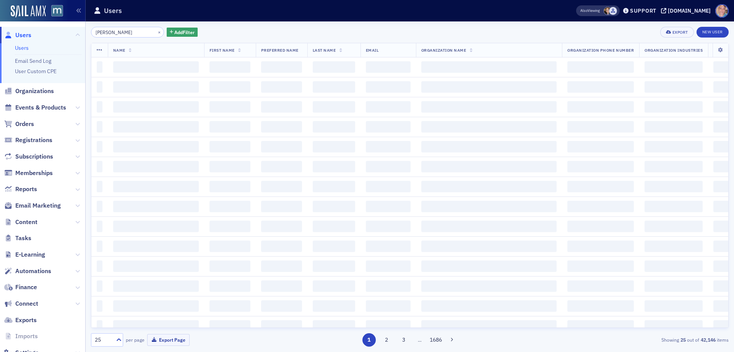
type input "[PERSON_NAME]"
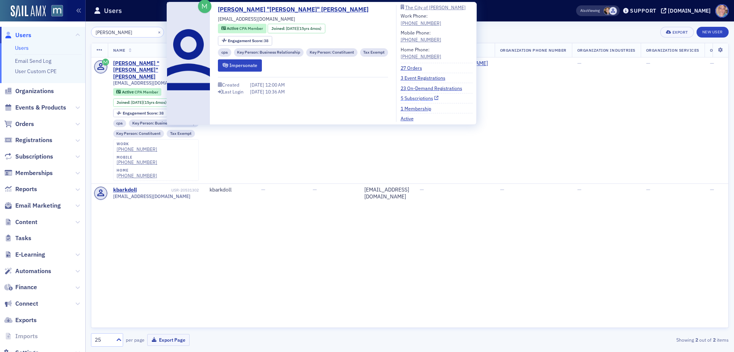
click at [412, 98] on link "5 Subscriptions" at bounding box center [420, 97] width 38 height 7
click at [422, 96] on link "5 Subscriptions" at bounding box center [420, 97] width 38 height 7
click at [417, 99] on link "5 Subscriptions" at bounding box center [420, 97] width 38 height 7
click at [146, 62] on div "[PERSON_NAME] "[PERSON_NAME]" [PERSON_NAME]" at bounding box center [144, 70] width 63 height 20
click at [417, 98] on link "5 Subscriptions" at bounding box center [420, 97] width 38 height 7
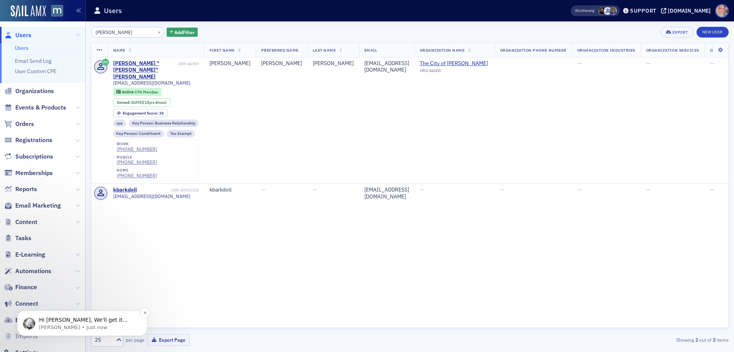
click at [67, 325] on p "[PERSON_NAME] • Just now" at bounding box center [88, 327] width 99 height 7
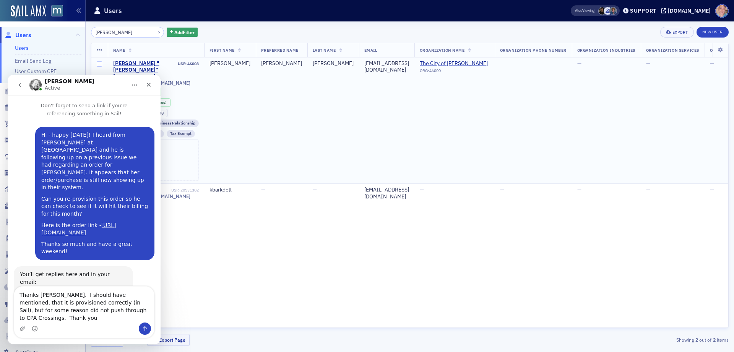
type textarea "Thanks [PERSON_NAME]. I should have mentioned, that it is provisioned correctly…"
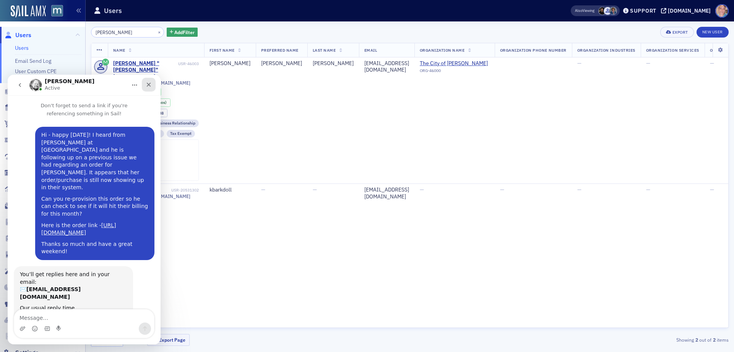
click at [150, 84] on icon "Close" at bounding box center [149, 84] width 6 height 6
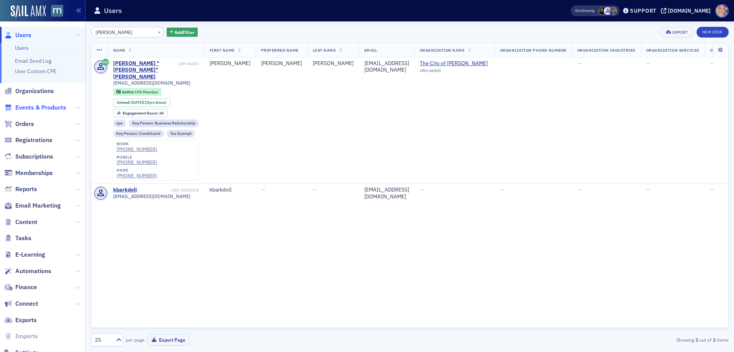
click at [42, 105] on span "Events & Products" at bounding box center [40, 107] width 51 height 8
click at [156, 31] on button "×" at bounding box center [159, 31] width 7 height 7
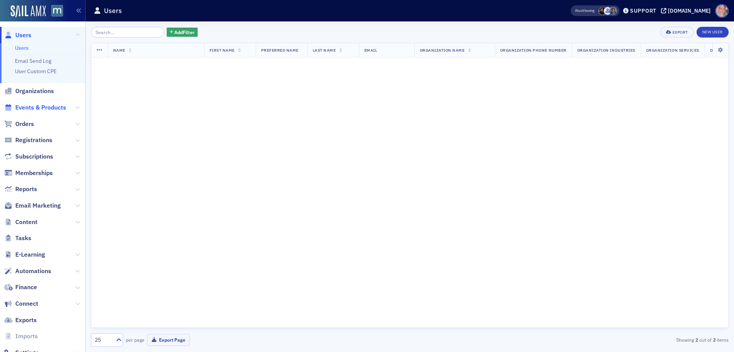
click at [31, 108] on span "Events & Products" at bounding box center [40, 107] width 51 height 8
click at [27, 104] on span "Events & Products" at bounding box center [40, 107] width 51 height 8
click at [176, 32] on span "Add Filter" at bounding box center [184, 32] width 20 height 7
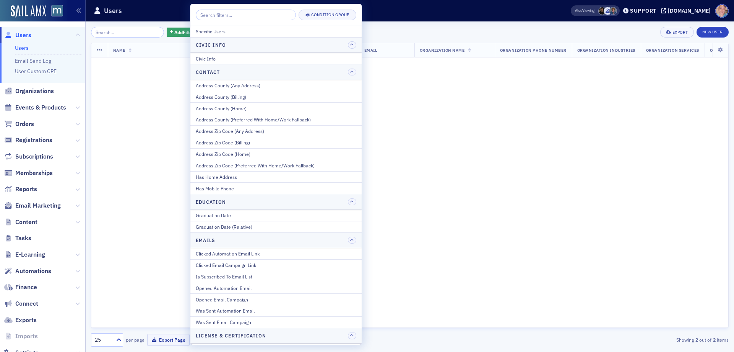
click at [42, 106] on span "Events & Products" at bounding box center [40, 107] width 51 height 8
click at [38, 105] on span "Events & Products" at bounding box center [40, 107] width 51 height 8
click at [36, 108] on span "Events & Products" at bounding box center [40, 107] width 51 height 8
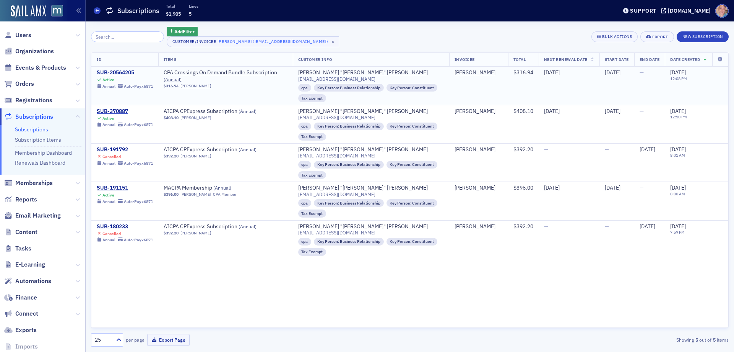
click at [120, 70] on div "SUB-20564205" at bounding box center [125, 72] width 56 height 7
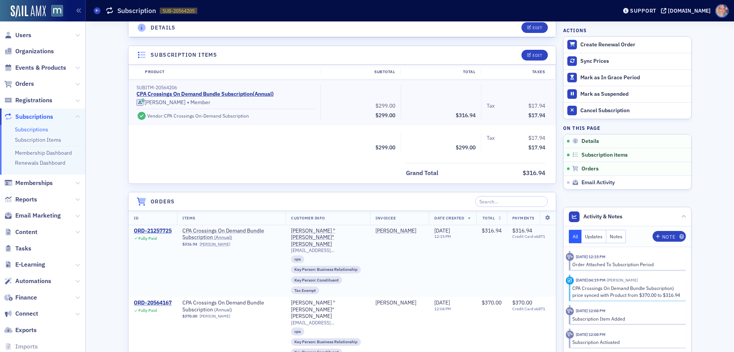
scroll to position [191, 0]
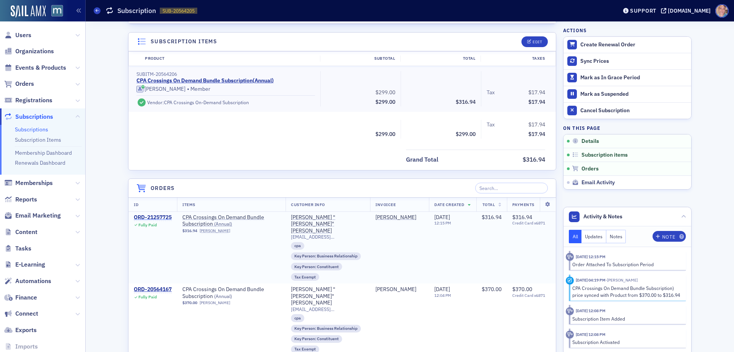
click at [154, 218] on div "ORD-21257725" at bounding box center [153, 217] width 38 height 7
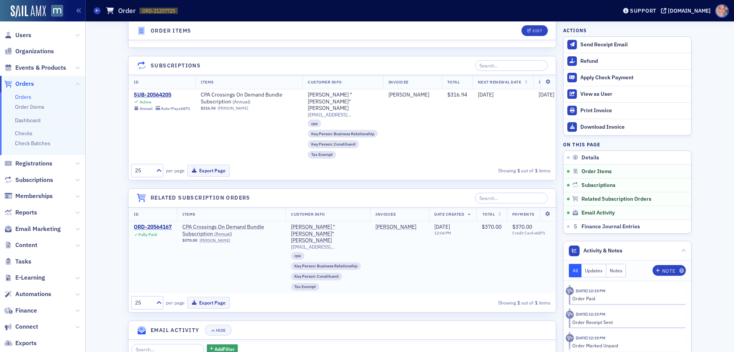
scroll to position [497, 0]
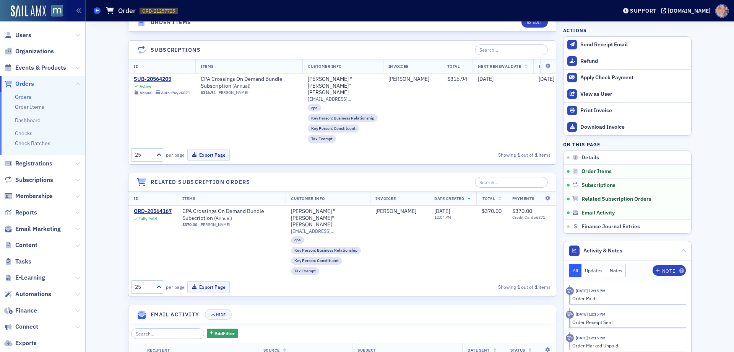
click at [99, 9] on icon at bounding box center [97, 10] width 3 height 3
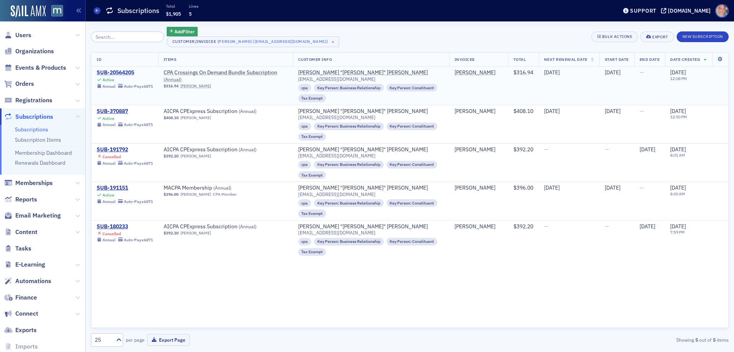
click at [121, 71] on div "SUB-20564205" at bounding box center [125, 72] width 56 height 7
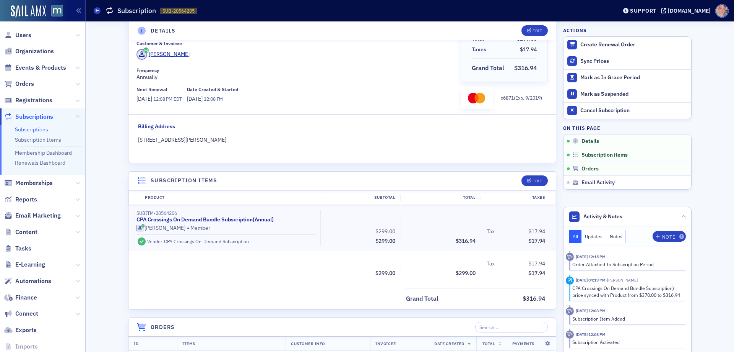
scroll to position [153, 0]
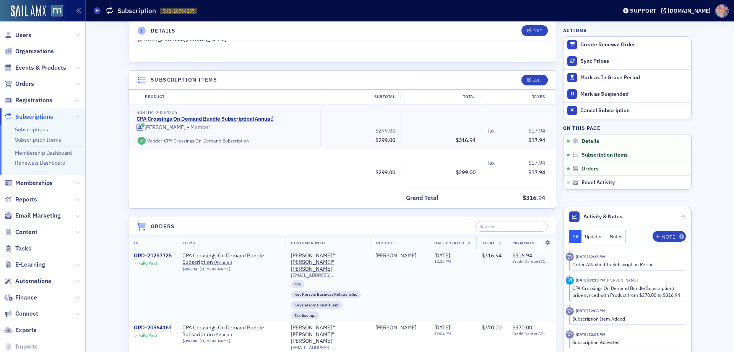
click at [163, 255] on div "ORD-21257725" at bounding box center [153, 255] width 38 height 7
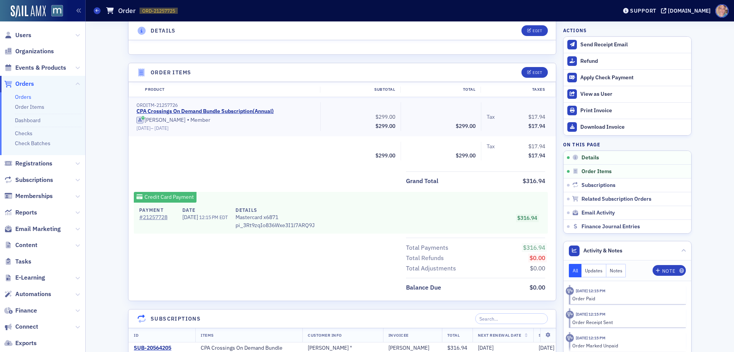
scroll to position [229, 0]
click at [590, 267] on button "Updates" at bounding box center [594, 270] width 25 height 13
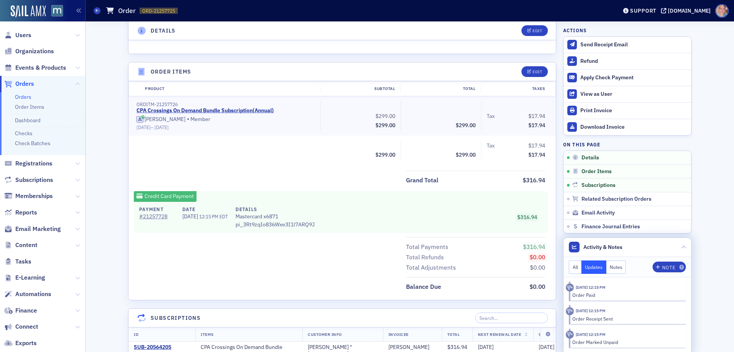
click at [571, 266] on button "All" at bounding box center [575, 266] width 13 height 13
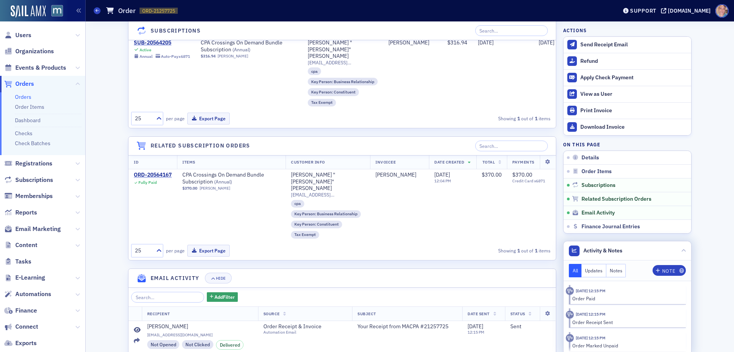
scroll to position [535, 0]
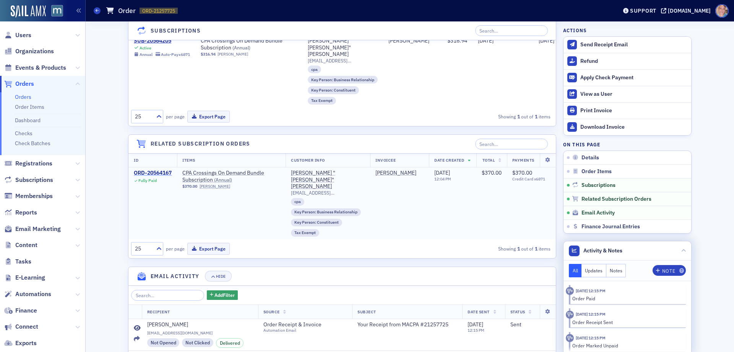
click at [161, 169] on div "ORD-20564167" at bounding box center [153, 172] width 38 height 7
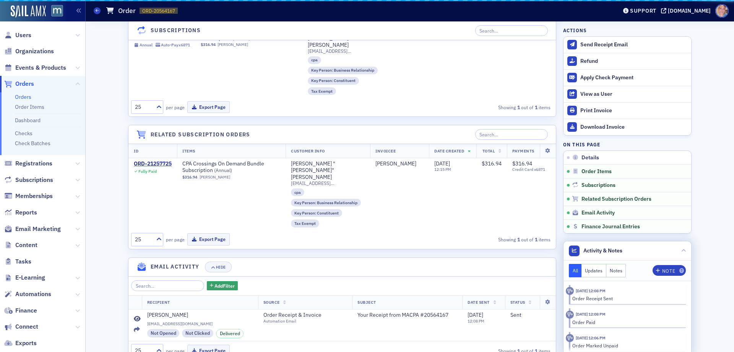
scroll to position [535, 0]
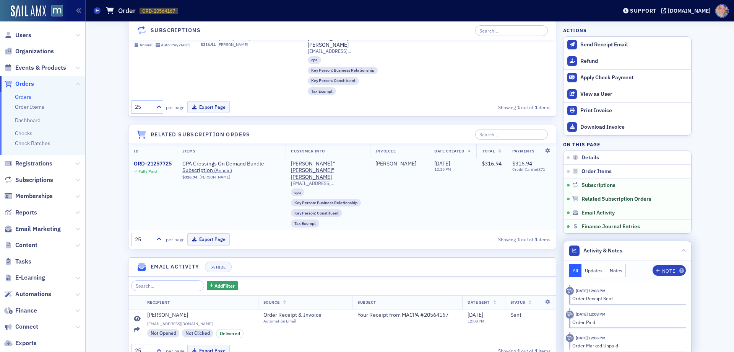
click at [159, 160] on div "ORD-21257725" at bounding box center [153, 163] width 38 height 7
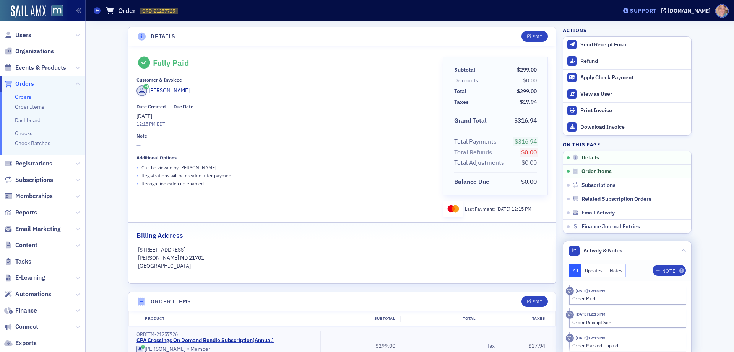
click at [650, 13] on div "Support" at bounding box center [643, 10] width 26 height 7
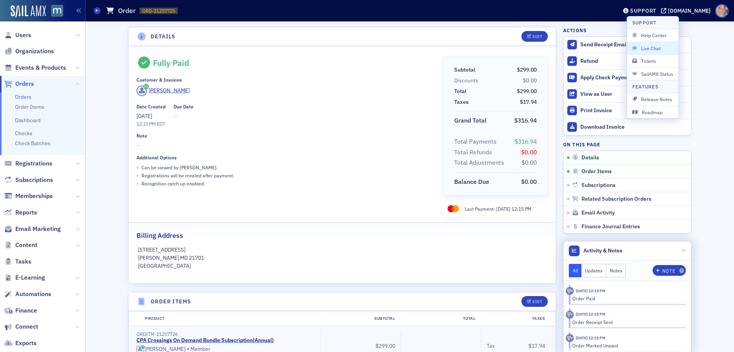
click at [657, 49] on span "Live Chat" at bounding box center [653, 48] width 41 height 7
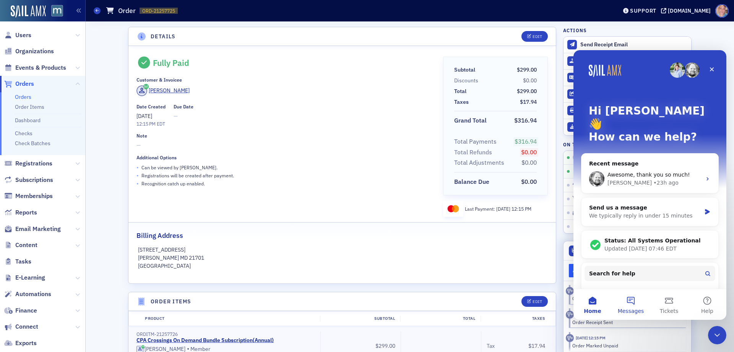
click at [628, 298] on button "Messages" at bounding box center [631, 304] width 38 height 31
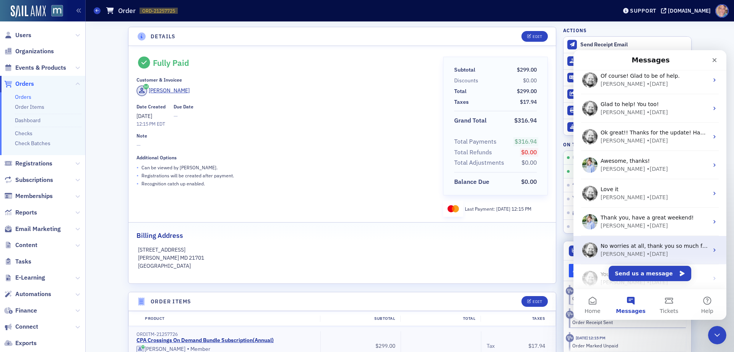
scroll to position [115, 0]
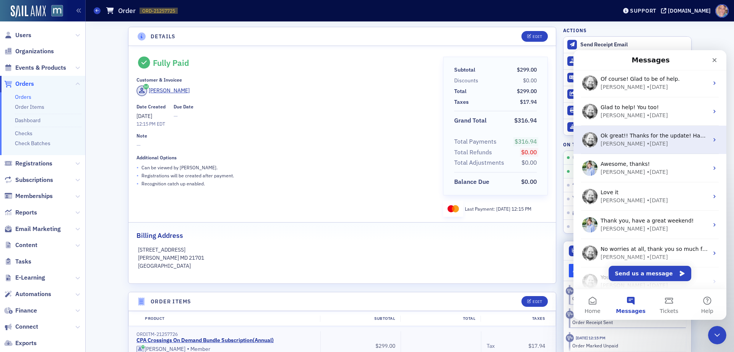
click at [651, 147] on div "[PERSON_NAME] • [DATE]" at bounding box center [655, 144] width 108 height 8
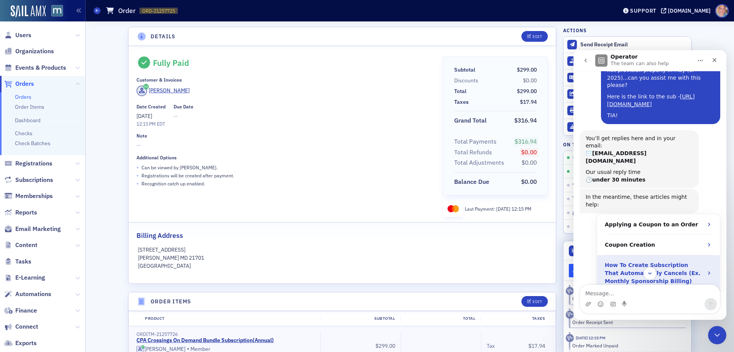
scroll to position [0, 0]
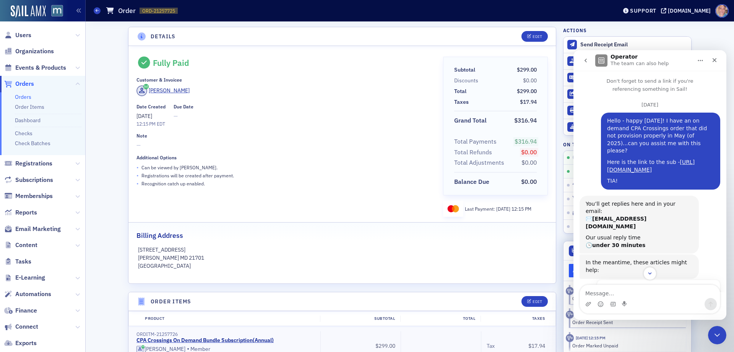
click at [587, 59] on icon "go back" at bounding box center [586, 60] width 6 height 6
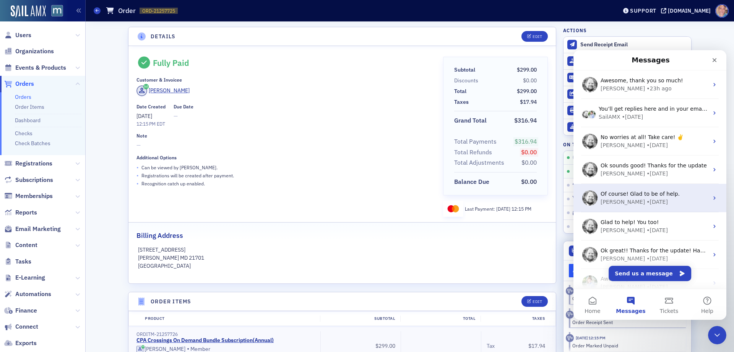
click at [644, 190] on span "Of course! Glad to be of help." at bounding box center [640, 193] width 79 height 6
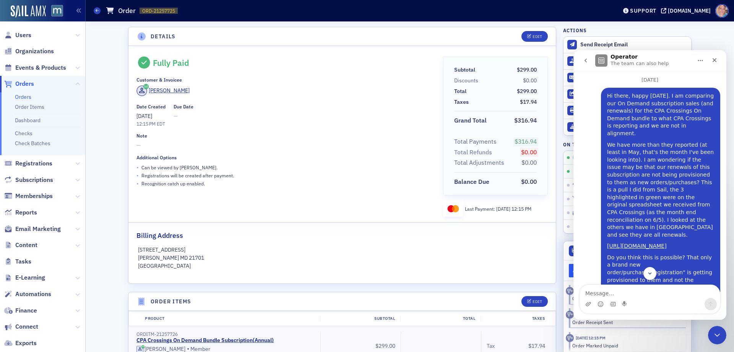
scroll to position [38, 0]
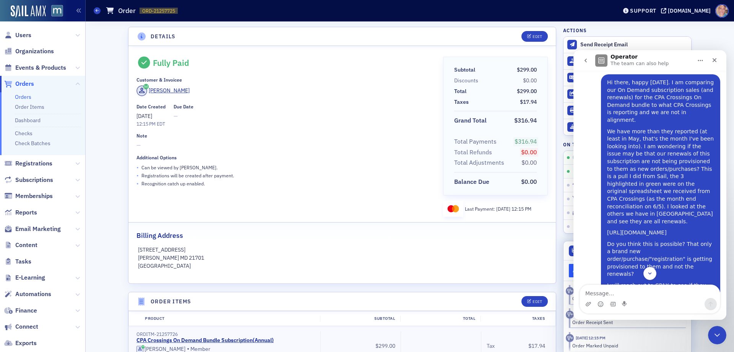
click at [642, 229] on link "[URL][DOMAIN_NAME]" at bounding box center [637, 232] width 60 height 6
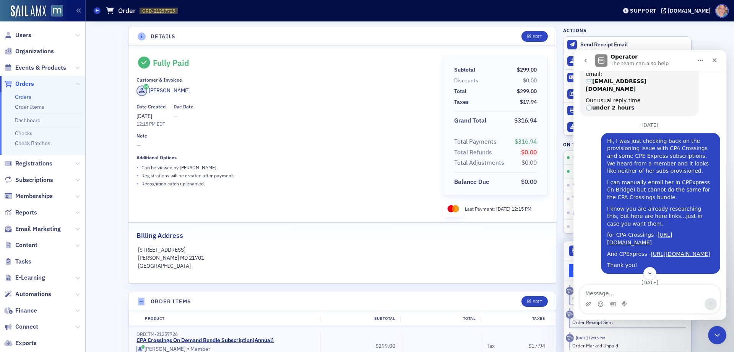
scroll to position [344, 0]
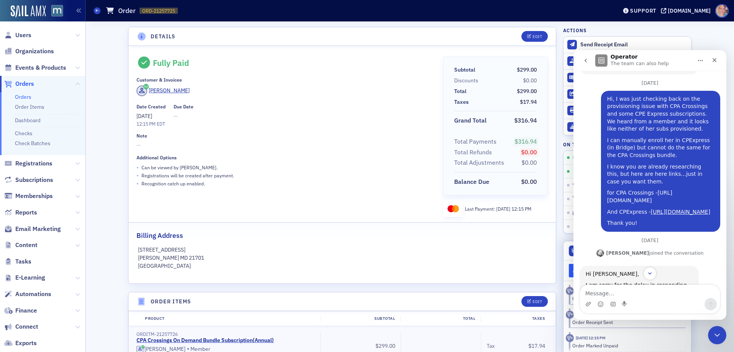
click at [631, 189] on link "[URL][DOMAIN_NAME]" at bounding box center [639, 196] width 65 height 14
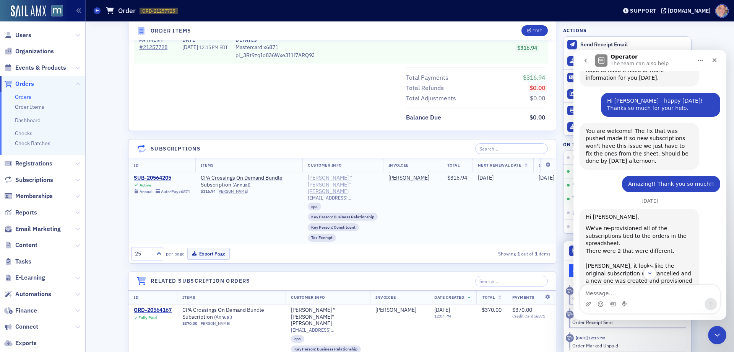
scroll to position [421, 0]
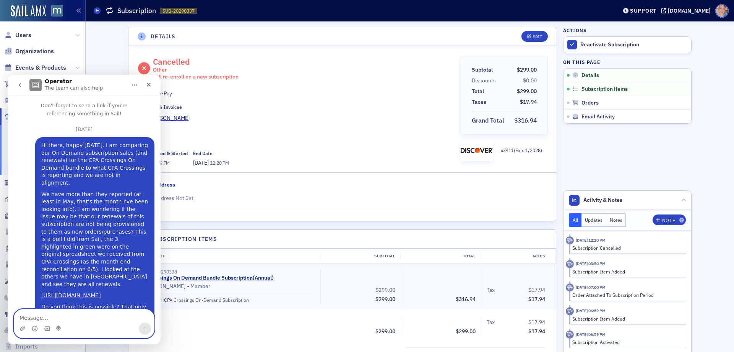
scroll to position [858, 0]
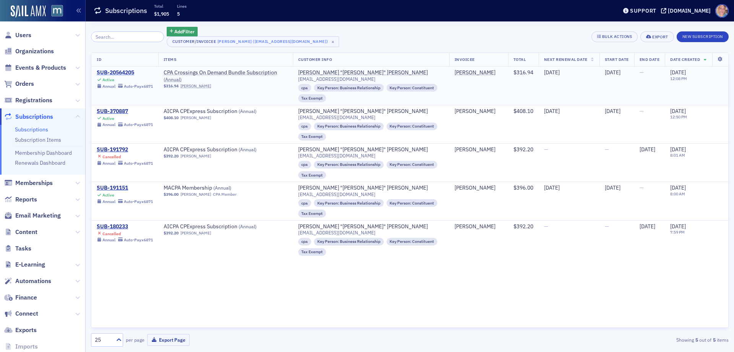
click at [118, 73] on div "SUB-20564205" at bounding box center [125, 72] width 56 height 7
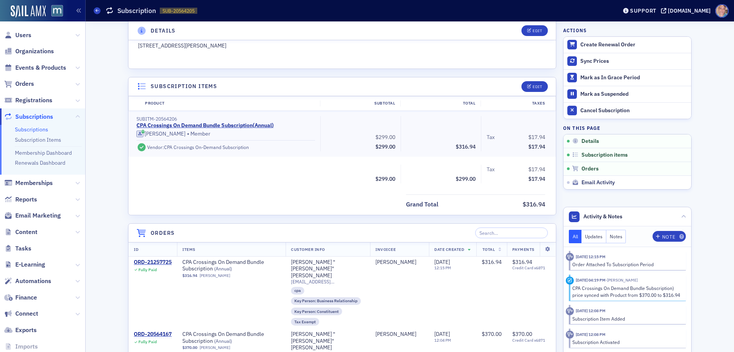
scroll to position [153, 0]
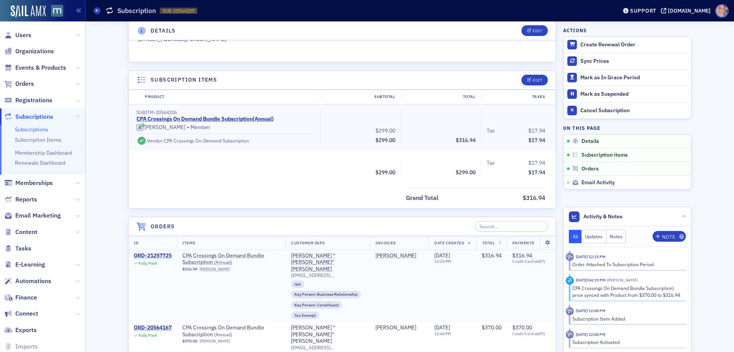
click at [153, 254] on div "ORD-21257725" at bounding box center [153, 255] width 38 height 7
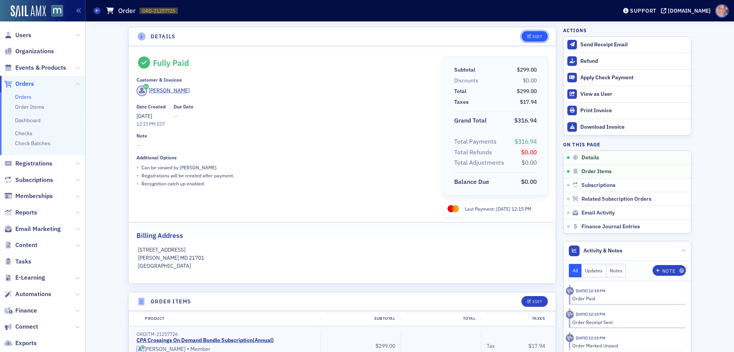
click at [537, 36] on div "Edit" at bounding box center [538, 36] width 10 height 4
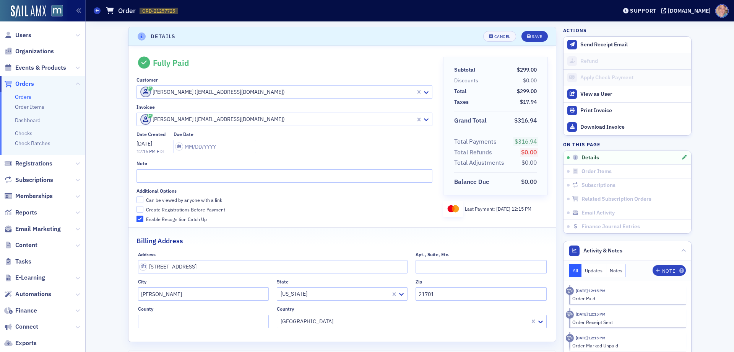
scroll to position [2, 0]
click at [200, 177] on input "text" at bounding box center [285, 174] width 296 height 13
click at [538, 33] on div "Save" at bounding box center [537, 35] width 10 height 4
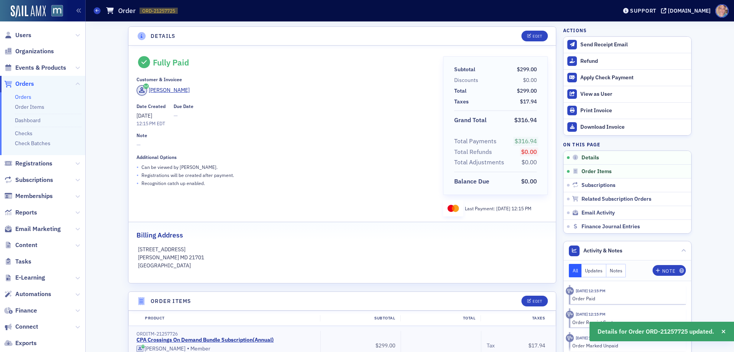
scroll to position [0, 0]
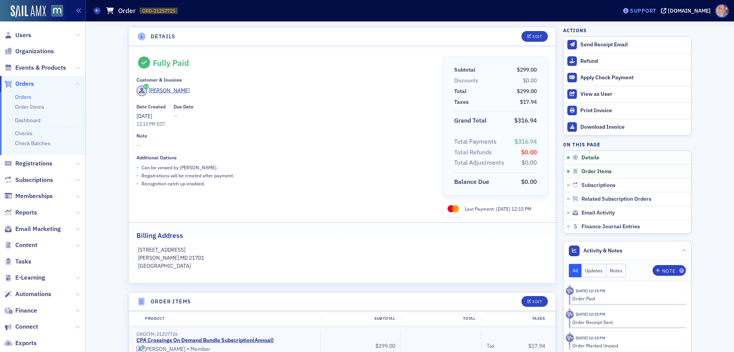
click at [655, 9] on div "Support" at bounding box center [643, 10] width 26 height 7
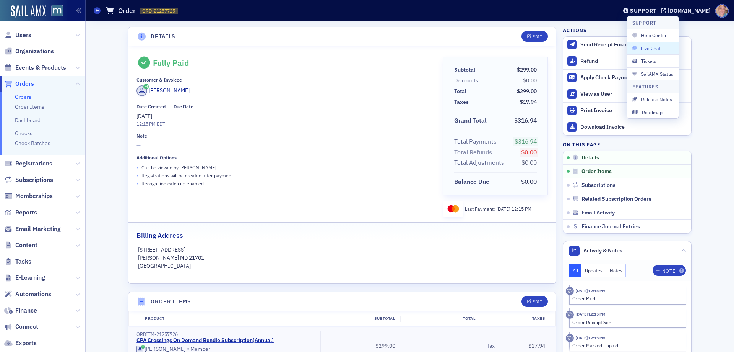
click at [655, 46] on span "Live Chat" at bounding box center [653, 48] width 41 height 7
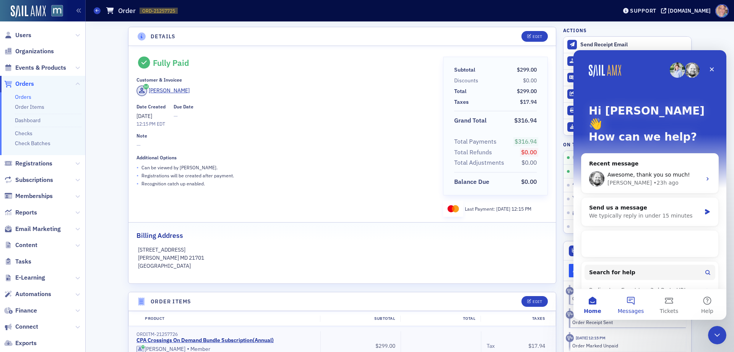
click at [637, 303] on button "Messages" at bounding box center [631, 304] width 38 height 31
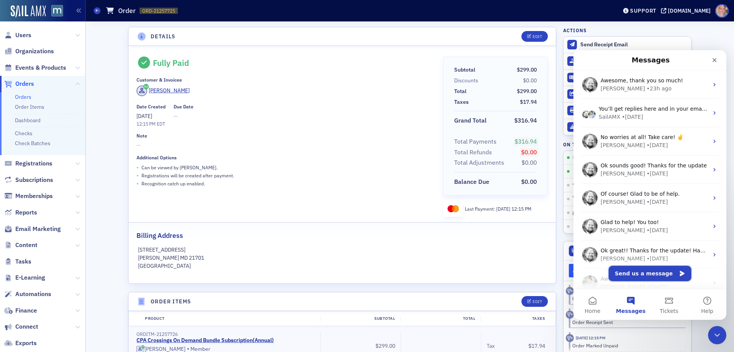
click at [633, 271] on button "Send us a message" at bounding box center [650, 272] width 83 height 15
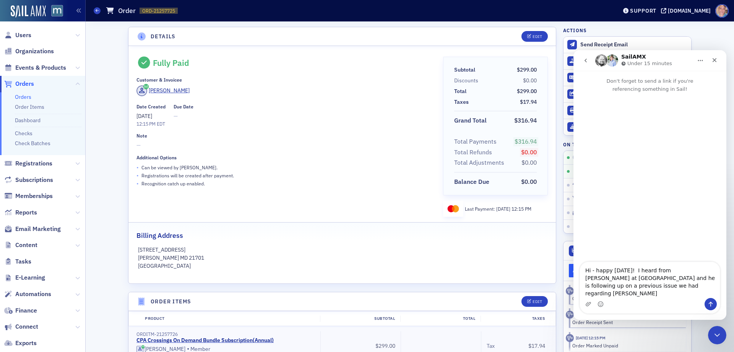
click at [609, 292] on textarea "Hi - happy friday! I heard from Cody at CPA Crossings and he is following up on…" at bounding box center [650, 280] width 140 height 36
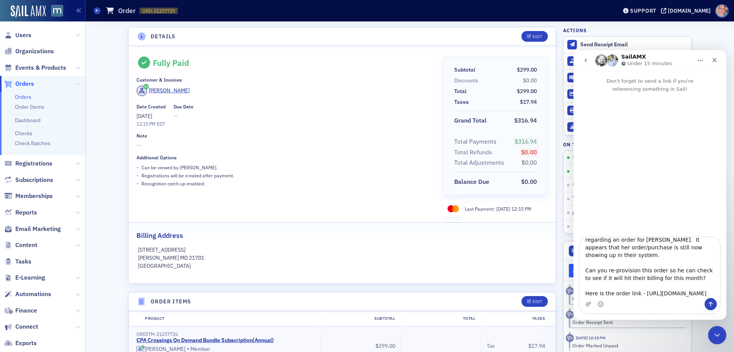
scroll to position [51, 0]
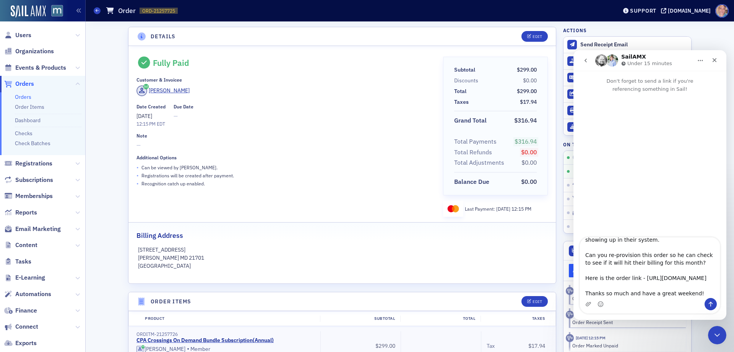
type textarea "Hi - happy friday! I heard from Cody at CPA Crossings and he is following up on…"
drag, startPoint x: 711, startPoint y: 302, endPoint x: 1302, endPoint y: 330, distance: 591.6
click at [711, 302] on icon "Send a message…" at bounding box center [711, 303] width 4 height 5
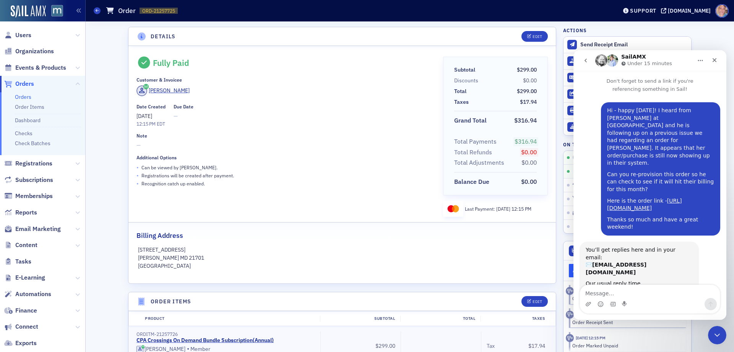
scroll to position [22, 0]
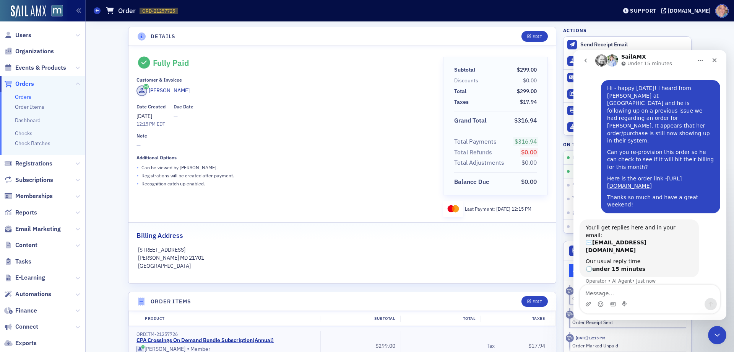
click at [586, 60] on icon "go back" at bounding box center [586, 61] width 2 height 4
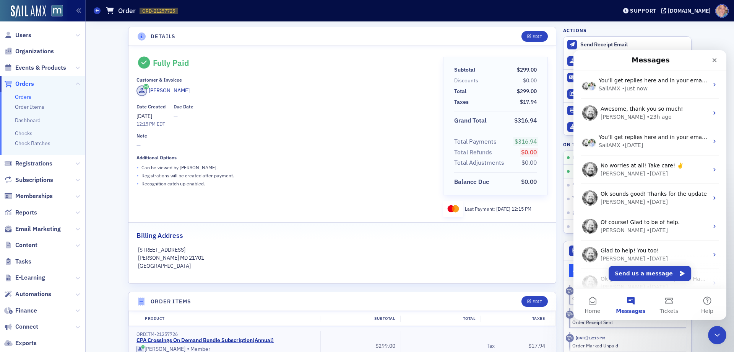
scroll to position [0, 0]
click at [713, 61] on icon "Close" at bounding box center [715, 60] width 6 height 6
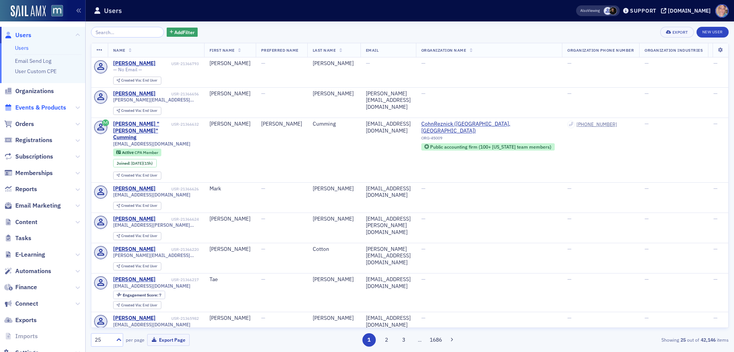
click at [39, 105] on span "Events & Products" at bounding box center [40, 107] width 51 height 8
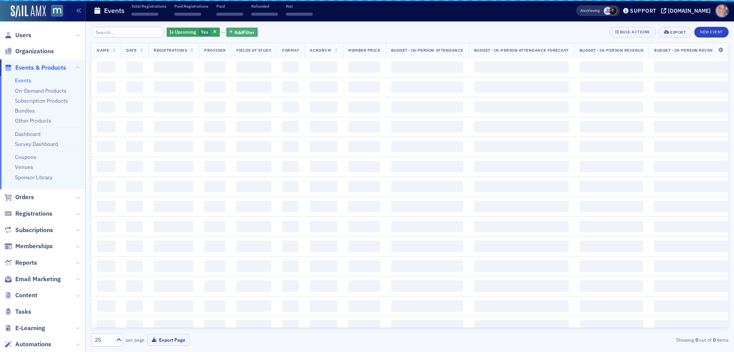
click at [234, 33] on span "Add Filter" at bounding box center [244, 32] width 20 height 7
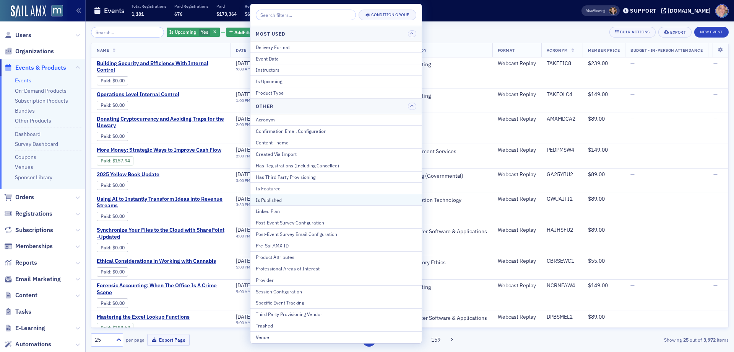
click at [290, 200] on div "Is Published" at bounding box center [336, 199] width 161 height 7
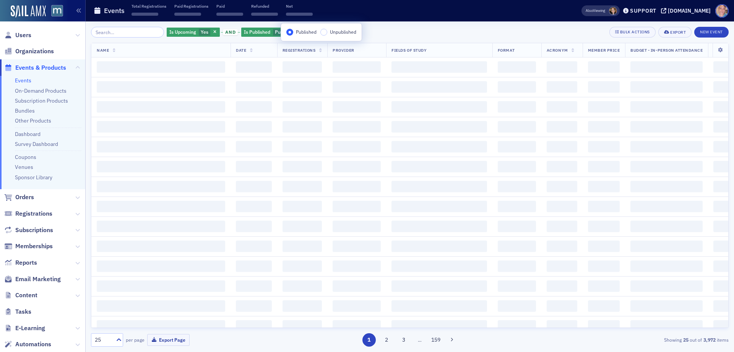
click at [424, 36] on div "Is Upcoming Yes and Is Published Published Add Filter Bulk Actions Export New E…" at bounding box center [410, 32] width 638 height 11
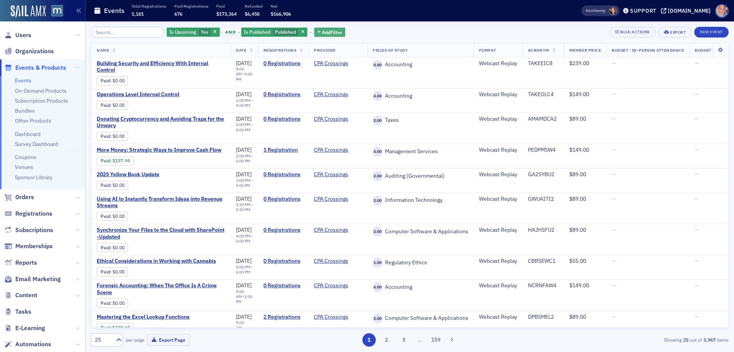
click at [322, 32] on span "Add Filter" at bounding box center [332, 32] width 20 height 7
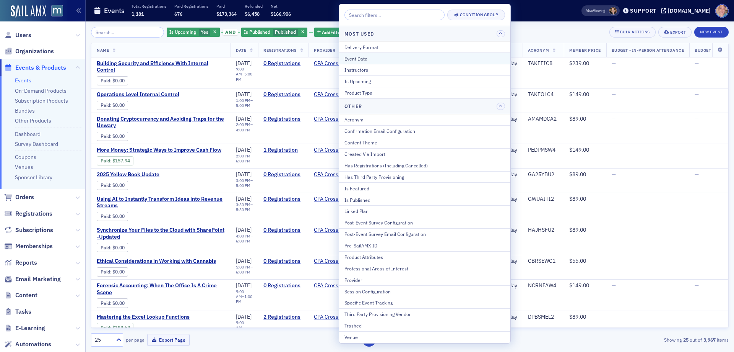
click at [375, 56] on div "Event Date" at bounding box center [425, 58] width 161 height 7
select select "9"
select select "2025"
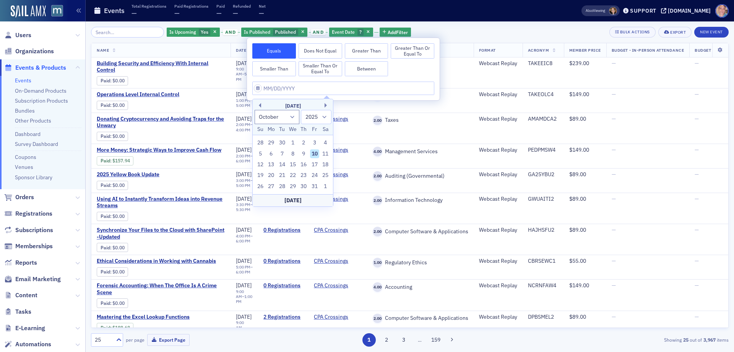
drag, startPoint x: 295, startPoint y: 184, endPoint x: 495, endPoint y: 40, distance: 246.5
click at [295, 184] on div "29" at bounding box center [292, 186] width 9 height 9
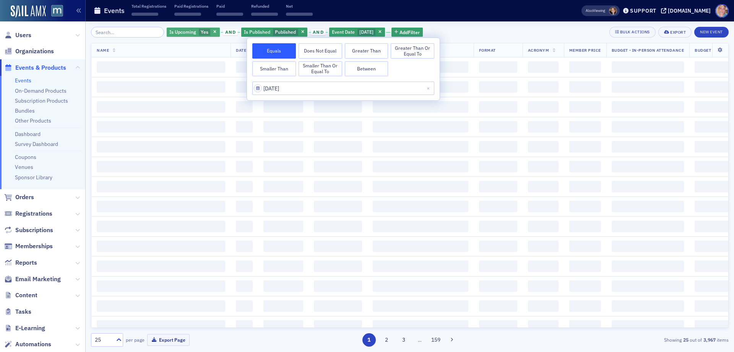
click at [476, 32] on div "Is Upcoming Yes and Is Published Published and Event Date [DATE] Add Filter Bul…" at bounding box center [410, 32] width 638 height 11
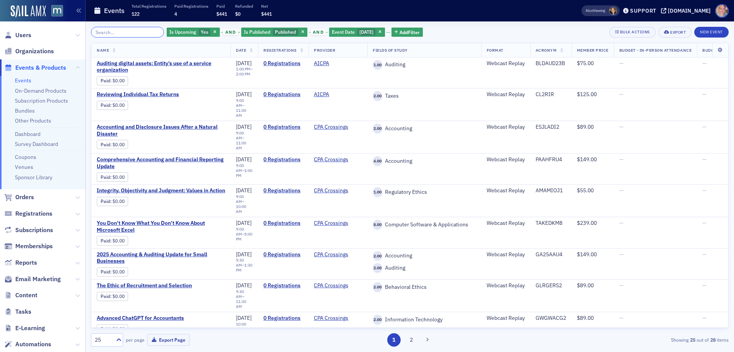
click at [130, 34] on input "search" at bounding box center [127, 32] width 73 height 11
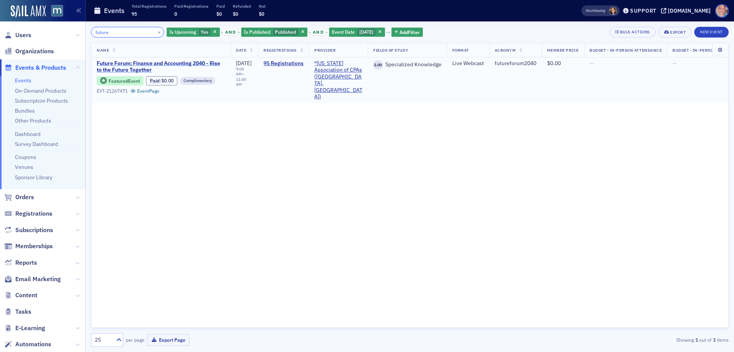
type input "future"
click at [137, 62] on span "Future Forum: Finance and Accounting 2040 - Rise to the Future Together" at bounding box center [161, 66] width 129 height 13
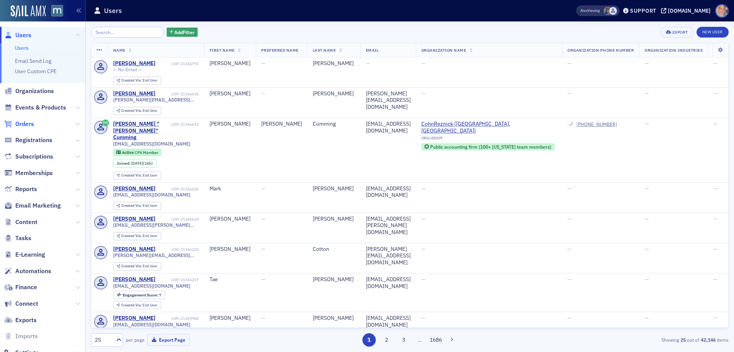
click at [31, 123] on span "Orders" at bounding box center [24, 124] width 19 height 8
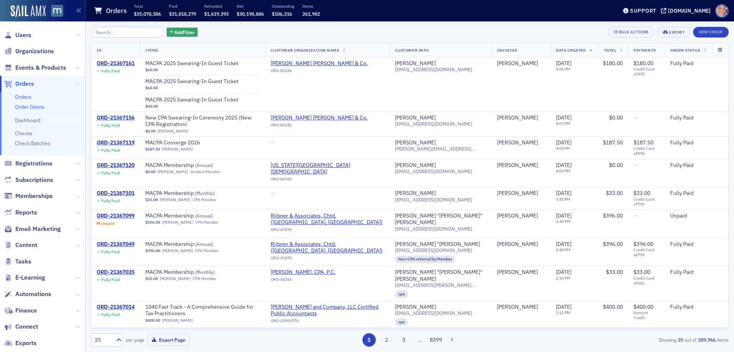
click at [31, 107] on link "Order Items" at bounding box center [29, 106] width 29 height 7
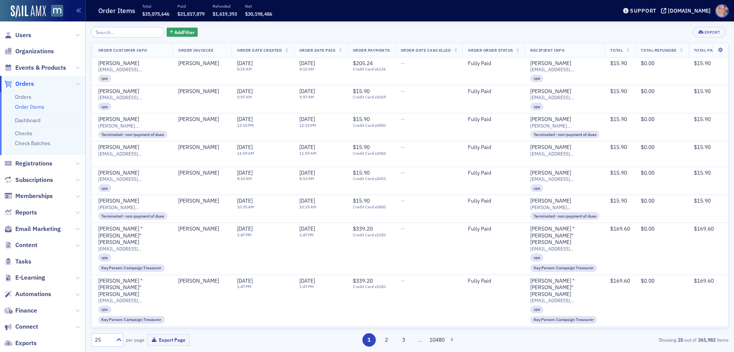
scroll to position [0, 150]
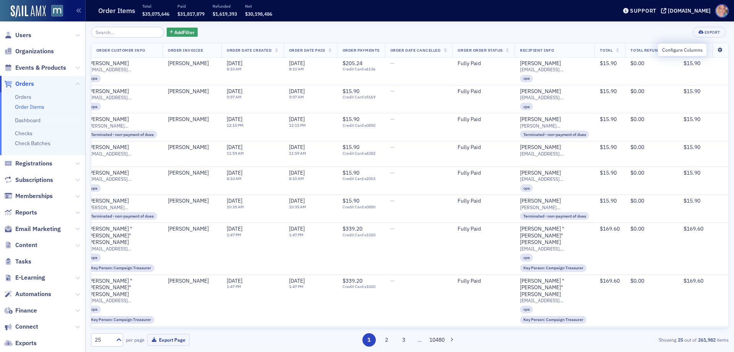
click at [714, 50] on icon at bounding box center [721, 50] width 16 height 5
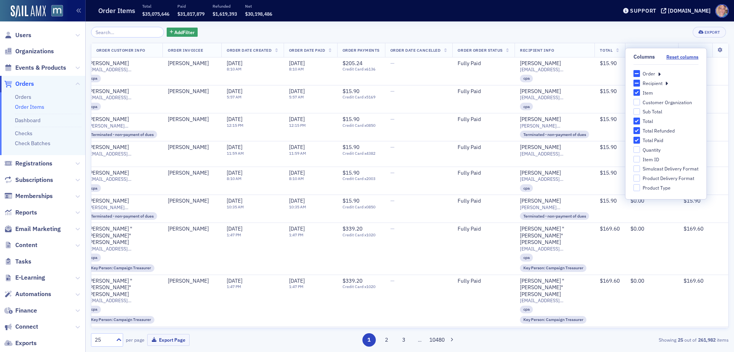
click at [668, 83] on icon at bounding box center [667, 83] width 3 height 7
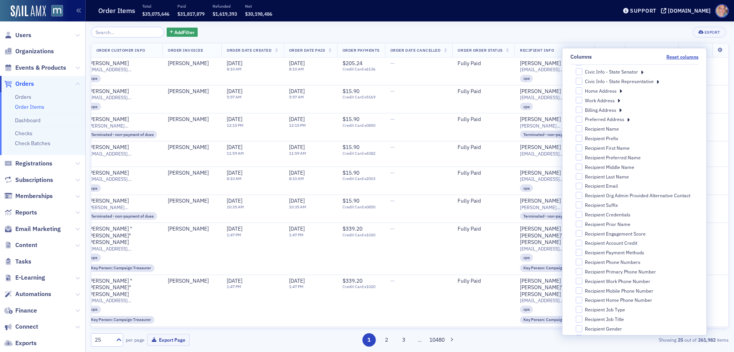
scroll to position [76, 0]
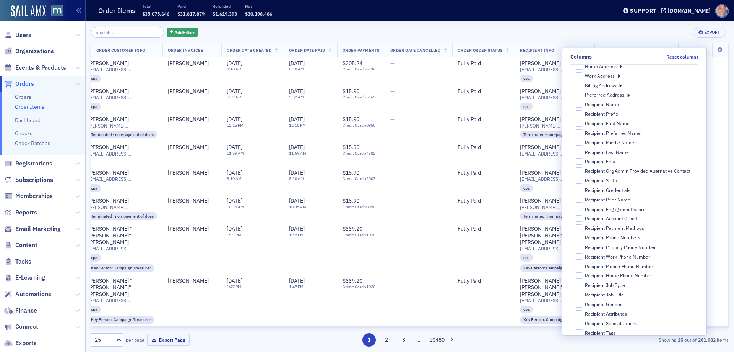
click at [586, 124] on label "Recipient First Name" at bounding box center [637, 123] width 123 height 7
click at [583, 124] on input "Recipient First Name" at bounding box center [579, 123] width 7 height 7
checkbox input "true"
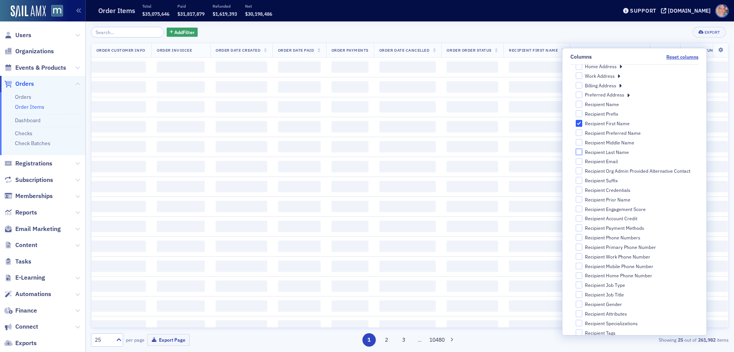
click at [583, 151] on input "Recipient Last Name" at bounding box center [579, 151] width 7 height 7
checkbox input "true"
click at [583, 163] on input "Recipient Email" at bounding box center [579, 161] width 7 height 7
checkbox input "true"
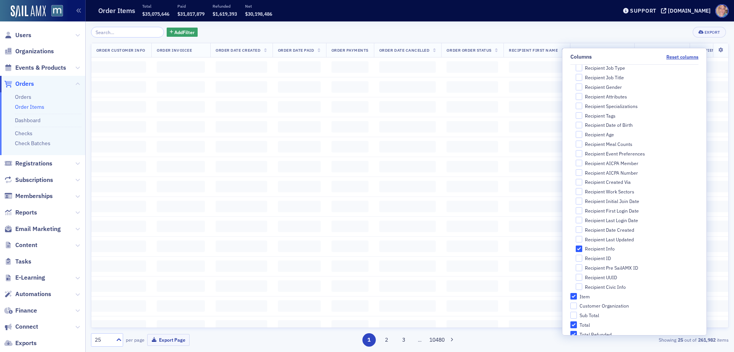
scroll to position [306, 0]
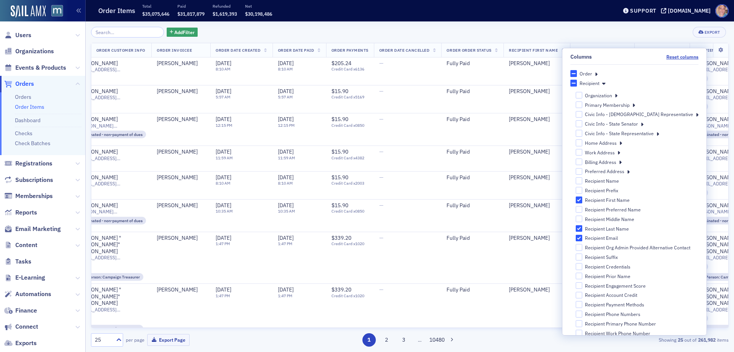
click at [475, 31] on div "Add Filter Export" at bounding box center [410, 32] width 638 height 11
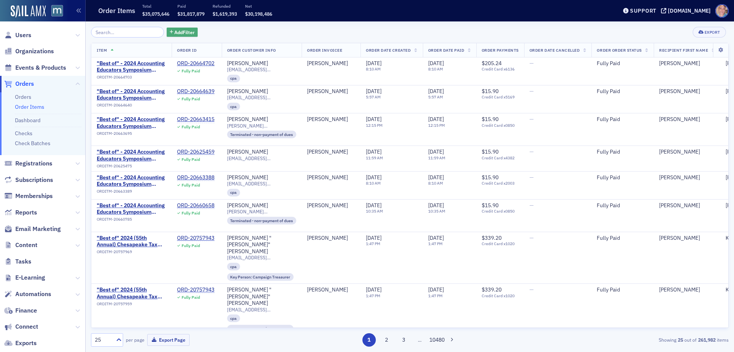
click at [178, 31] on span "Add Filter" at bounding box center [184, 32] width 20 height 7
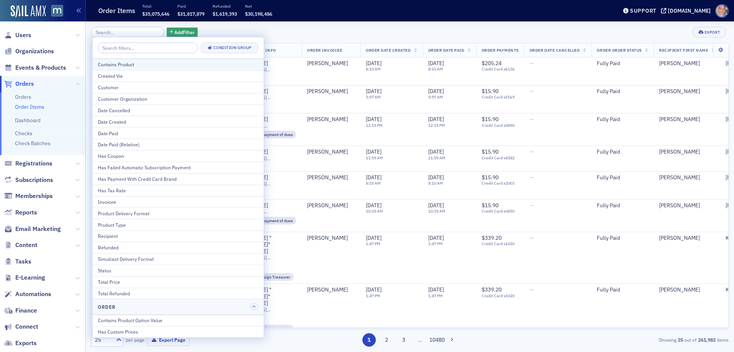
click at [136, 67] on div "Contains Product" at bounding box center [178, 64] width 161 height 7
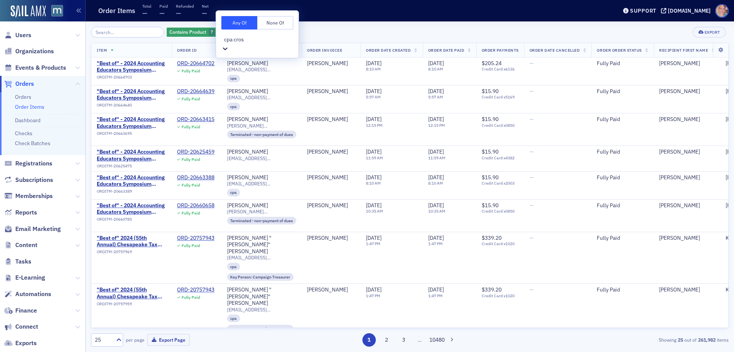
type input "cpa cross"
click at [168, 351] on span "CPA Crossings On Demand Bundle Subscription [Subscription Product]" at bounding box center [84, 356] width 168 height 8
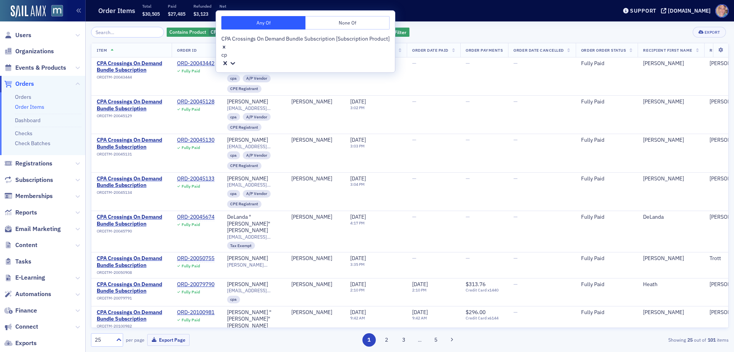
type input "c"
click at [466, 26] on div "Contains Product CPA Crossings On Demand Bundle Subscription [Subscription Prod…" at bounding box center [410, 186] width 638 height 330
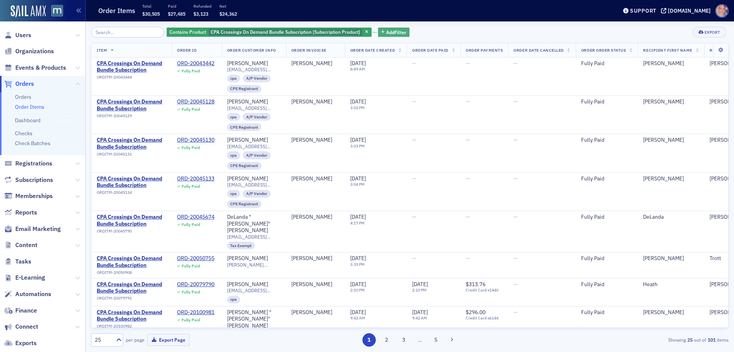
click at [386, 30] on span "Add Filter" at bounding box center [396, 32] width 20 height 7
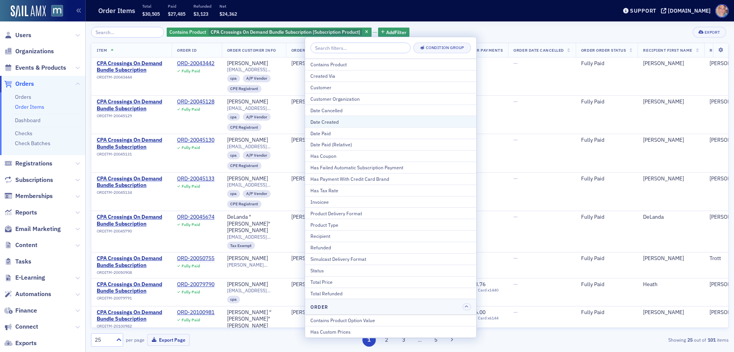
click at [343, 121] on div "Date Created" at bounding box center [391, 121] width 161 height 7
select select "9"
select select "2025"
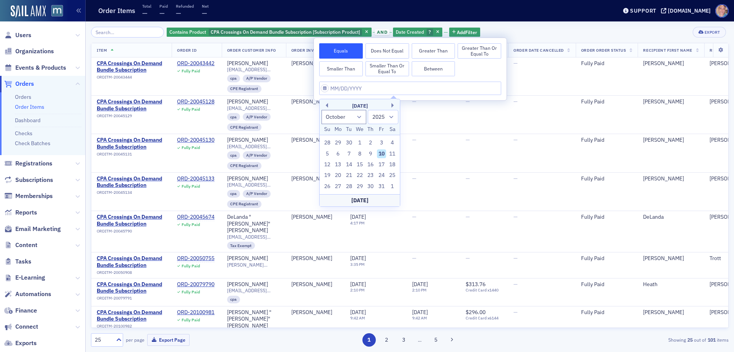
click at [441, 73] on button "Between" at bounding box center [434, 68] width 44 height 15
select select "9"
select select "2025"
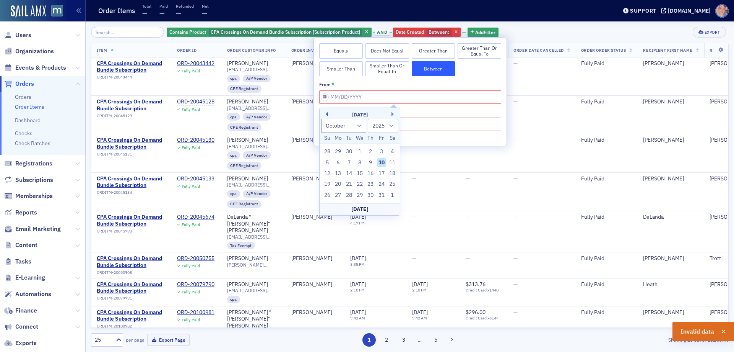
click at [326, 115] on button "Previous Month" at bounding box center [326, 114] width 5 height 5
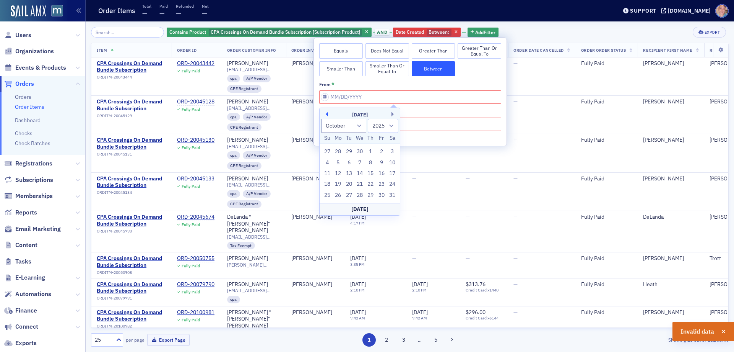
click at [326, 115] on button "Previous Month" at bounding box center [326, 114] width 5 height 5
click at [390, 151] on div "1" at bounding box center [392, 151] width 9 height 9
type input "02/01/2025"
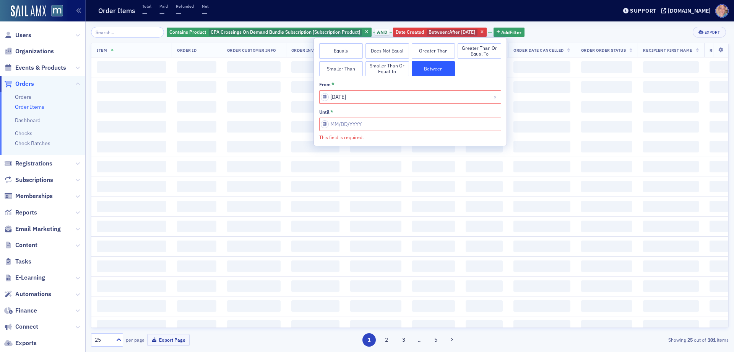
click at [413, 125] on input "This field is required." at bounding box center [410, 123] width 182 height 13
select select "9"
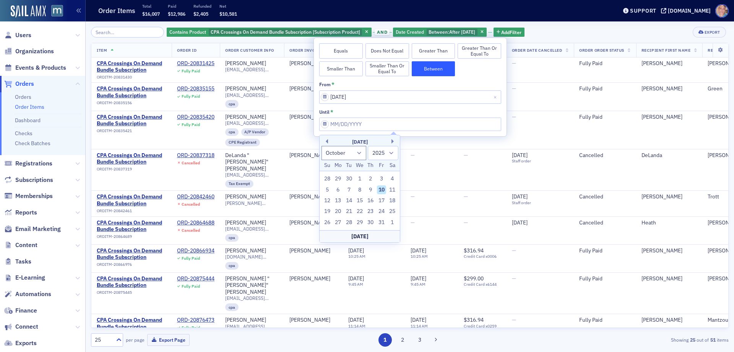
click at [360, 237] on div "Today" at bounding box center [360, 236] width 80 height 12
type input "[DATE]"
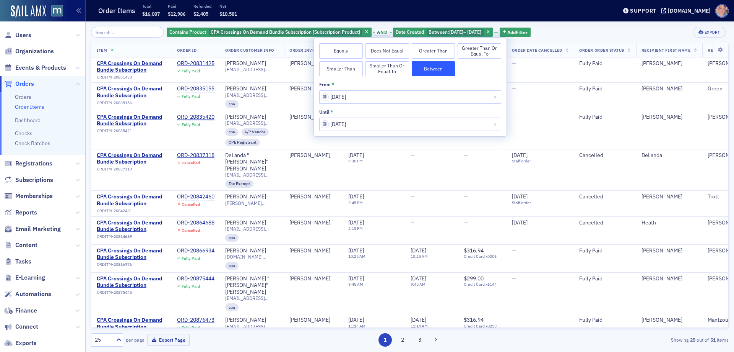
click at [575, 31] on div "Contains Product CPA Crossings On Demand Bundle Subscription [Subscription Prod…" at bounding box center [410, 32] width 638 height 11
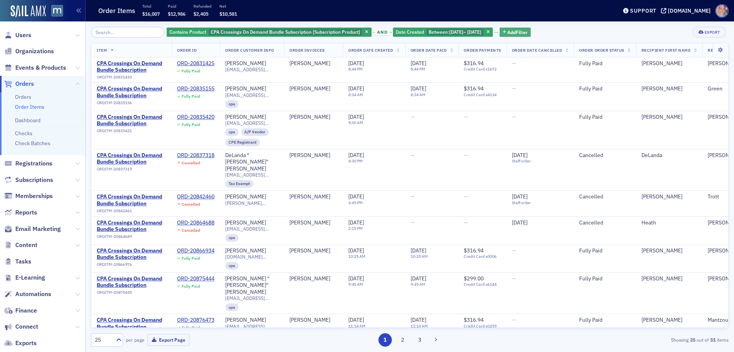
click at [528, 34] on span "Add Filter" at bounding box center [518, 32] width 20 height 7
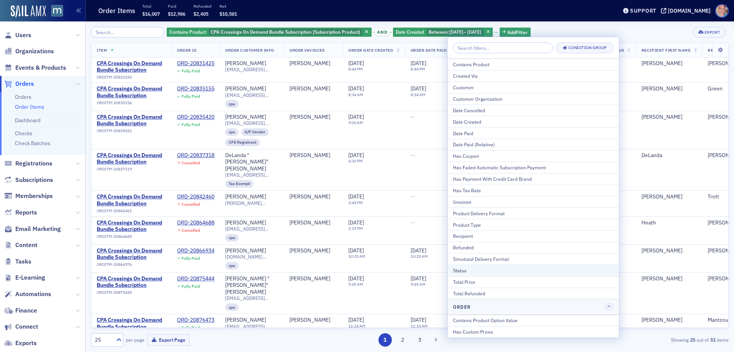
click at [467, 271] on div "Status" at bounding box center [533, 270] width 161 height 7
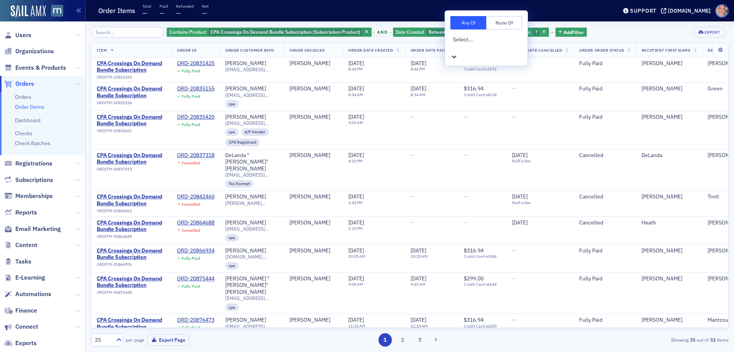
click at [509, 44] on div at bounding box center [487, 48] width 68 height 8
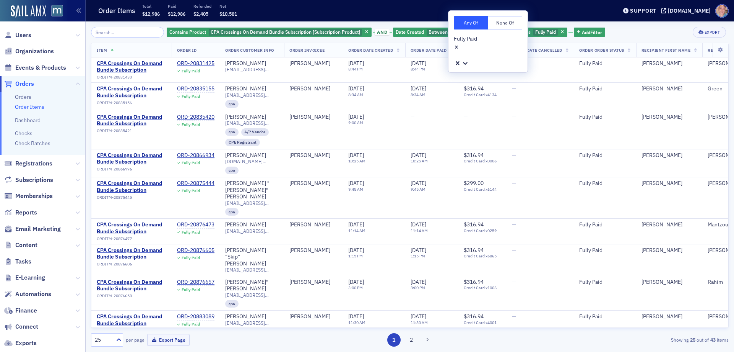
click at [666, 26] on div "Contains Product CPA Crossings On Demand Bundle Subscription [Subscription Prod…" at bounding box center [410, 186] width 638 height 330
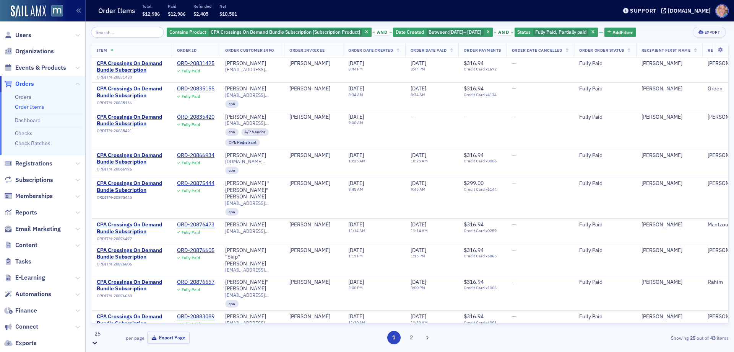
click at [110, 337] on div "25" at bounding box center [107, 333] width 27 height 8
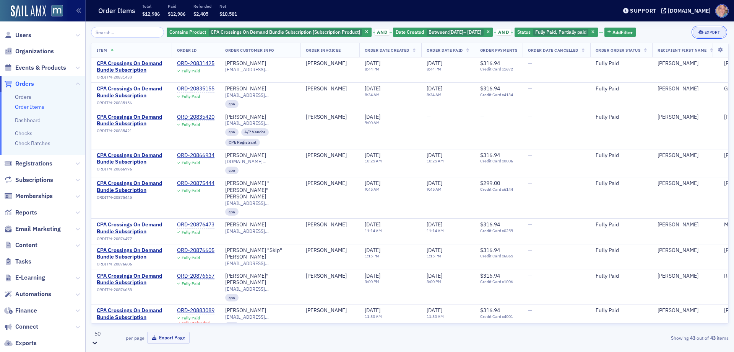
click at [707, 32] on div "Export" at bounding box center [713, 32] width 16 height 4
click at [682, 57] on button "Export All ( 43 Order Items )" at bounding box center [686, 58] width 80 height 12
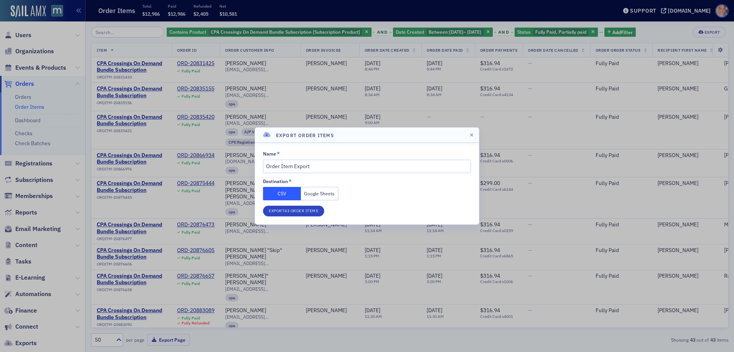
click at [329, 190] on button "Google Sheets" at bounding box center [320, 193] width 38 height 13
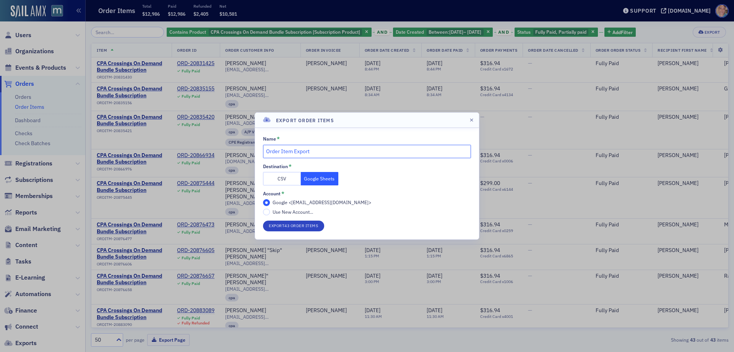
click at [319, 146] on input "Order Item Export" at bounding box center [367, 151] width 208 height 13
type input "CPA Crossings On Demand Bundle Purchases as of Feb. 2025 (to date)"
click at [308, 227] on button "Export 43 Order Items" at bounding box center [293, 225] width 61 height 11
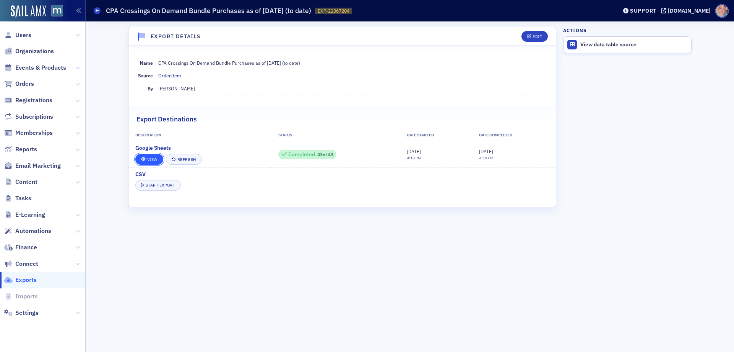
click at [150, 158] on link "View" at bounding box center [149, 159] width 28 height 11
click at [35, 85] on span "Orders" at bounding box center [42, 84] width 85 height 16
click at [29, 83] on span "Orders" at bounding box center [24, 84] width 19 height 8
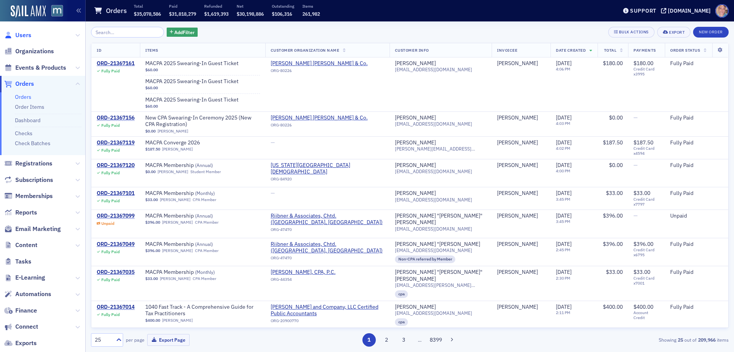
click at [24, 33] on span "Users" at bounding box center [23, 35] width 16 height 8
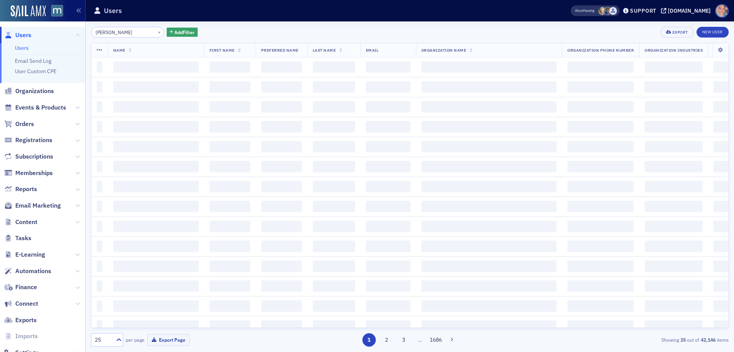
type input "[PERSON_NAME]"
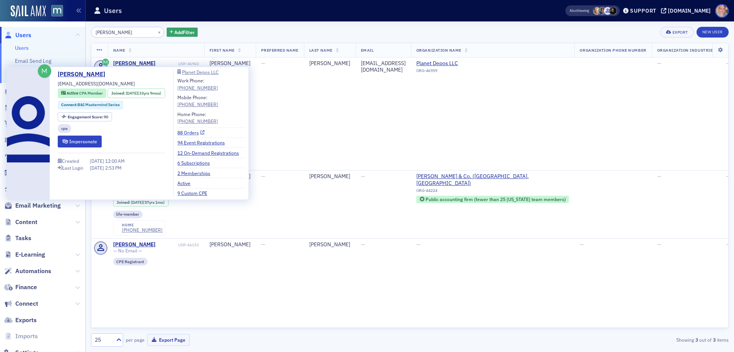
click at [201, 134] on link "88 Orders" at bounding box center [190, 132] width 27 height 7
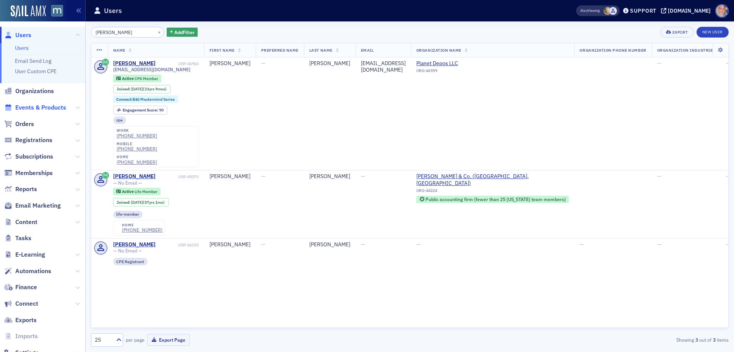
click at [35, 108] on span "Events & Products" at bounding box center [40, 107] width 51 height 8
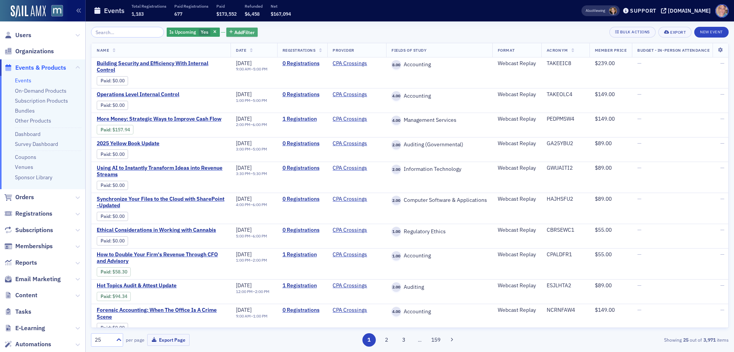
click at [234, 33] on span "Add Filter" at bounding box center [244, 32] width 20 height 7
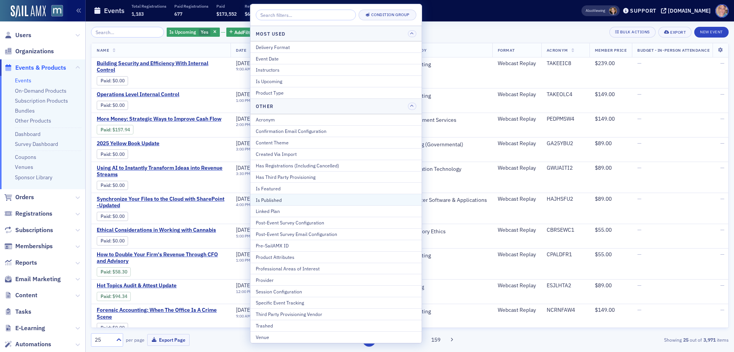
click at [279, 199] on div "Is Published" at bounding box center [336, 199] width 161 height 7
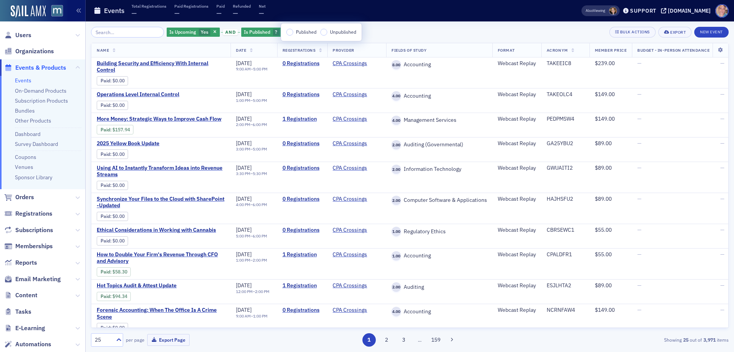
click at [290, 34] on input "Published" at bounding box center [289, 32] width 7 height 7
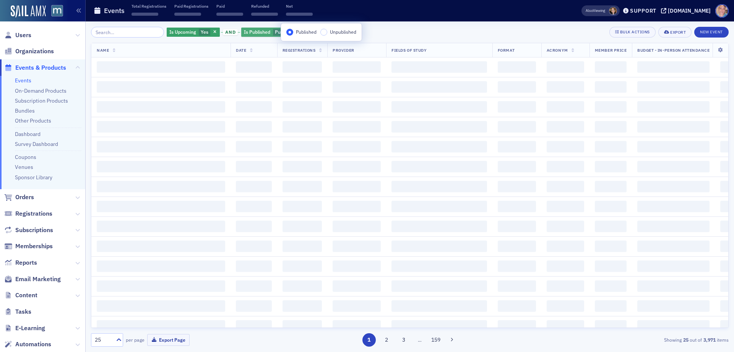
click at [379, 30] on div "Is Upcoming Yes and Is Published Published Add Filter Bulk Actions Export New E…" at bounding box center [410, 32] width 638 height 11
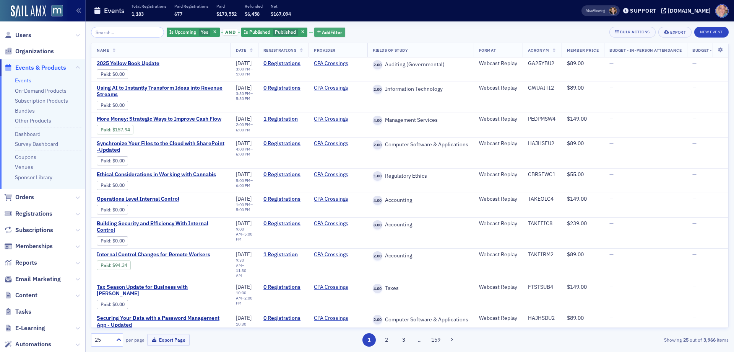
click at [322, 32] on span "Add Filter" at bounding box center [332, 32] width 20 height 7
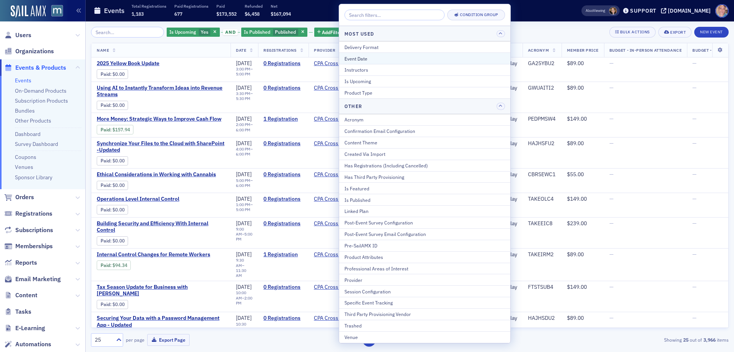
click at [373, 59] on div "Event Date" at bounding box center [425, 58] width 161 height 7
select select "9"
select select "2025"
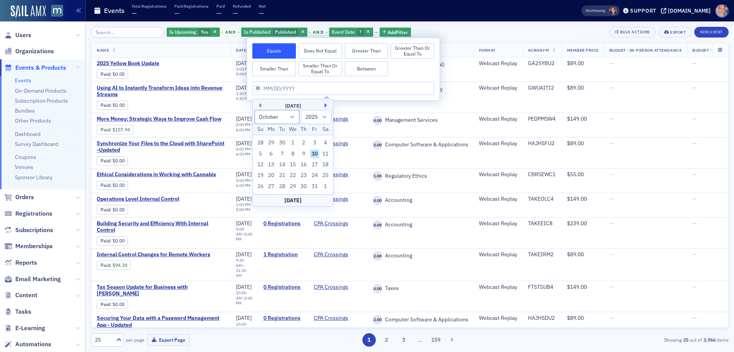
click at [327, 105] on button "Next Month" at bounding box center [327, 105] width 5 height 5
select select "10"
click at [291, 154] on div "5" at bounding box center [292, 153] width 9 height 9
type input "[DATE]"
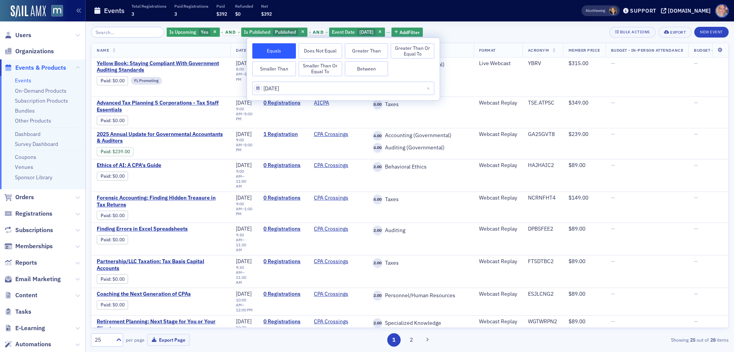
click at [483, 40] on div "Is Upcoming Yes and Is Published Published and Event Date [DATE] Add Filter Bul…" at bounding box center [410, 186] width 638 height 319
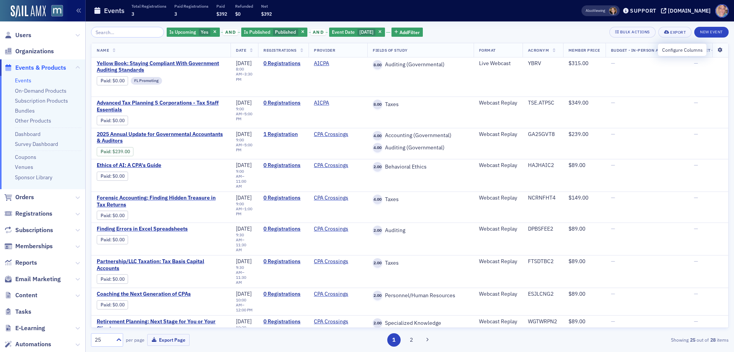
click at [716, 50] on icon at bounding box center [721, 50] width 16 height 5
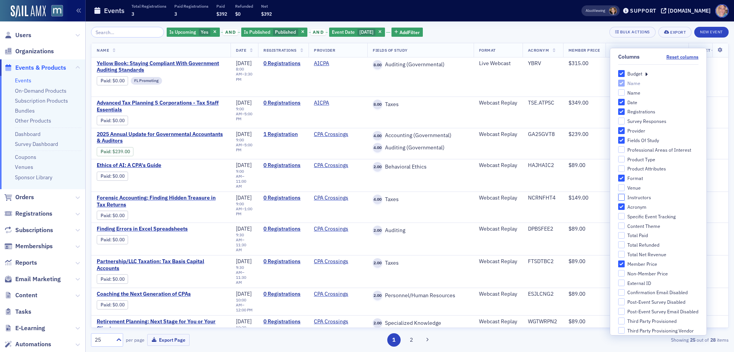
click at [618, 199] on input "Instructors" at bounding box center [621, 197] width 7 height 7
checkbox input "true"
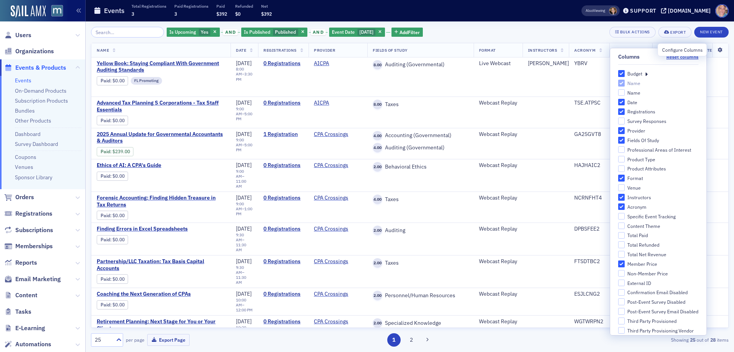
click at [714, 51] on icon at bounding box center [721, 50] width 16 height 5
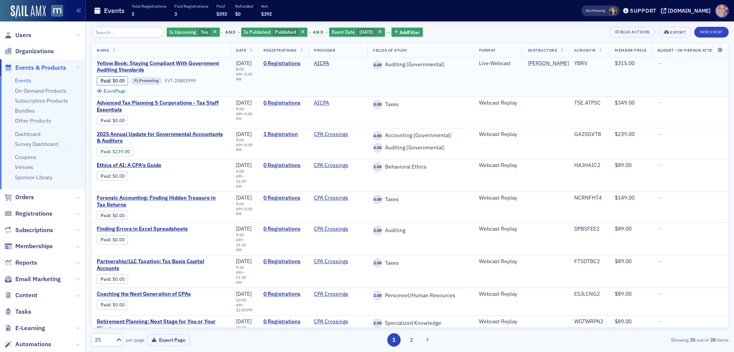
click at [125, 63] on span "Yellow Book: Staying Compliant With Government Auditing Standards" at bounding box center [161, 66] width 129 height 13
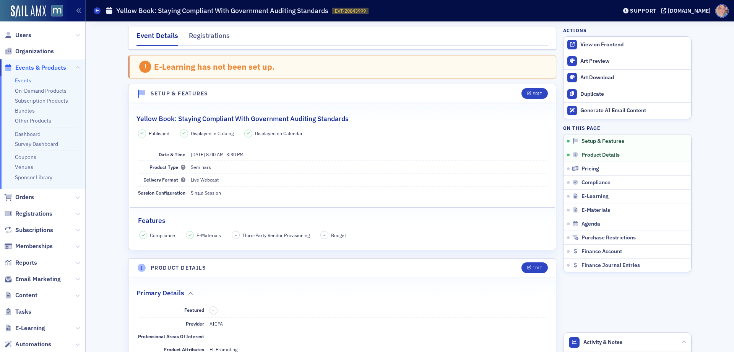
click at [218, 116] on h2 "Yellow Book: Staying Compliant With Government Auditing Standards" at bounding box center [243, 119] width 212 height 10
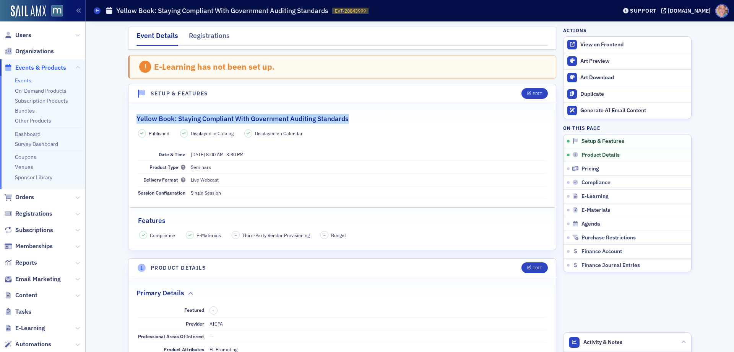
click at [218, 116] on h2 "Yellow Book: Staying Compliant With Government Auditing Standards" at bounding box center [243, 119] width 212 height 10
copy h2 "Yellow Book: Staying Compliant With Government Auditing Standards"
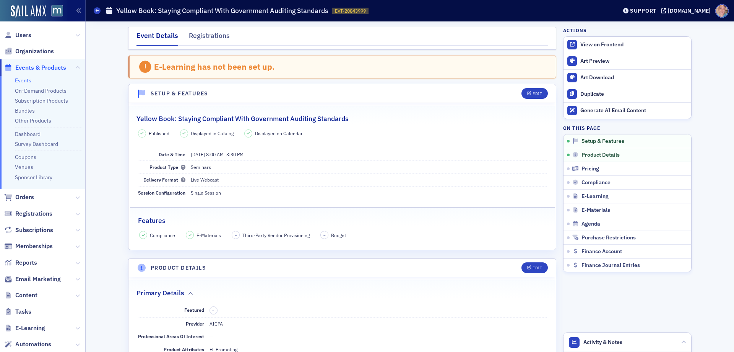
click at [349, 141] on div "Published Displayed in Catalog Displayed on Calendar Date & Time 11/5/2025 8:00…" at bounding box center [343, 184] width 428 height 110
click at [523, 96] on button "Edit" at bounding box center [535, 93] width 26 height 11
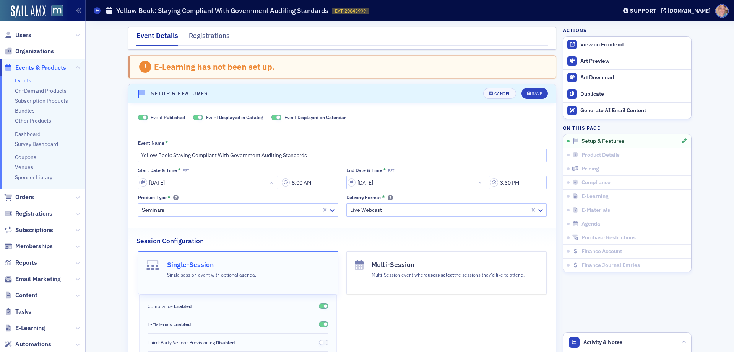
scroll to position [39, 0]
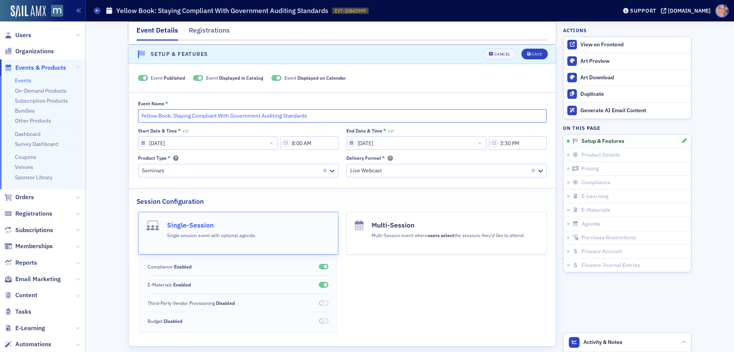
click at [138, 114] on input "Yellow Book: Staying Compliant With Government Auditing Standards" at bounding box center [342, 115] width 409 height 13
type input "(Canceled) Yellow Book: Staying Compliant With Government Auditing Standards"
click at [196, 80] on span at bounding box center [198, 78] width 10 height 6
click at [282, 78] on span at bounding box center [286, 78] width 10 height 6
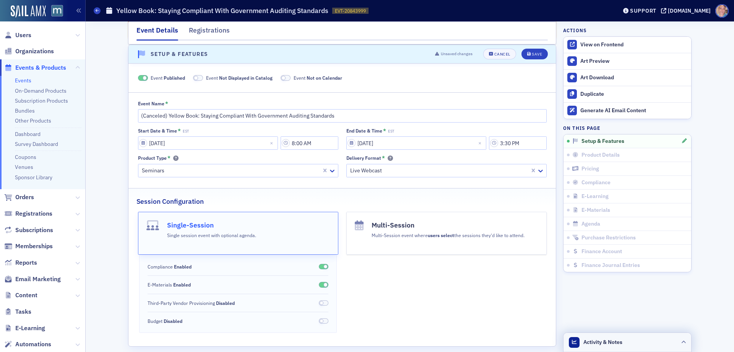
click at [618, 346] on div "Activity & Notes" at bounding box center [596, 342] width 54 height 11
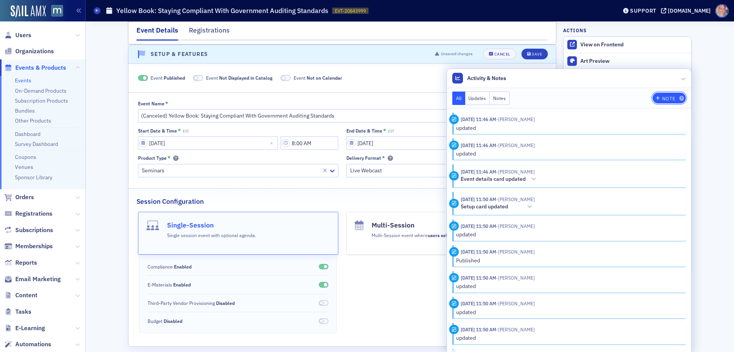
click at [664, 101] on div "Note" at bounding box center [668, 98] width 13 height 4
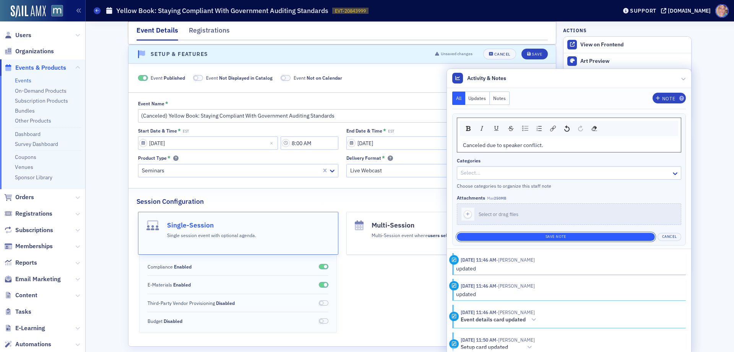
click at [558, 238] on button "Save Note" at bounding box center [556, 237] width 199 height 8
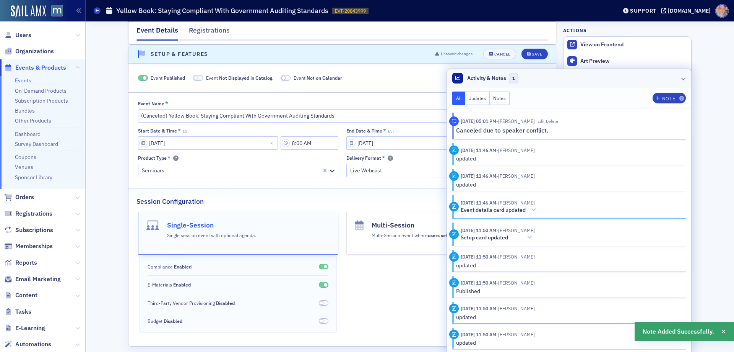
click at [682, 74] on div at bounding box center [684, 78] width 5 height 8
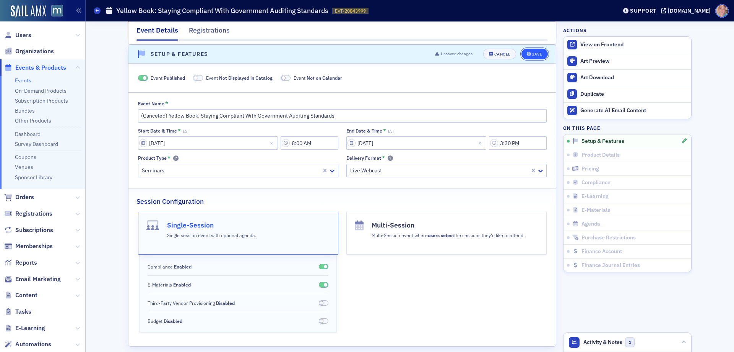
click at [524, 52] on button "Save" at bounding box center [535, 54] width 26 height 11
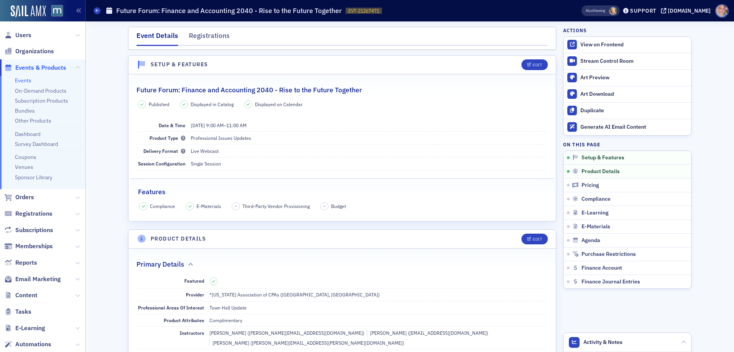
drag, startPoint x: 23, startPoint y: 80, endPoint x: 122, endPoint y: 61, distance: 100.9
click at [24, 80] on link "Events" at bounding box center [23, 80] width 16 height 7
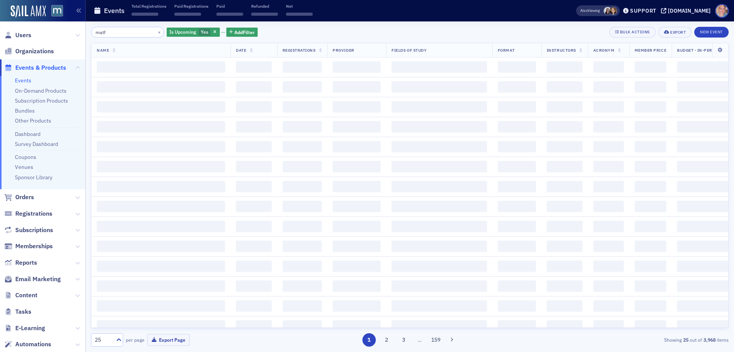
type input "matf"
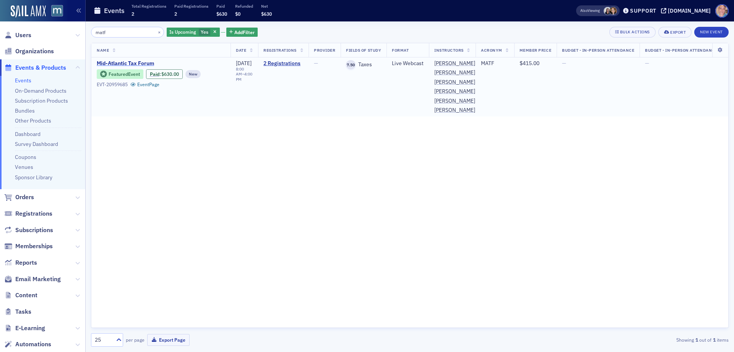
click at [136, 63] on span "Mid-Atlantic Tax Forum" at bounding box center [161, 63] width 129 height 7
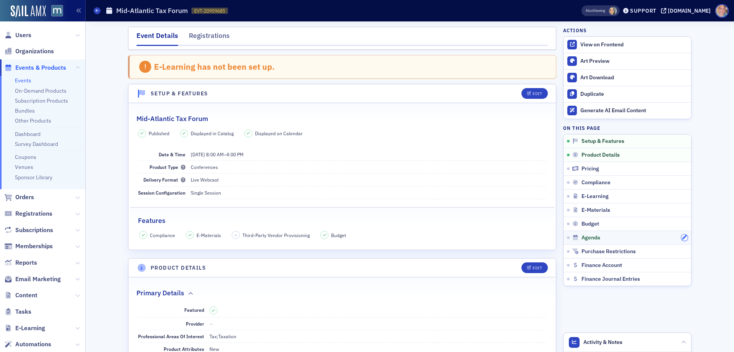
click at [682, 239] on icon "button" at bounding box center [684, 237] width 5 height 5
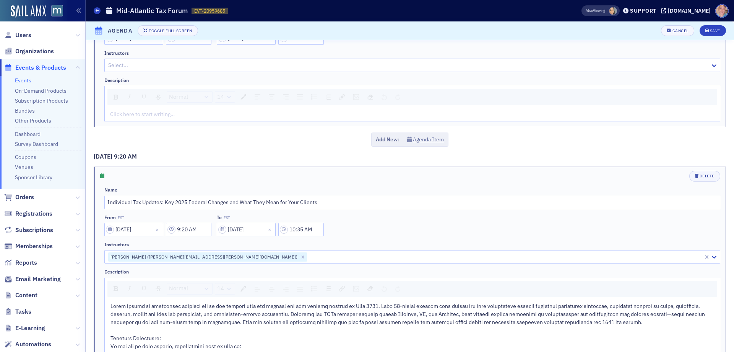
scroll to position [574, 0]
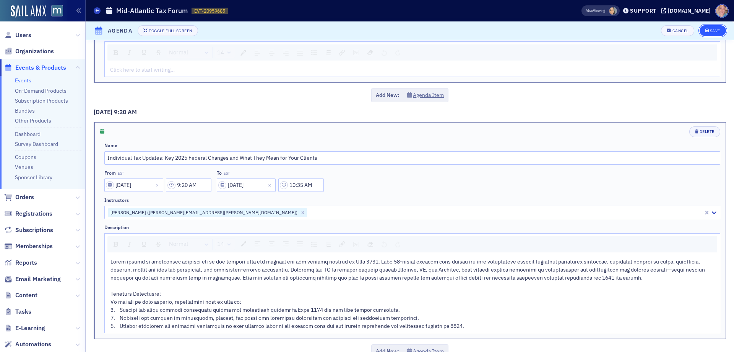
click at [700, 32] on button "Save" at bounding box center [713, 30] width 26 height 11
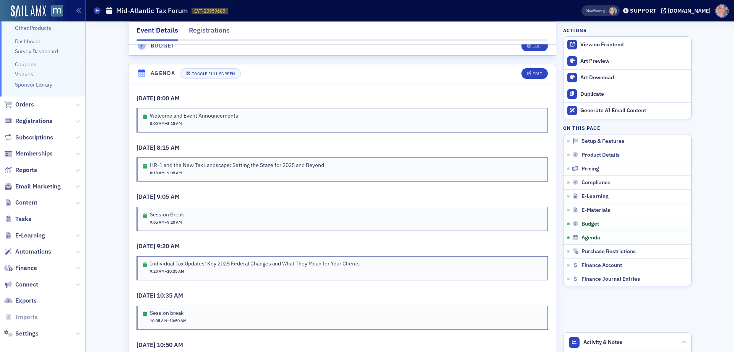
scroll to position [98, 0]
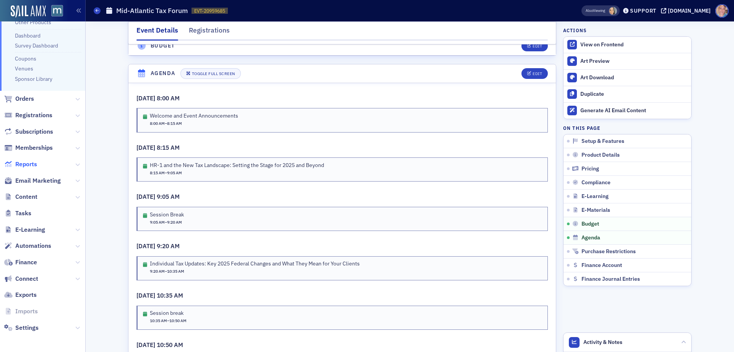
click at [24, 162] on span "Reports" at bounding box center [26, 164] width 22 height 8
